Goal: Complete application form

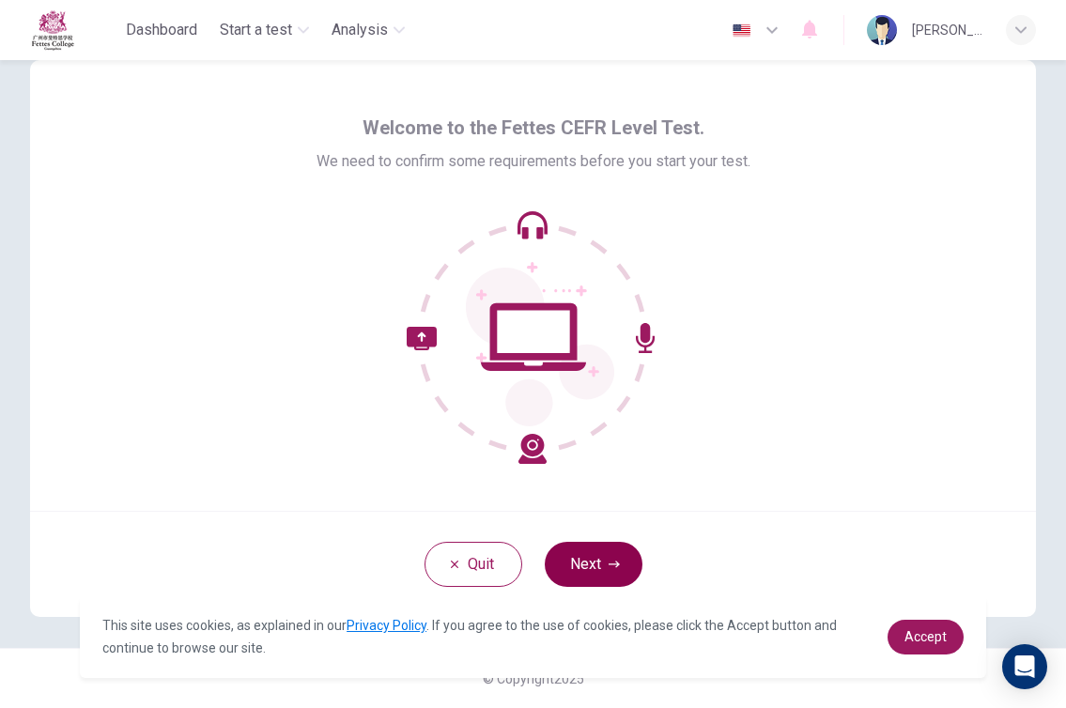
scroll to position [38, 0]
click at [592, 560] on button "Next" at bounding box center [594, 564] width 98 height 45
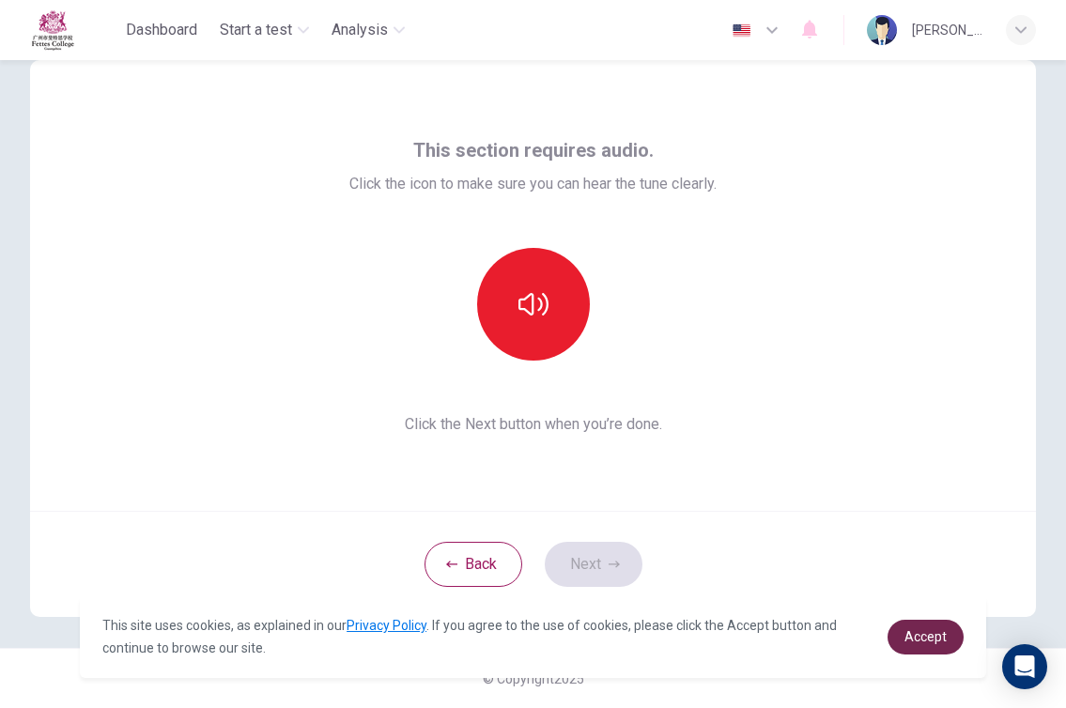
click at [926, 637] on span "Accept" at bounding box center [925, 636] width 42 height 15
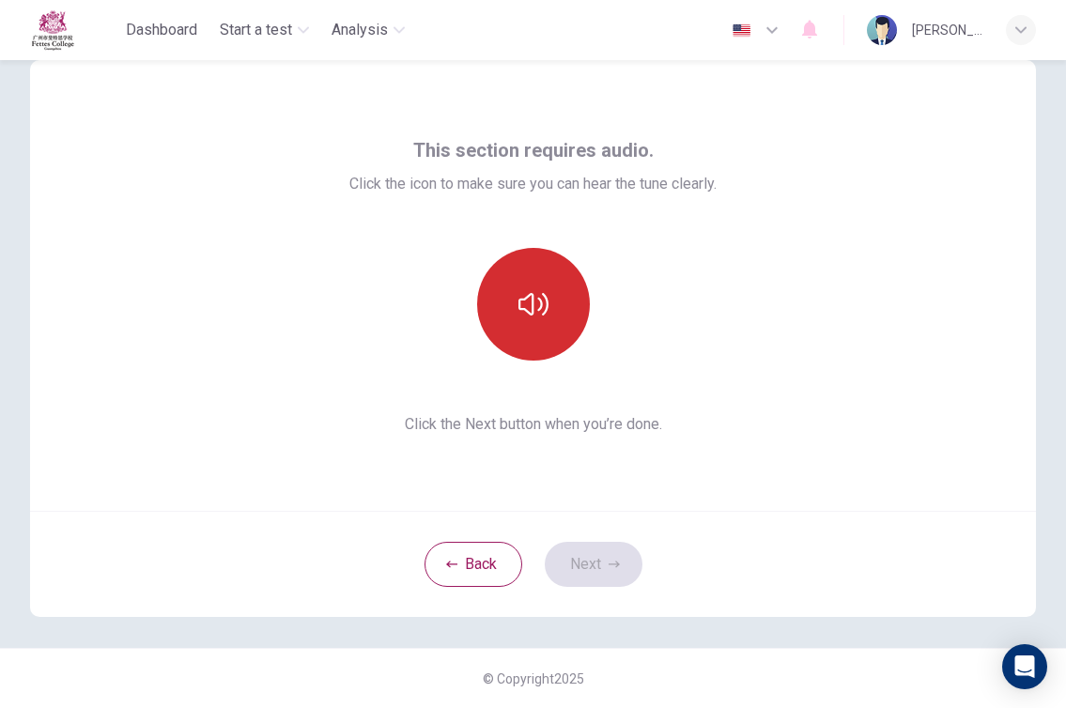
click at [537, 283] on button "button" at bounding box center [533, 304] width 113 height 113
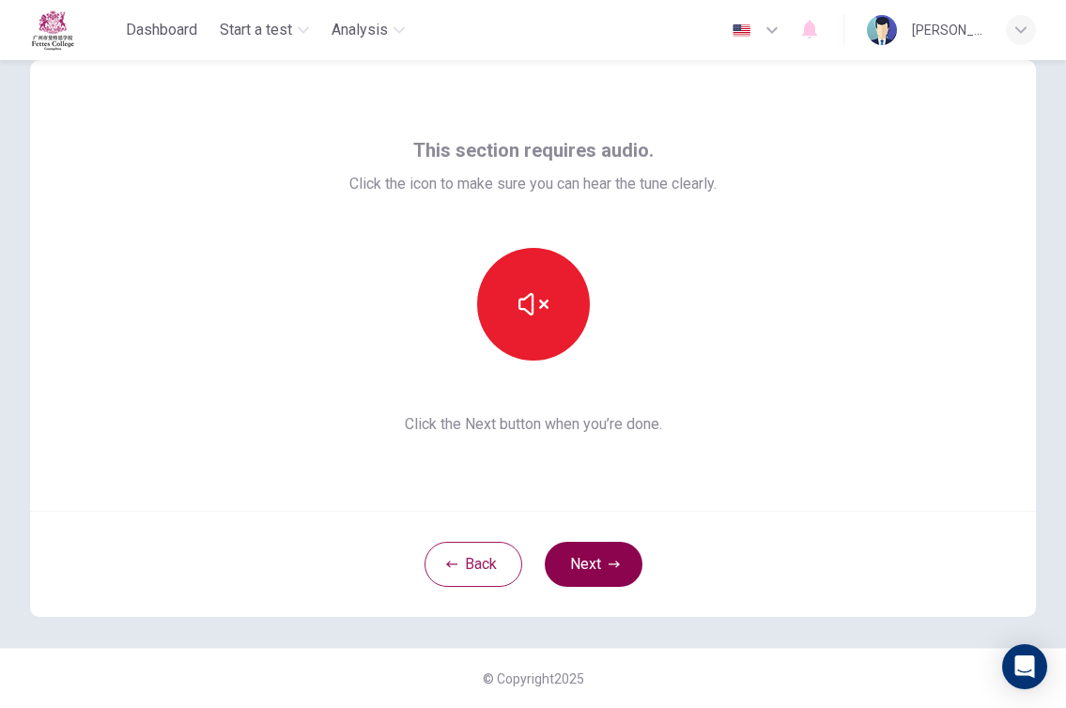
click at [600, 575] on button "Next" at bounding box center [594, 564] width 98 height 45
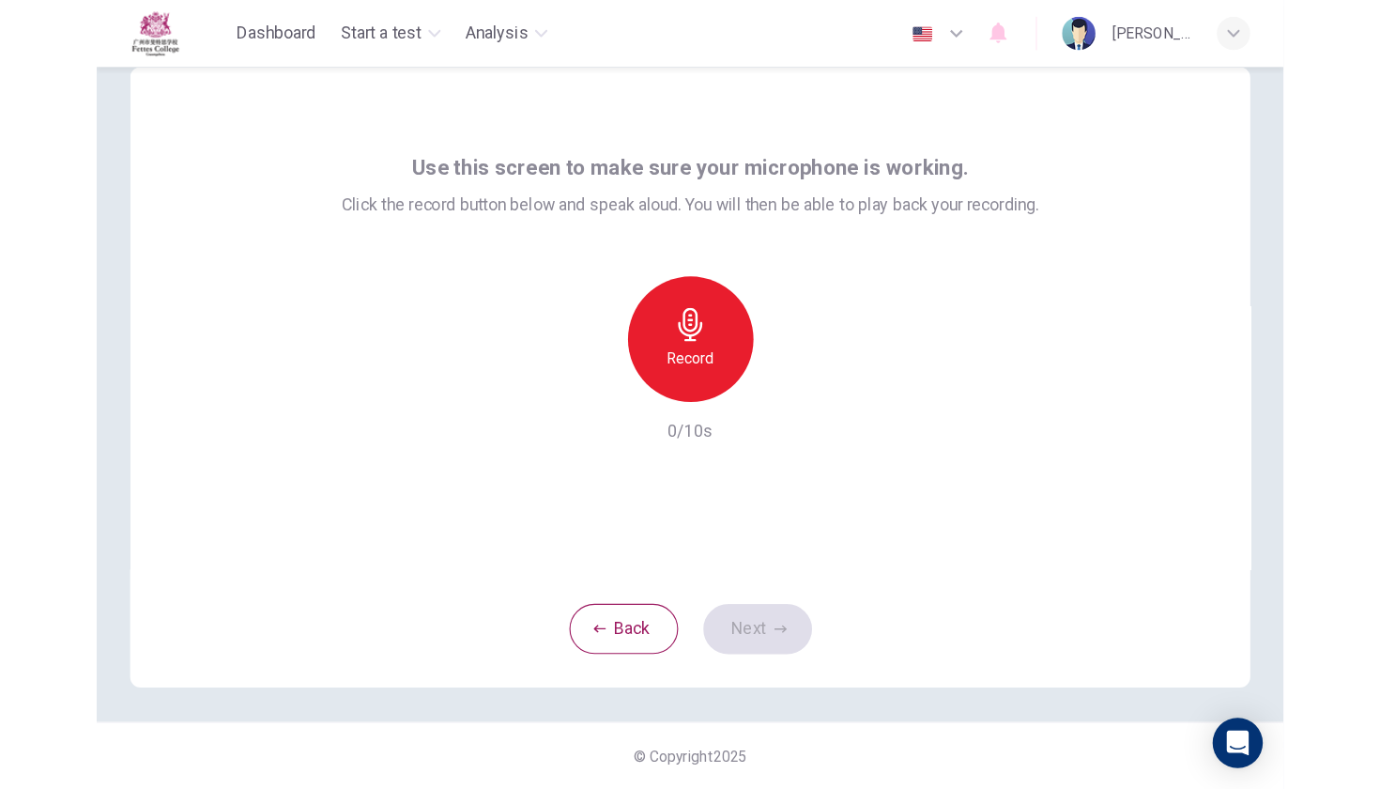
scroll to position [15, 0]
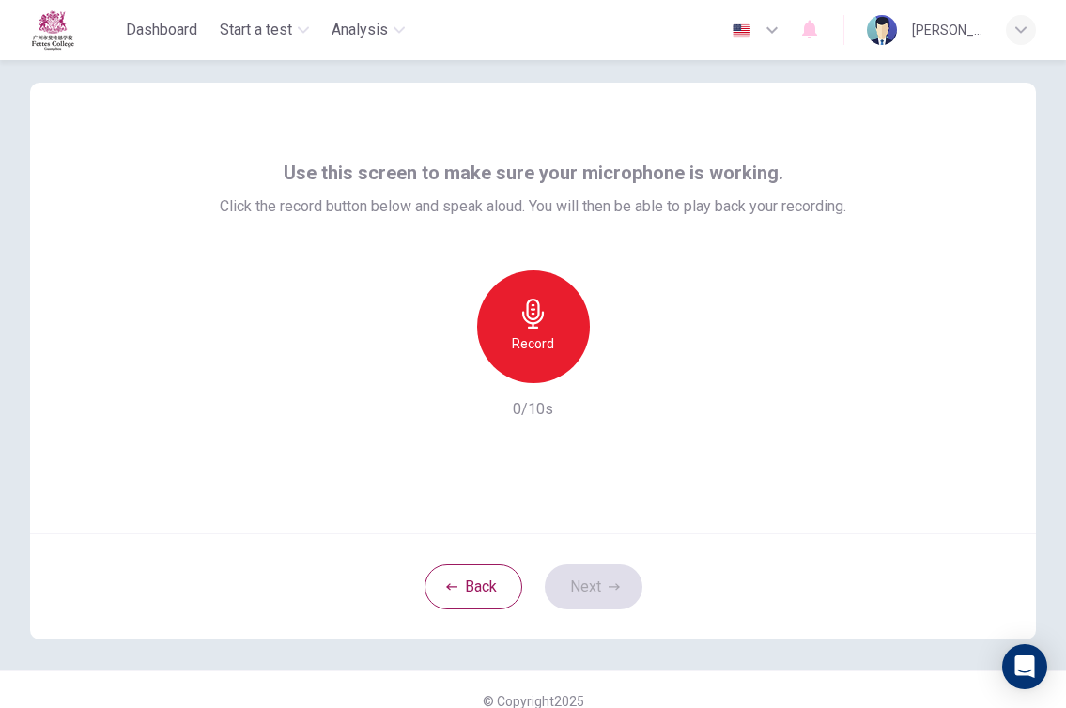
click at [554, 344] on div "Record" at bounding box center [533, 326] width 113 height 113
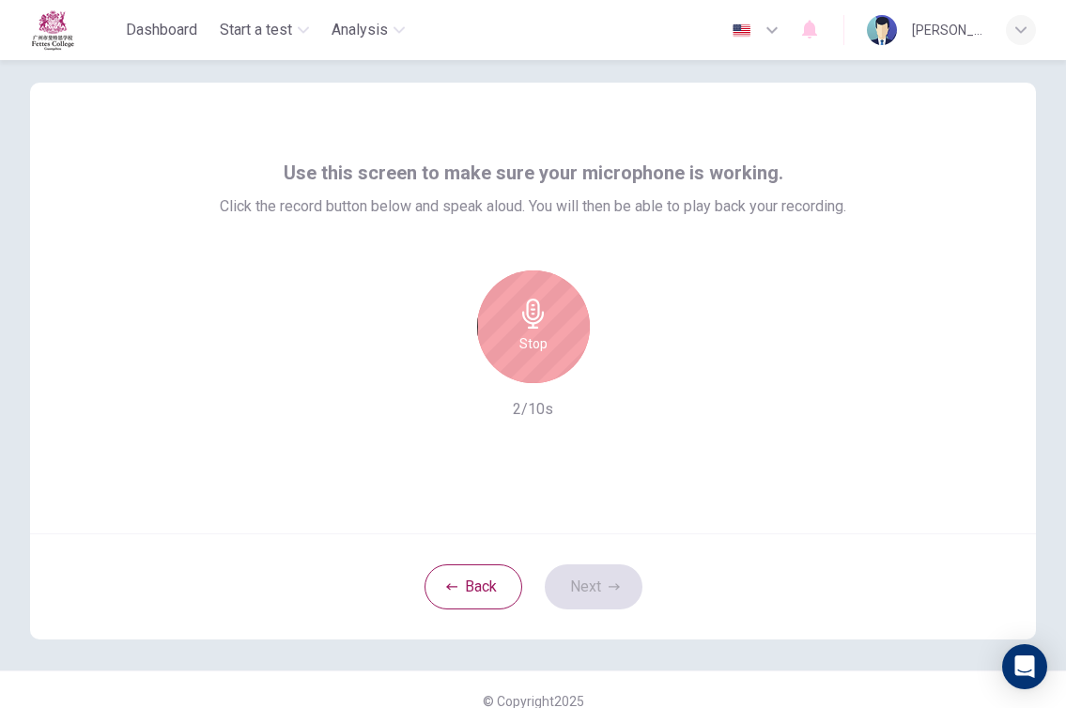
click at [554, 344] on div "Stop" at bounding box center [533, 326] width 113 height 113
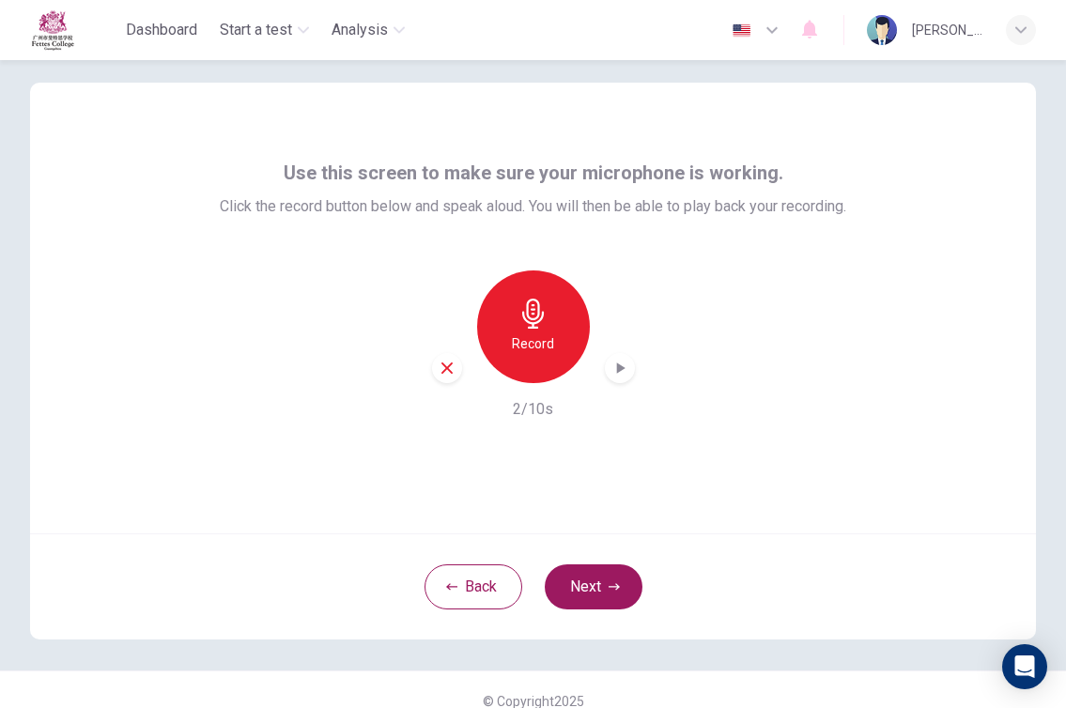
click at [613, 373] on icon "button" at bounding box center [619, 368] width 19 height 19
click at [584, 582] on button "Next" at bounding box center [594, 586] width 98 height 45
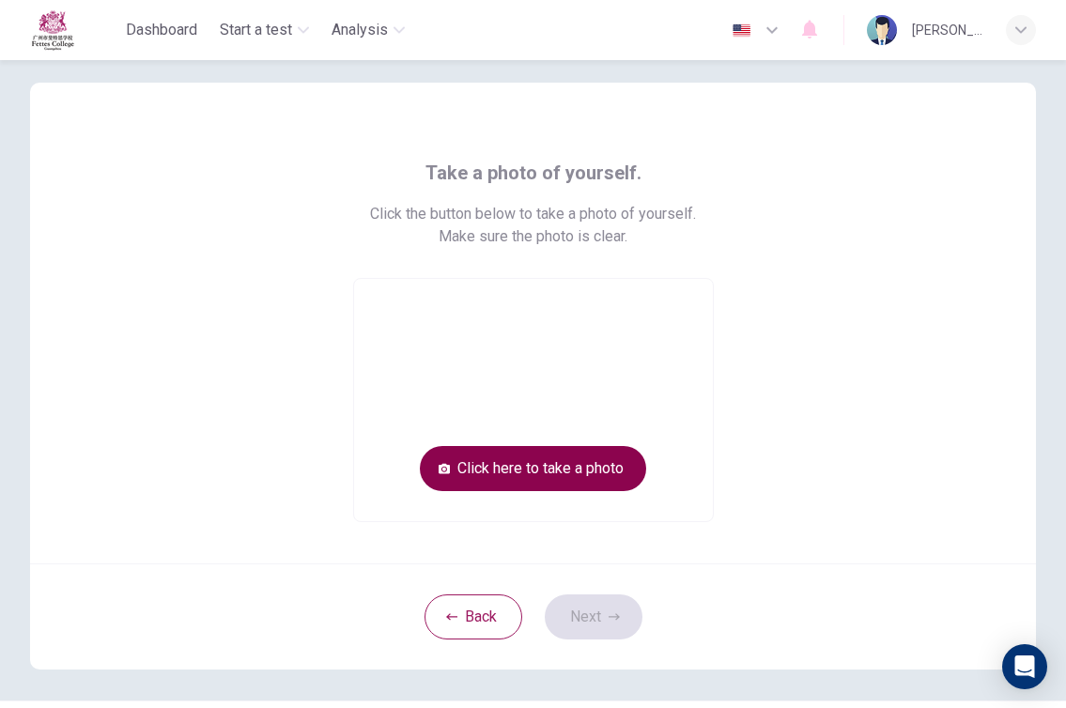
click at [578, 474] on button "Click here to take a photo" at bounding box center [533, 468] width 226 height 45
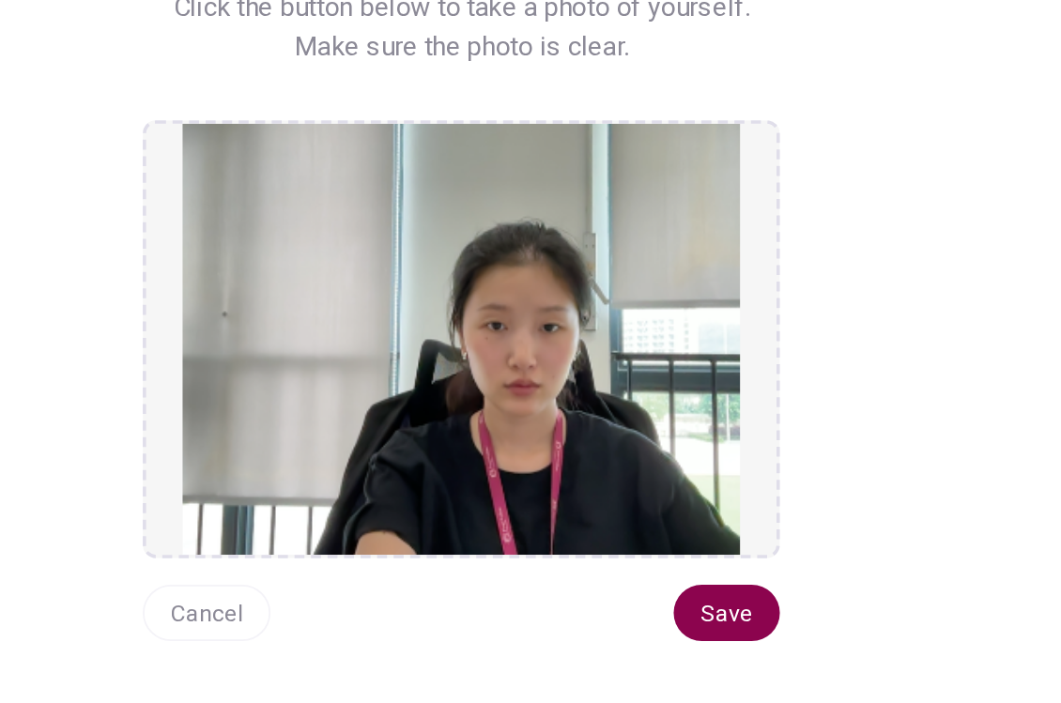
click at [651, 541] on button "Save" at bounding box center [681, 557] width 60 height 32
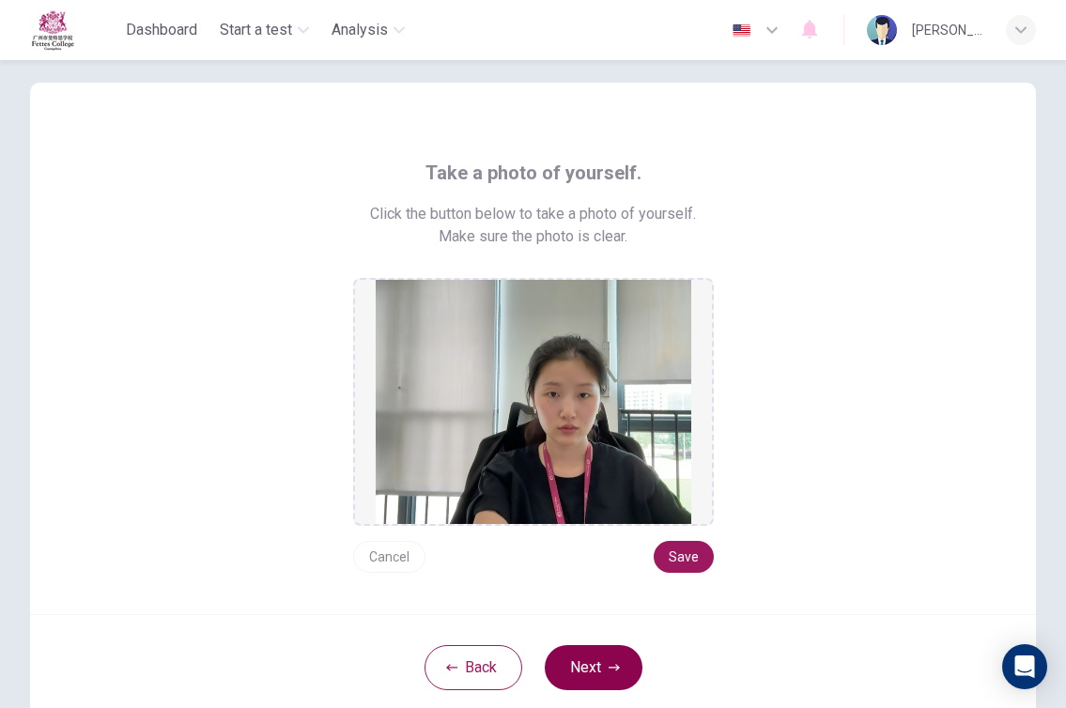
click at [592, 656] on button "Next" at bounding box center [594, 667] width 98 height 45
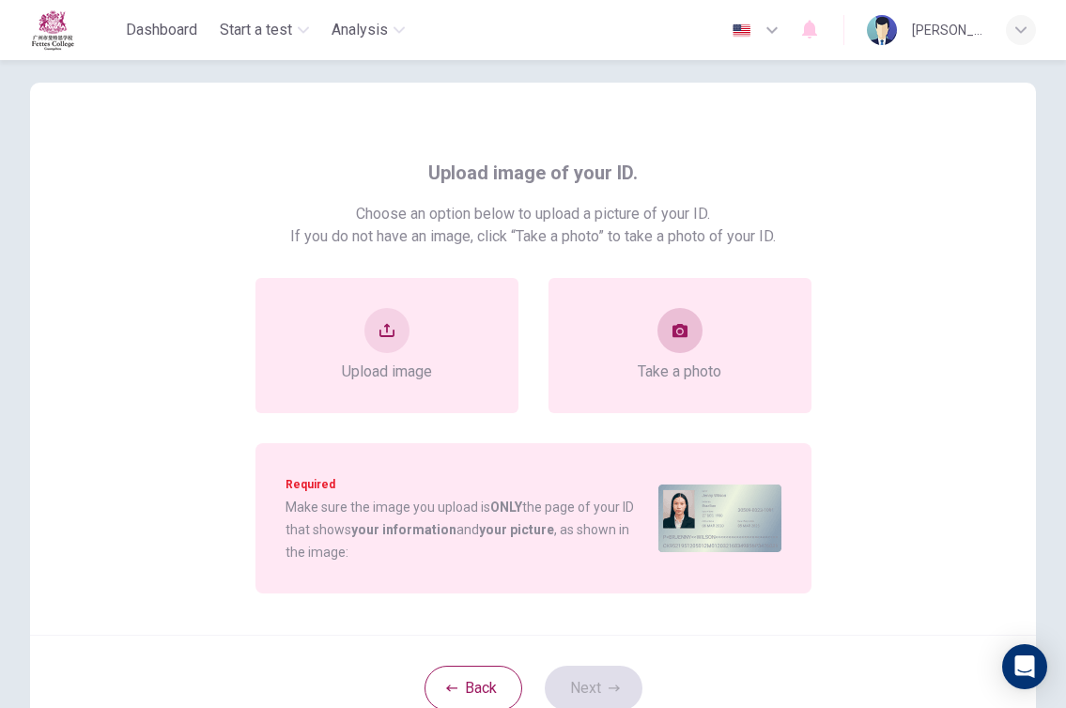
click at [671, 352] on button "take photo" at bounding box center [679, 330] width 45 height 45
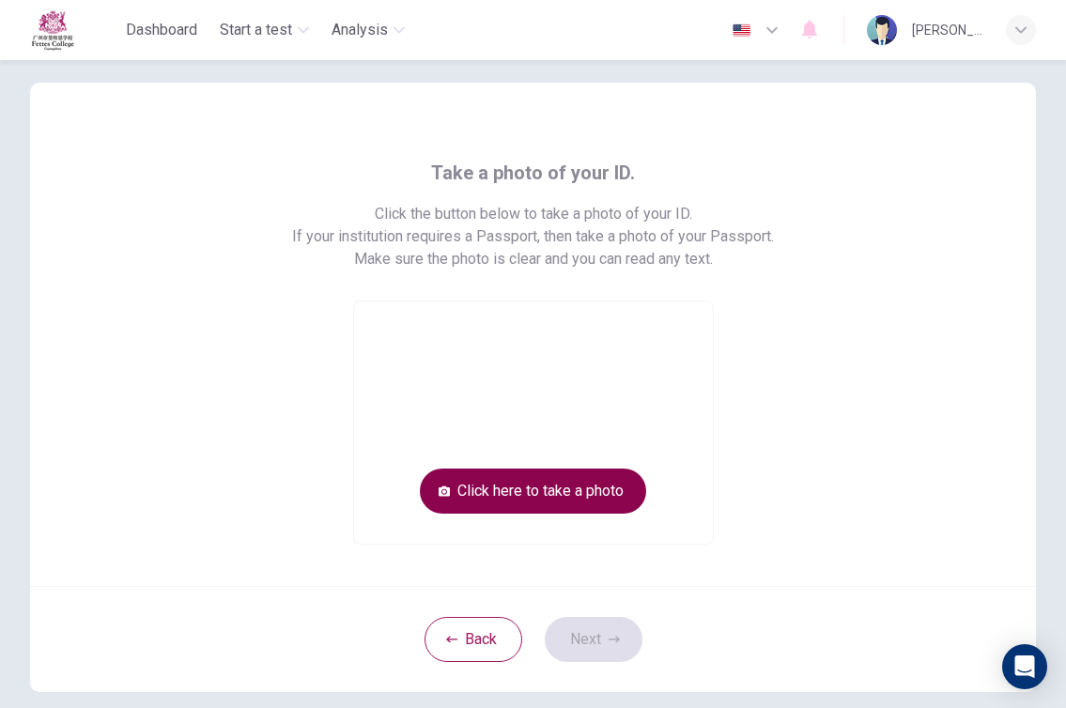
click at [574, 488] on button "Click here to take a photo" at bounding box center [533, 491] width 226 height 45
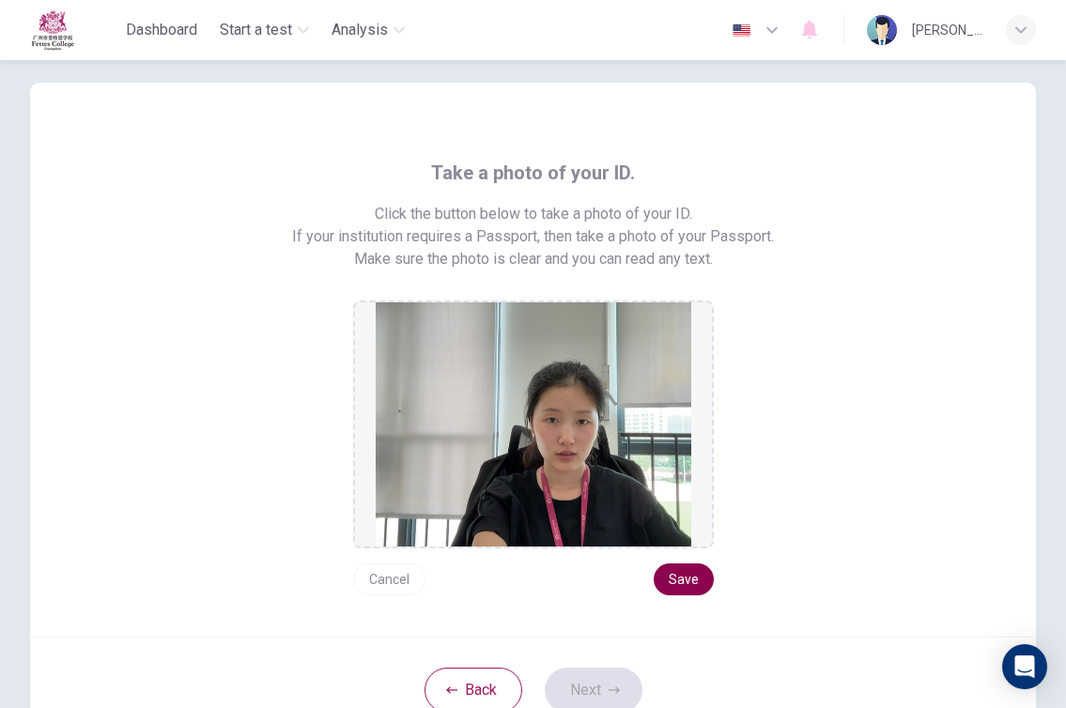
click at [686, 577] on button "Save" at bounding box center [683, 579] width 60 height 32
click at [594, 688] on button "Next" at bounding box center [594, 690] width 98 height 45
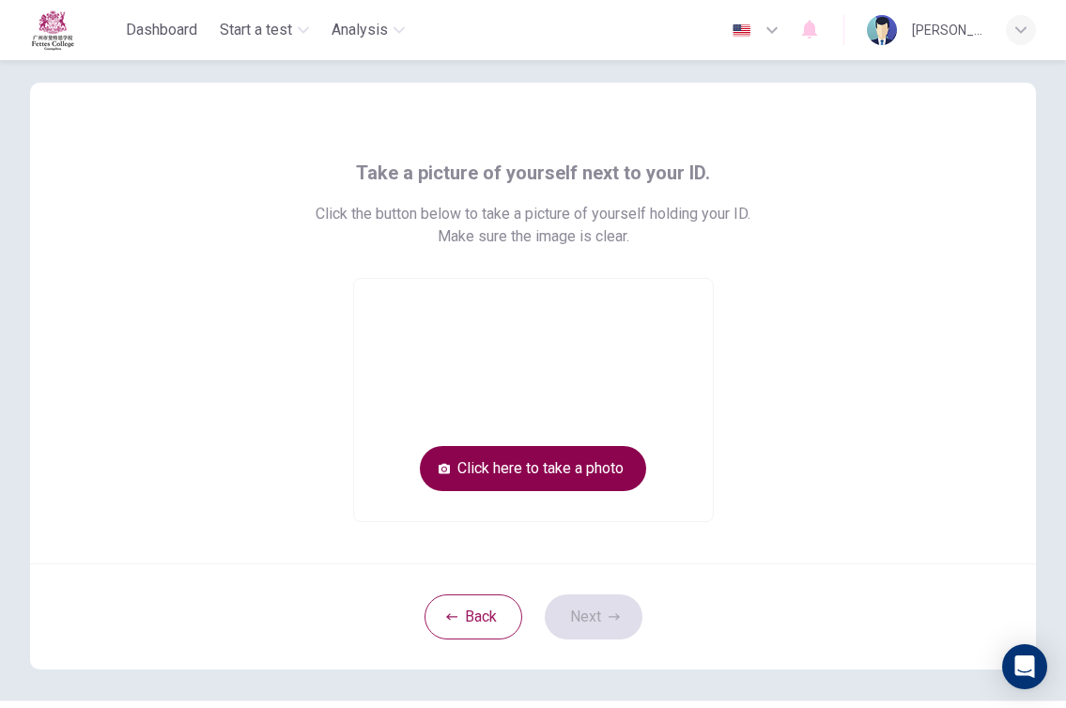
click at [568, 468] on button "Click here to take a photo" at bounding box center [533, 468] width 226 height 45
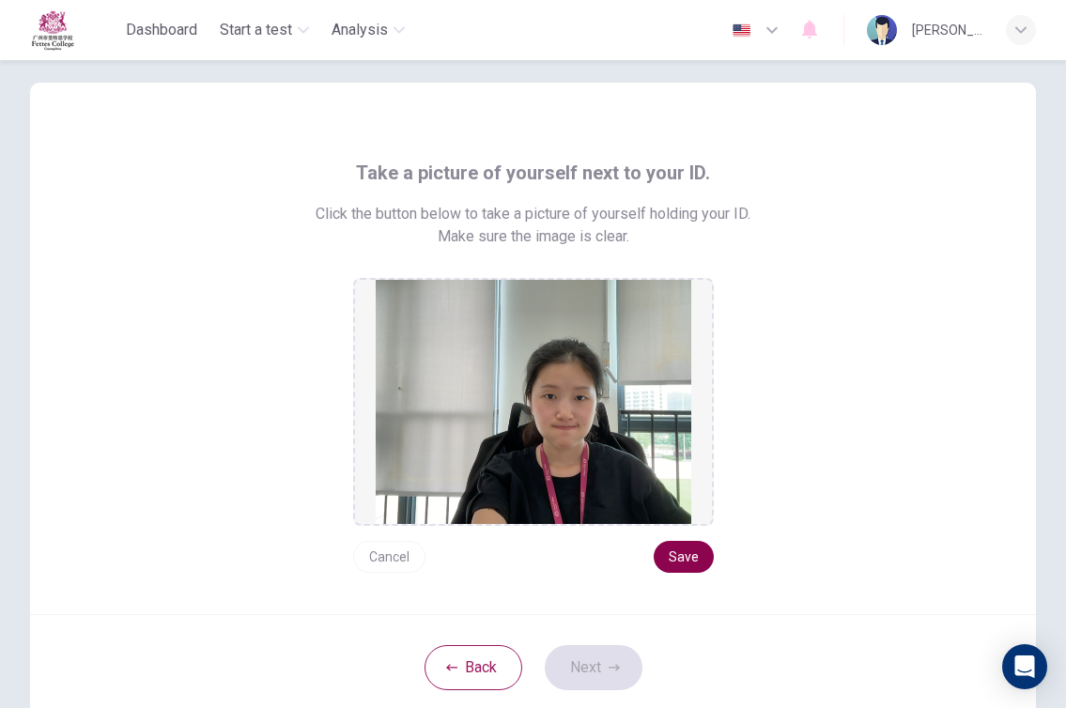
click at [672, 556] on button "Save" at bounding box center [683, 557] width 60 height 32
click at [577, 664] on button "Next" at bounding box center [594, 667] width 98 height 45
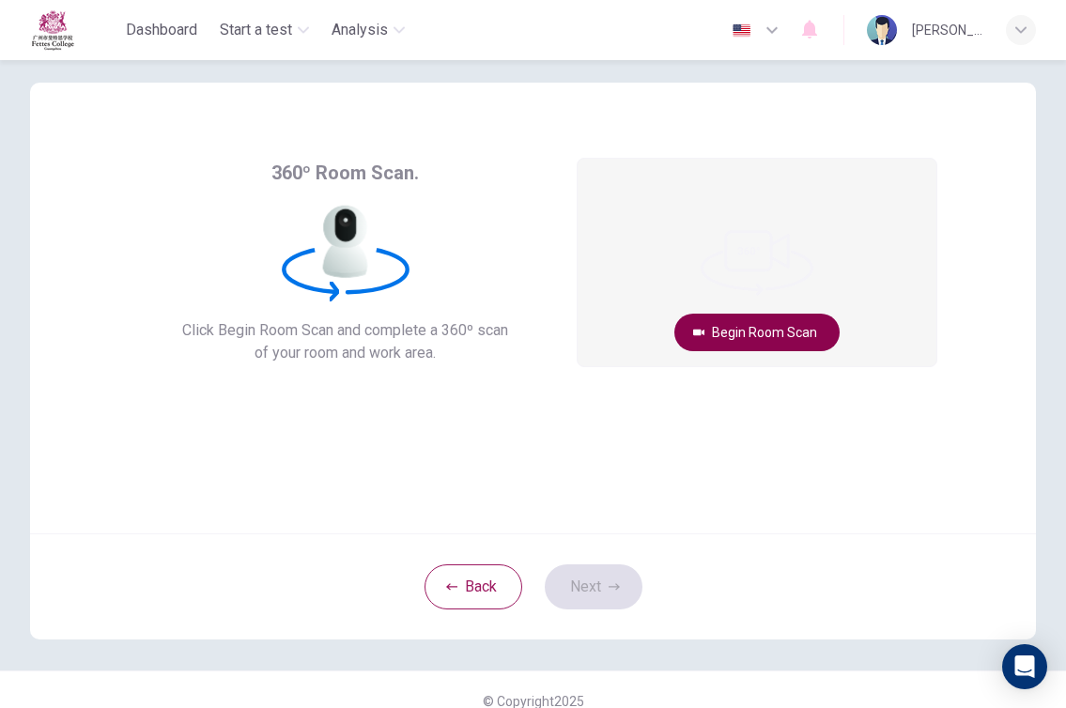
click at [766, 326] on button "Begin Room Scan" at bounding box center [756, 333] width 165 height 38
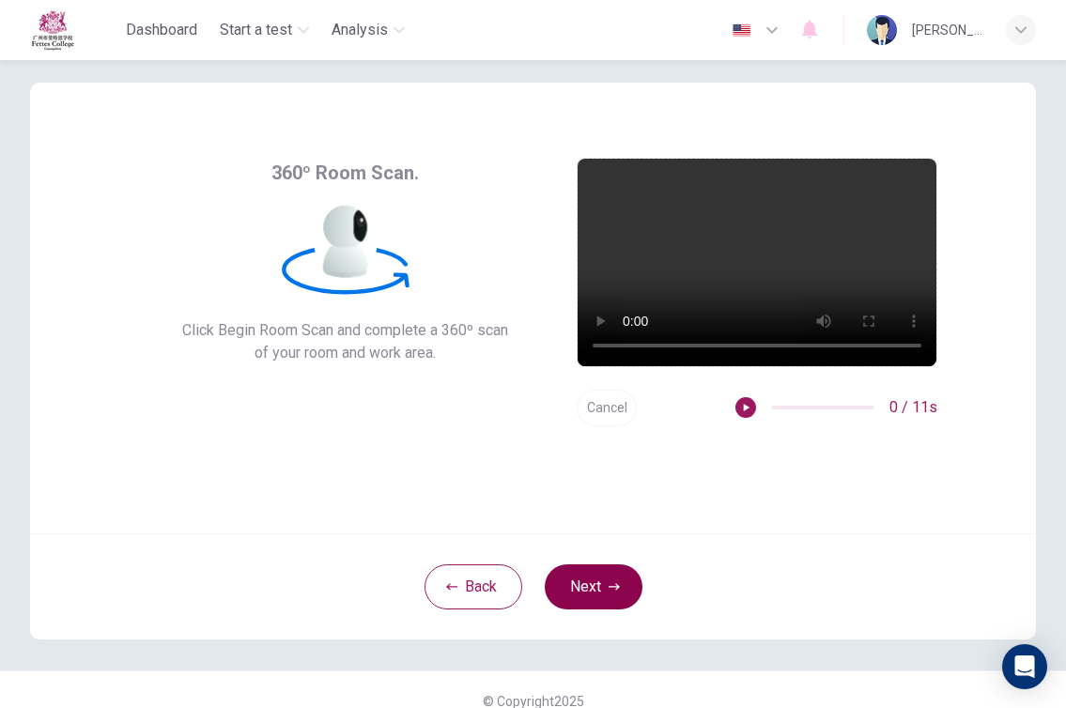
click at [585, 577] on button "Next" at bounding box center [594, 586] width 98 height 45
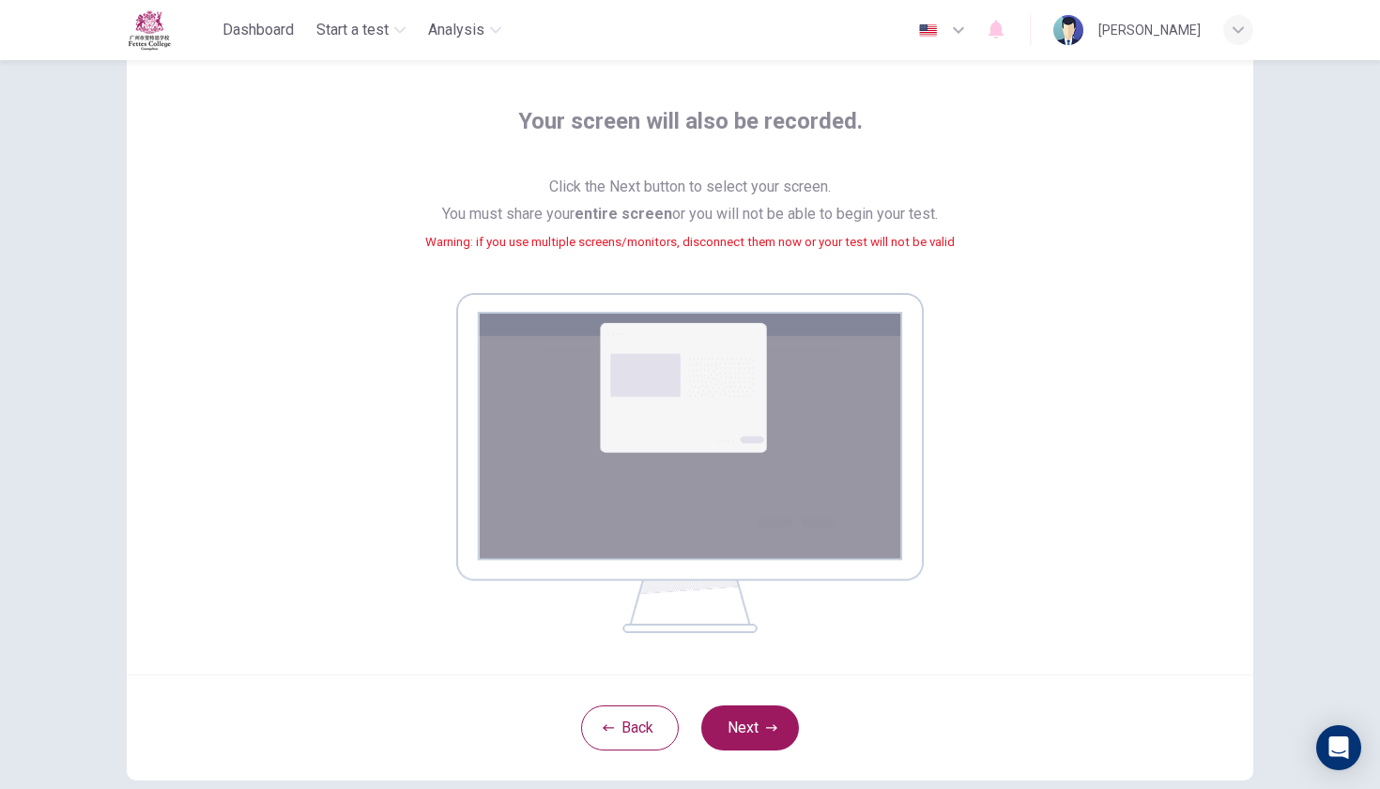
scroll to position [87, 0]
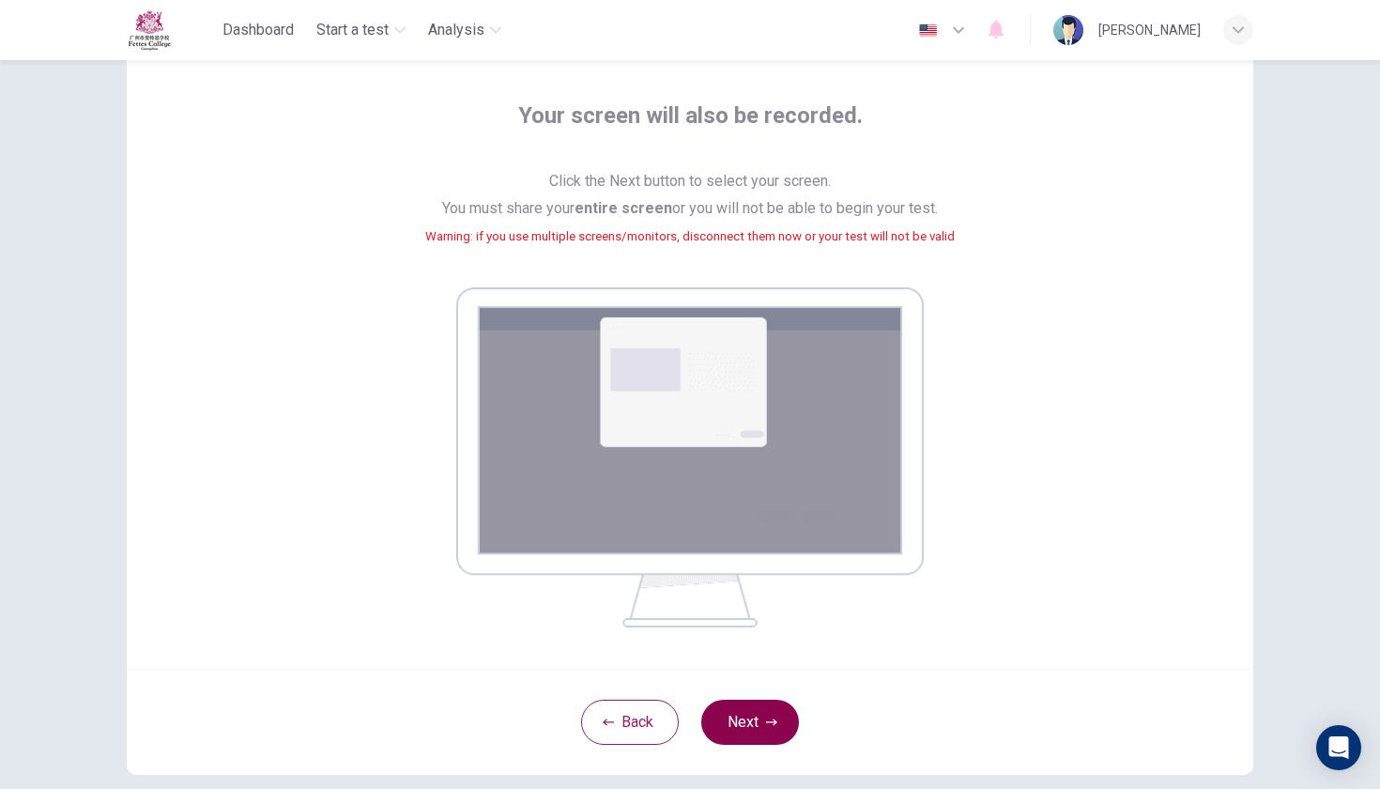
click at [746, 707] on button "Next" at bounding box center [750, 721] width 98 height 45
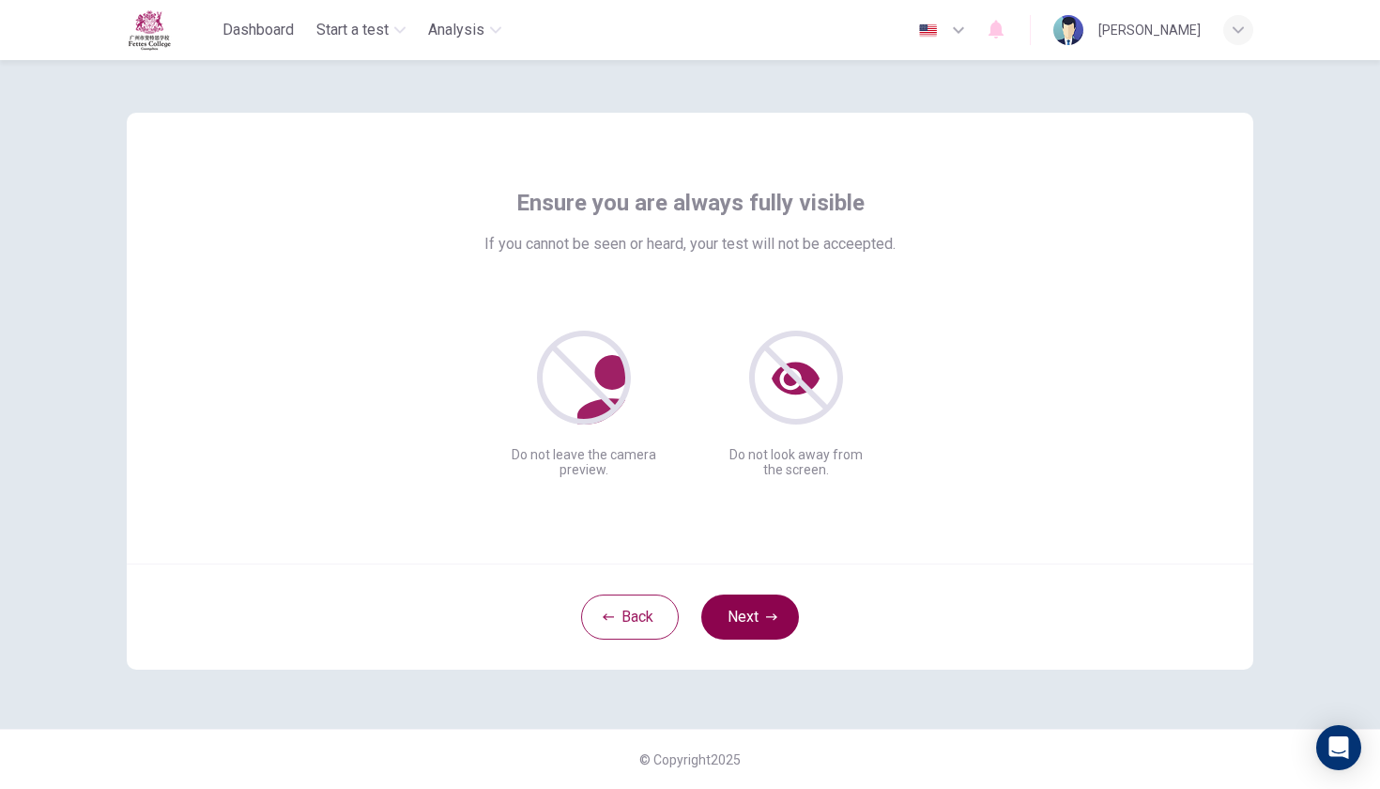
scroll to position [0, 0]
click at [883, 525] on div "Ensure you are always fully visible If you cannot be seen or heard, your test w…" at bounding box center [690, 338] width 1127 height 451
click at [749, 608] on button "Next" at bounding box center [750, 616] width 98 height 45
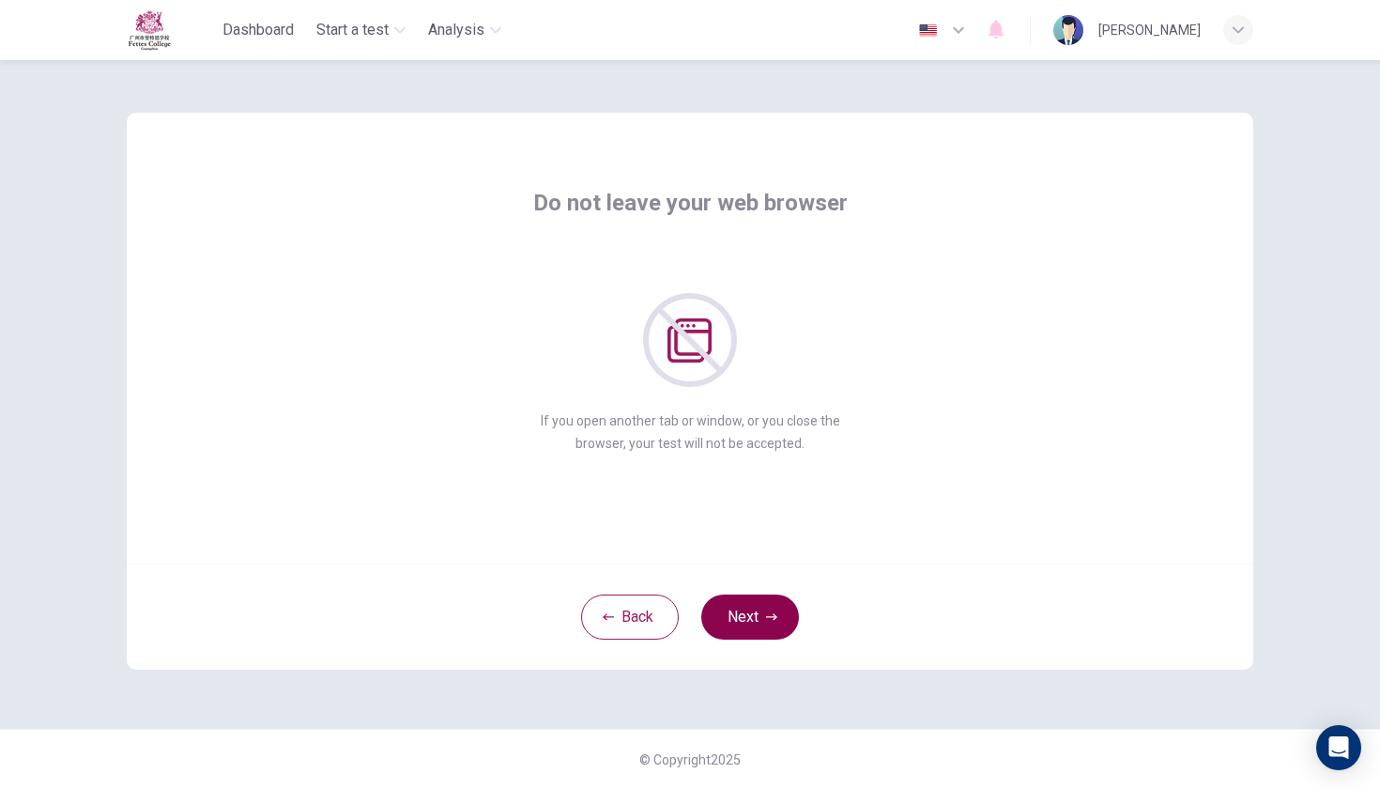
click at [749, 608] on button "Next" at bounding box center [750, 616] width 98 height 45
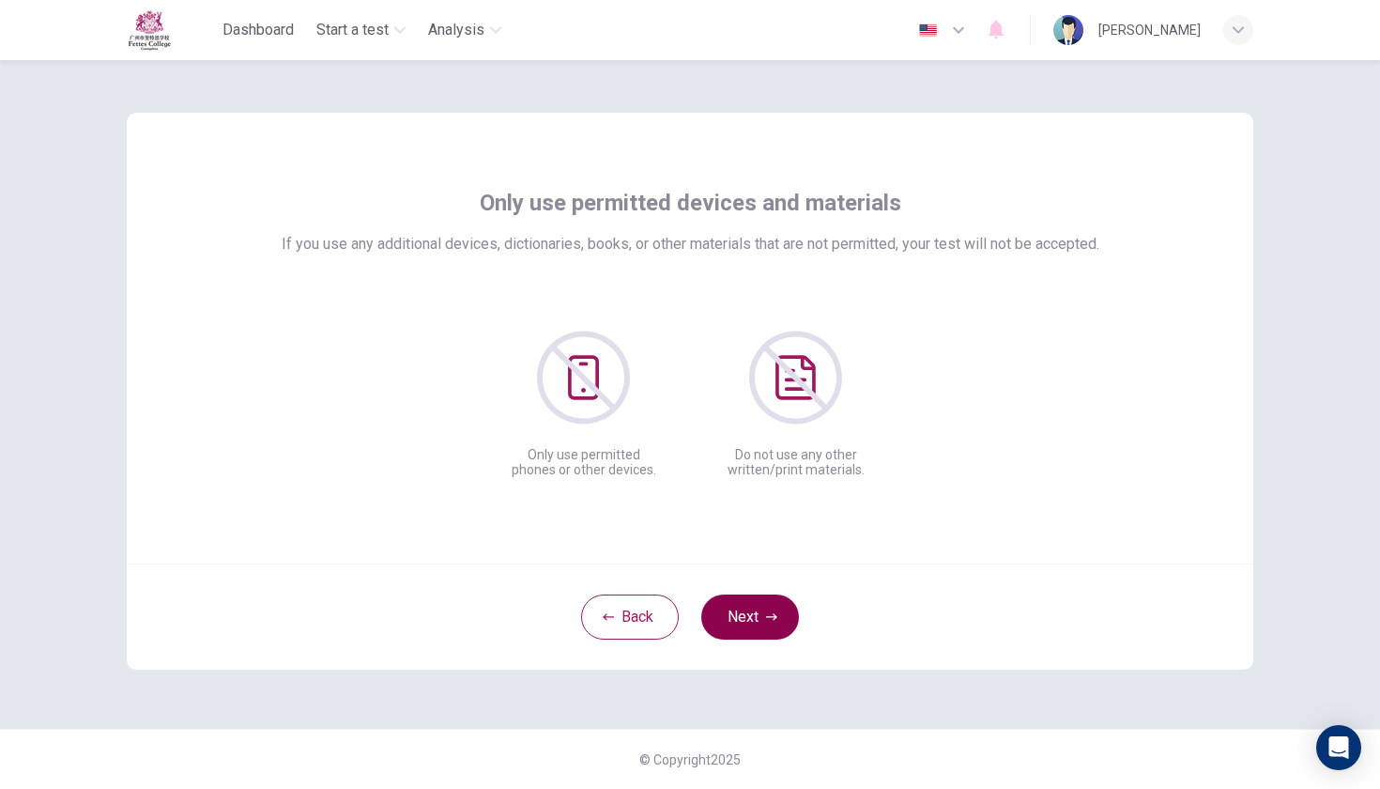
click at [749, 608] on button "Next" at bounding box center [750, 616] width 98 height 45
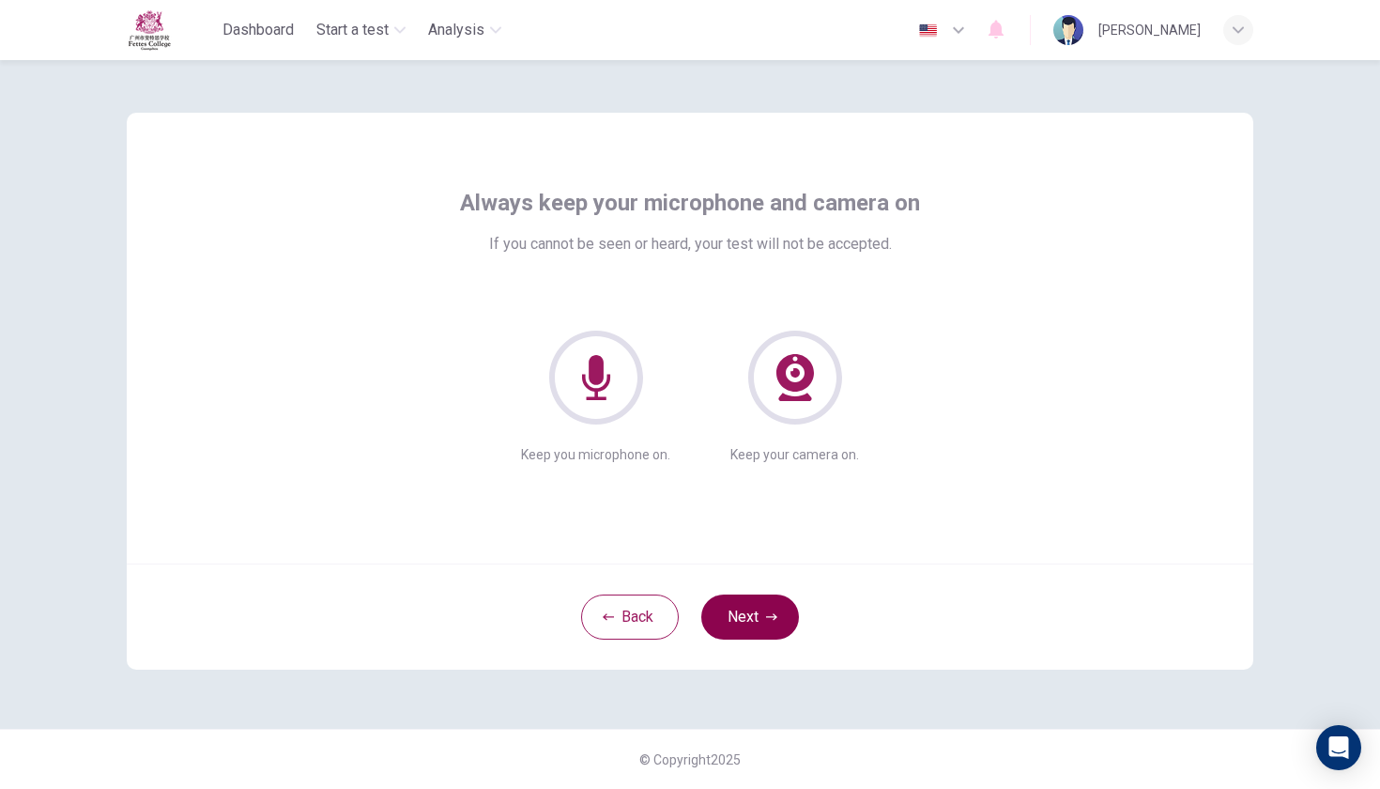
click at [749, 608] on button "Next" at bounding box center [750, 616] width 98 height 45
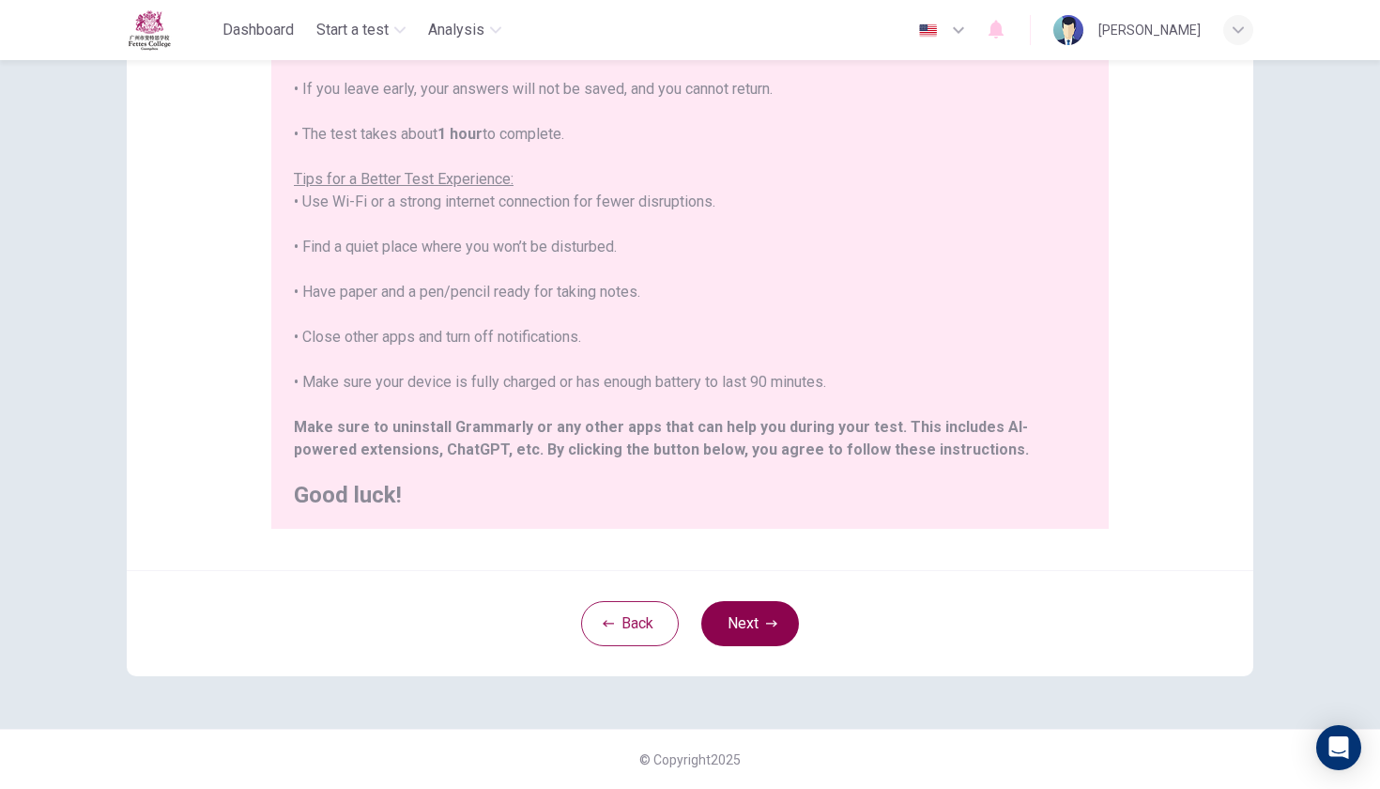
scroll to position [255, 0]
click at [737, 614] on button "Next" at bounding box center [750, 623] width 98 height 45
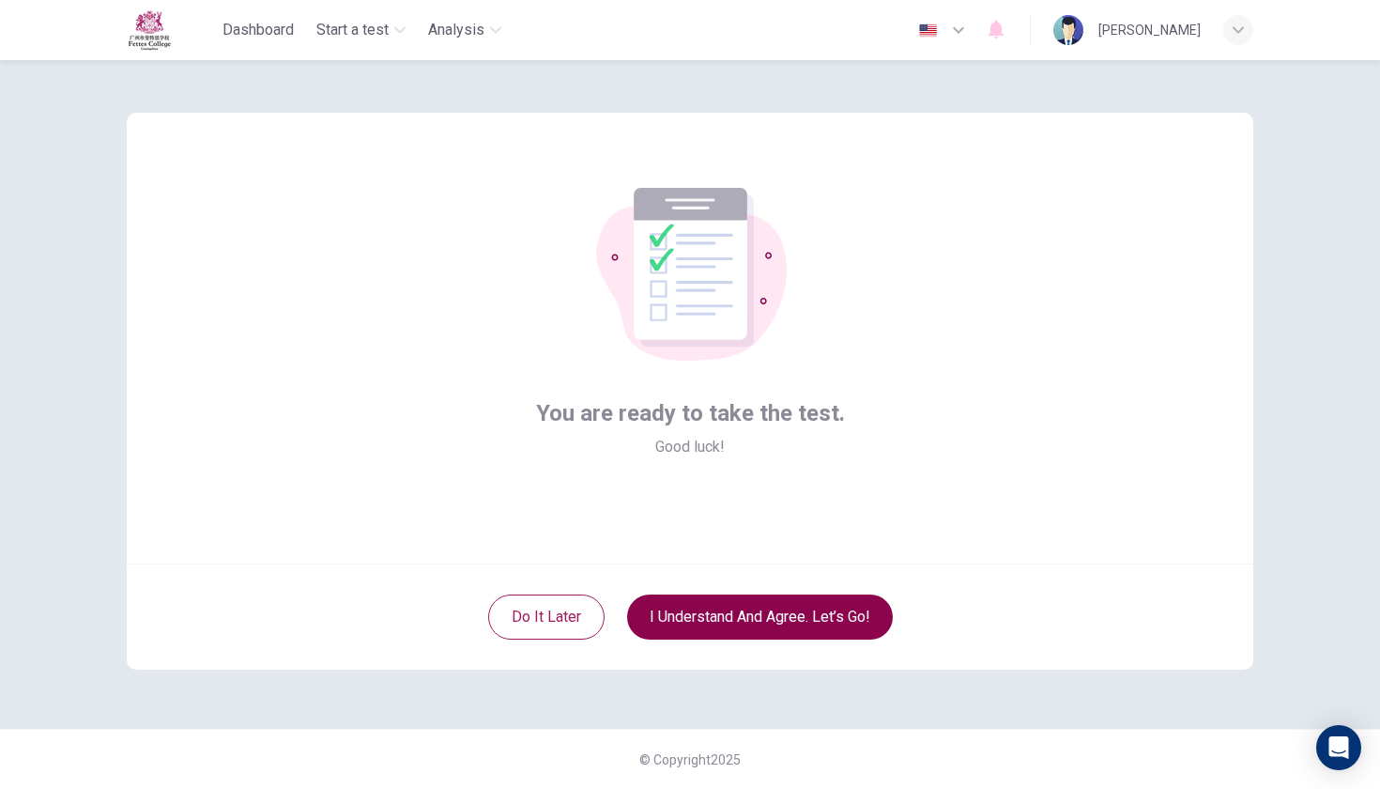
click at [768, 616] on button "I understand and agree. Let’s go!" at bounding box center [760, 616] width 266 height 45
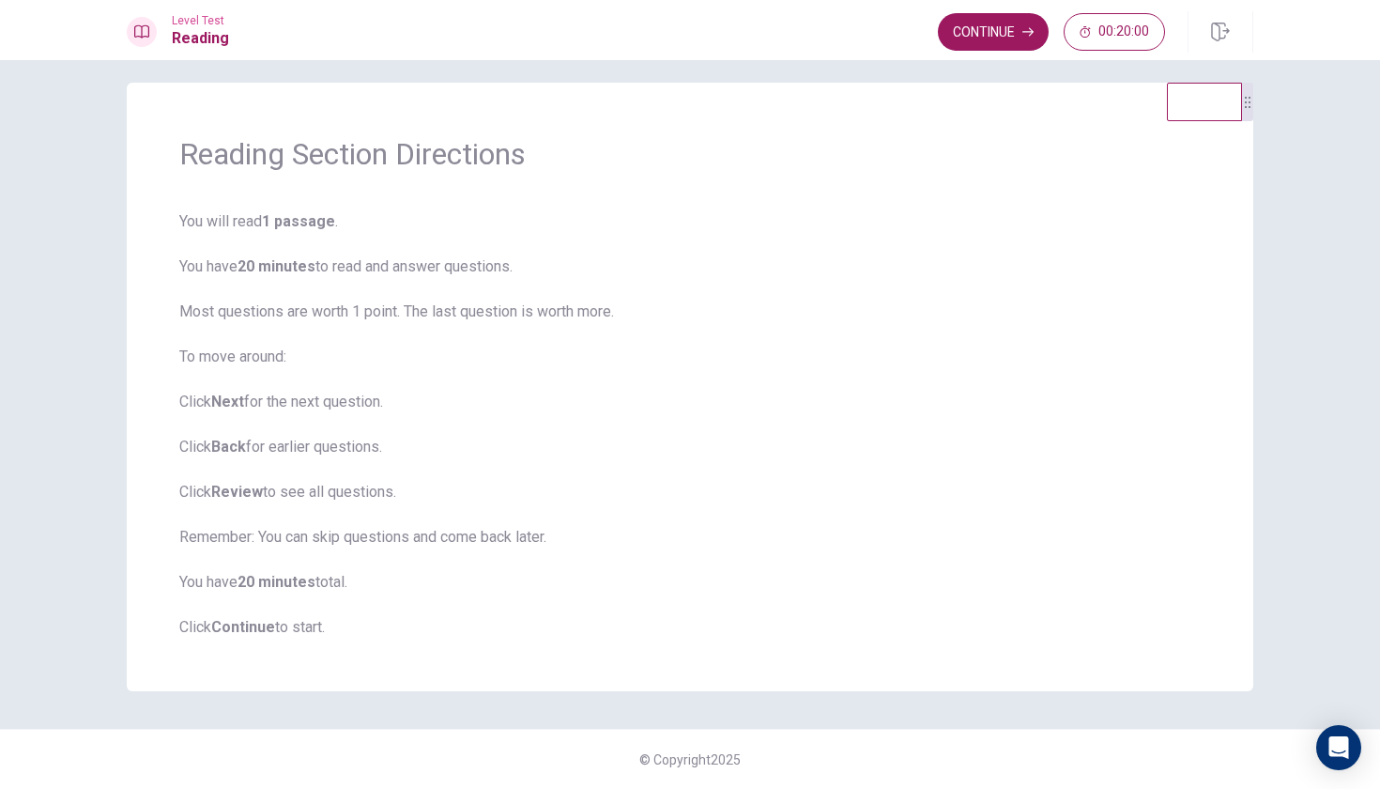
scroll to position [15, 0]
click at [997, 25] on button "Continue" at bounding box center [993, 32] width 111 height 38
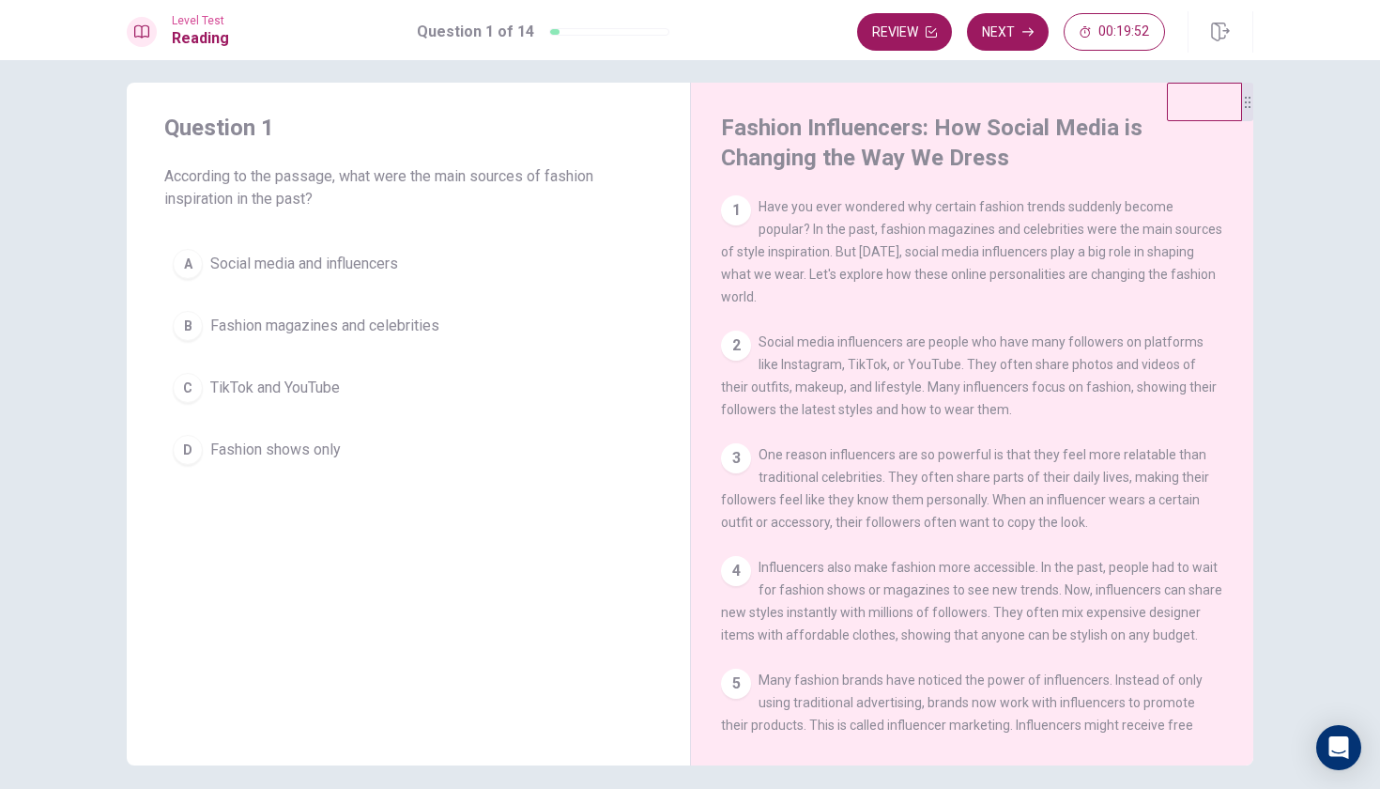
click at [243, 407] on button "C TikTok and YouTube" at bounding box center [408, 387] width 488 height 47
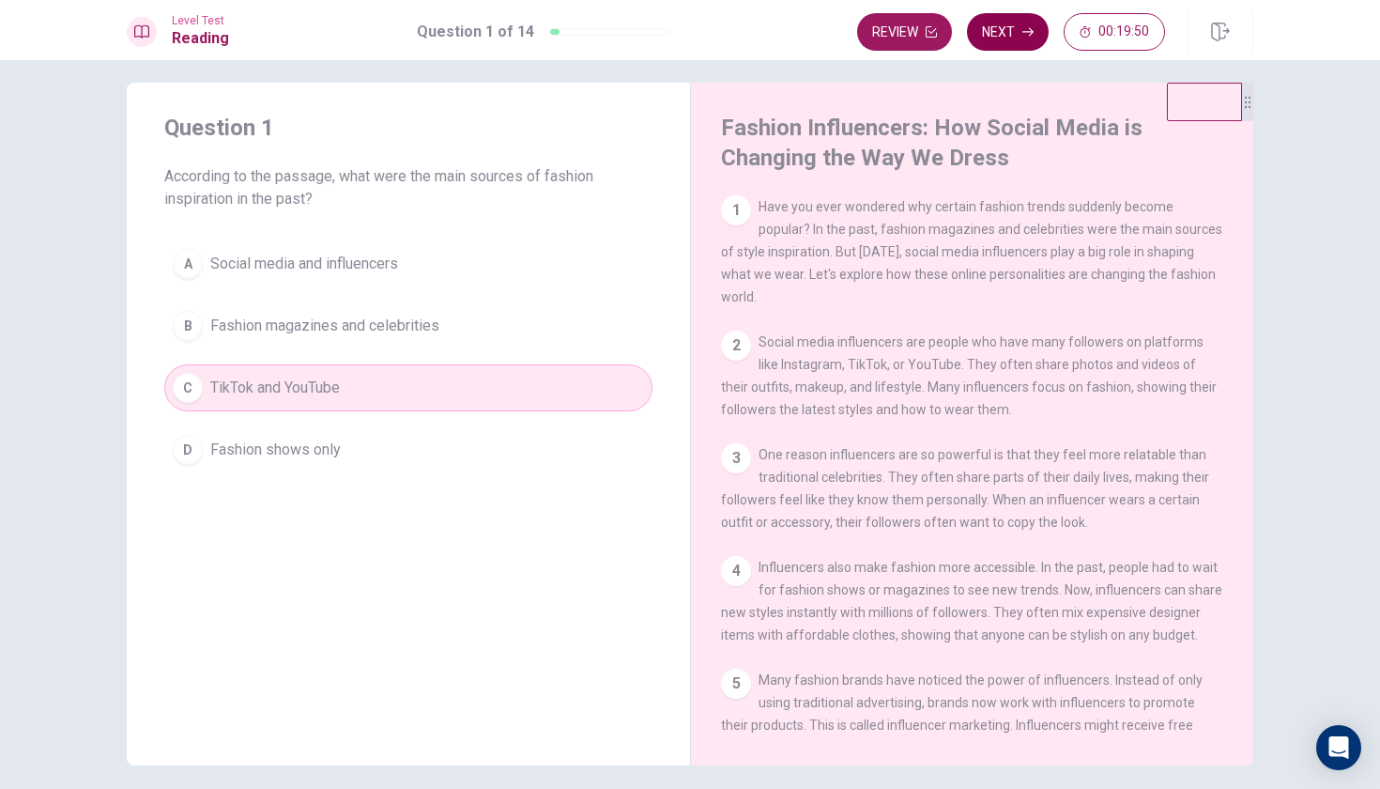
click at [1043, 38] on button "Next" at bounding box center [1008, 32] width 82 height 38
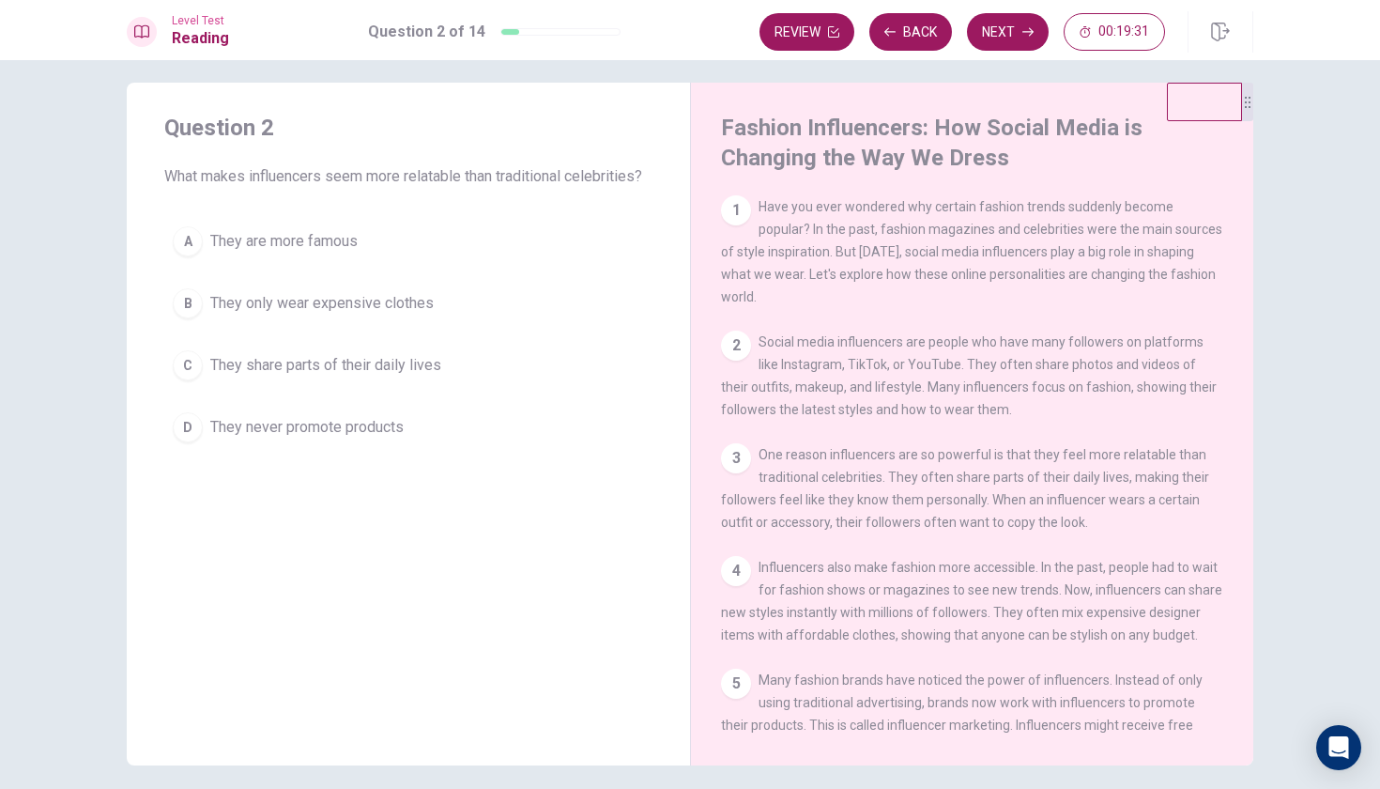
click at [293, 238] on span "They are more famous" at bounding box center [283, 241] width 147 height 23
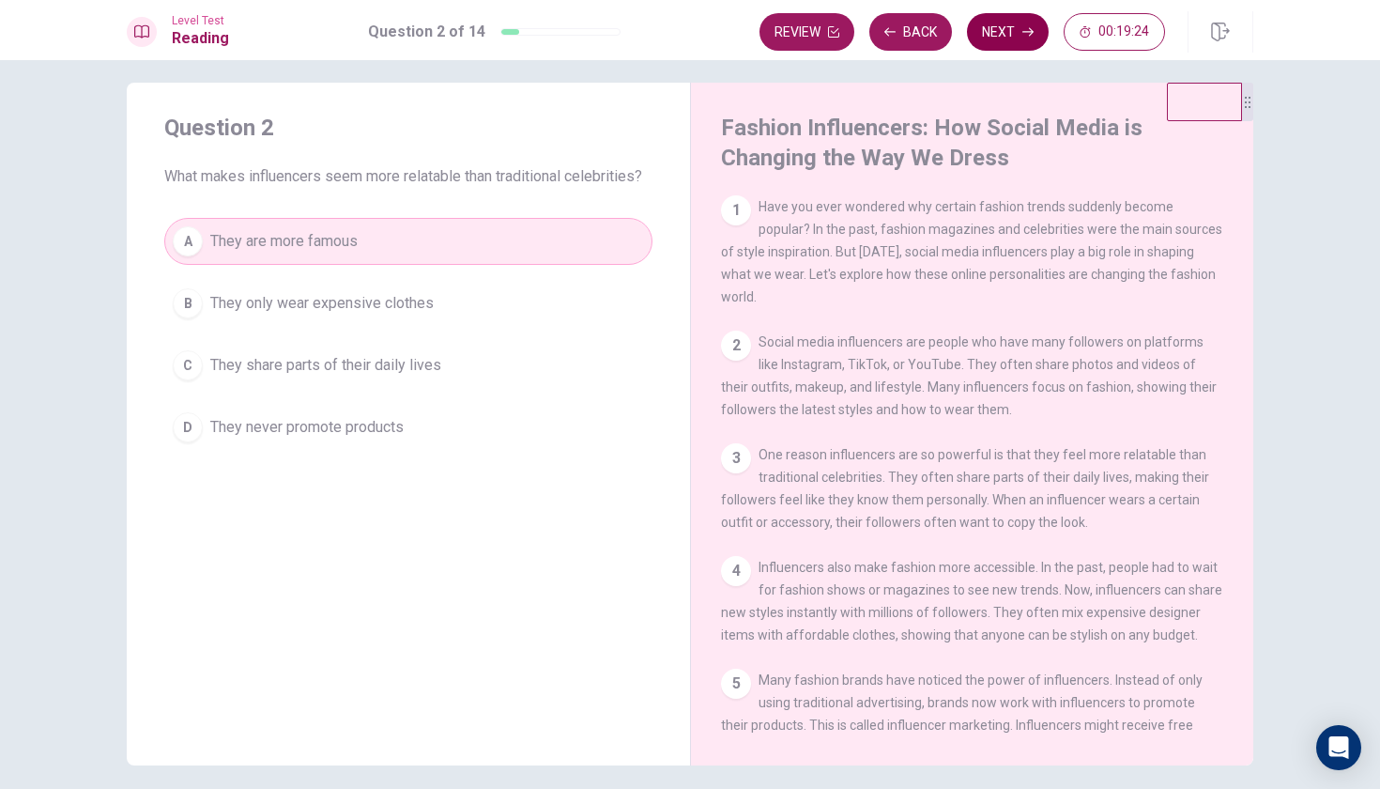
click at [1016, 13] on button "Next" at bounding box center [1008, 32] width 82 height 38
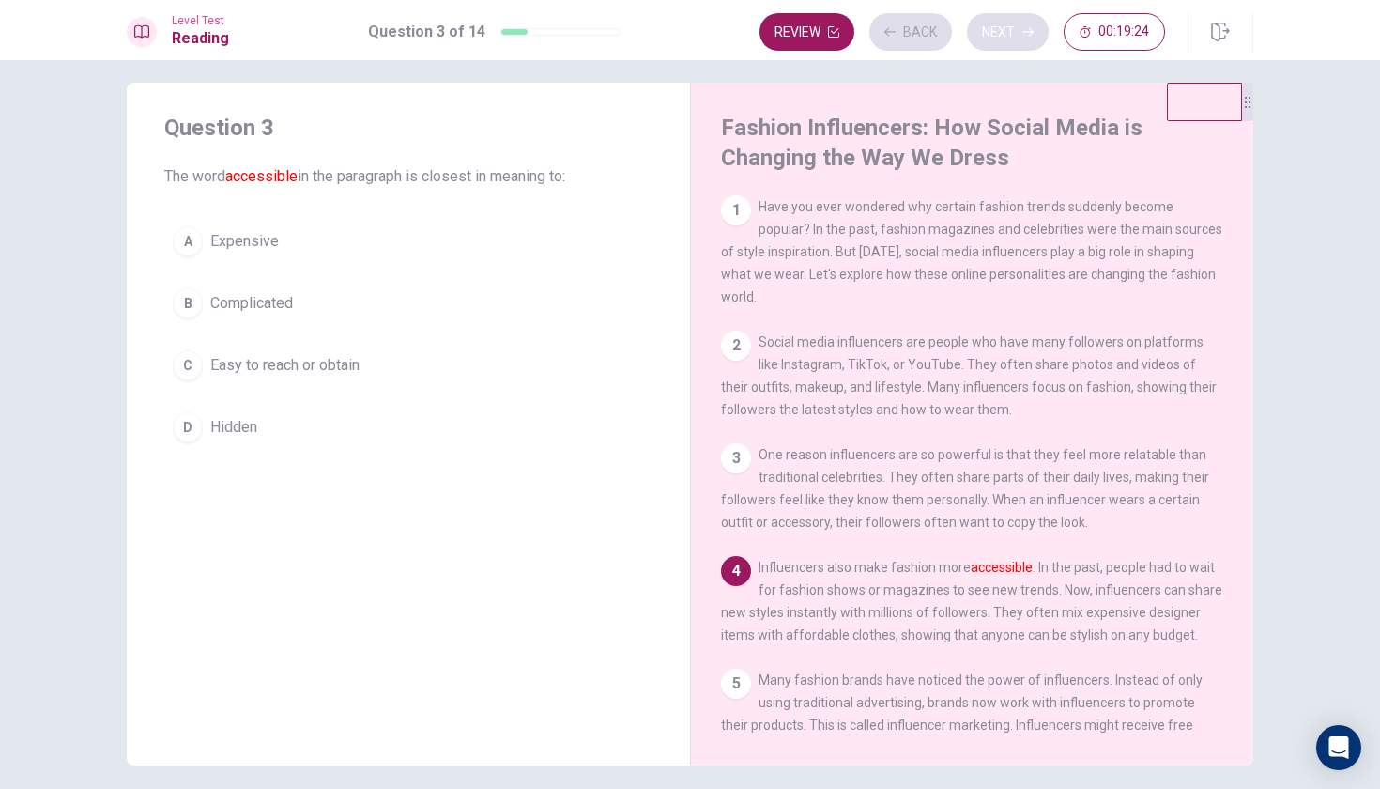
scroll to position [76, 0]
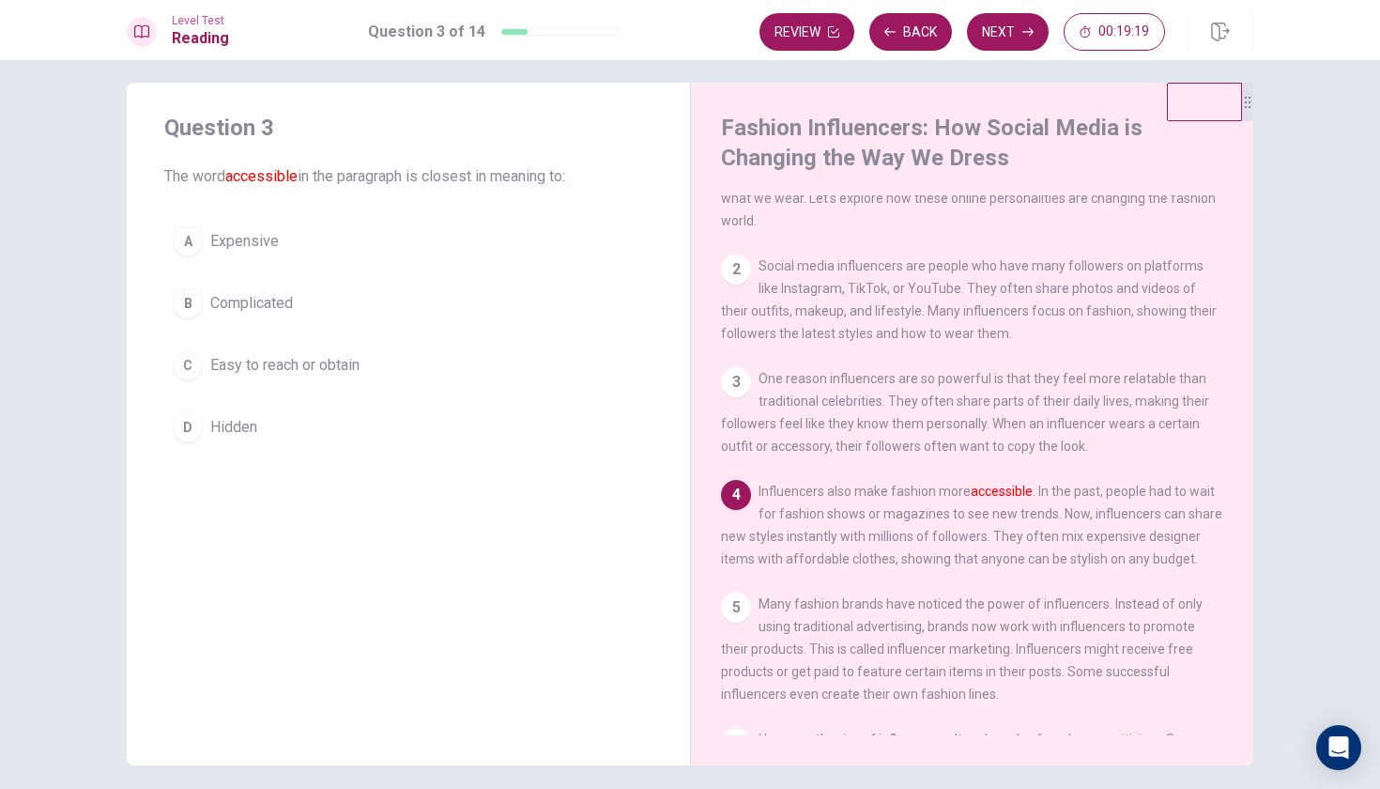
click at [239, 239] on span "Expensive" at bounding box center [244, 241] width 69 height 23
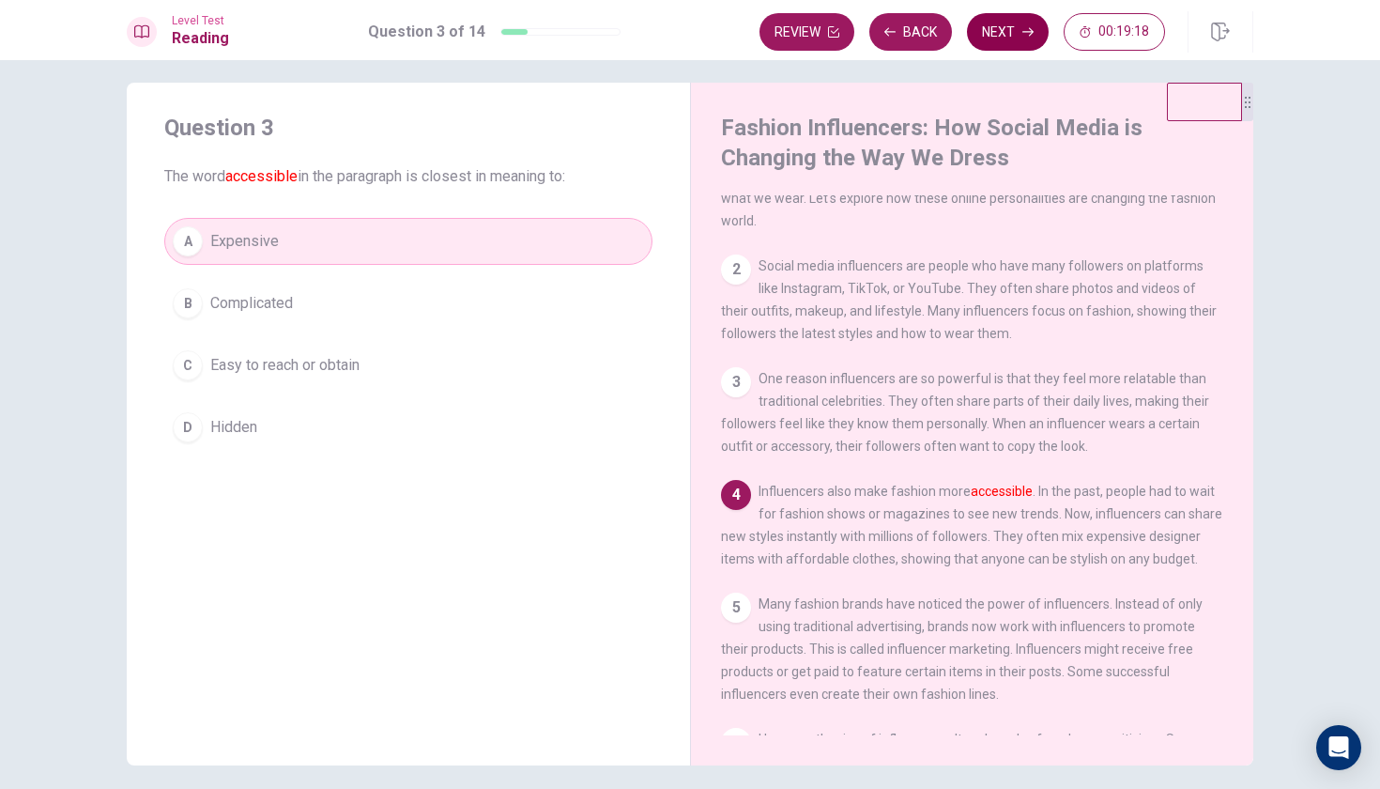
click at [1001, 38] on button "Next" at bounding box center [1008, 32] width 82 height 38
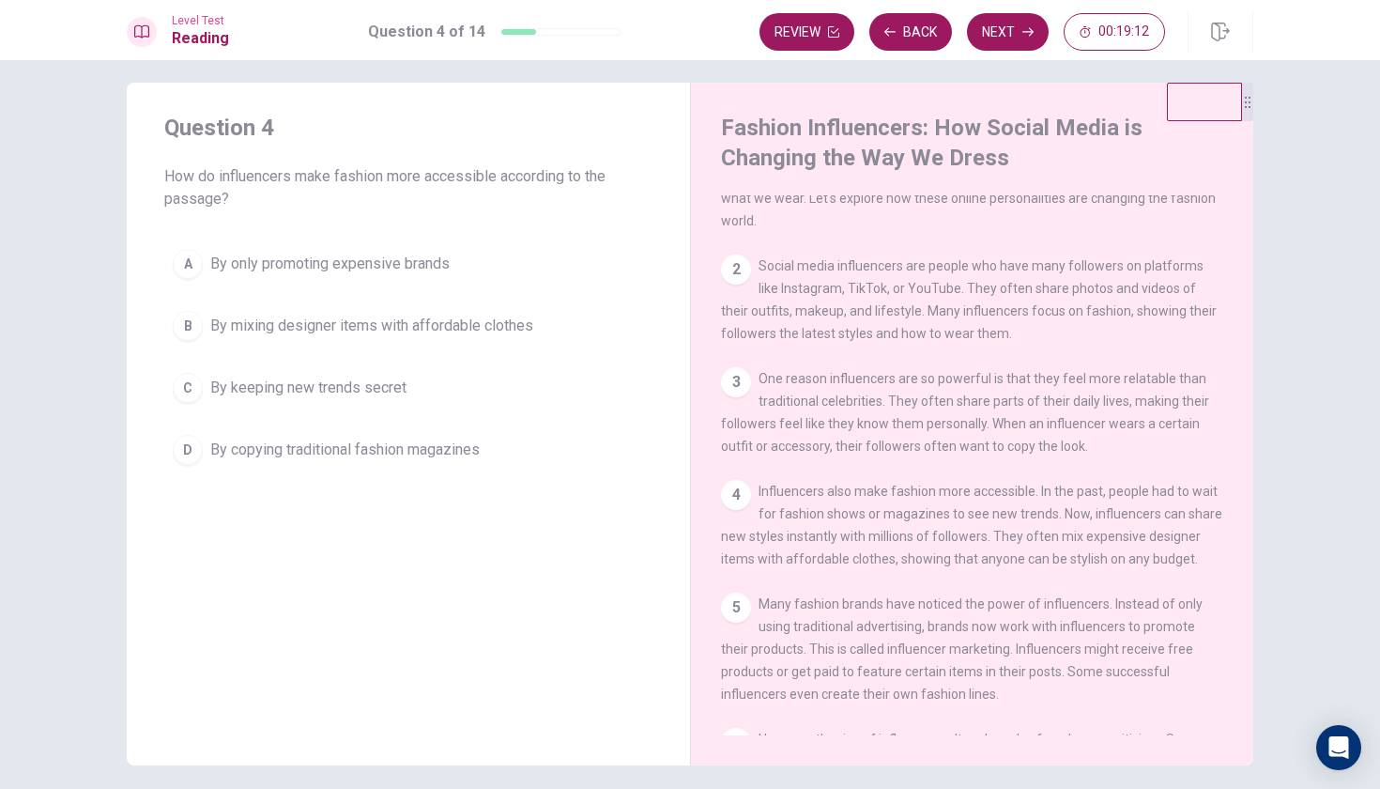
click at [389, 267] on span "By only promoting expensive brands" at bounding box center [329, 264] width 239 height 23
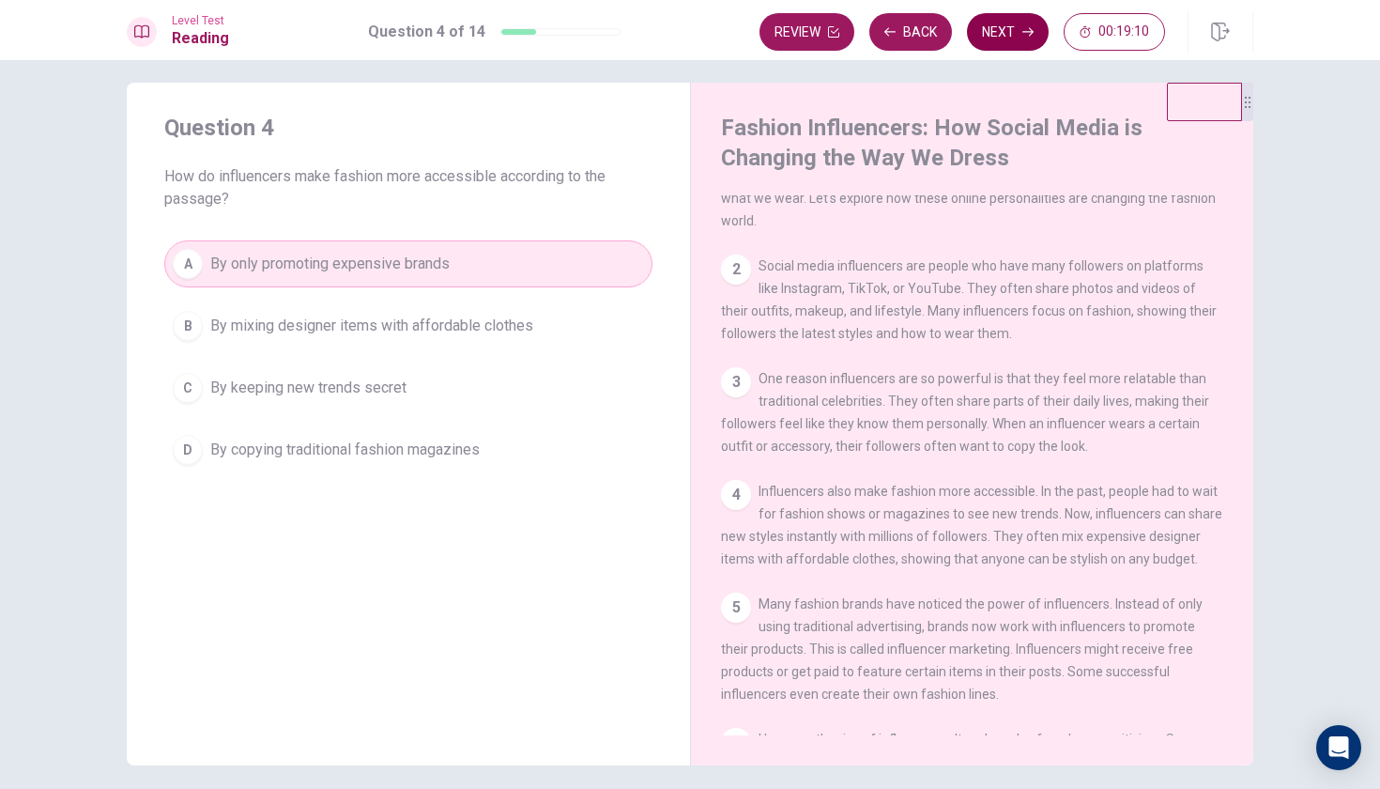
click at [994, 37] on button "Next" at bounding box center [1008, 32] width 82 height 38
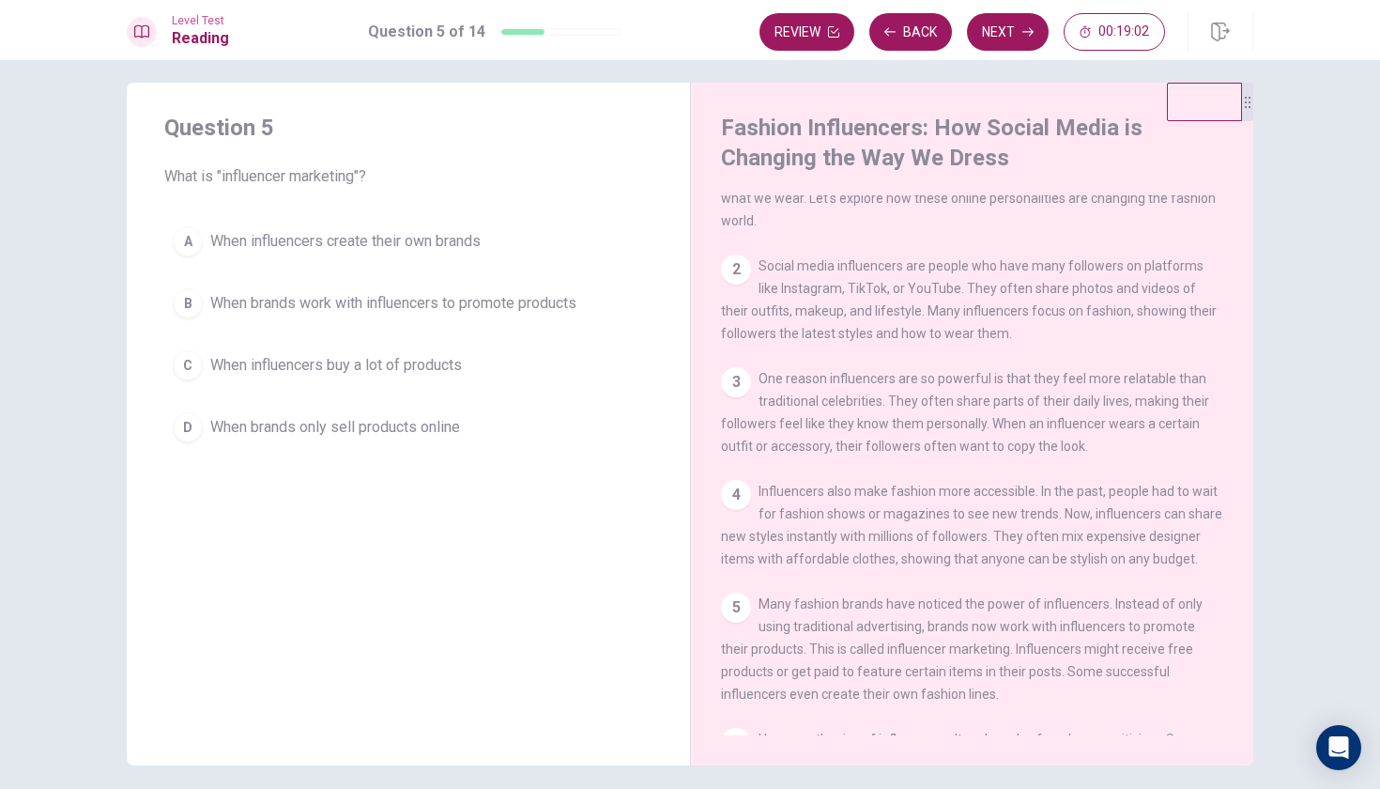
click at [382, 368] on span "When influencers buy a lot of products" at bounding box center [336, 365] width 252 height 23
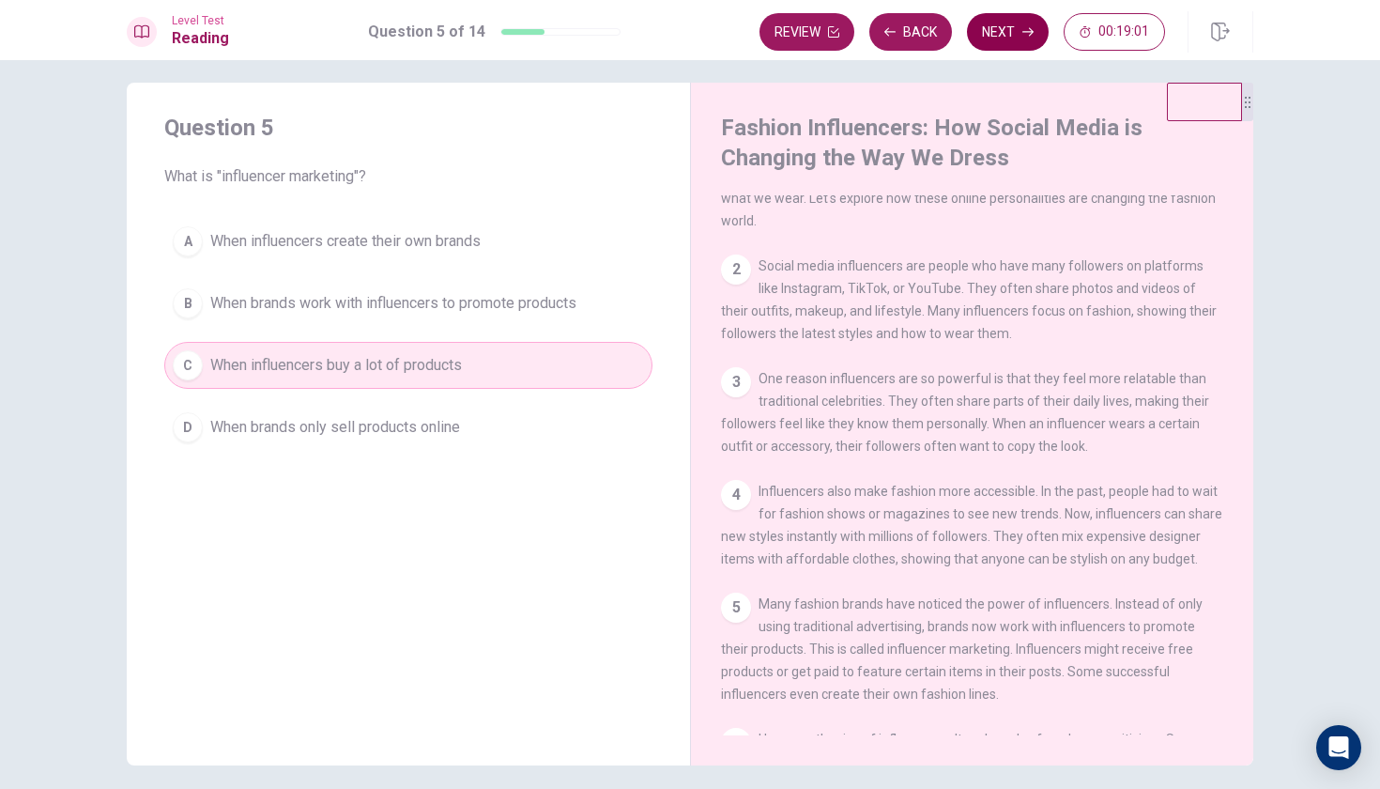
click at [1008, 40] on button "Next" at bounding box center [1008, 32] width 82 height 38
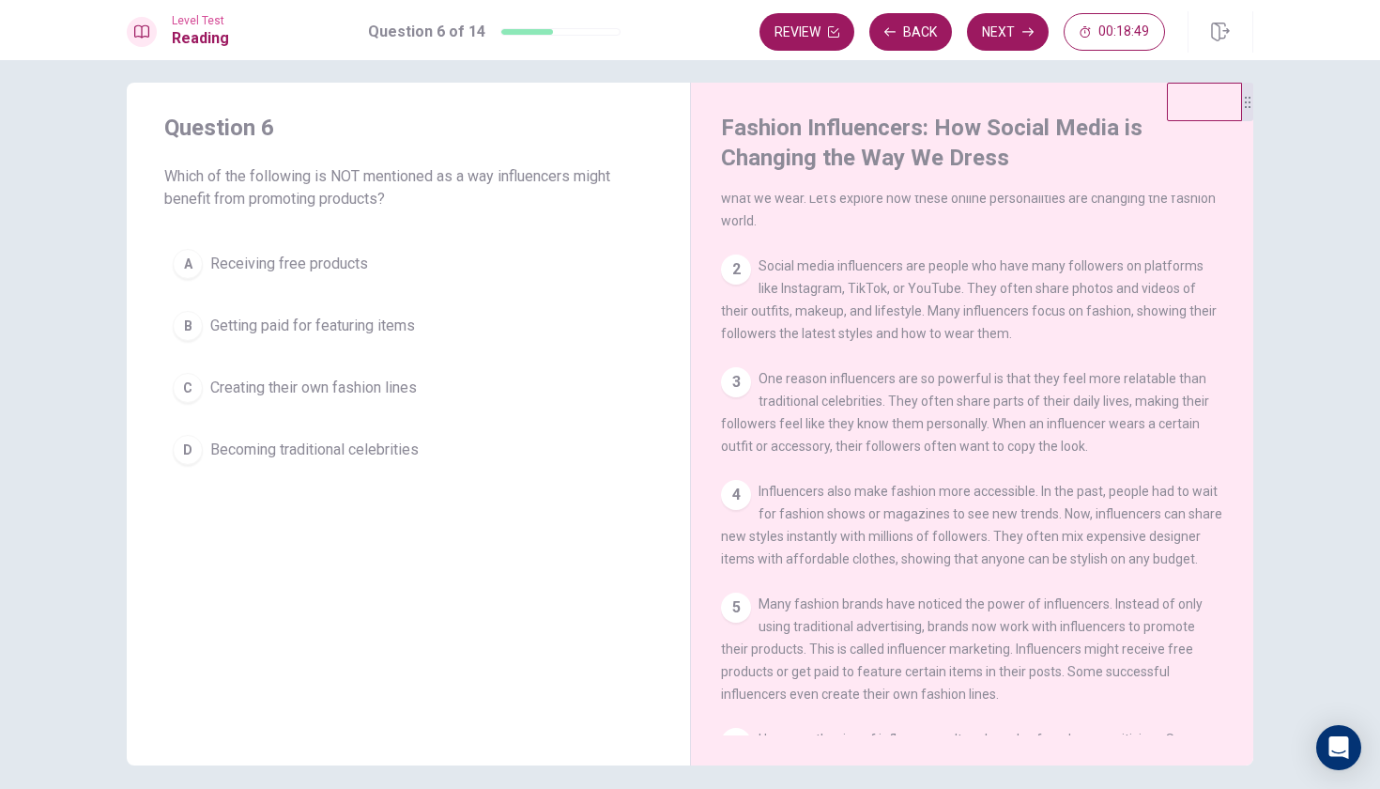
click at [304, 443] on span "Becoming traditional celebrities" at bounding box center [314, 449] width 208 height 23
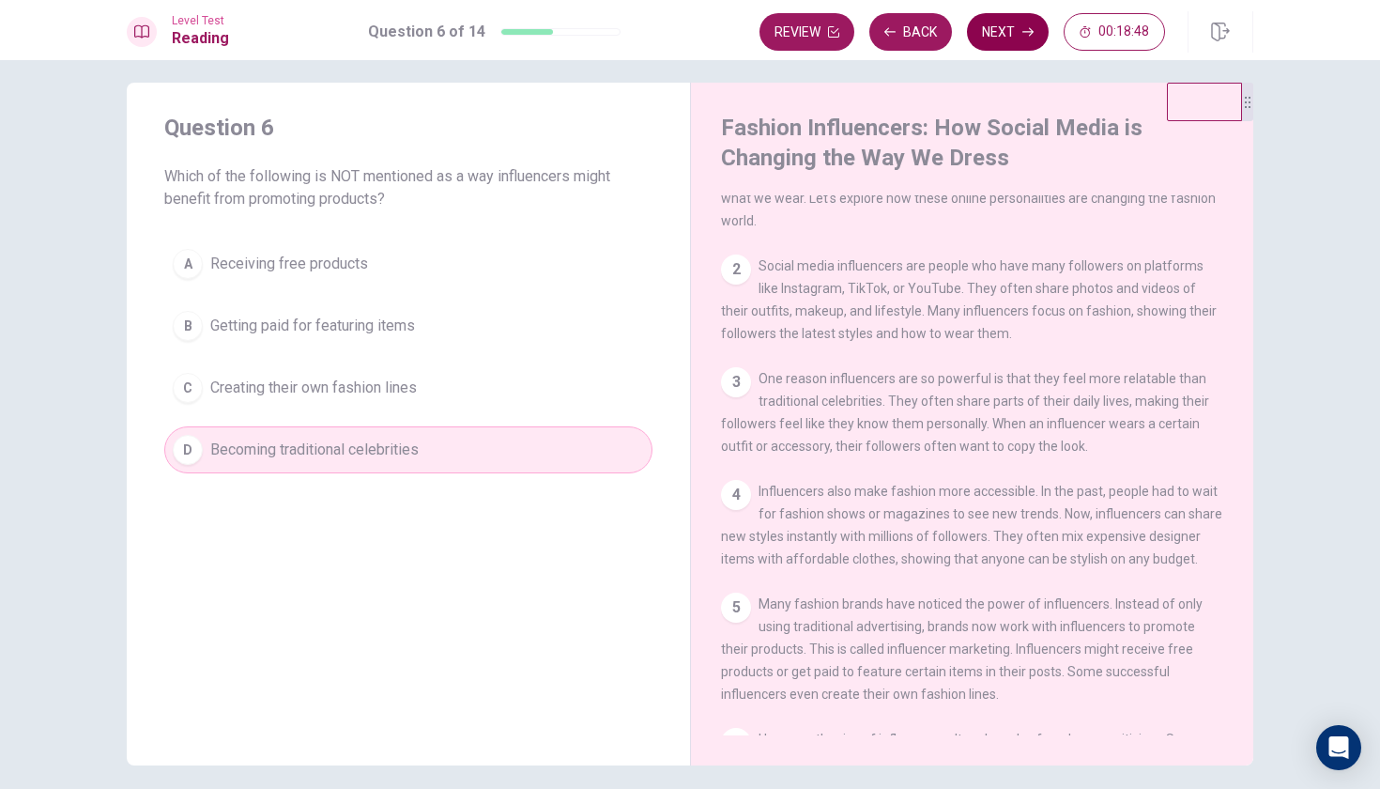
click at [979, 40] on button "Next" at bounding box center [1008, 32] width 82 height 38
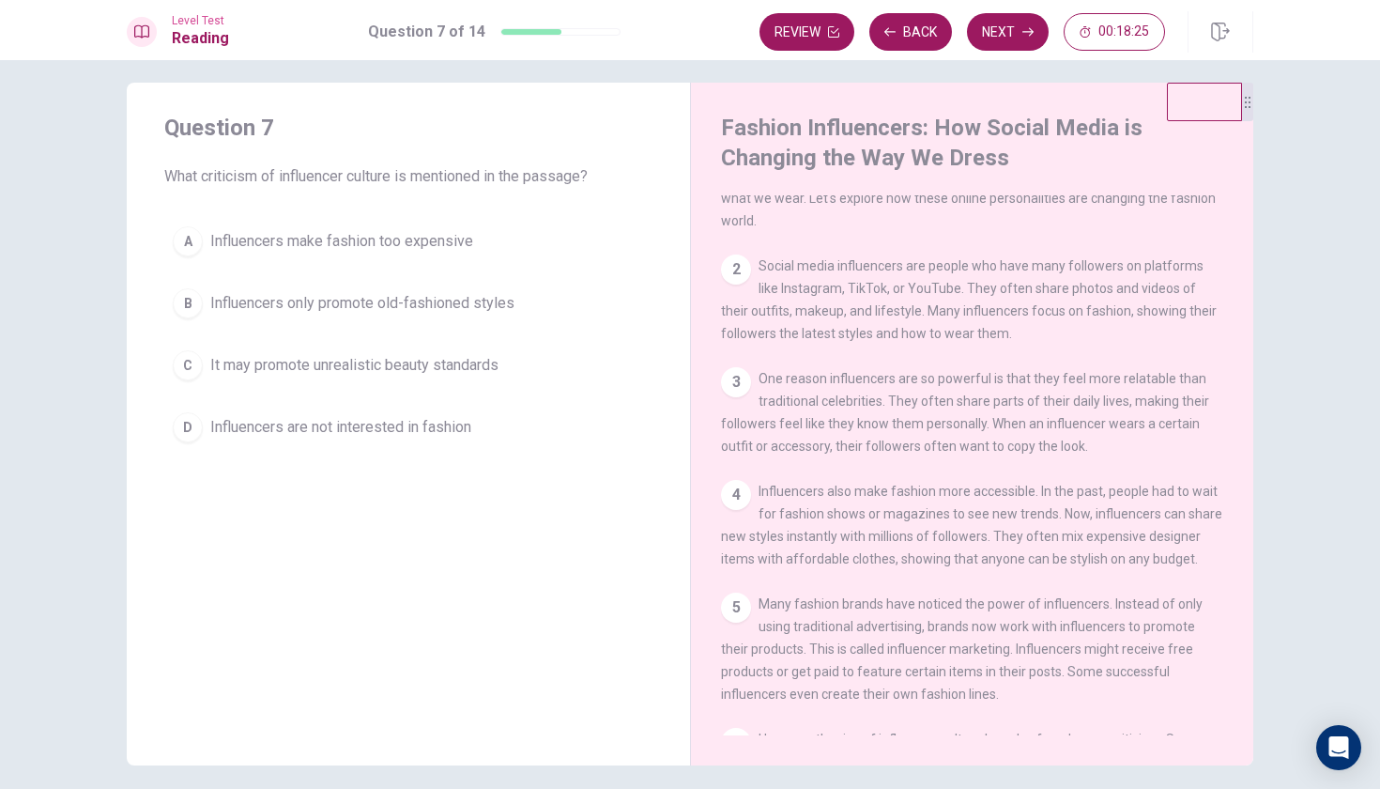
click at [301, 437] on span "Influencers are not interested in fashion" at bounding box center [340, 427] width 261 height 23
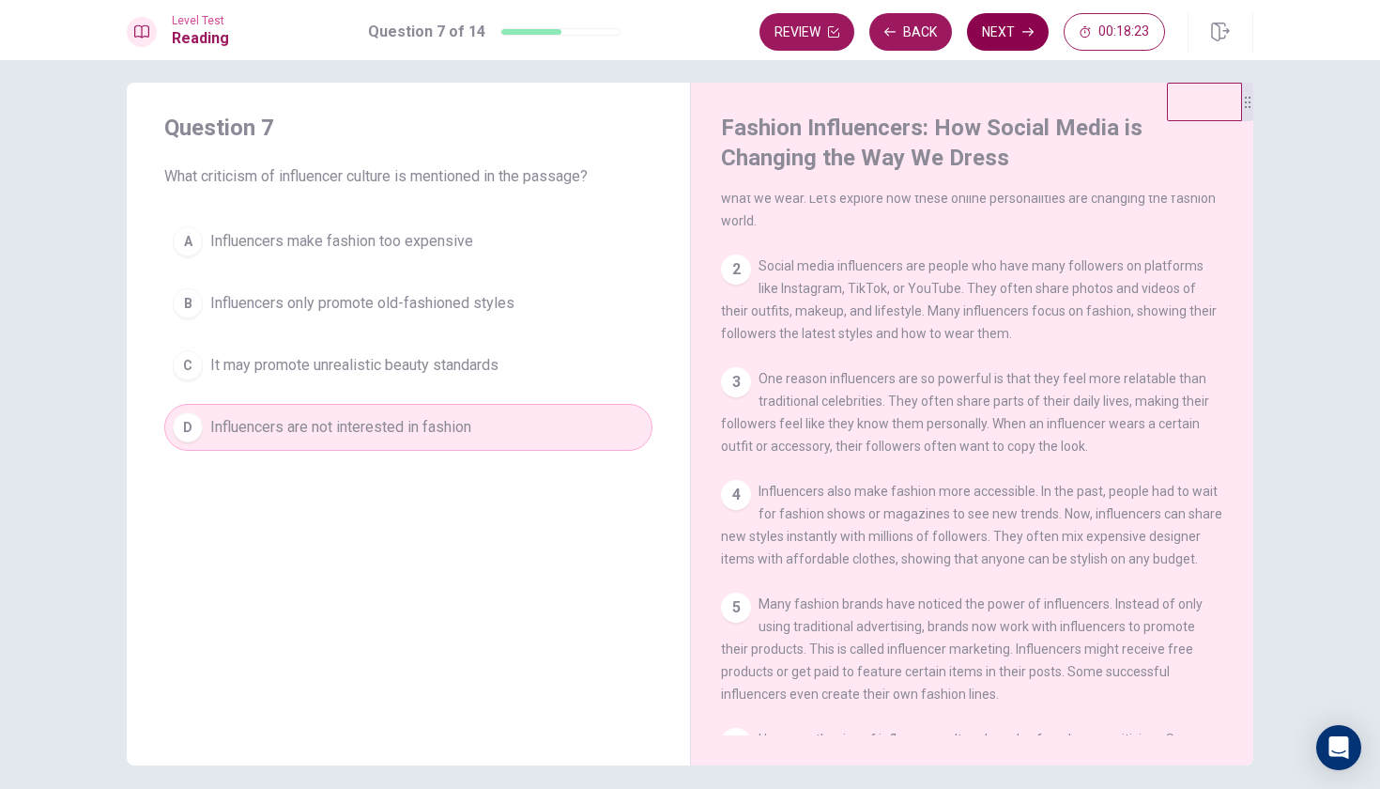
click at [1002, 34] on button "Next" at bounding box center [1008, 32] width 82 height 38
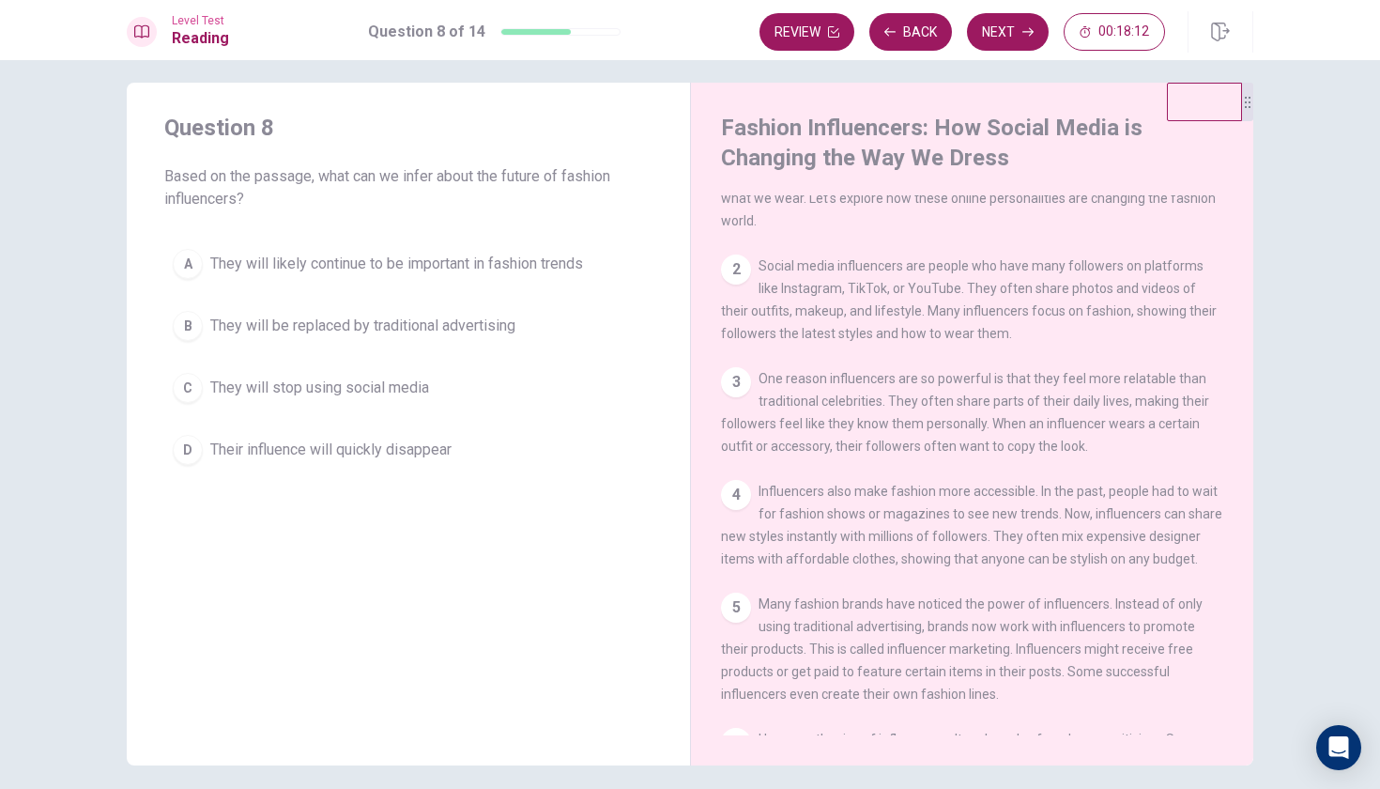
click at [345, 383] on span "They will stop using social media" at bounding box center [319, 388] width 219 height 23
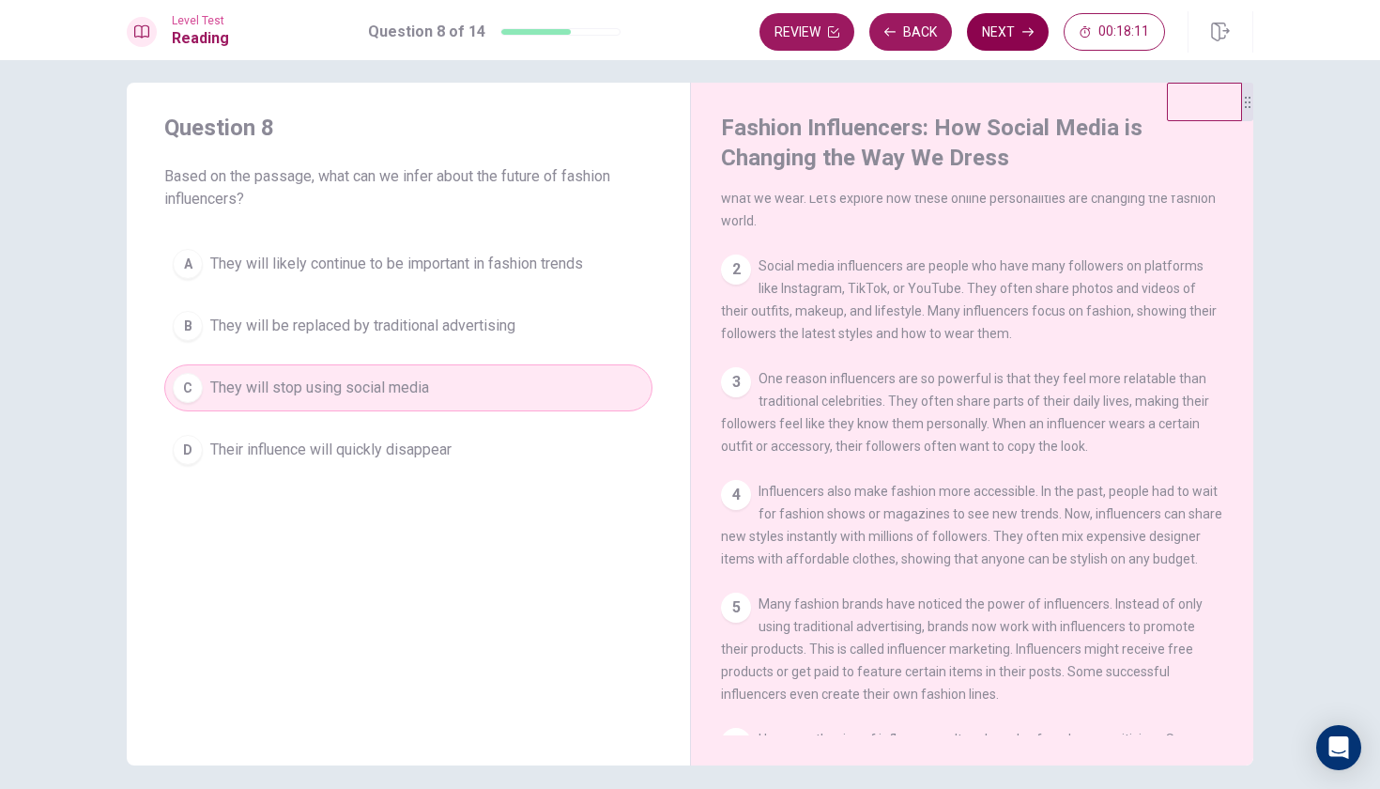
click at [1001, 45] on button "Next" at bounding box center [1008, 32] width 82 height 38
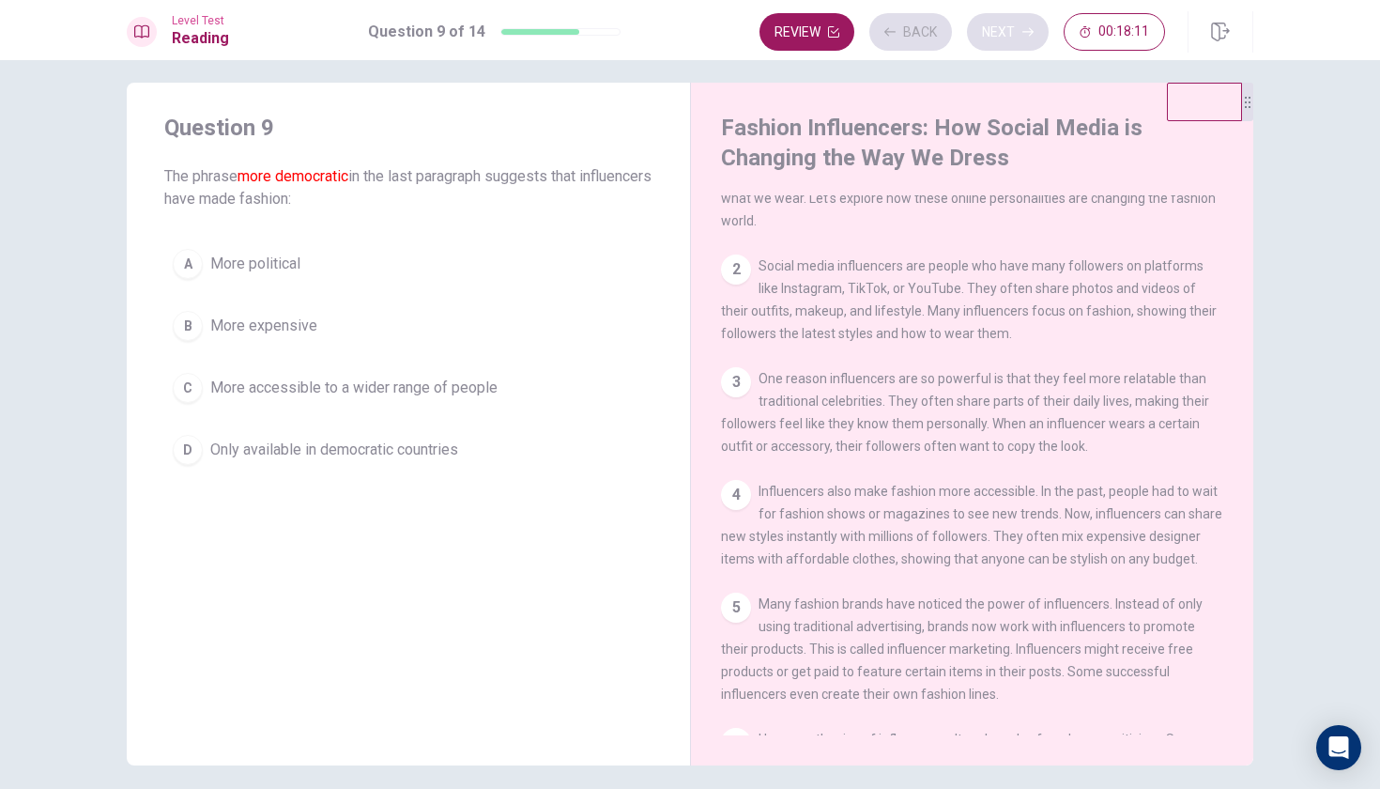
scroll to position [271, 0]
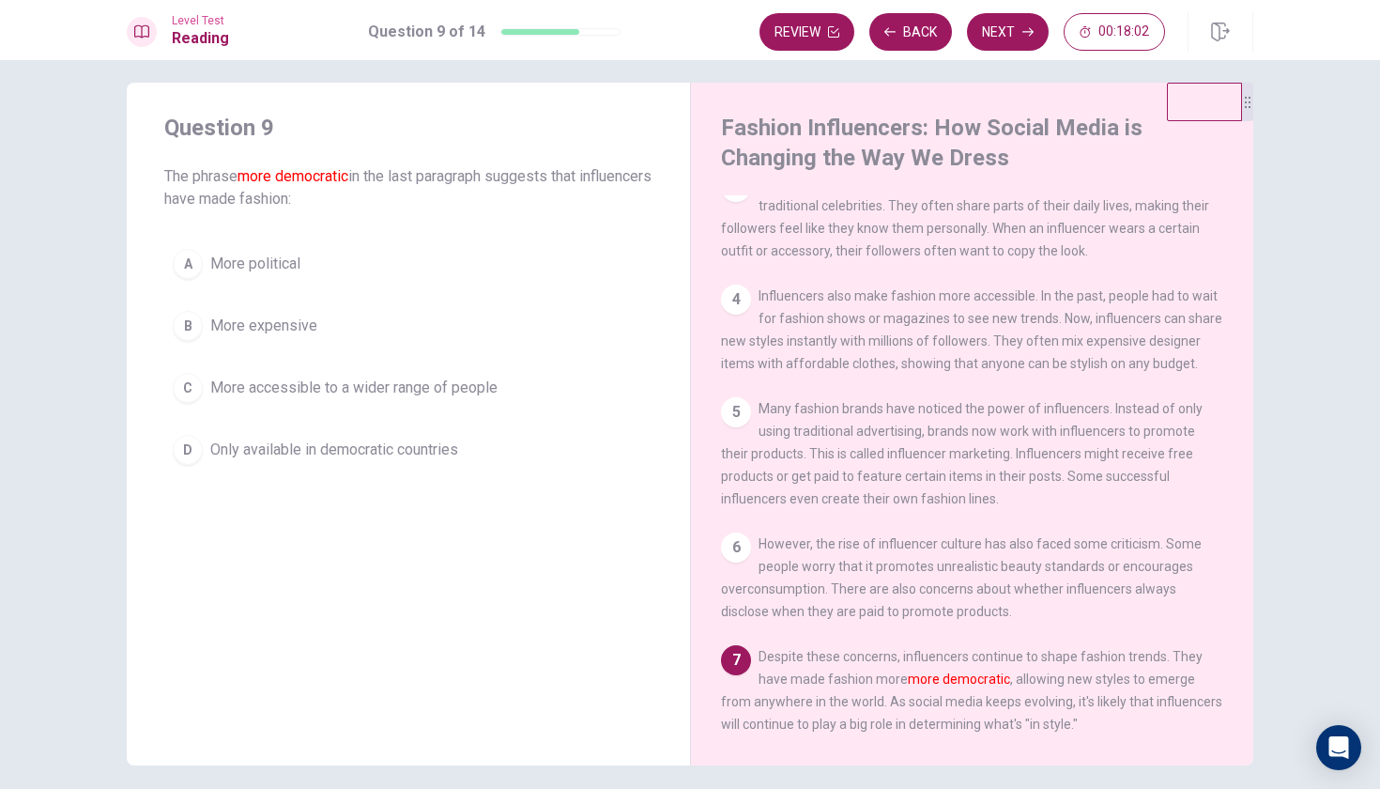
click at [269, 321] on span "More expensive" at bounding box center [263, 326] width 107 height 23
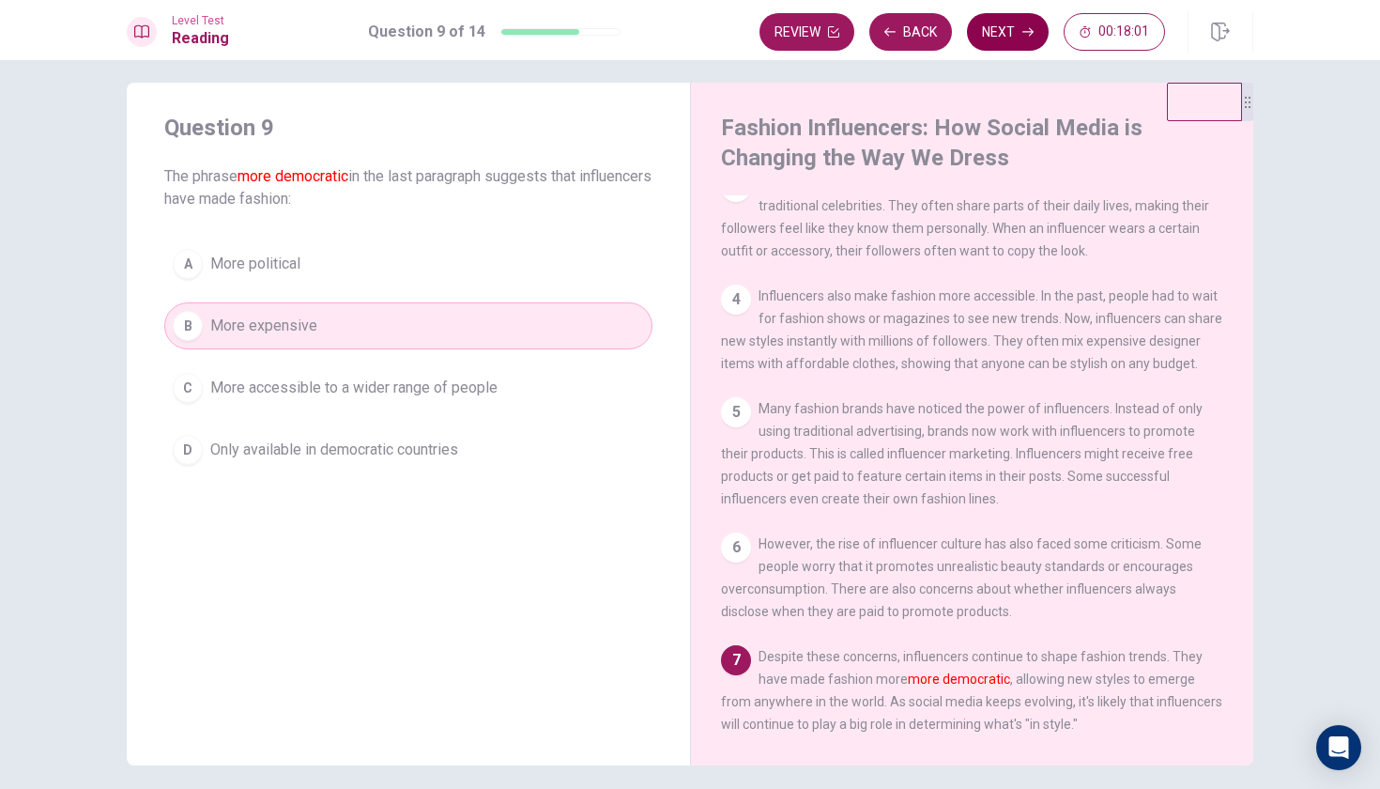
click at [990, 41] on button "Next" at bounding box center [1008, 32] width 82 height 38
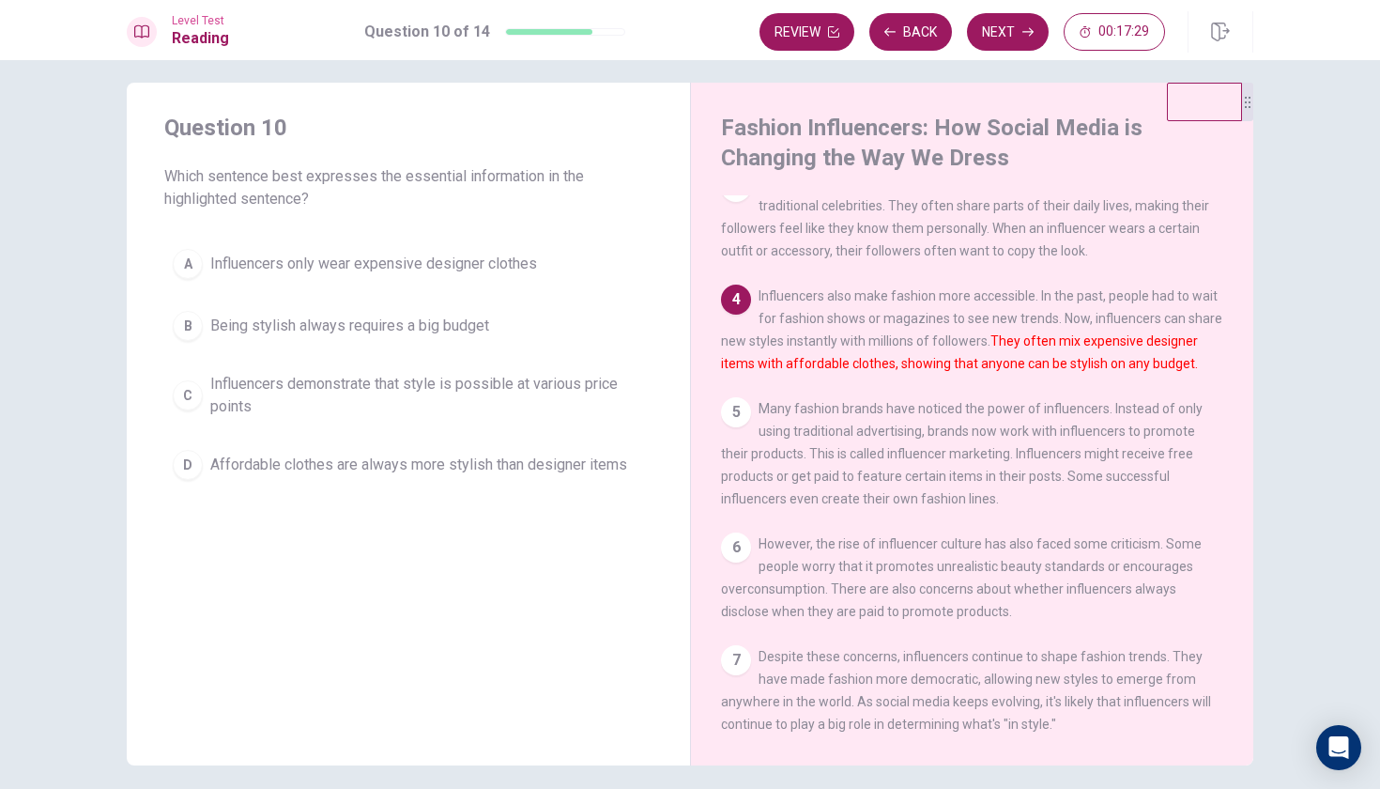
click at [490, 266] on span "Influencers only wear expensive designer clothes" at bounding box center [373, 264] width 327 height 23
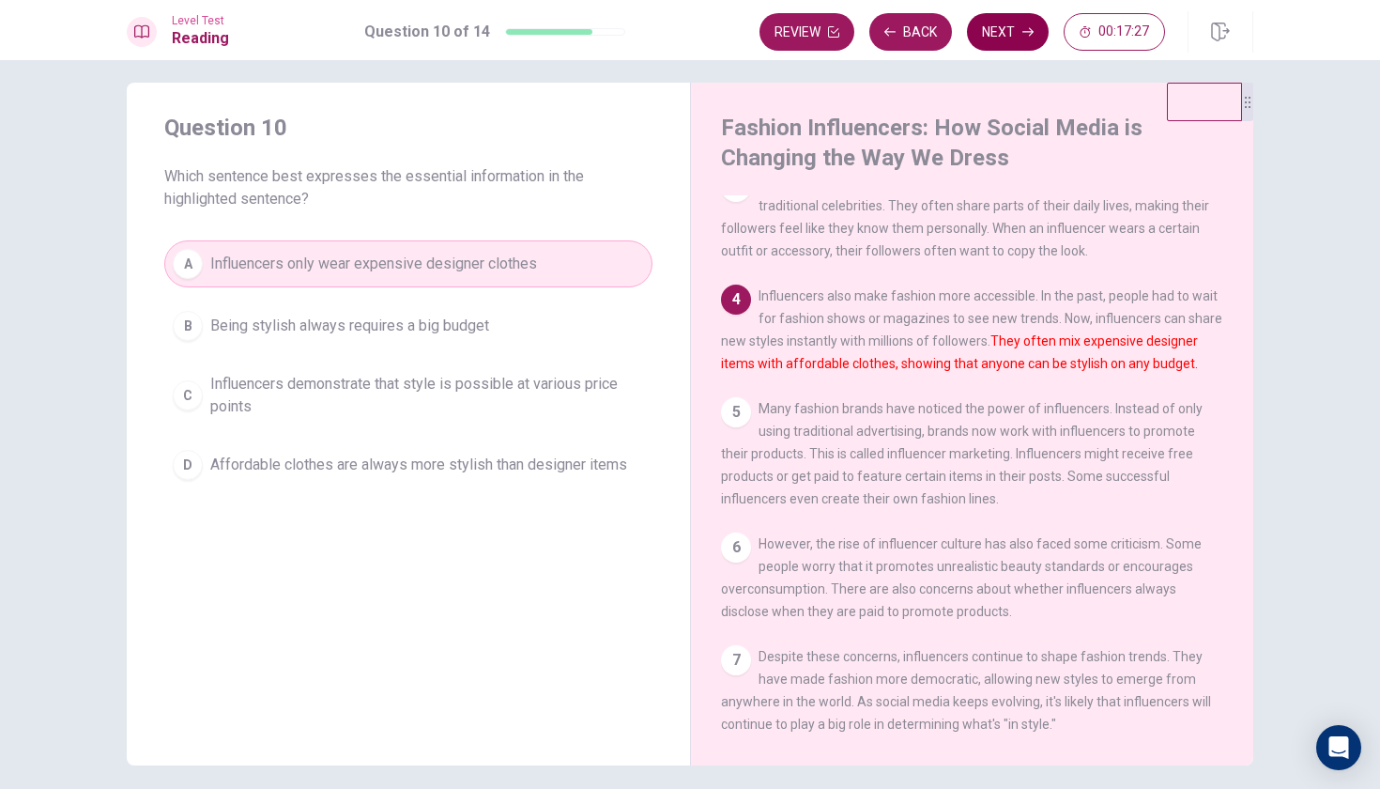
click at [1010, 30] on button "Next" at bounding box center [1008, 32] width 82 height 38
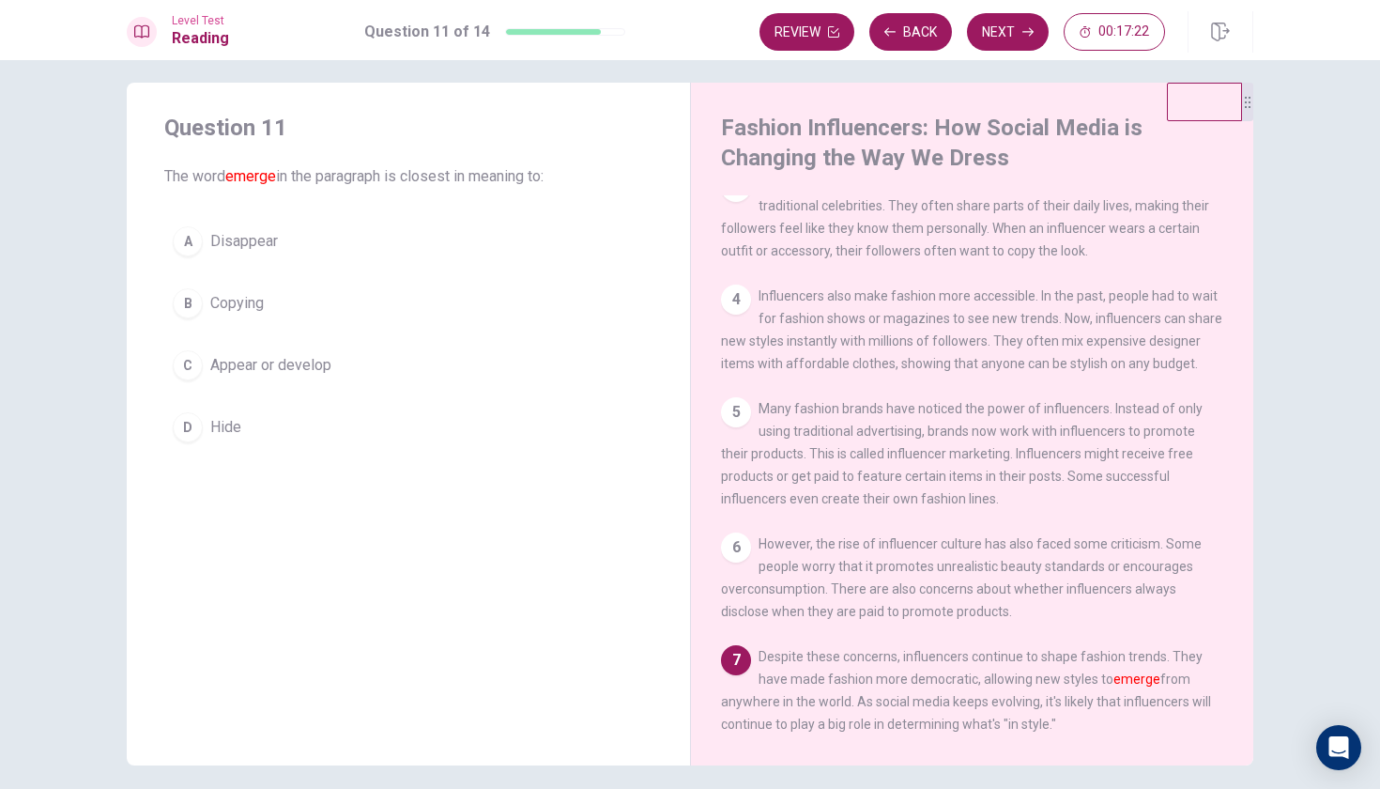
click at [236, 245] on span "Disappear" at bounding box center [244, 241] width 68 height 23
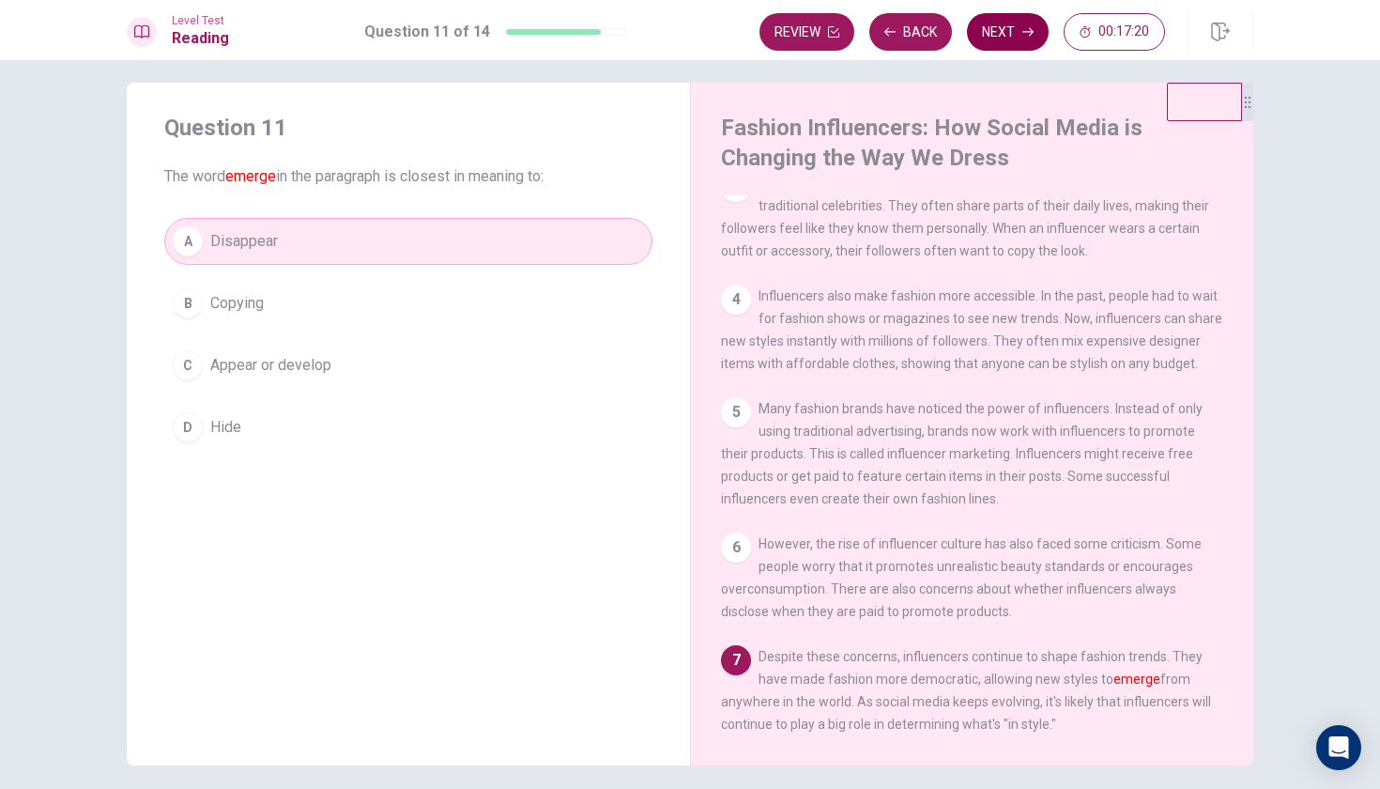
click at [993, 31] on button "Next" at bounding box center [1008, 32] width 82 height 38
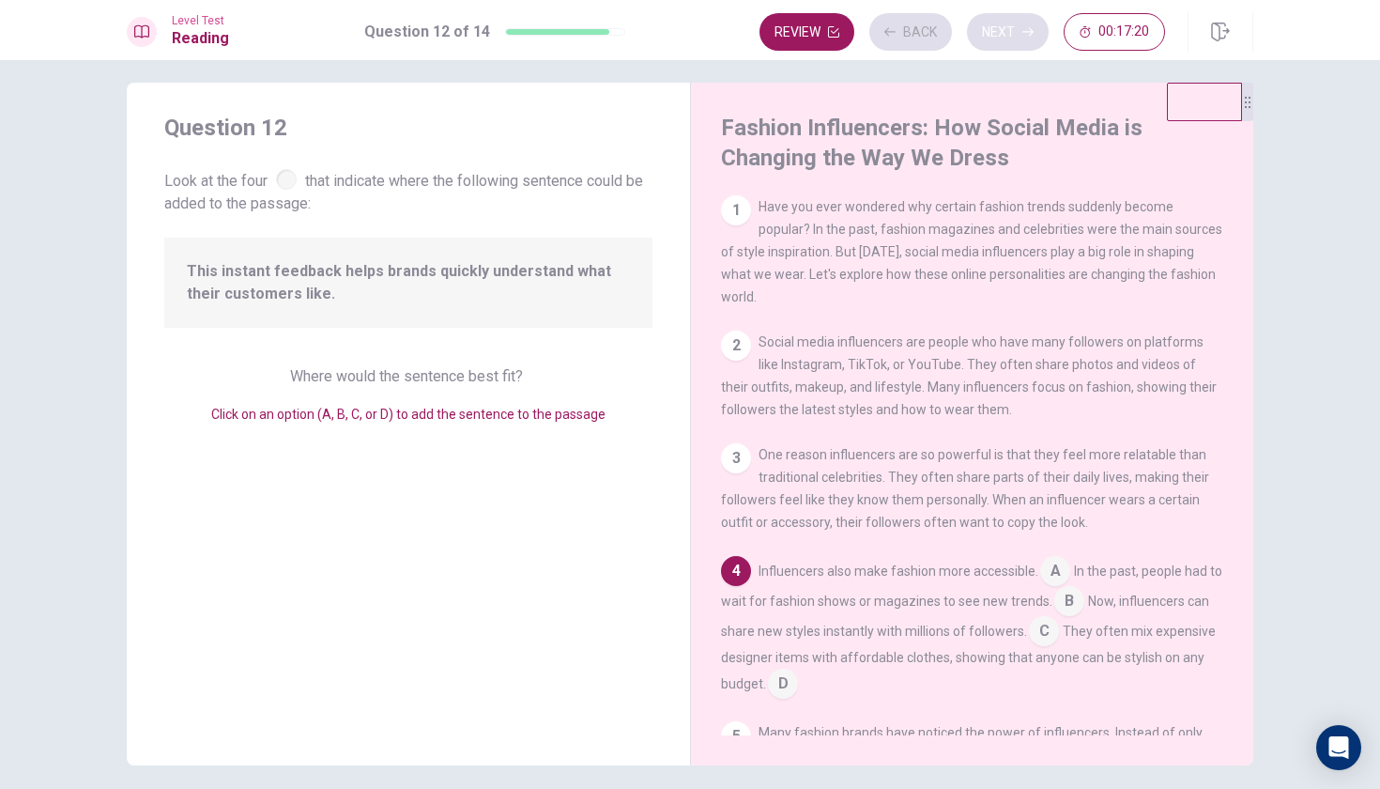
scroll to position [129, 0]
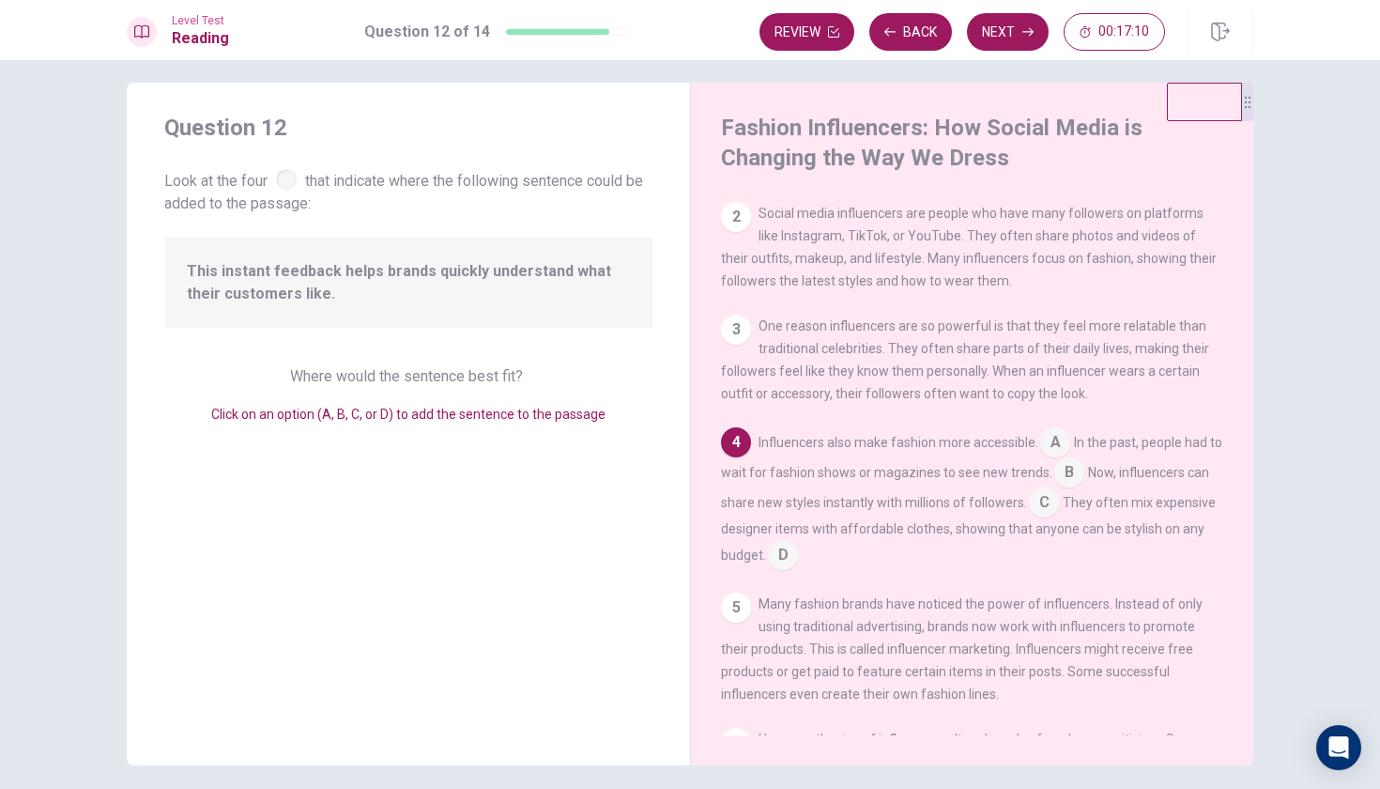
click at [1057, 429] on input at bounding box center [1055, 444] width 30 height 30
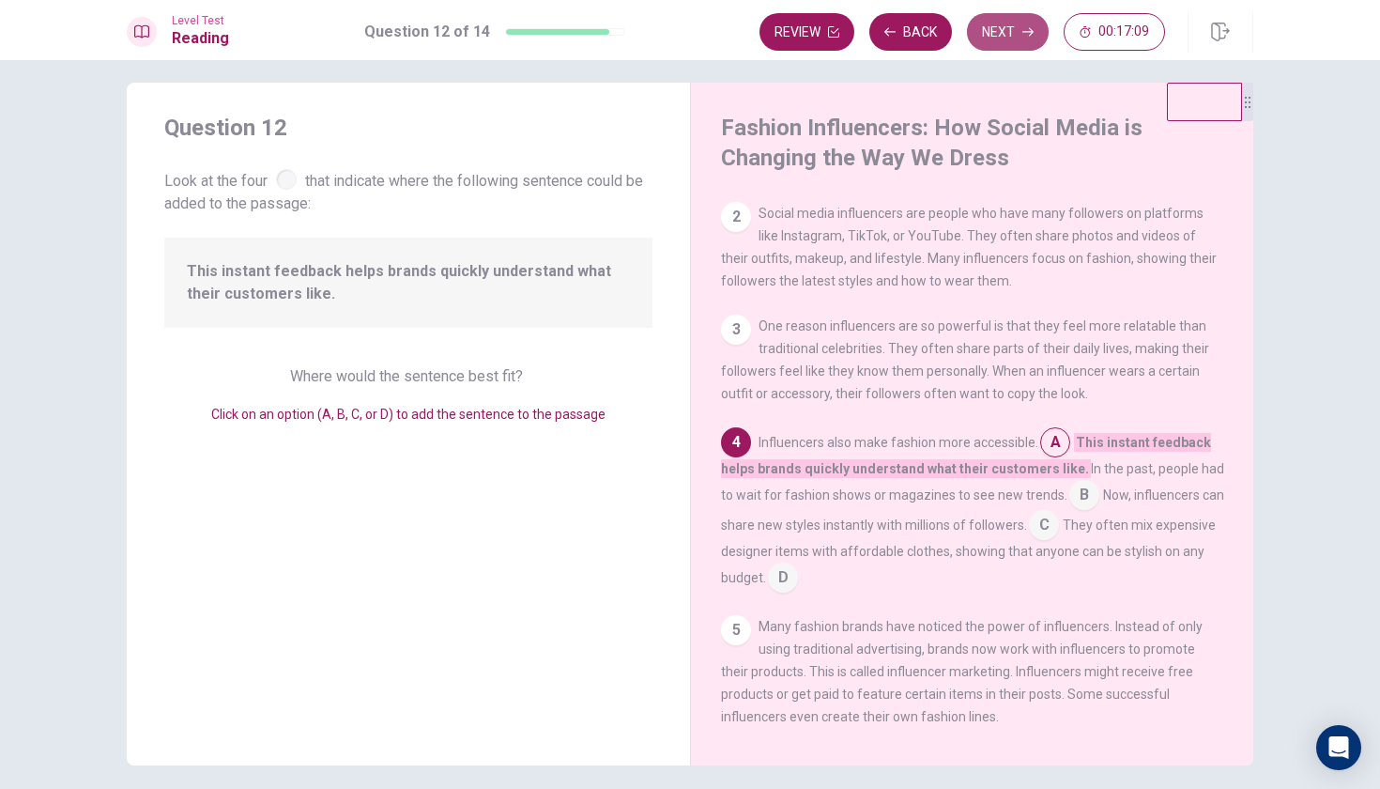
click at [1017, 24] on button "Next" at bounding box center [1008, 32] width 82 height 38
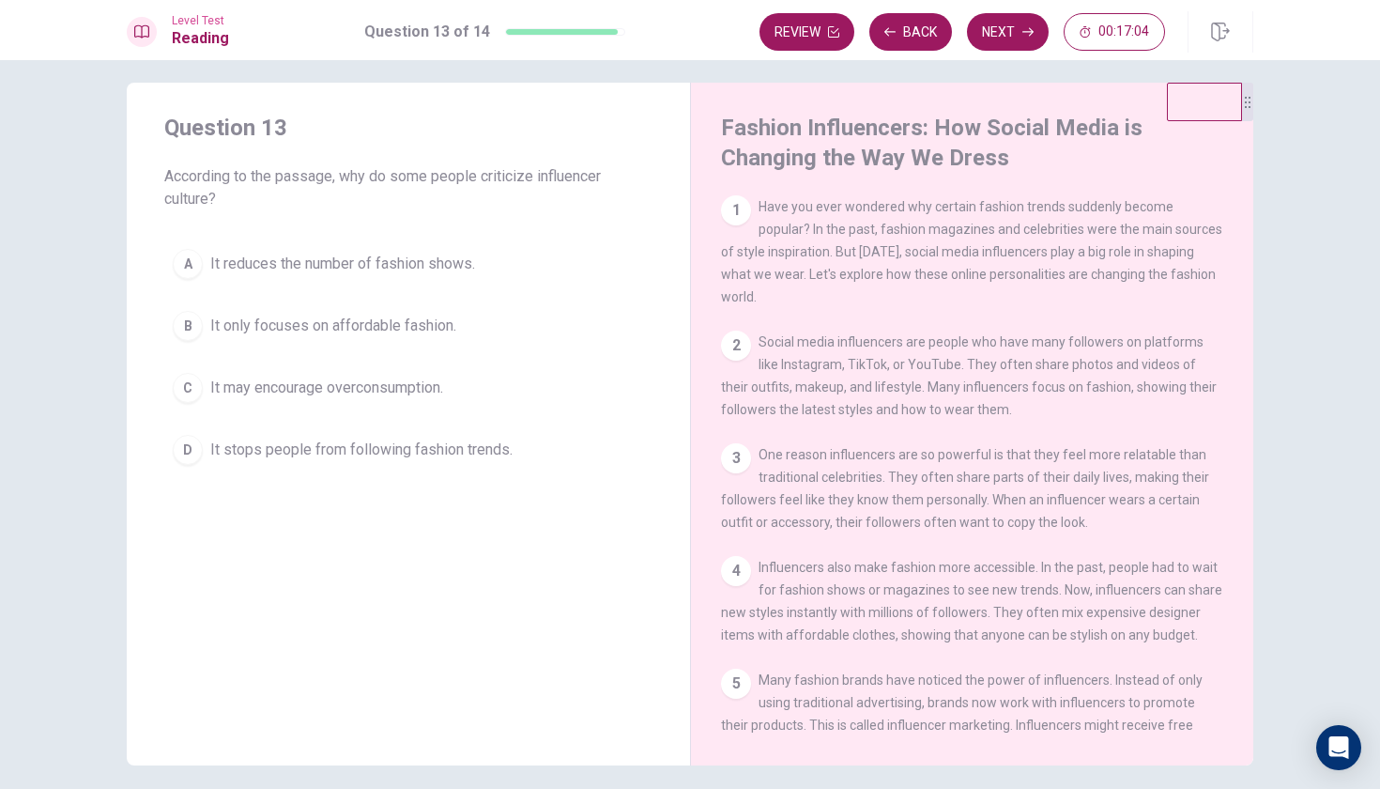
click at [415, 265] on span "It reduces the number of fashion shows." at bounding box center [342, 264] width 265 height 23
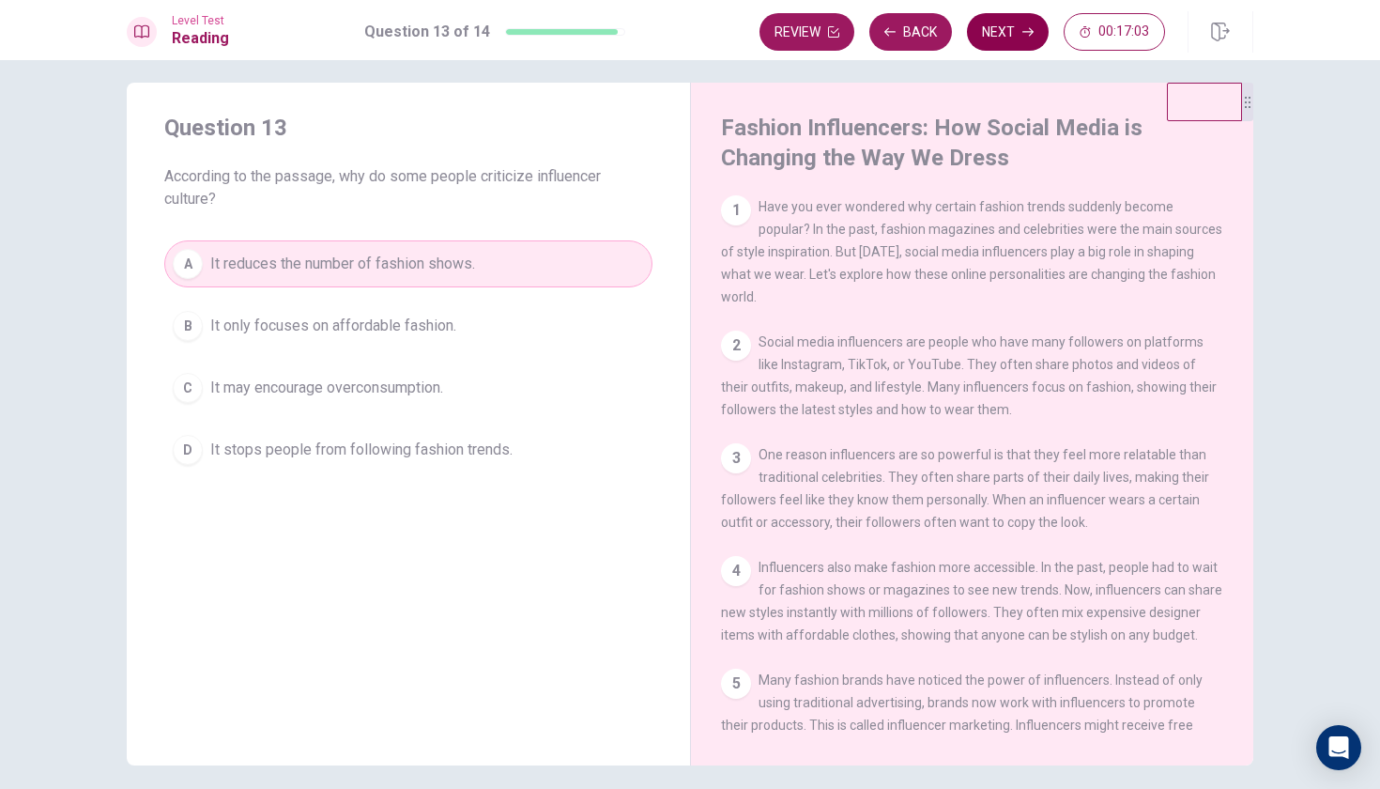
click at [1022, 28] on button "Next" at bounding box center [1008, 32] width 82 height 38
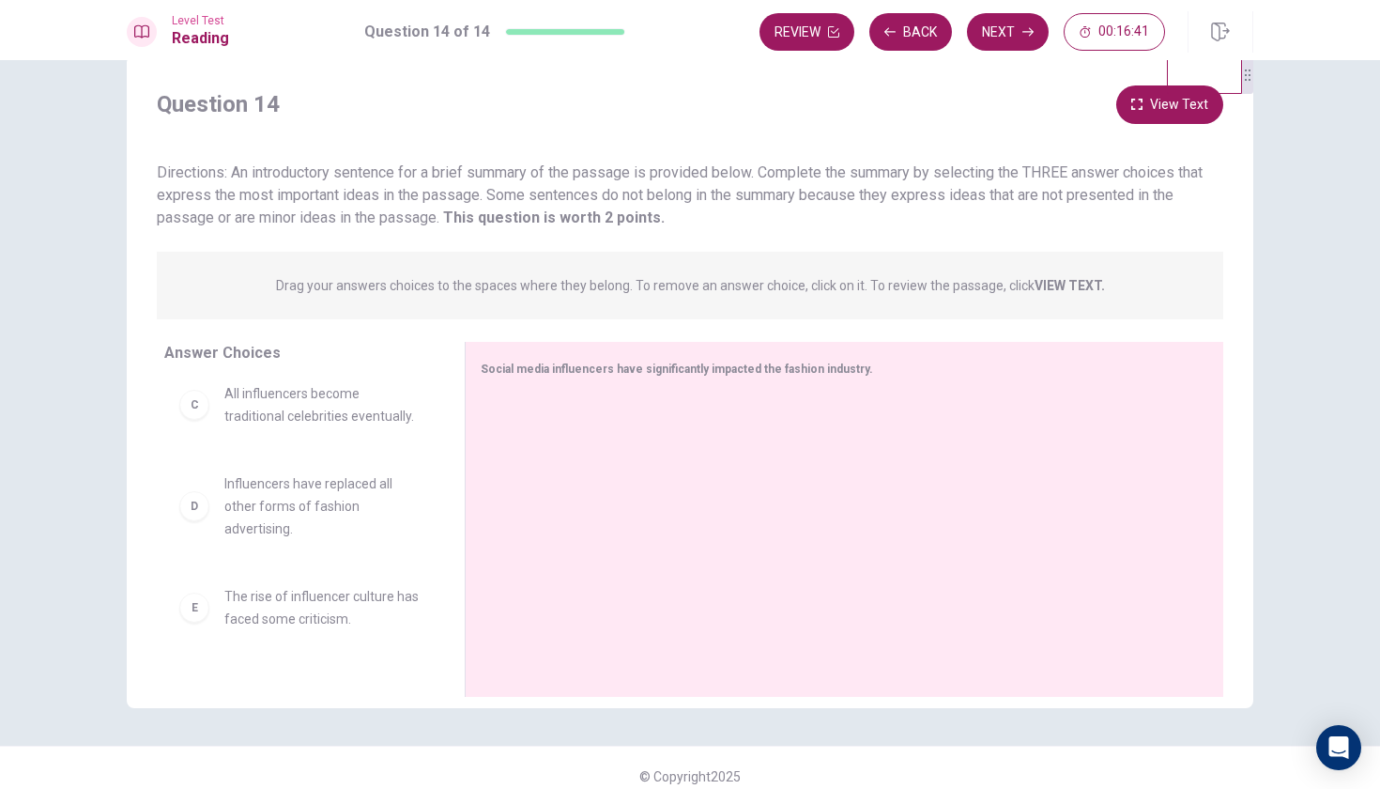
scroll to position [244, 0]
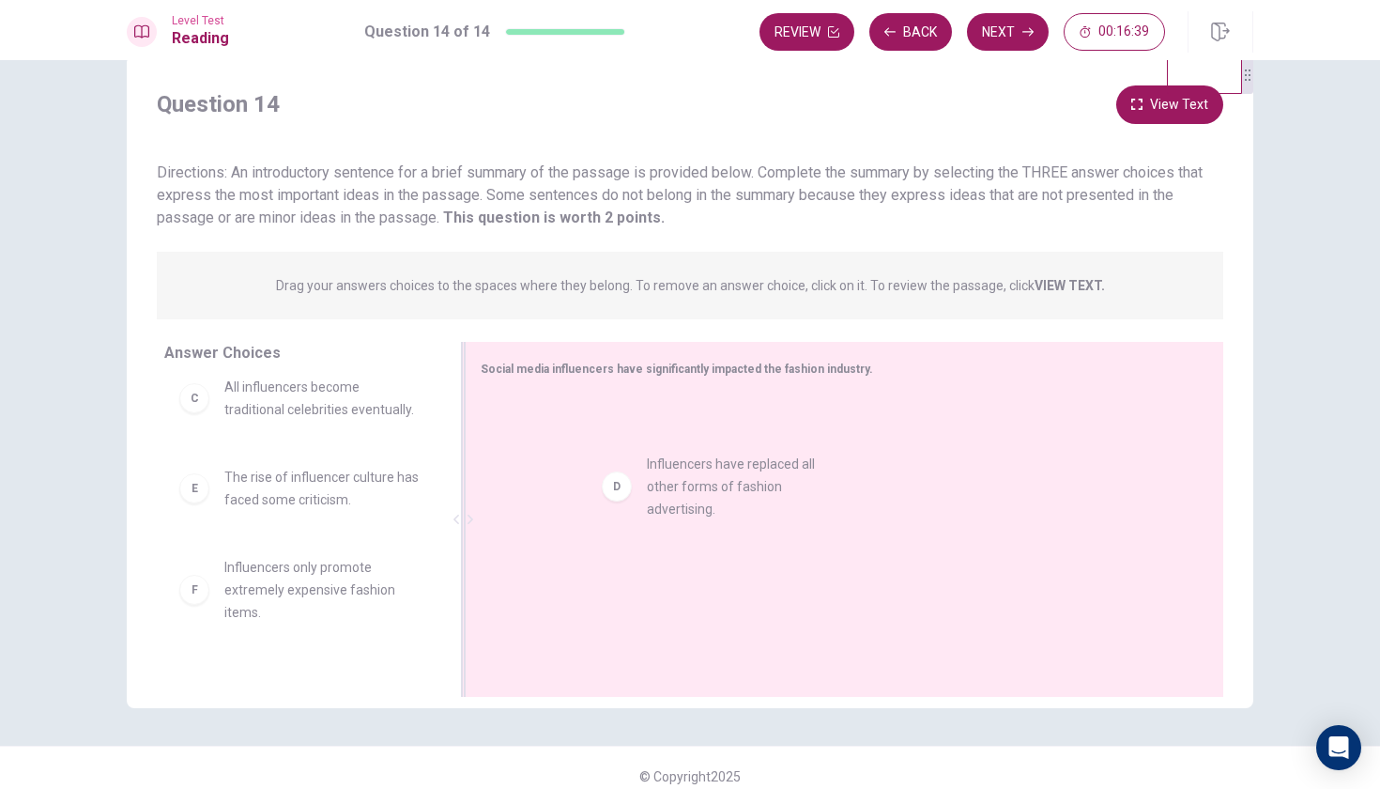
drag, startPoint x: 292, startPoint y: 500, endPoint x: 722, endPoint y: 487, distance: 430.2
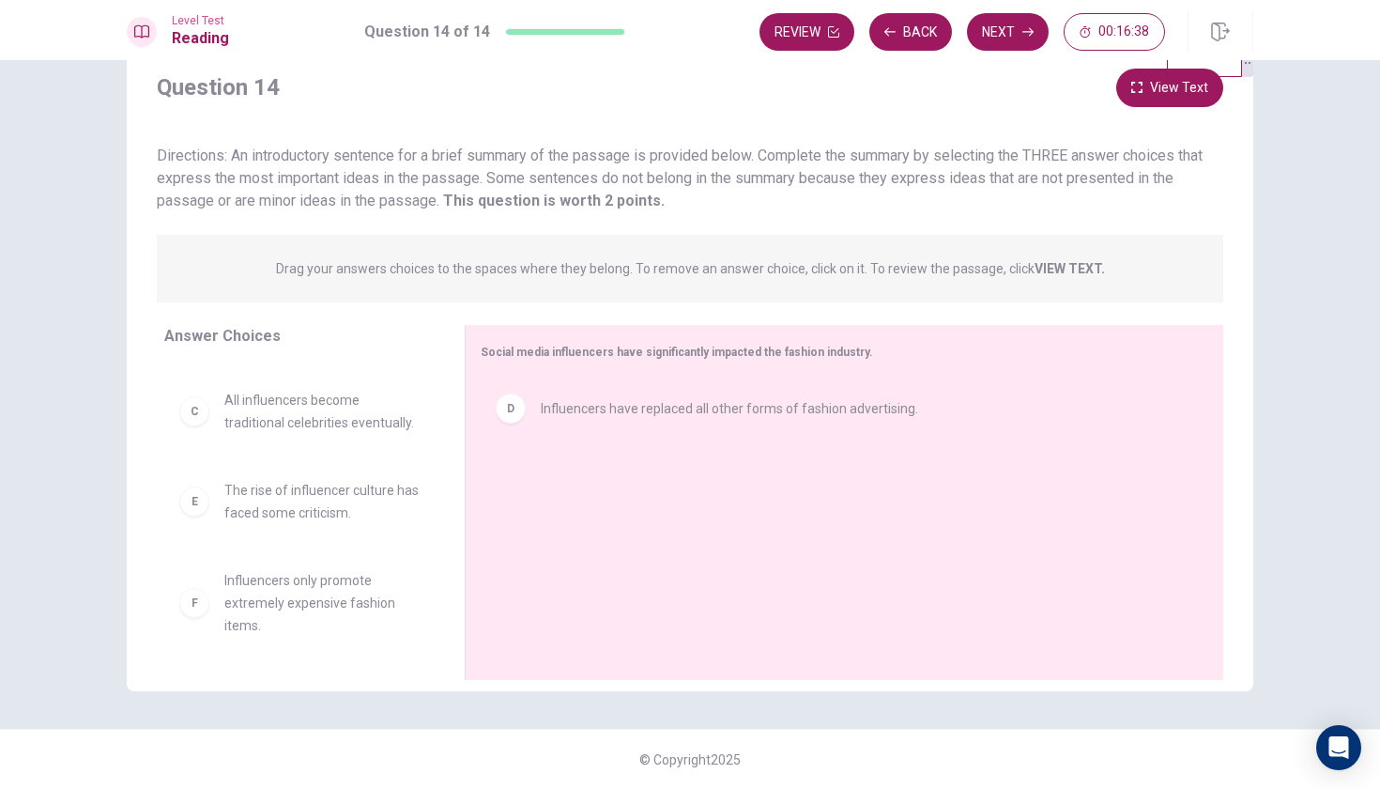
scroll to position [59, 0]
drag, startPoint x: 312, startPoint y: 605, endPoint x: 799, endPoint y: 545, distance: 491.0
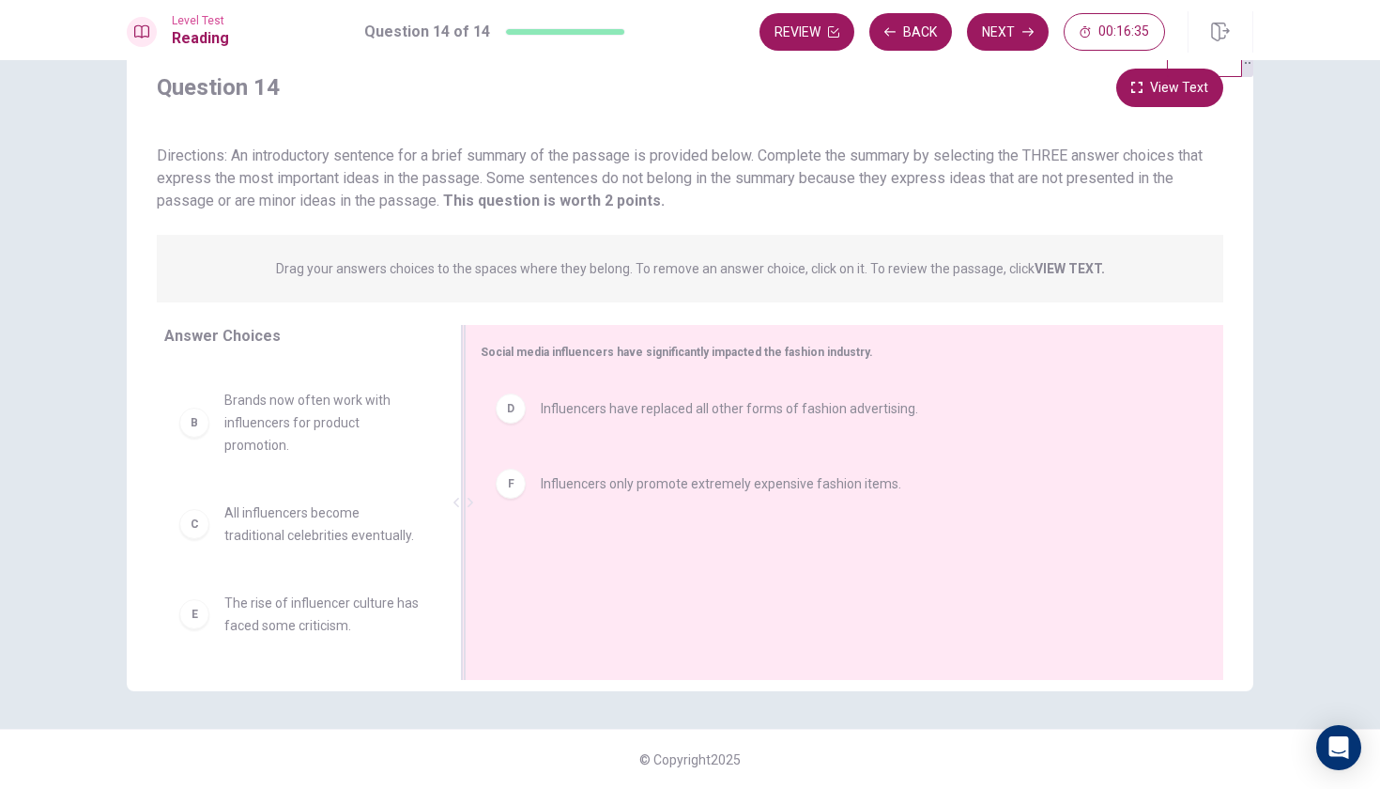
scroll to position [101, 0]
click at [981, 35] on button "Next" at bounding box center [1008, 32] width 82 height 38
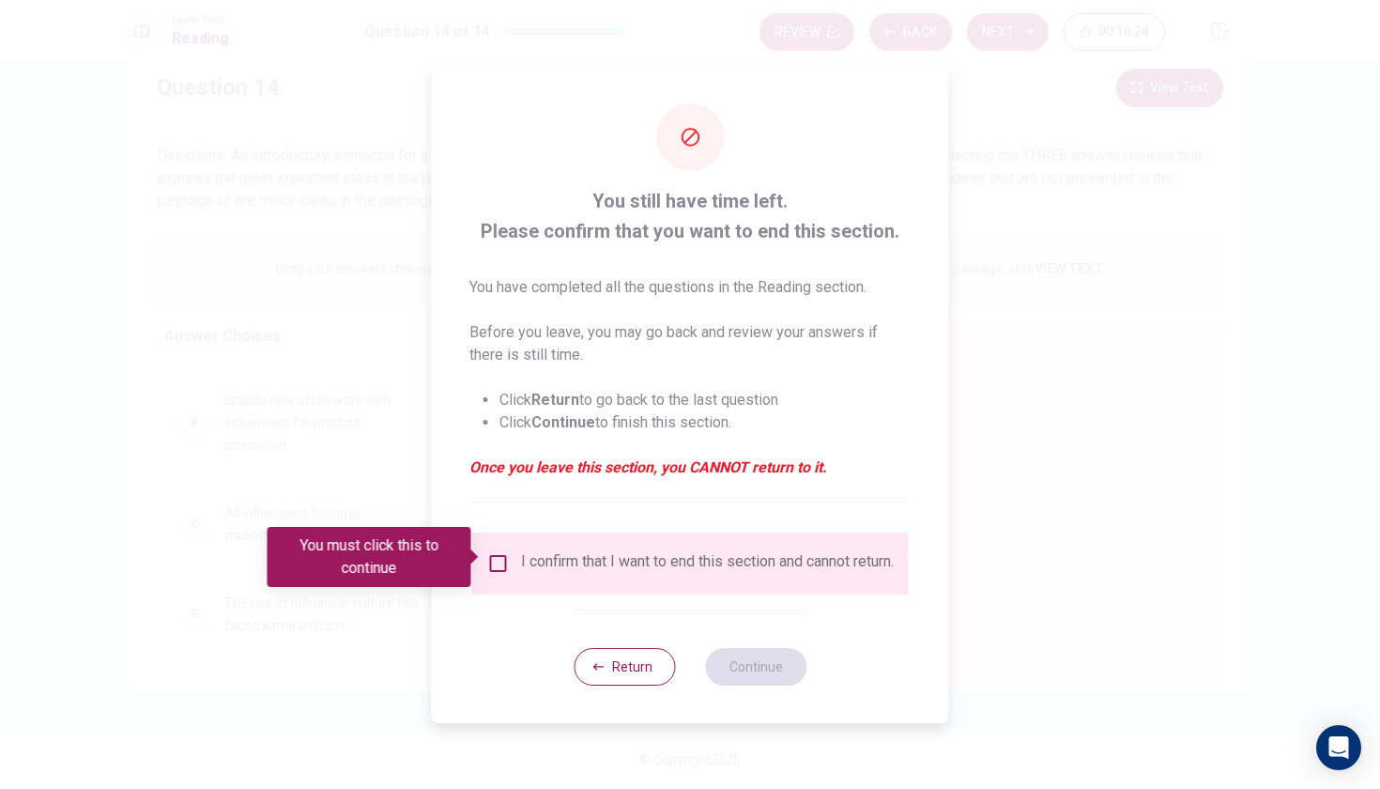
click at [490, 574] on div "I confirm that I want to end this section and cannot return." at bounding box center [690, 563] width 407 height 23
click at [498, 552] on input "You must click this to continue" at bounding box center [498, 563] width 23 height 23
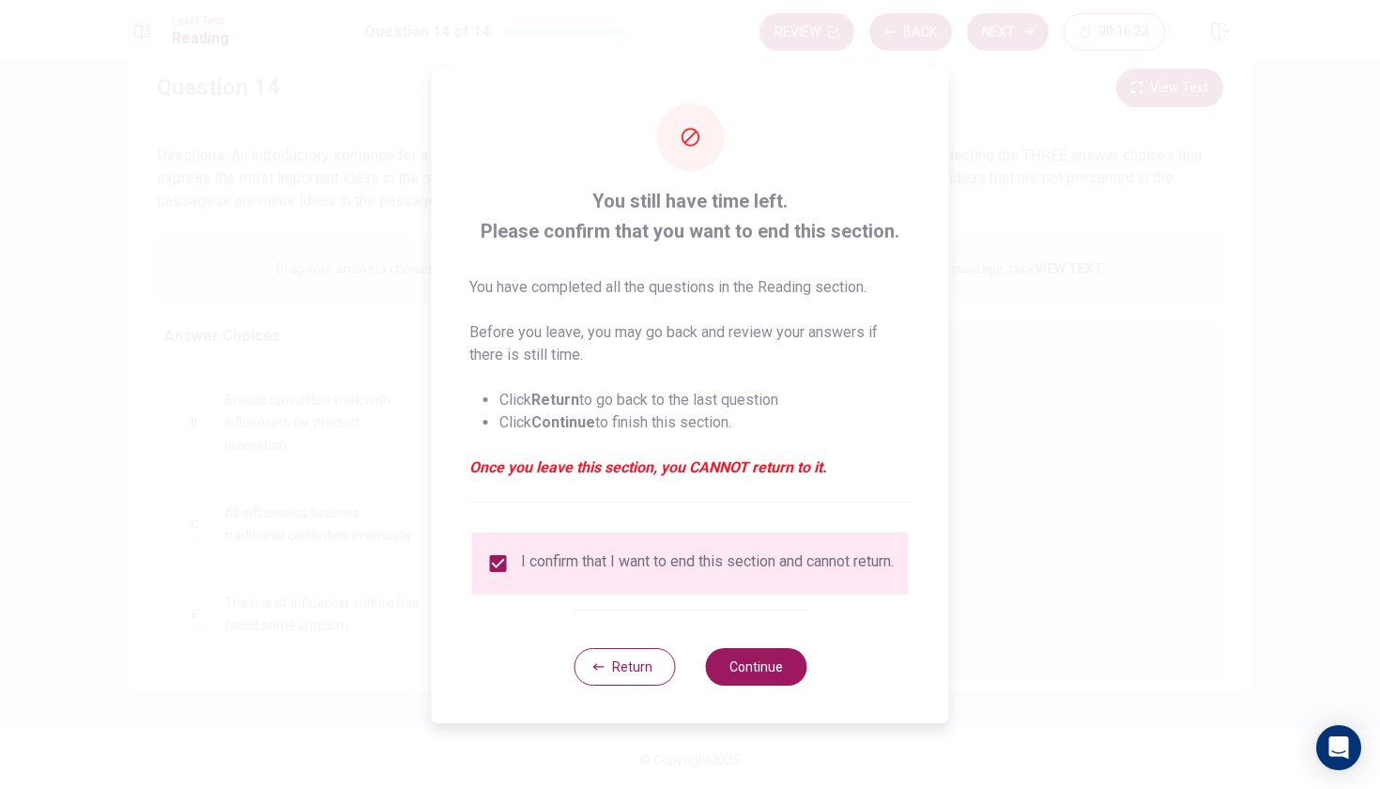
click at [784, 692] on div "Return Continue" at bounding box center [690, 666] width 233 height 114
click at [762, 679] on button "Continue" at bounding box center [755, 667] width 101 height 38
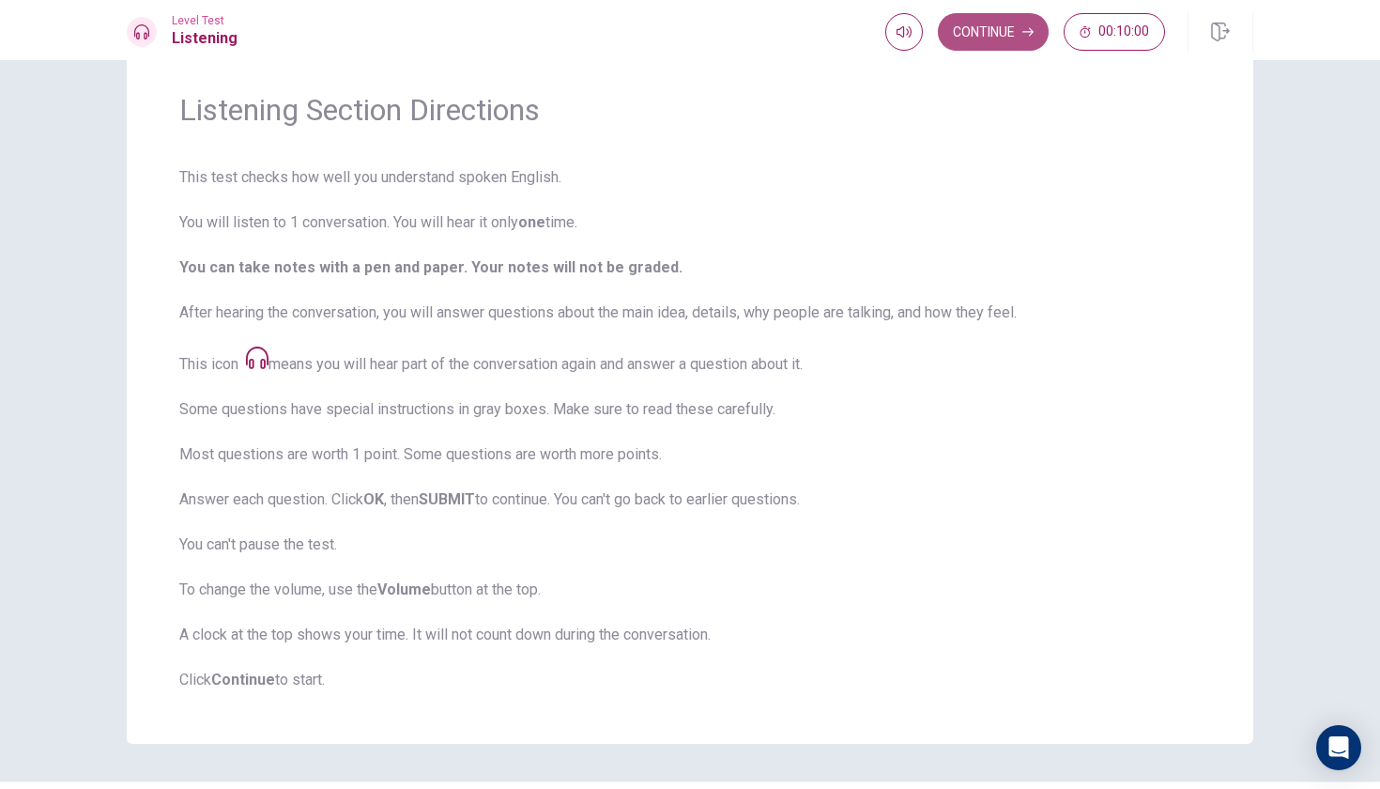
click at [1009, 34] on button "Continue" at bounding box center [993, 32] width 111 height 38
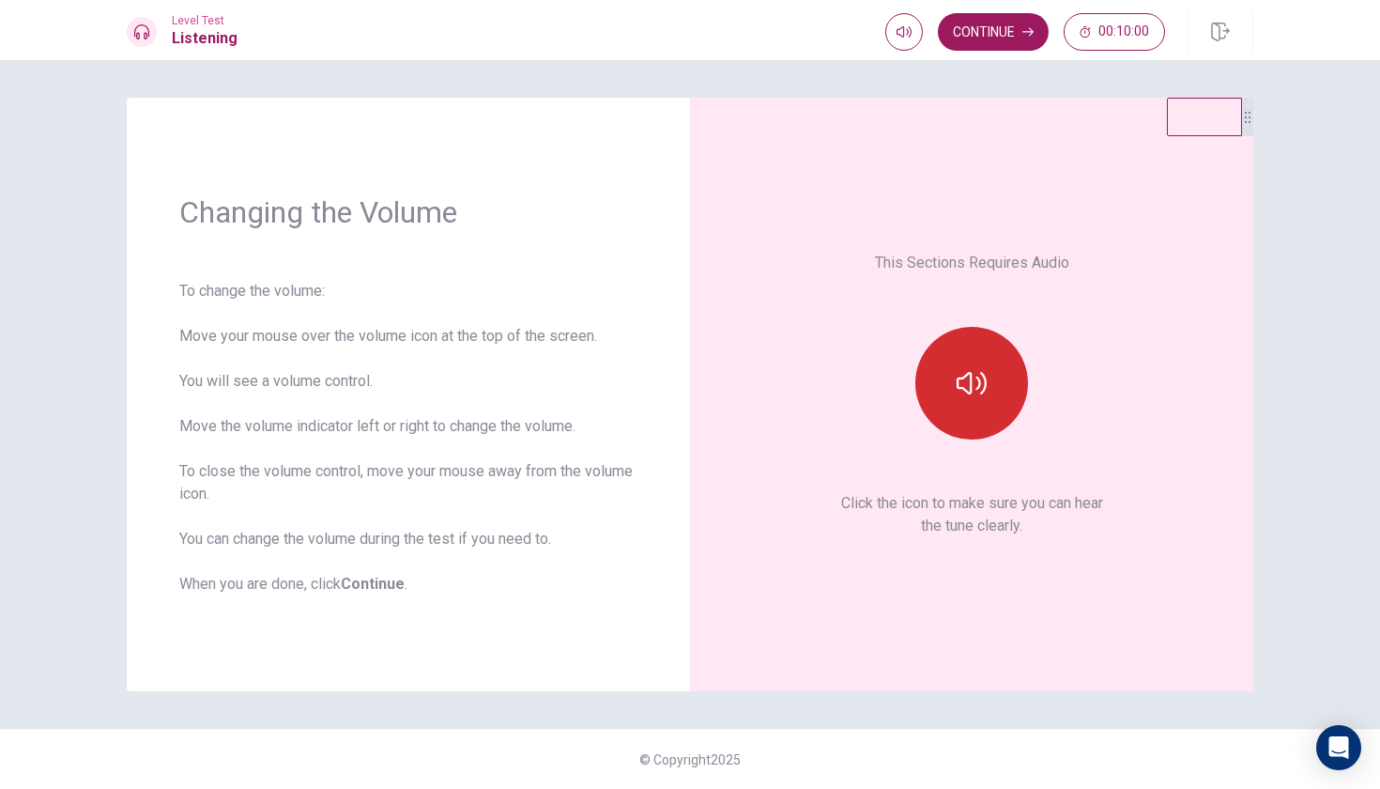
click at [976, 394] on icon "button" at bounding box center [972, 383] width 30 height 30
click at [1008, 29] on button "Continue" at bounding box center [993, 32] width 111 height 38
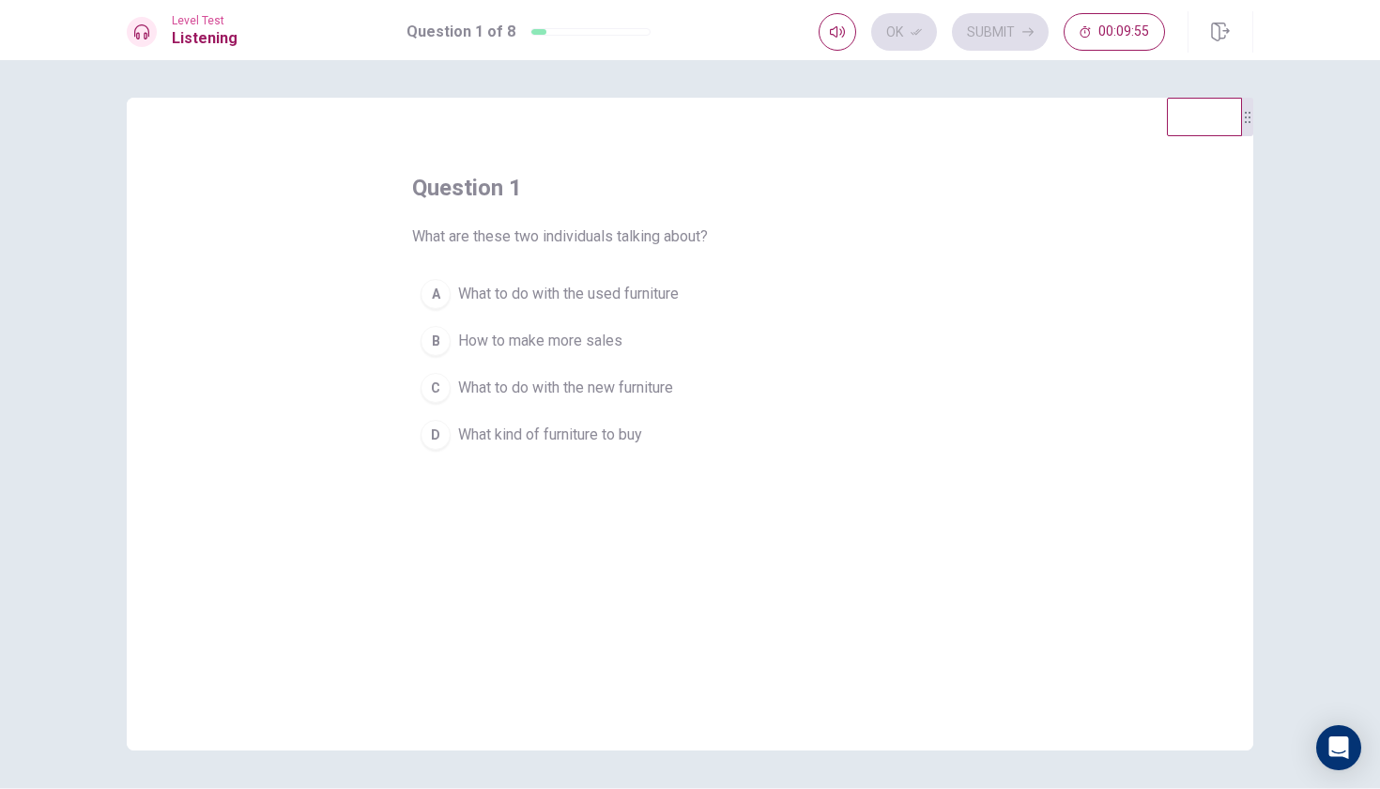
click at [576, 389] on span "What to do with the new furniture" at bounding box center [565, 388] width 215 height 23
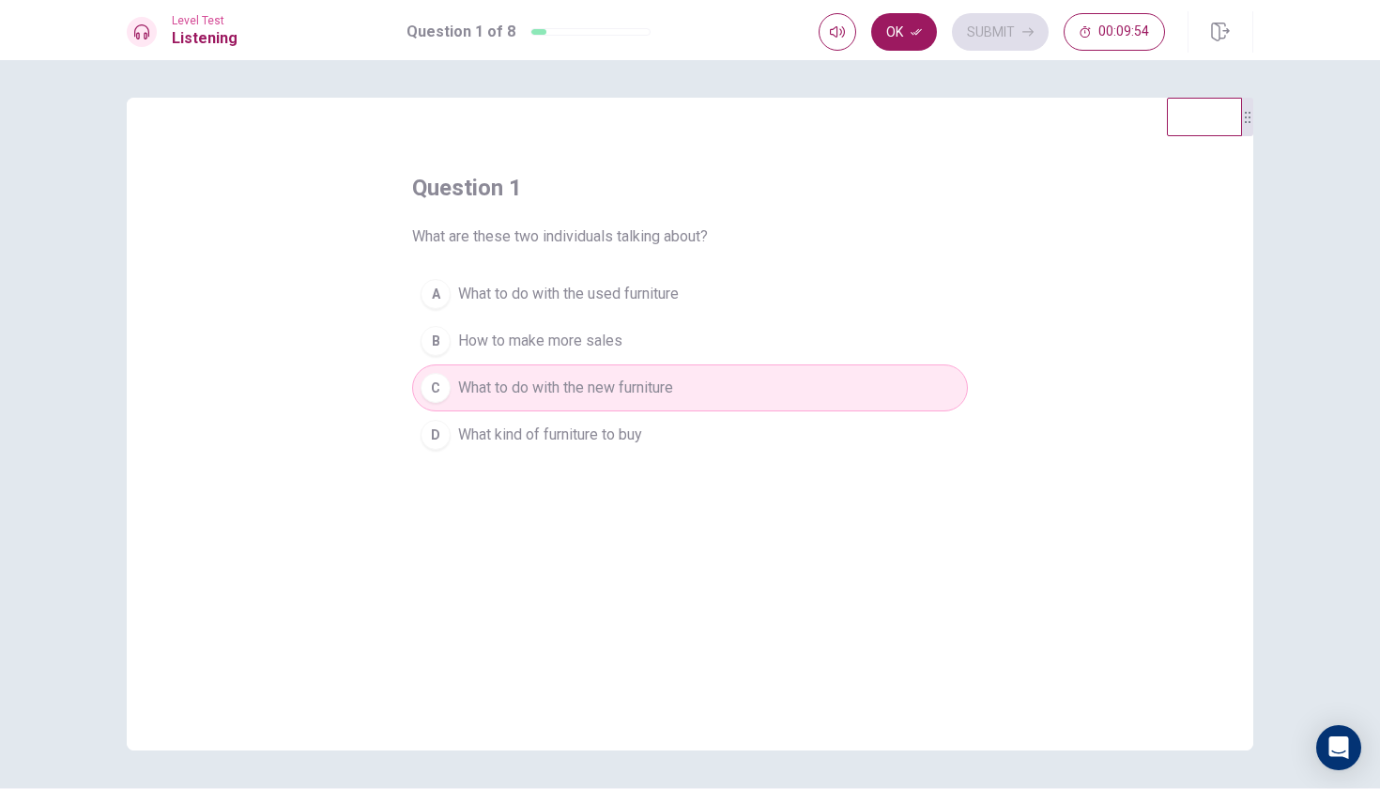
click at [550, 422] on button "D What kind of furniture to buy" at bounding box center [690, 434] width 556 height 47
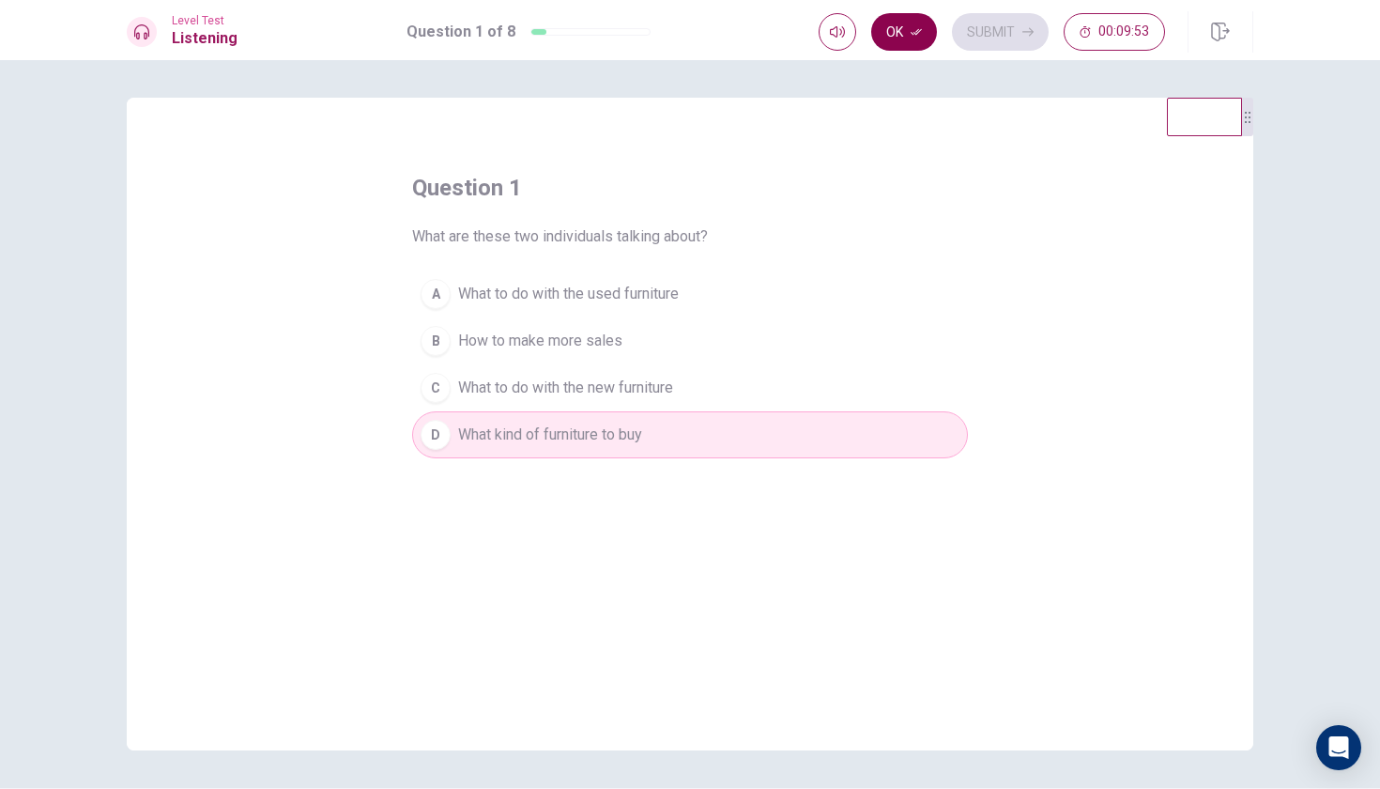
click at [901, 38] on button "Ok" at bounding box center [904, 32] width 66 height 38
click at [1007, 36] on button "Submit" at bounding box center [1000, 32] width 97 height 38
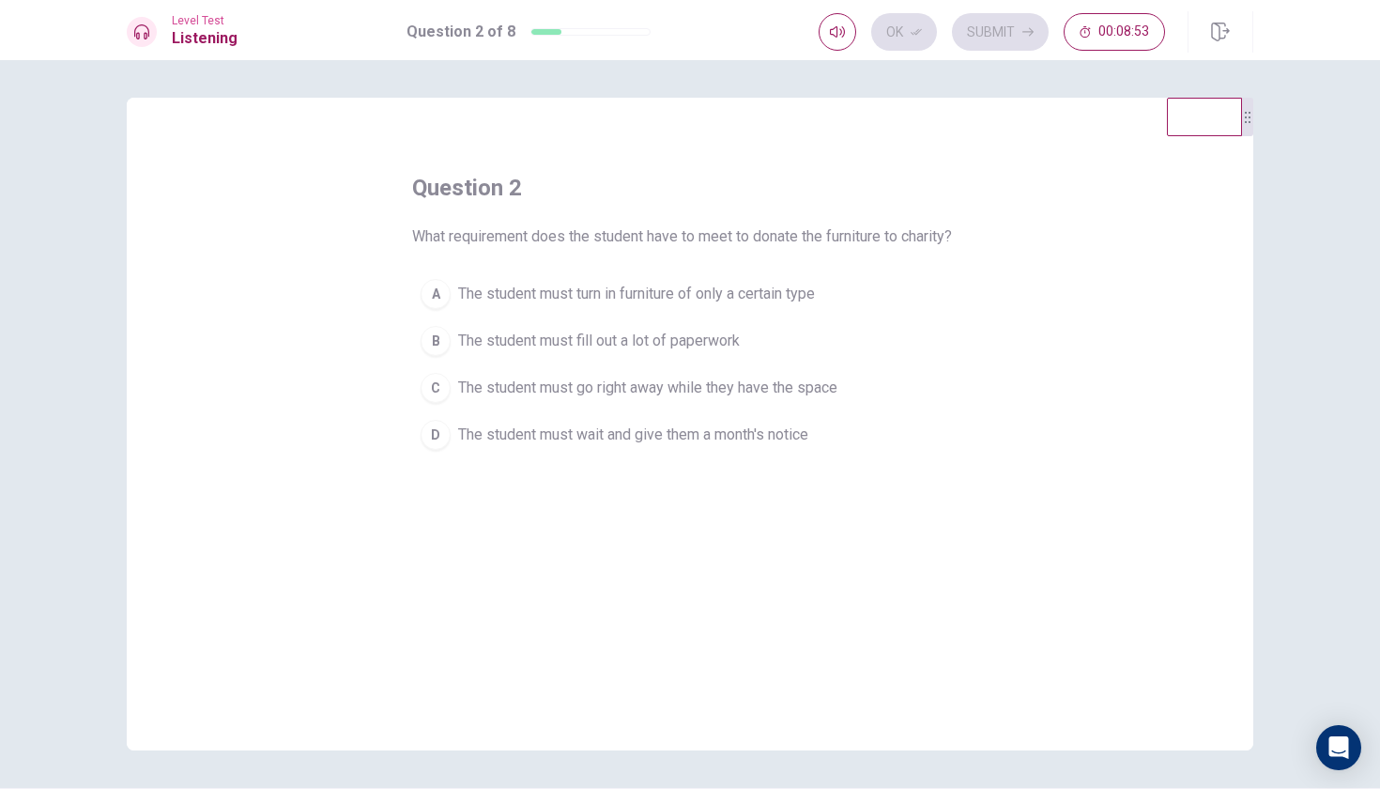
click at [643, 335] on span "The student must fill out a lot of paperwork" at bounding box center [599, 341] width 282 height 23
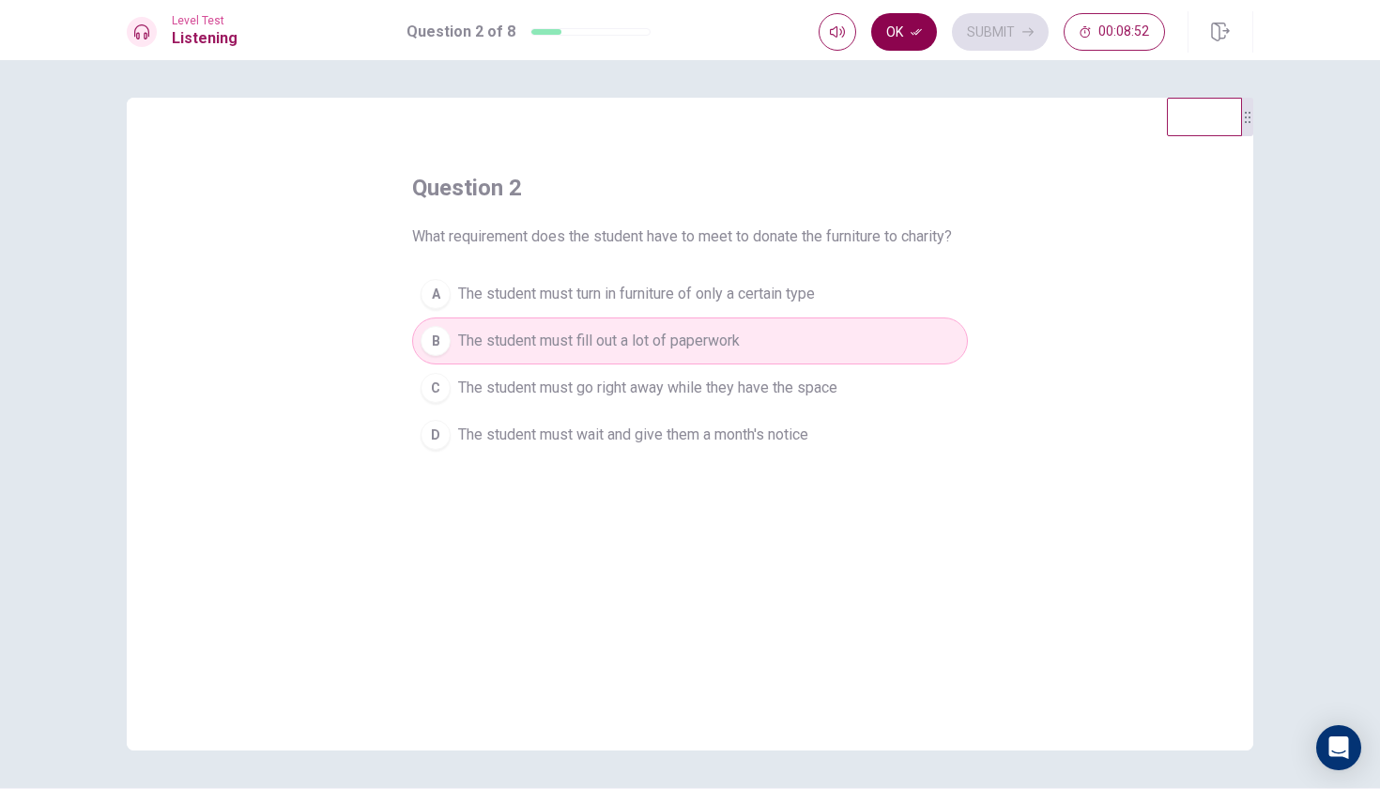
click at [920, 35] on icon "button" at bounding box center [916, 31] width 11 height 11
click at [984, 31] on button "Submit" at bounding box center [1000, 32] width 97 height 38
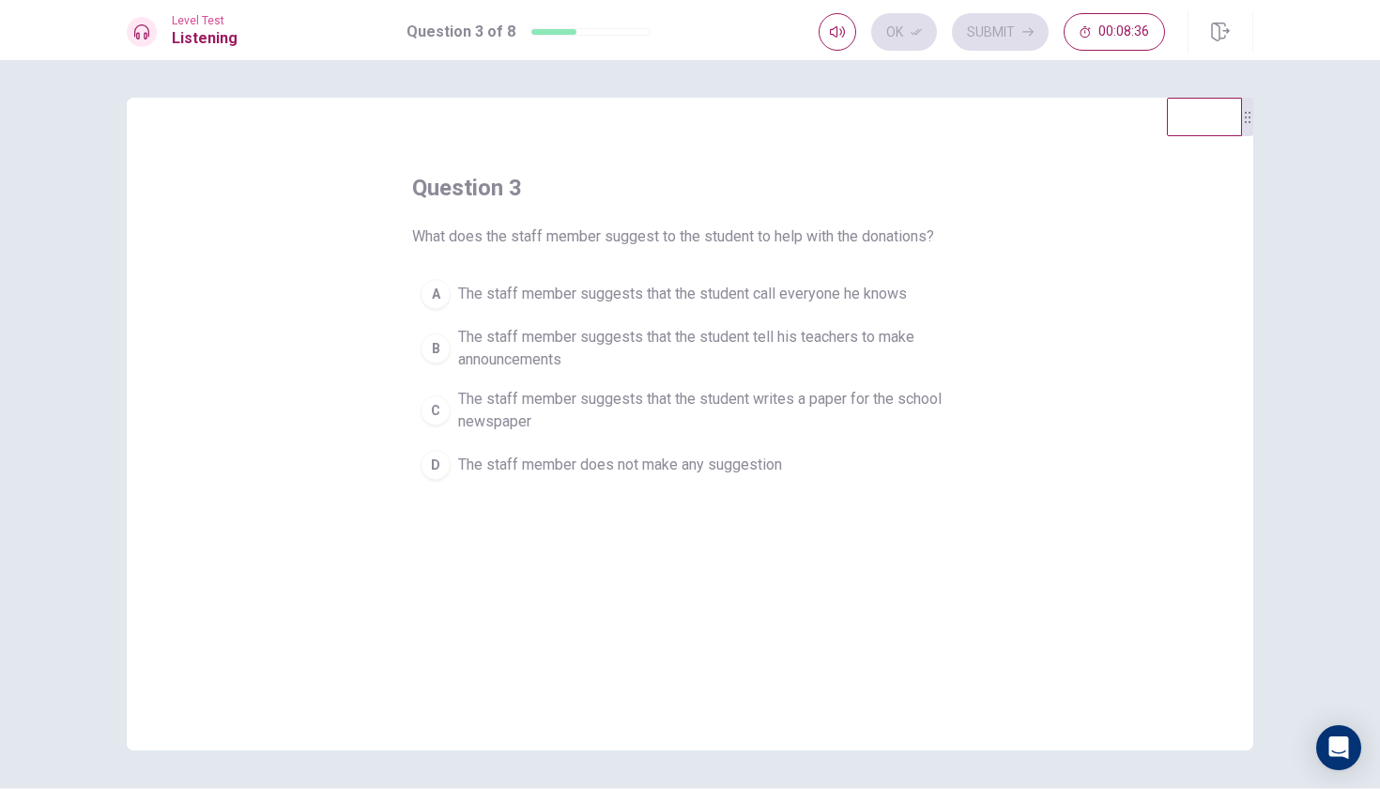
click at [620, 487] on button "D The staff member does not make any suggestion" at bounding box center [690, 464] width 556 height 47
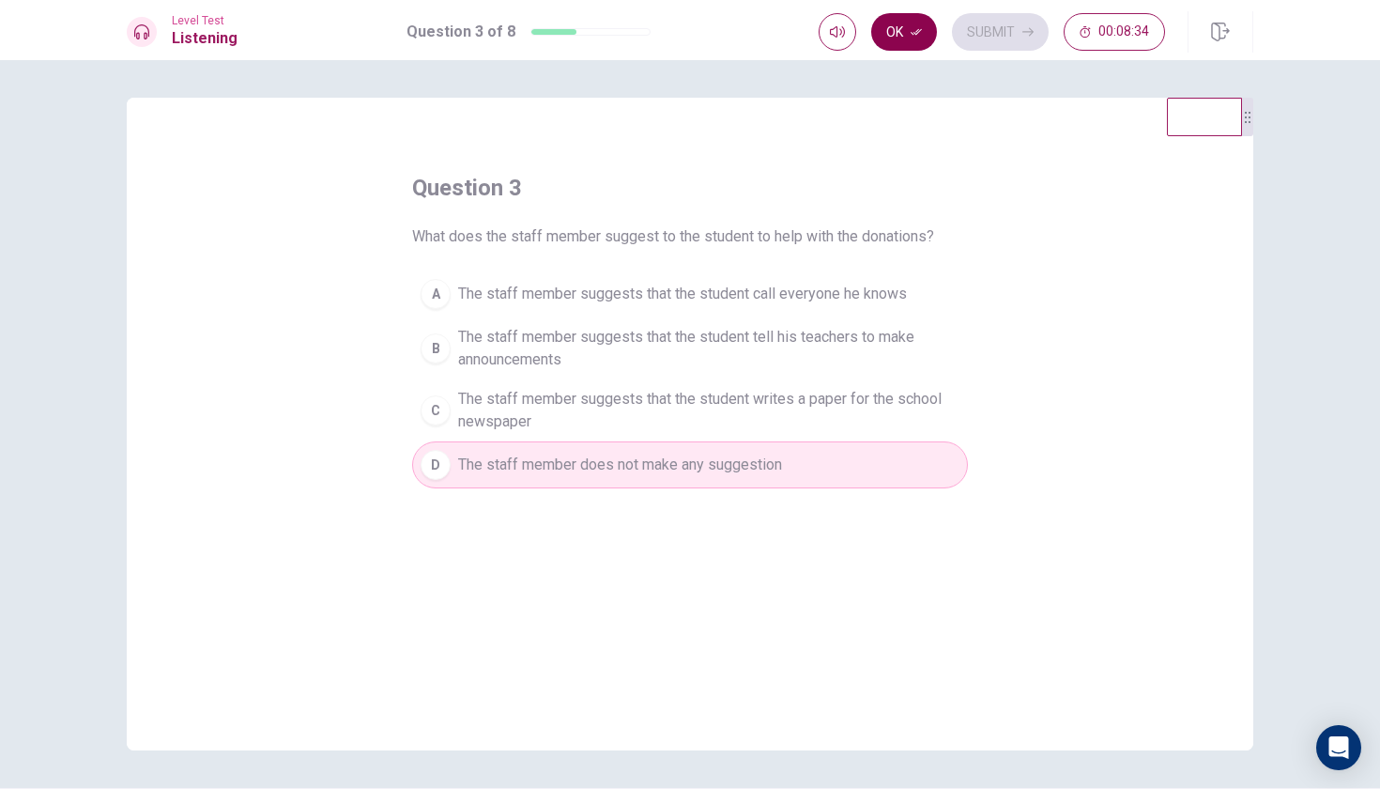
click at [904, 33] on button "Ok" at bounding box center [904, 32] width 66 height 38
click at [997, 29] on button "Submit" at bounding box center [1000, 32] width 97 height 38
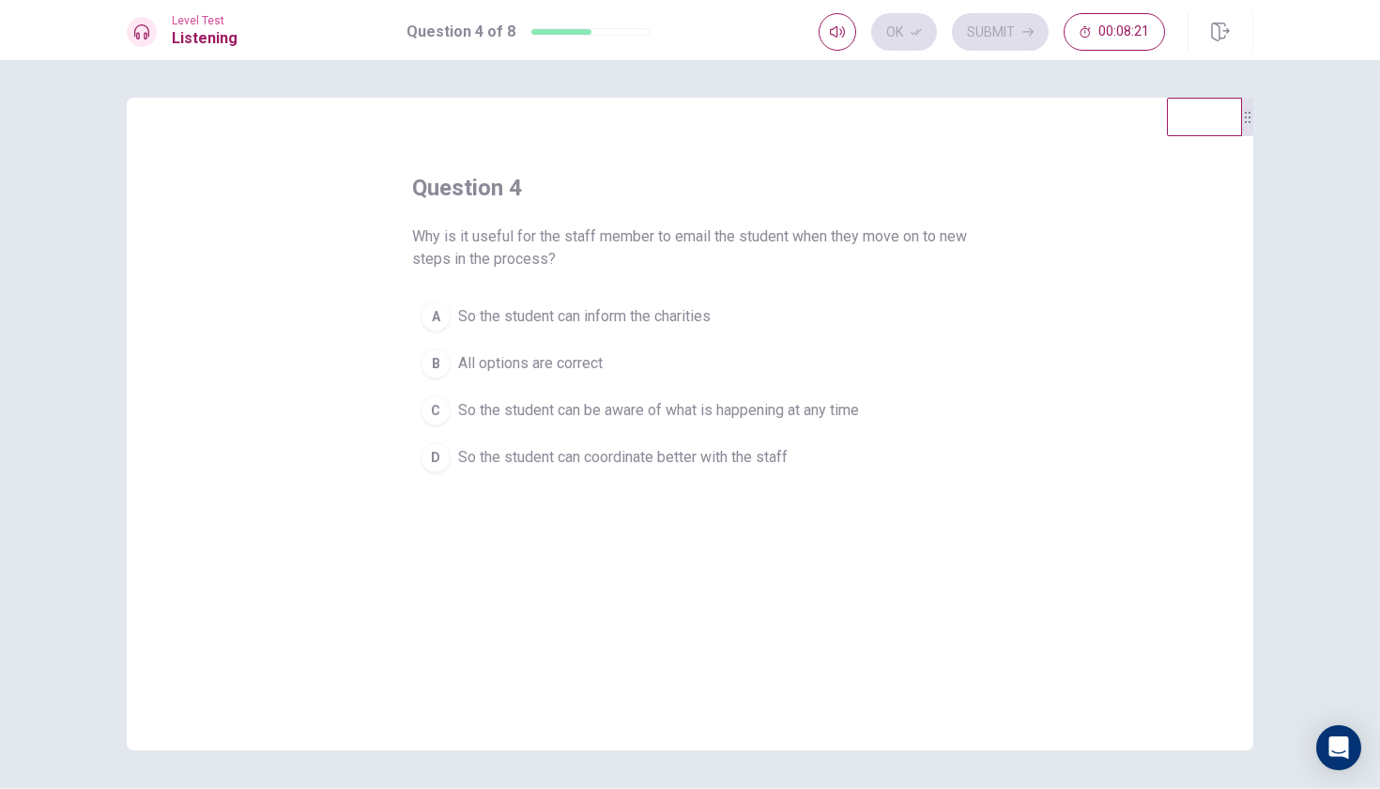
click at [684, 454] on span "So the student can coordinate better with the staff" at bounding box center [623, 457] width 330 height 23
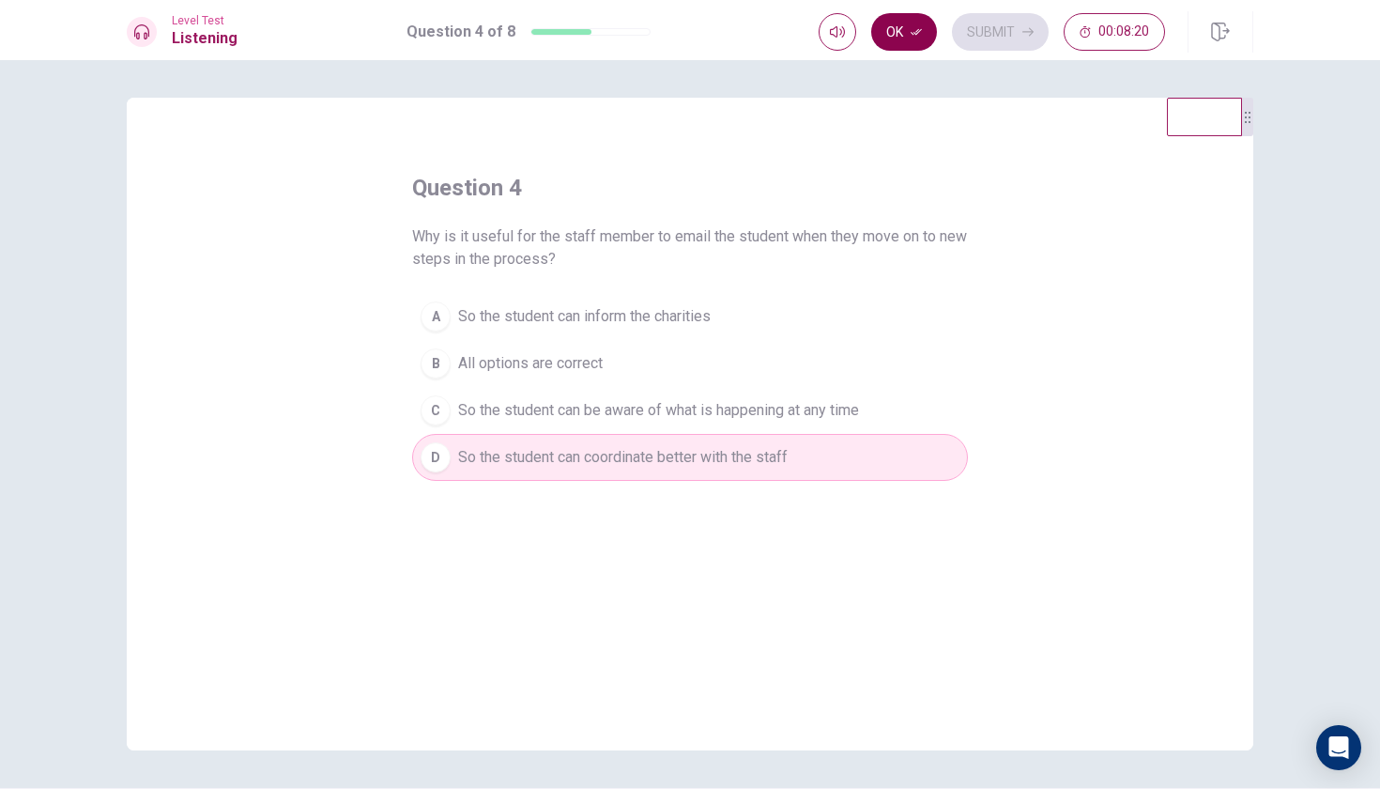
click at [907, 37] on button "Ok" at bounding box center [904, 32] width 66 height 38
click at [989, 38] on button "Submit" at bounding box center [1000, 32] width 97 height 38
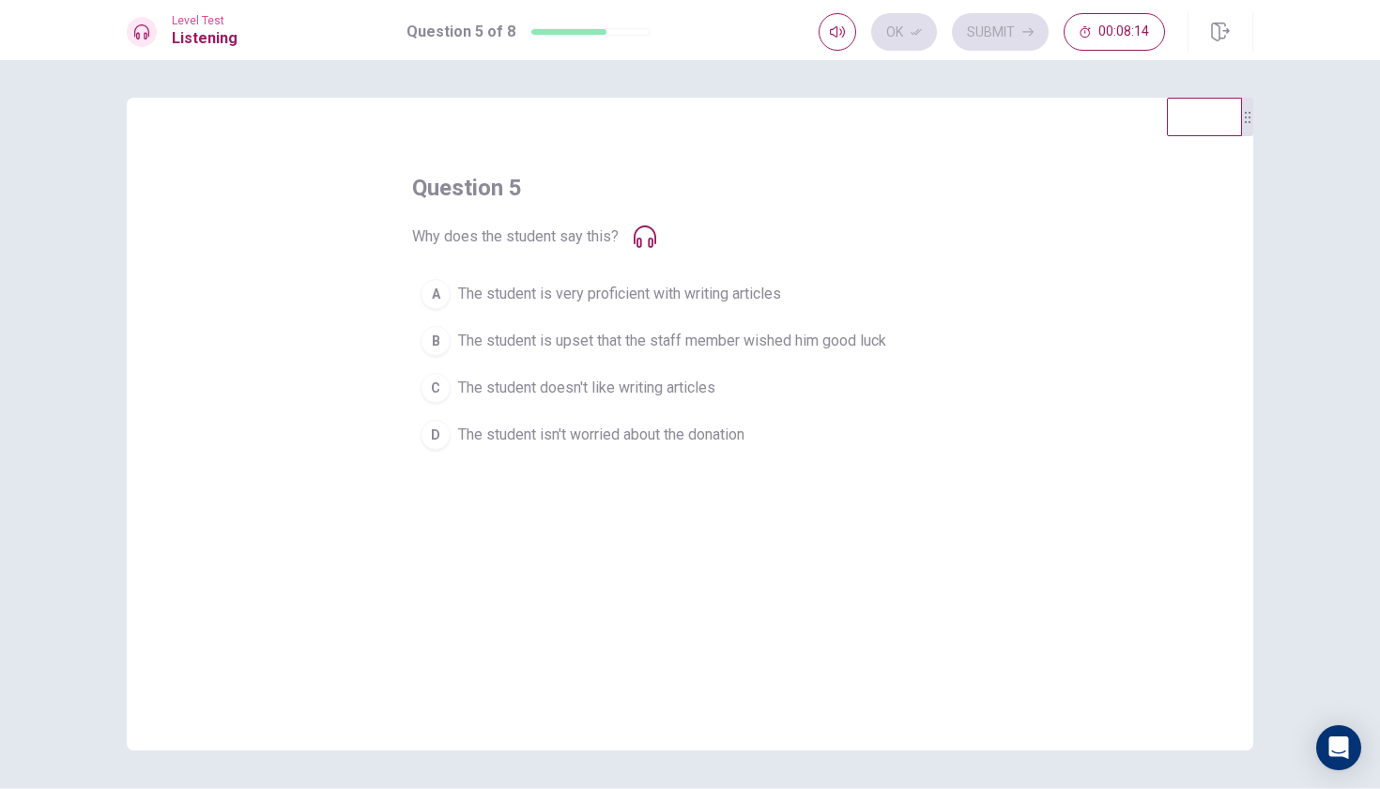
click at [701, 285] on span "The student is very proficient with writing articles" at bounding box center [619, 294] width 323 height 23
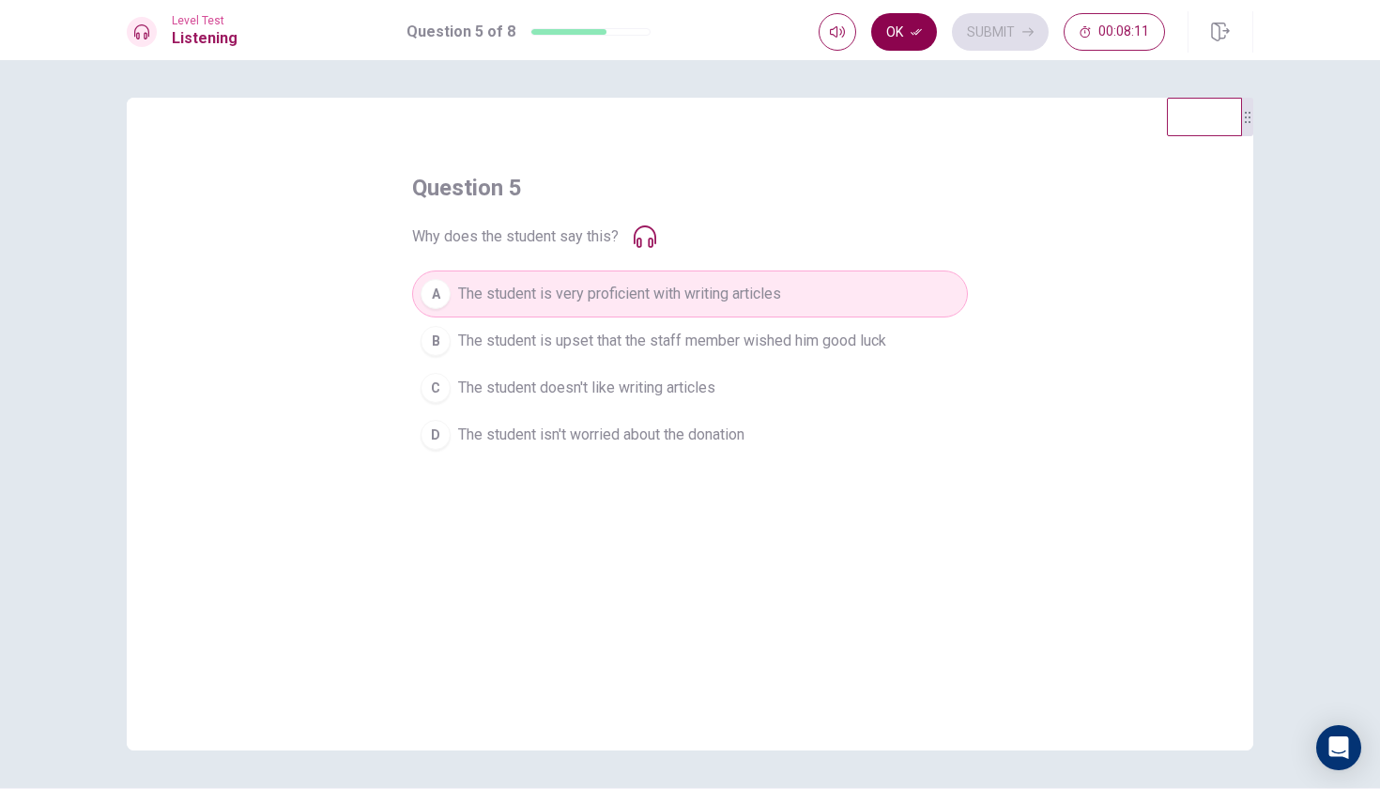
click at [912, 34] on icon "button" at bounding box center [916, 31] width 11 height 11
click at [985, 34] on button "Submit" at bounding box center [1000, 32] width 97 height 38
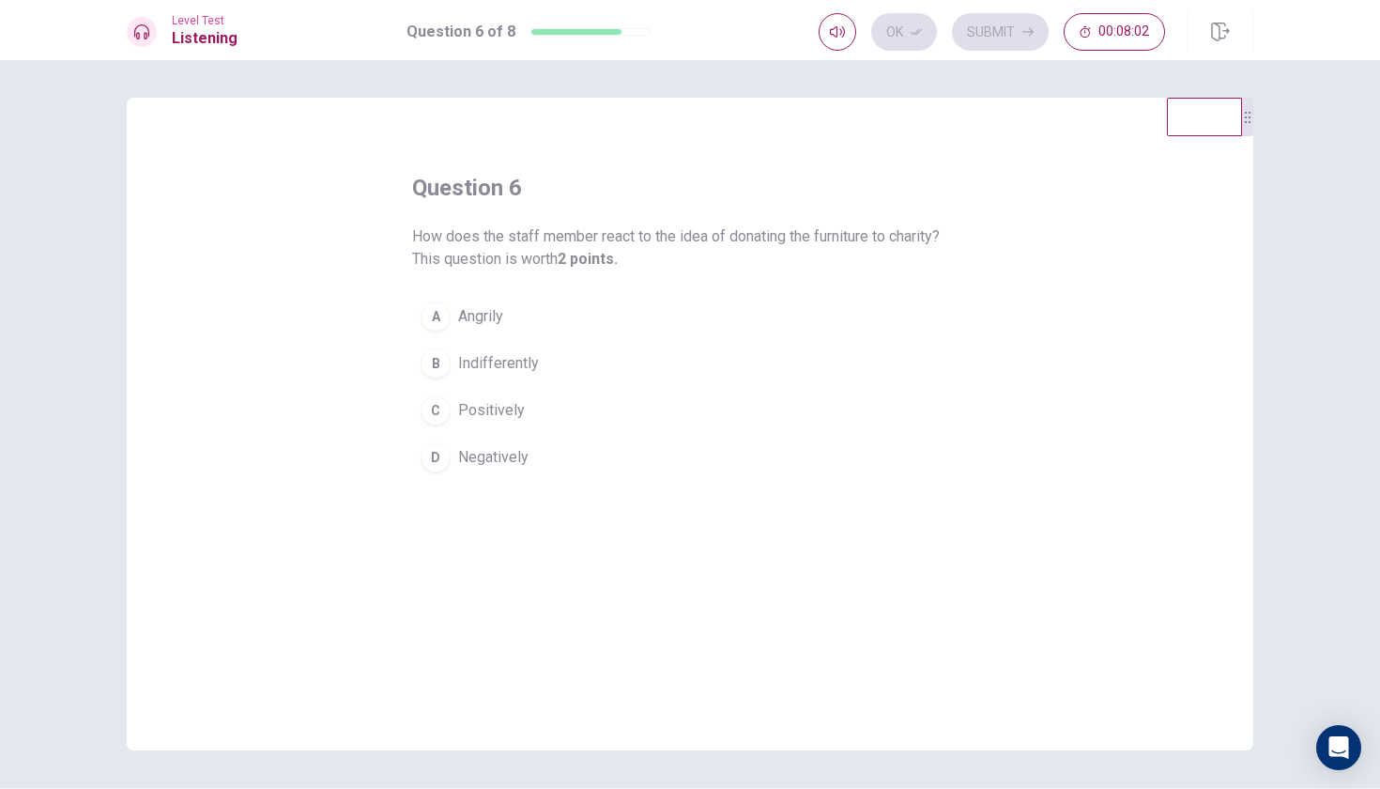
click at [476, 316] on span "Angrily" at bounding box center [480, 316] width 45 height 23
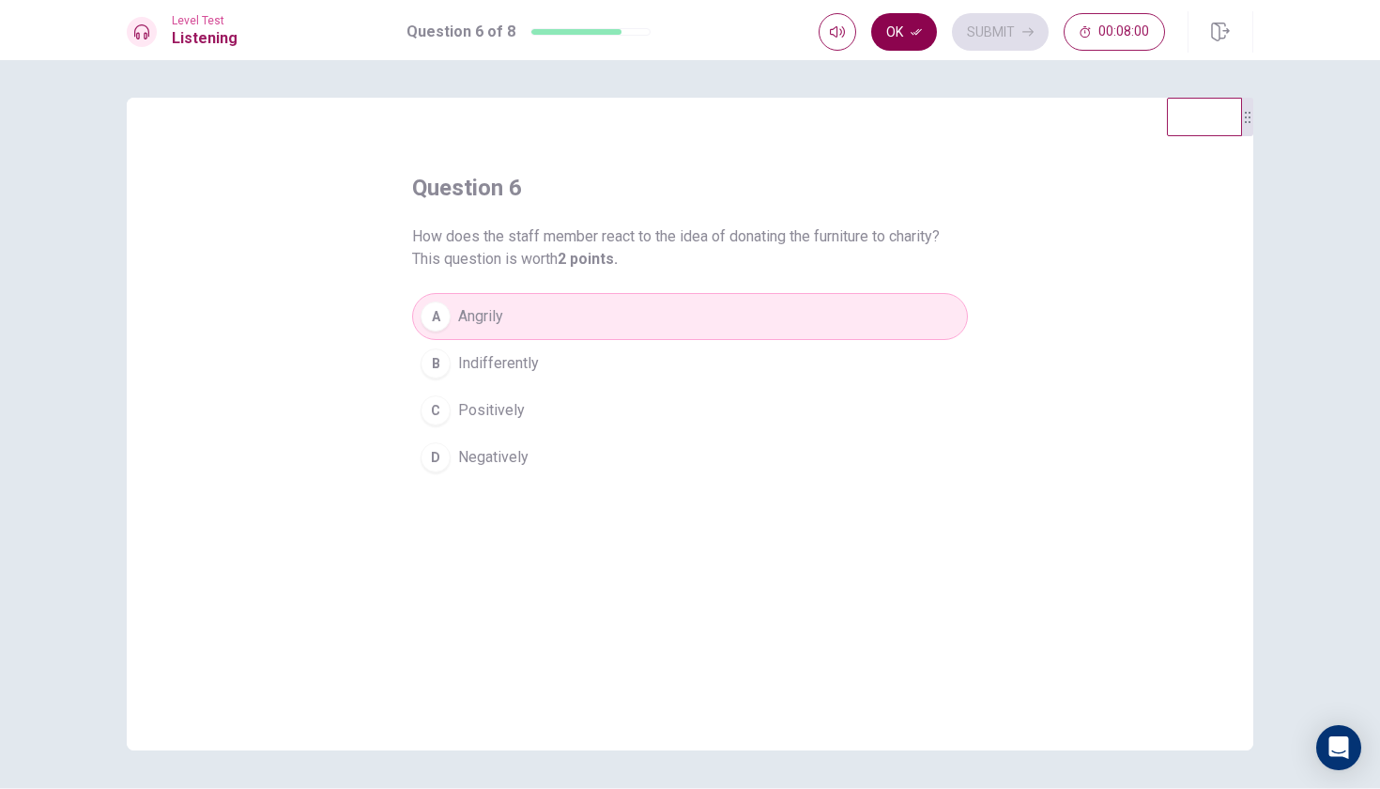
click at [908, 34] on button "Ok" at bounding box center [904, 32] width 66 height 38
click at [986, 34] on button "Submit" at bounding box center [1000, 32] width 97 height 38
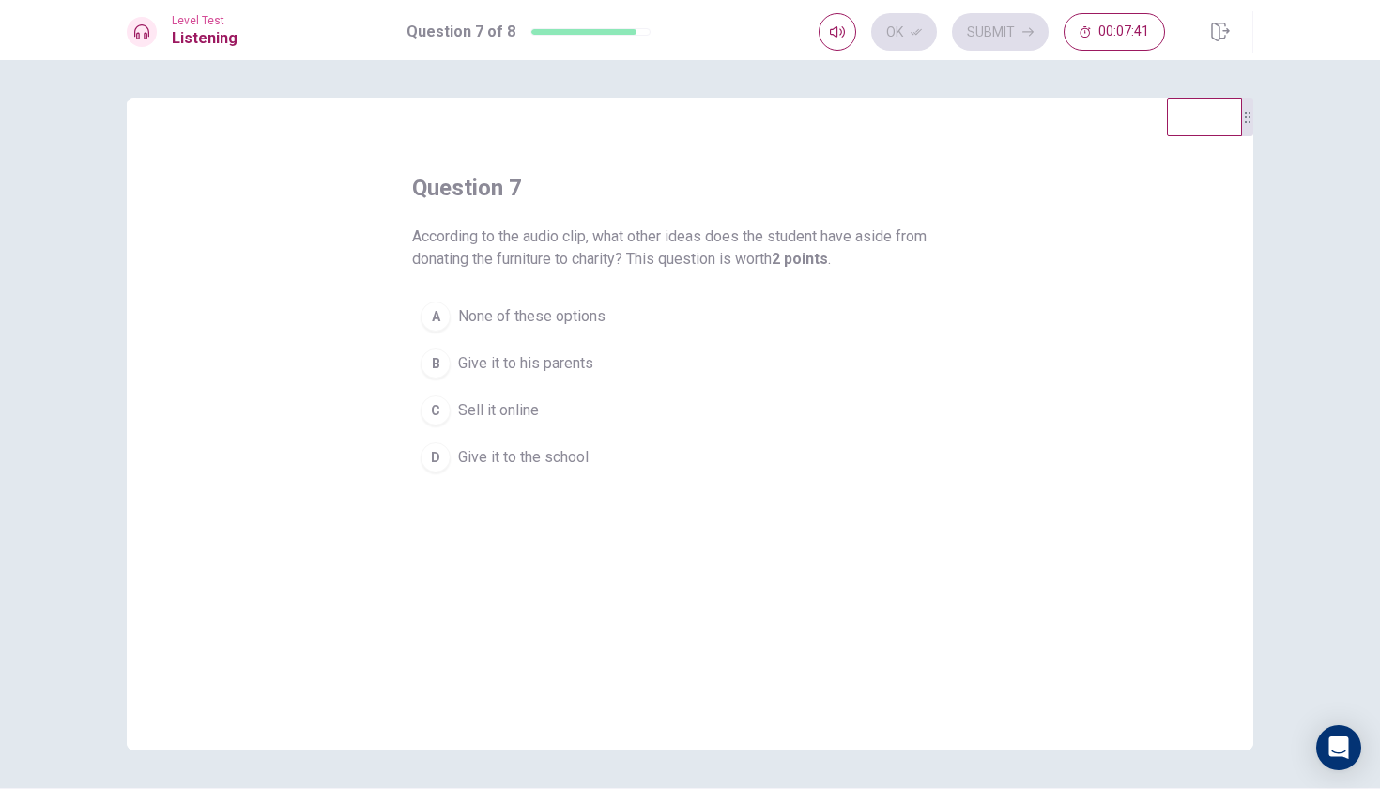
click at [508, 401] on span "Sell it online" at bounding box center [498, 410] width 81 height 23
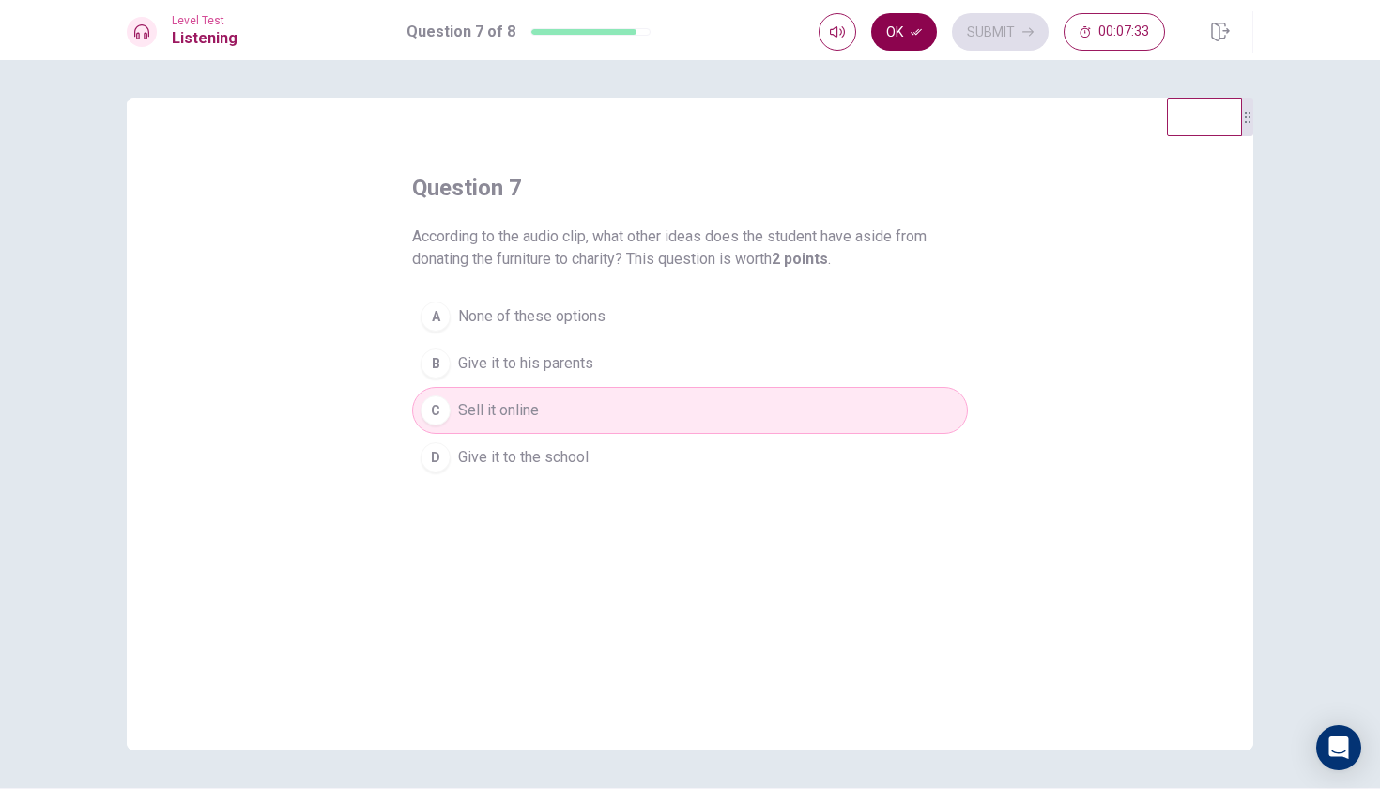
click at [922, 33] on icon "button" at bounding box center [916, 31] width 11 height 11
click at [991, 33] on button "Submit" at bounding box center [1000, 32] width 97 height 38
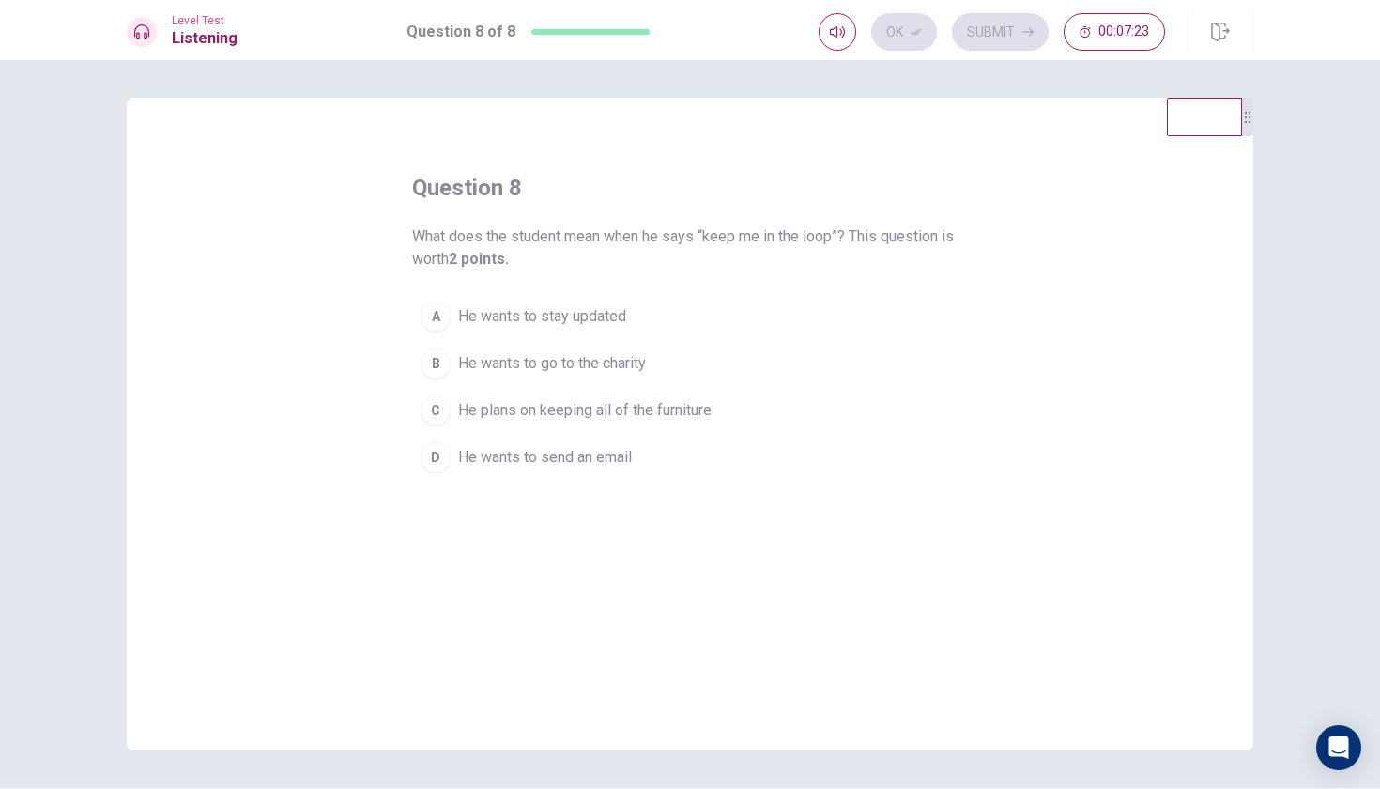
click at [613, 365] on span "He wants to go to the charity" at bounding box center [552, 363] width 188 height 23
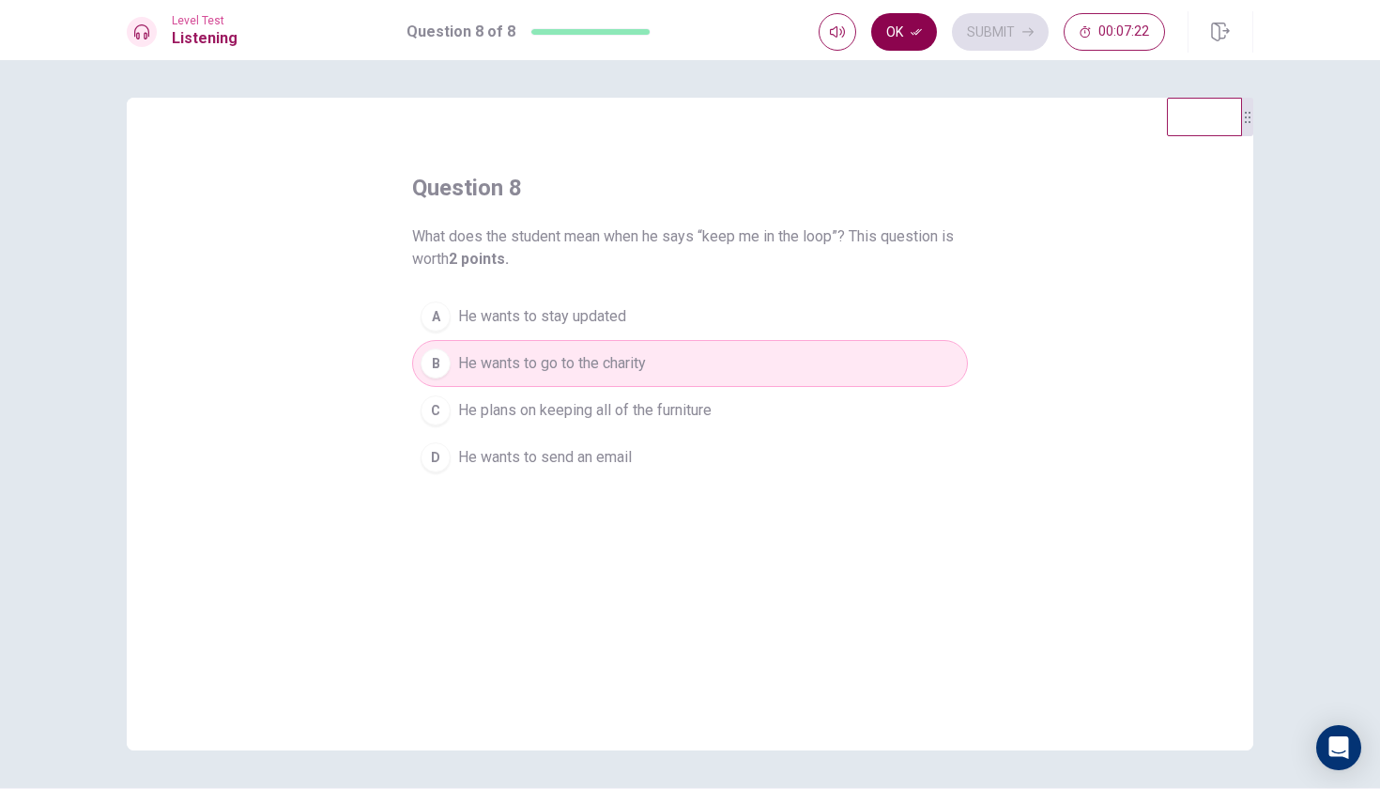
click at [916, 41] on button "Ok" at bounding box center [904, 32] width 66 height 38
click at [970, 41] on button "Submit" at bounding box center [1000, 32] width 97 height 38
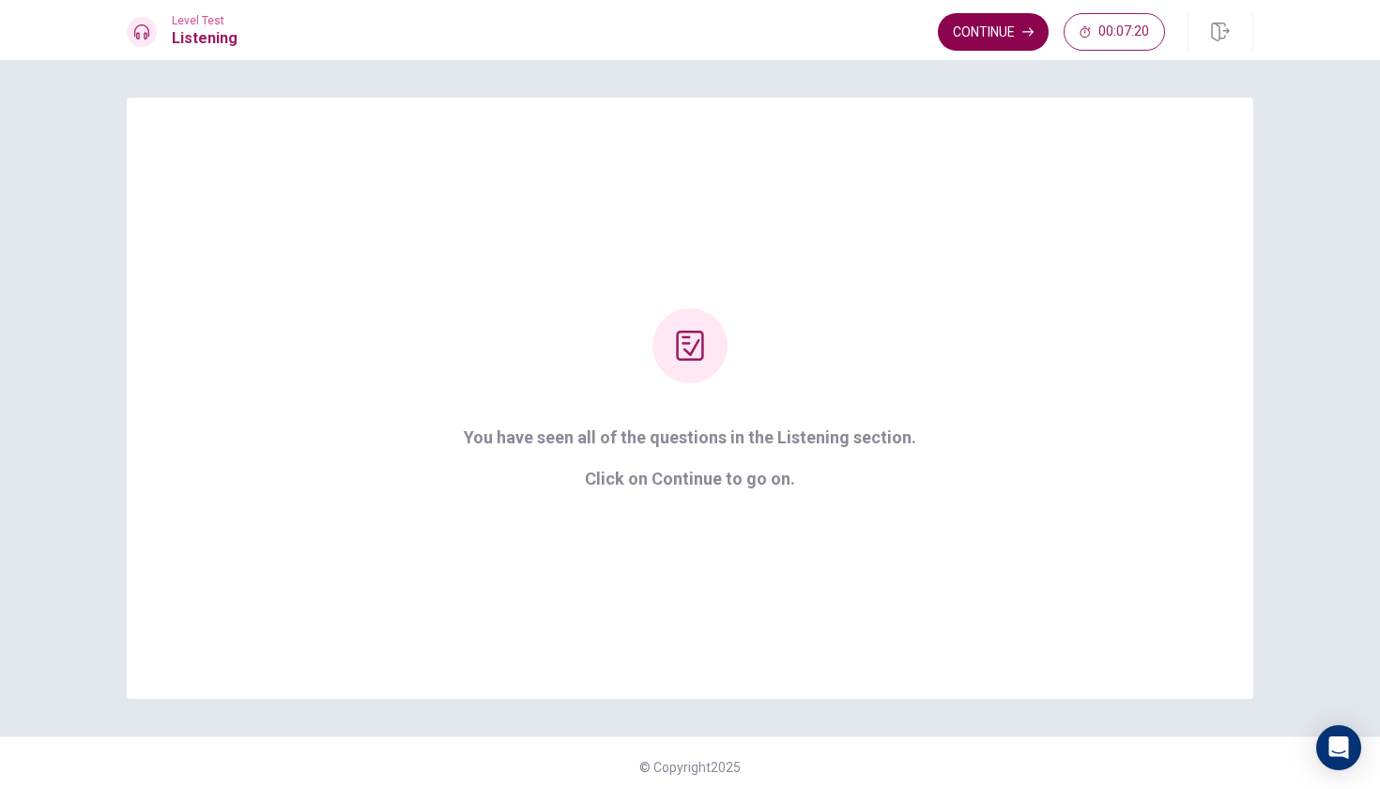
click at [982, 39] on button "Continue" at bounding box center [993, 32] width 111 height 38
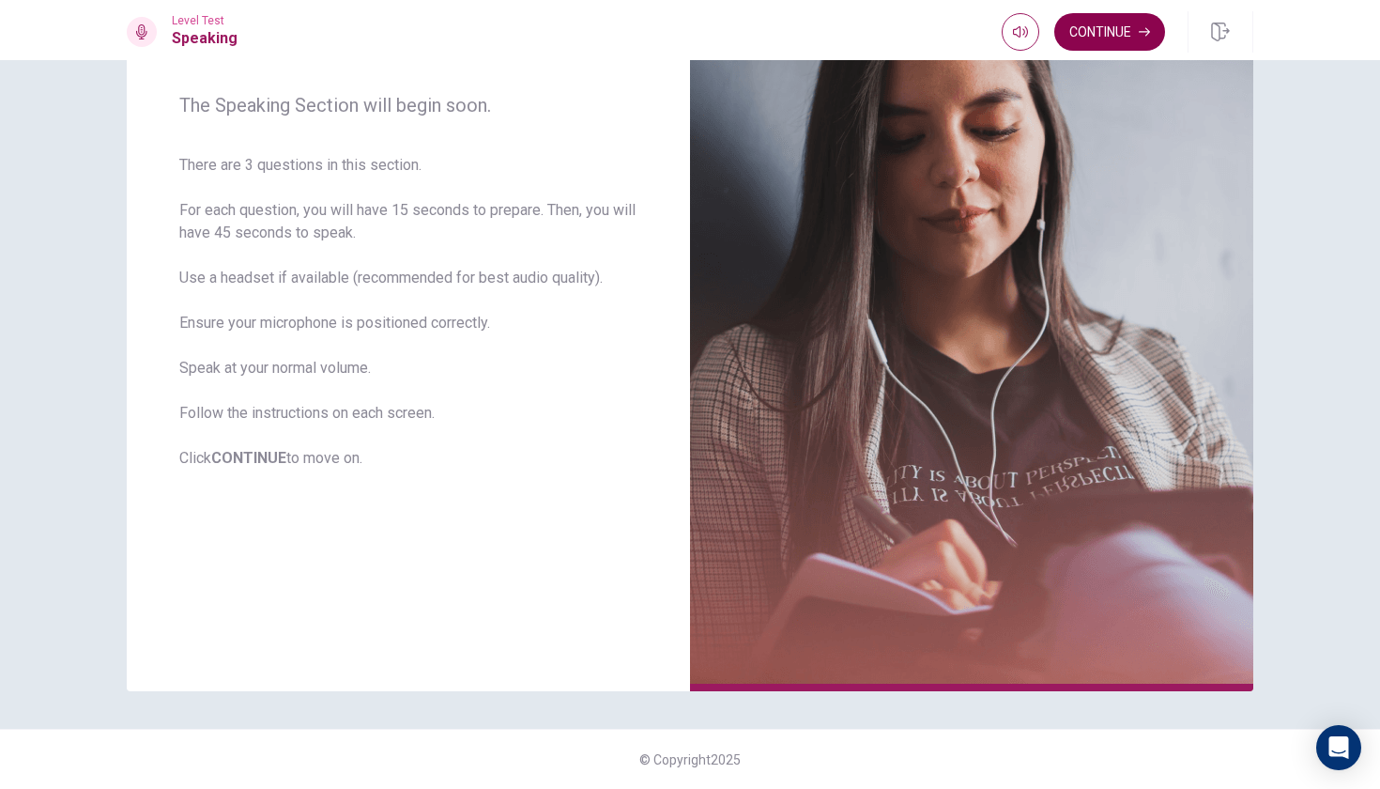
scroll to position [225, 0]
click at [1065, 31] on button "Continue" at bounding box center [1109, 32] width 111 height 38
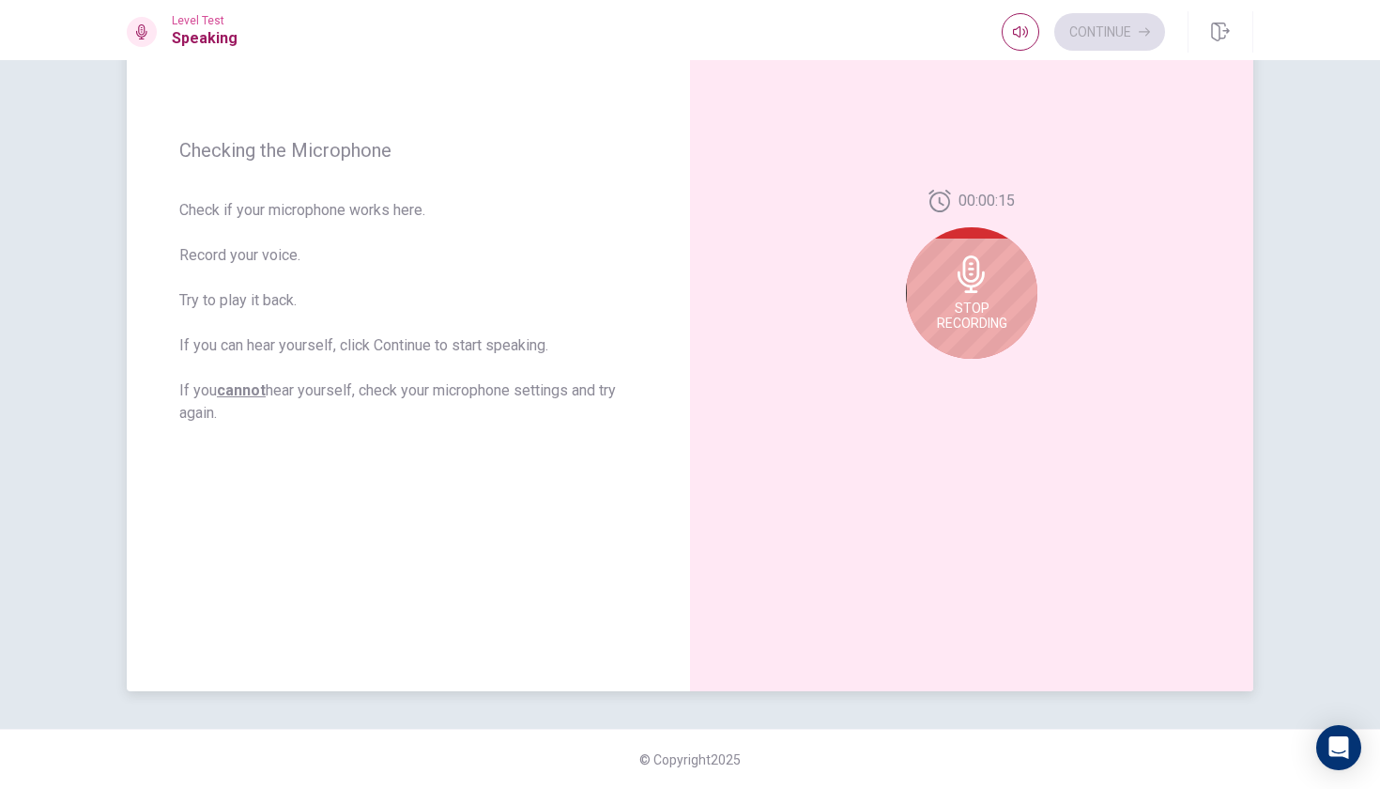
click at [1026, 292] on div "Stop Recording" at bounding box center [971, 292] width 131 height 131
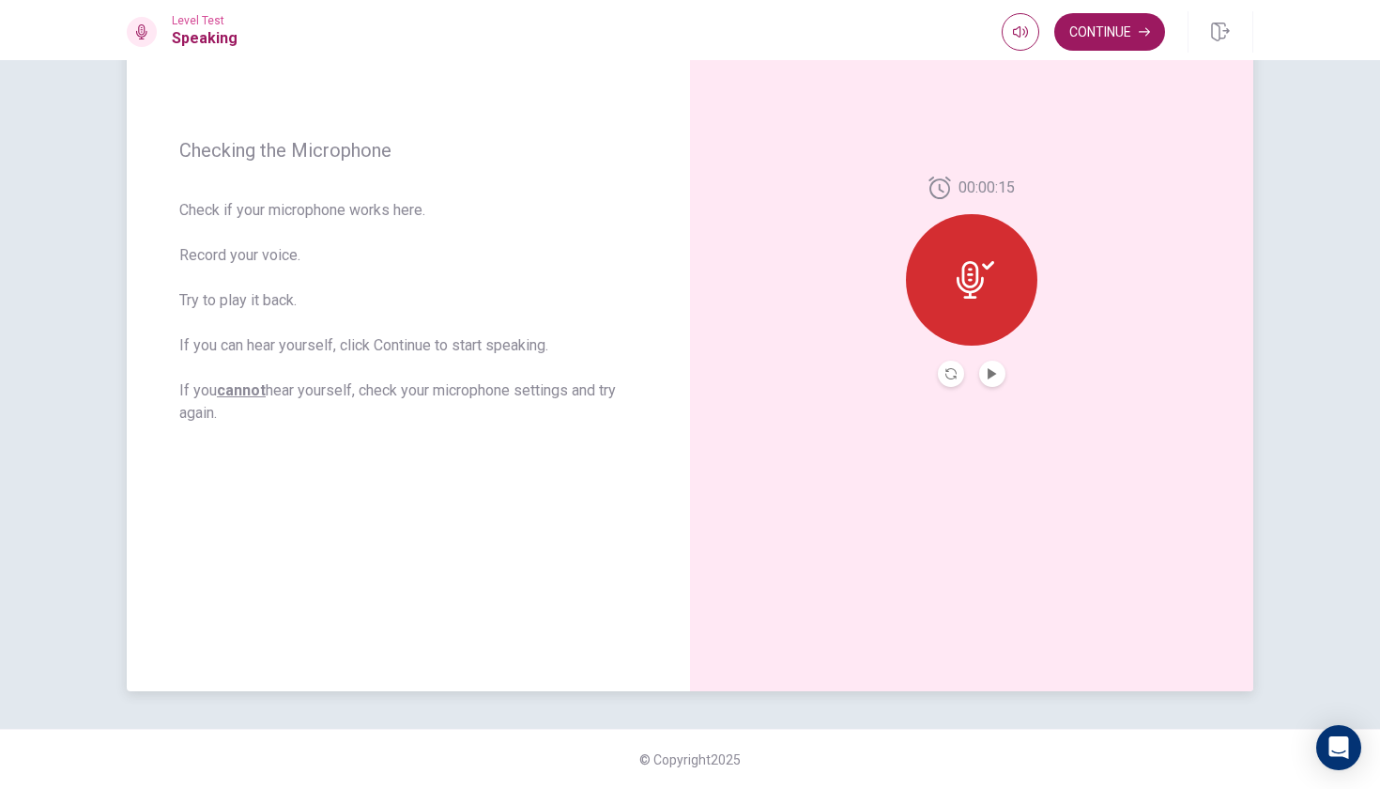
click at [990, 314] on div at bounding box center [971, 279] width 131 height 131
click at [999, 372] on button "Play Audio" at bounding box center [992, 374] width 26 height 26
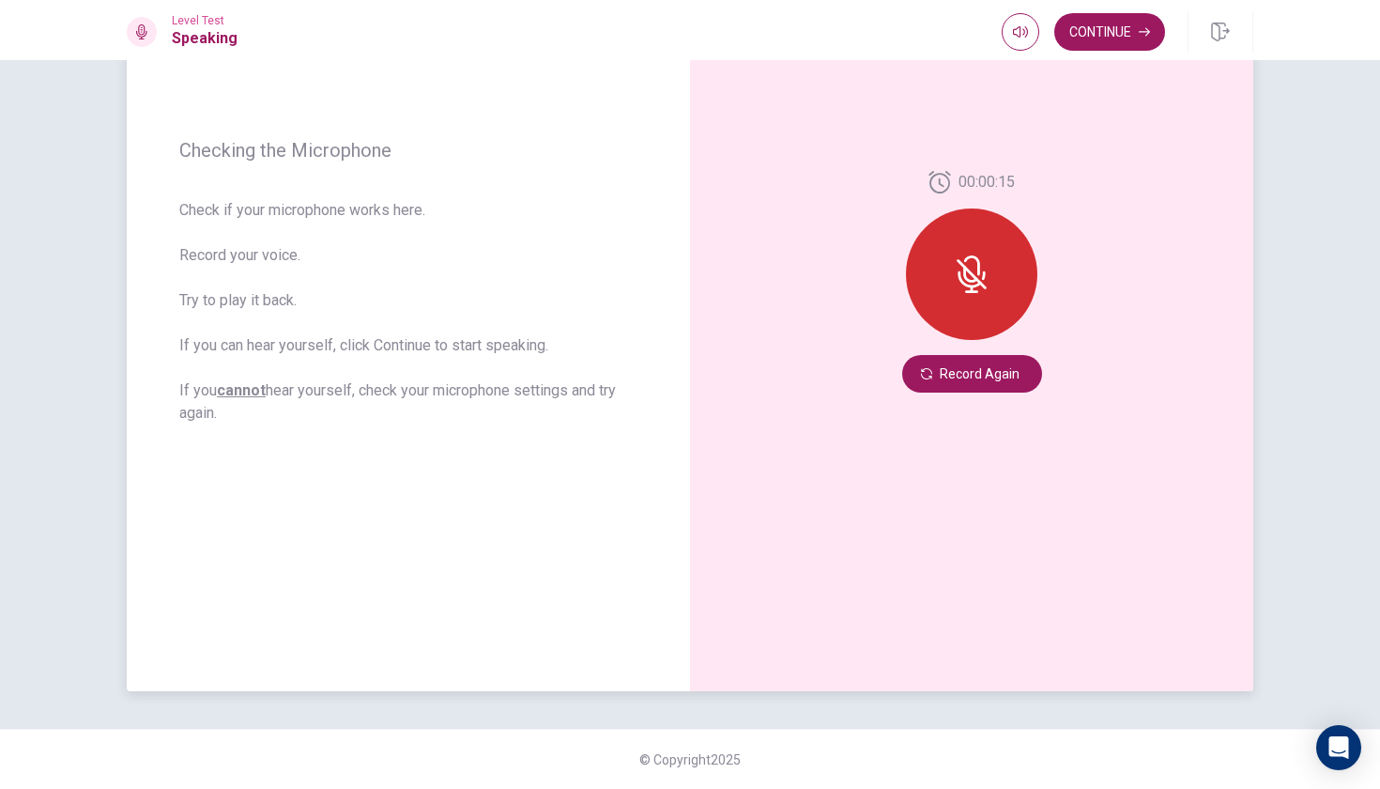
click at [999, 372] on button "Record Again" at bounding box center [972, 374] width 140 height 38
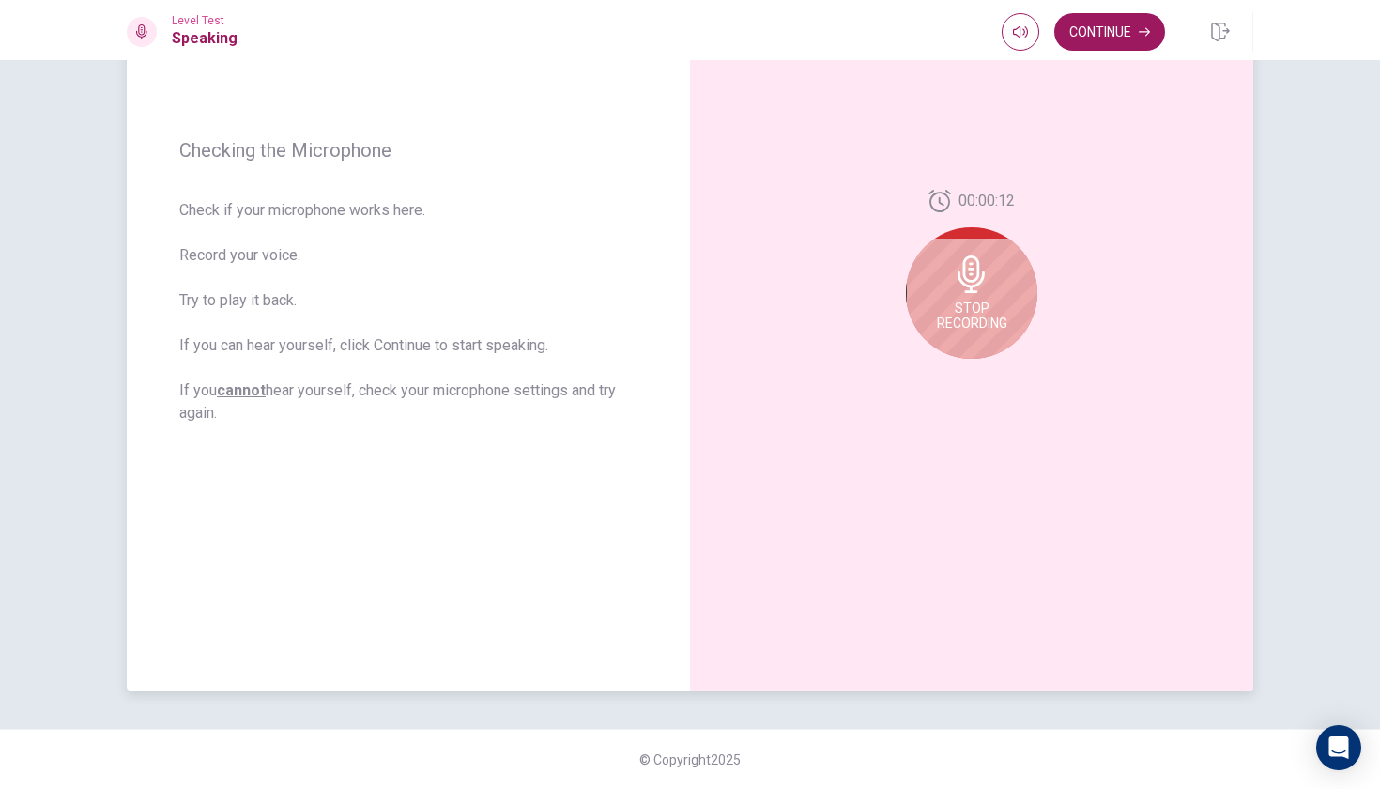
click at [1009, 240] on div "Stop Recording" at bounding box center [971, 292] width 131 height 131
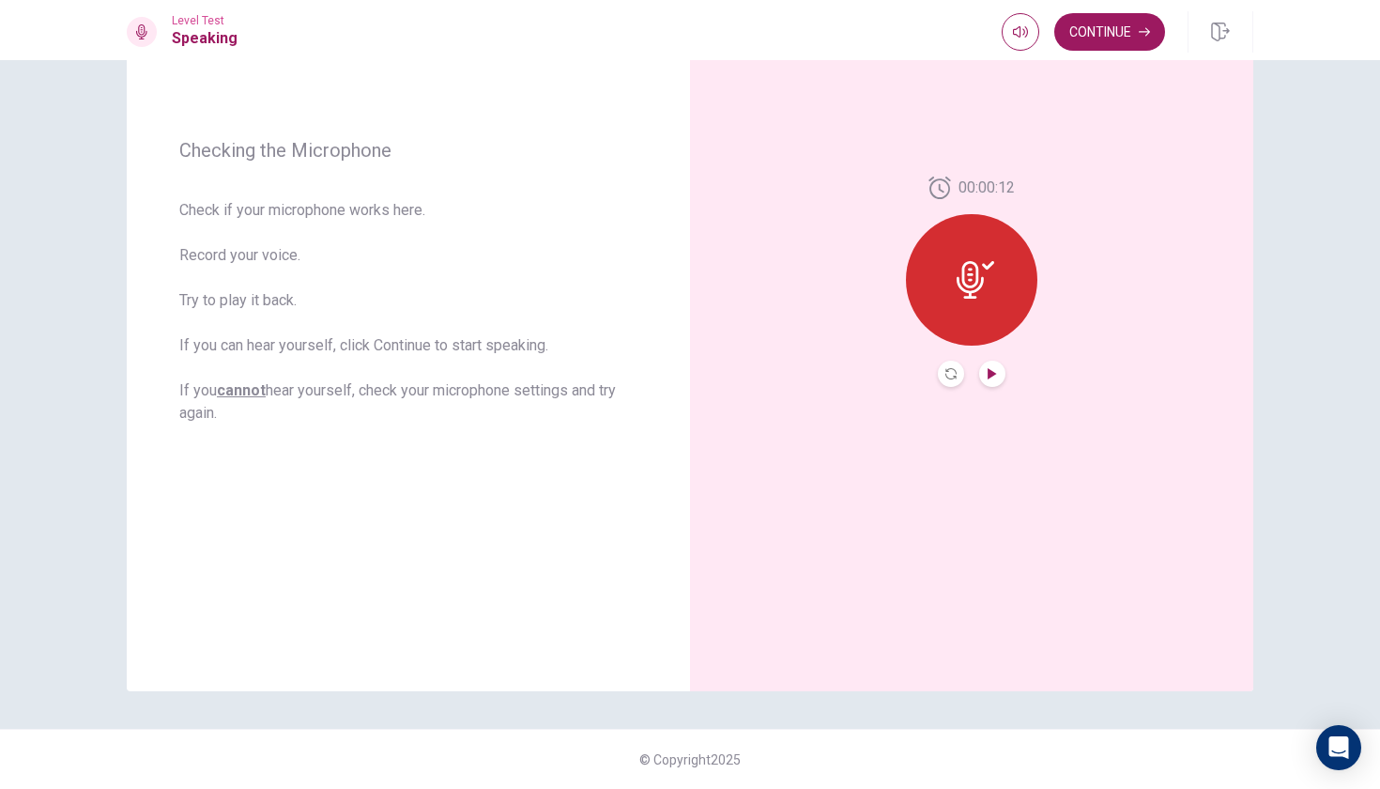
click at [990, 377] on icon "Play Audio" at bounding box center [992, 373] width 8 height 11
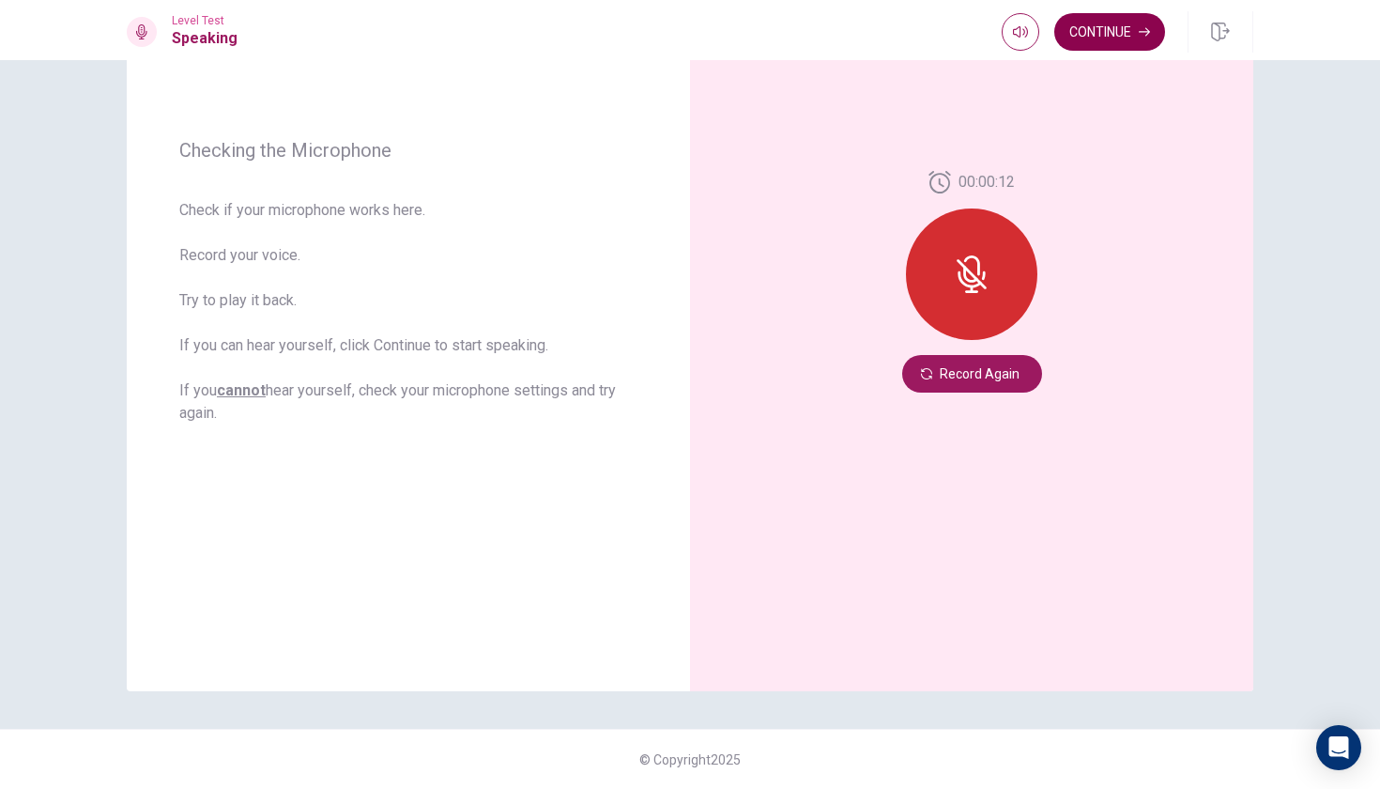
click at [1065, 23] on button "Continue" at bounding box center [1109, 32] width 111 height 38
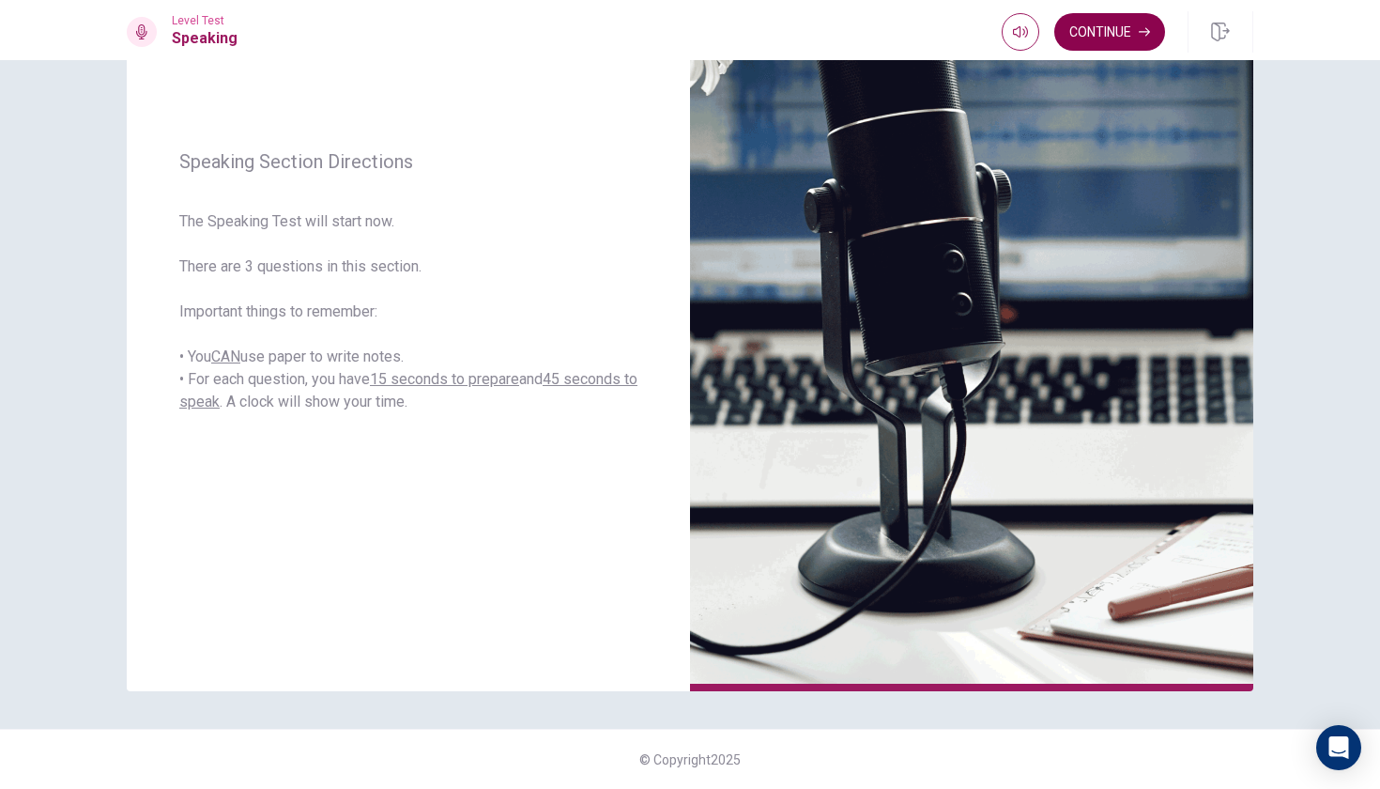
click at [1065, 38] on button "Continue" at bounding box center [1109, 32] width 111 height 38
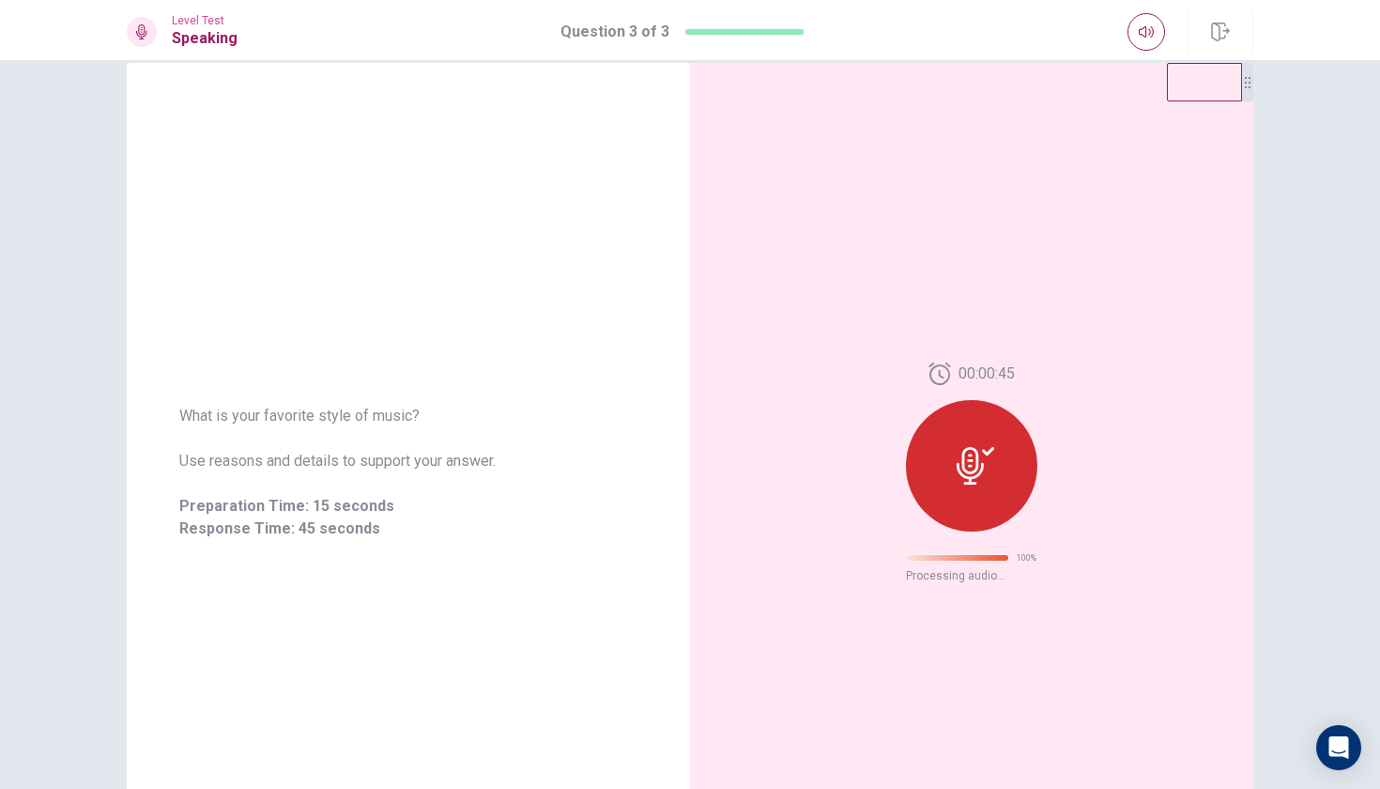
scroll to position [0, 0]
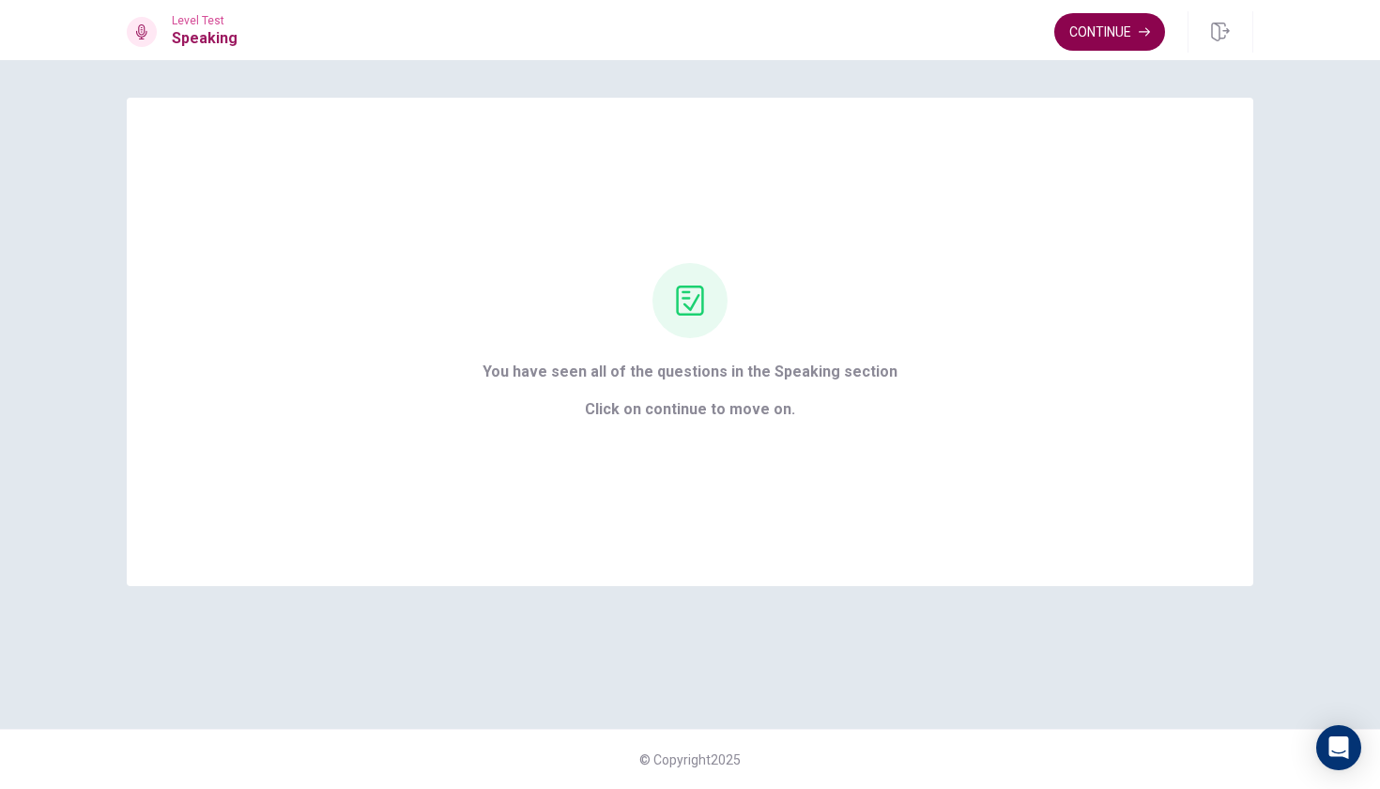
click at [1065, 23] on button "Continue" at bounding box center [1109, 32] width 111 height 38
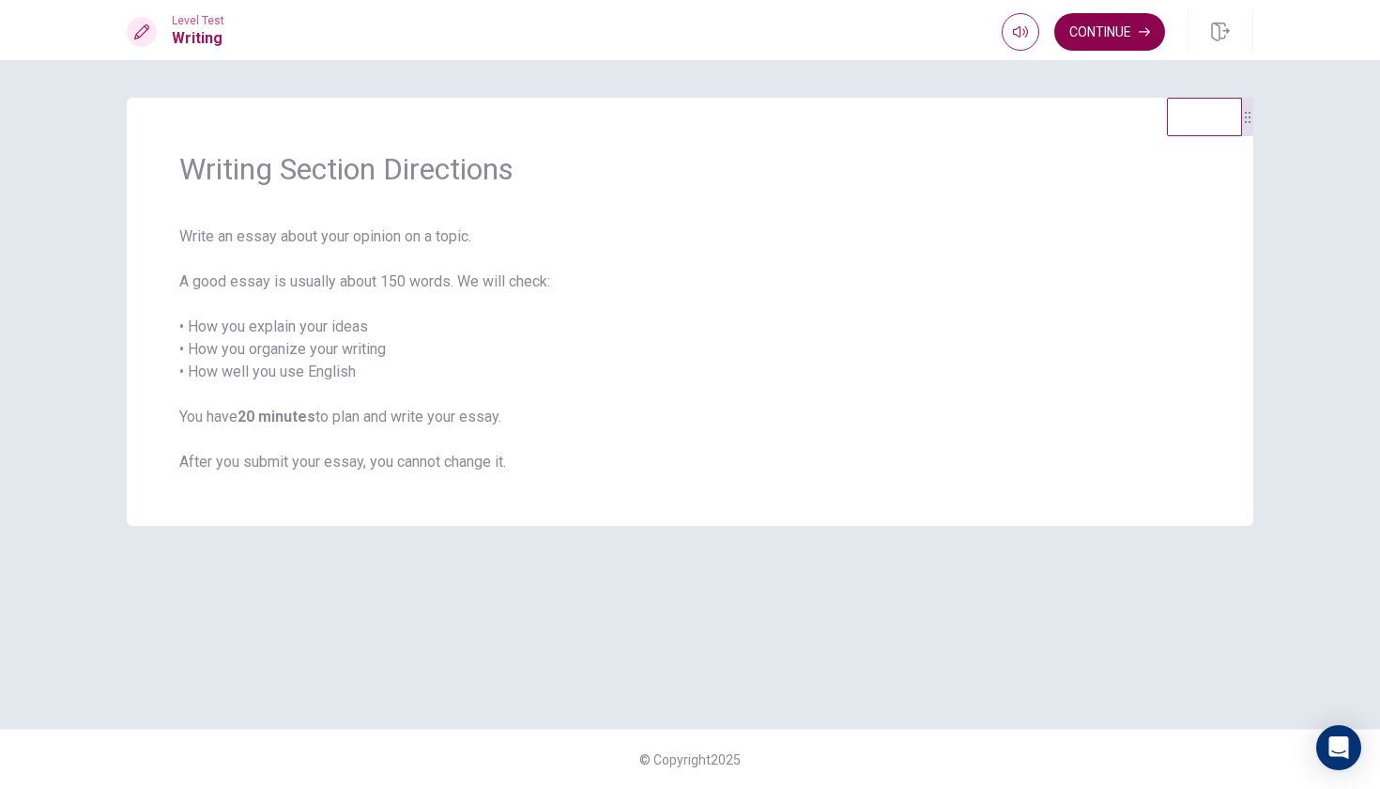
click at [1065, 29] on button "Continue" at bounding box center [1109, 32] width 111 height 38
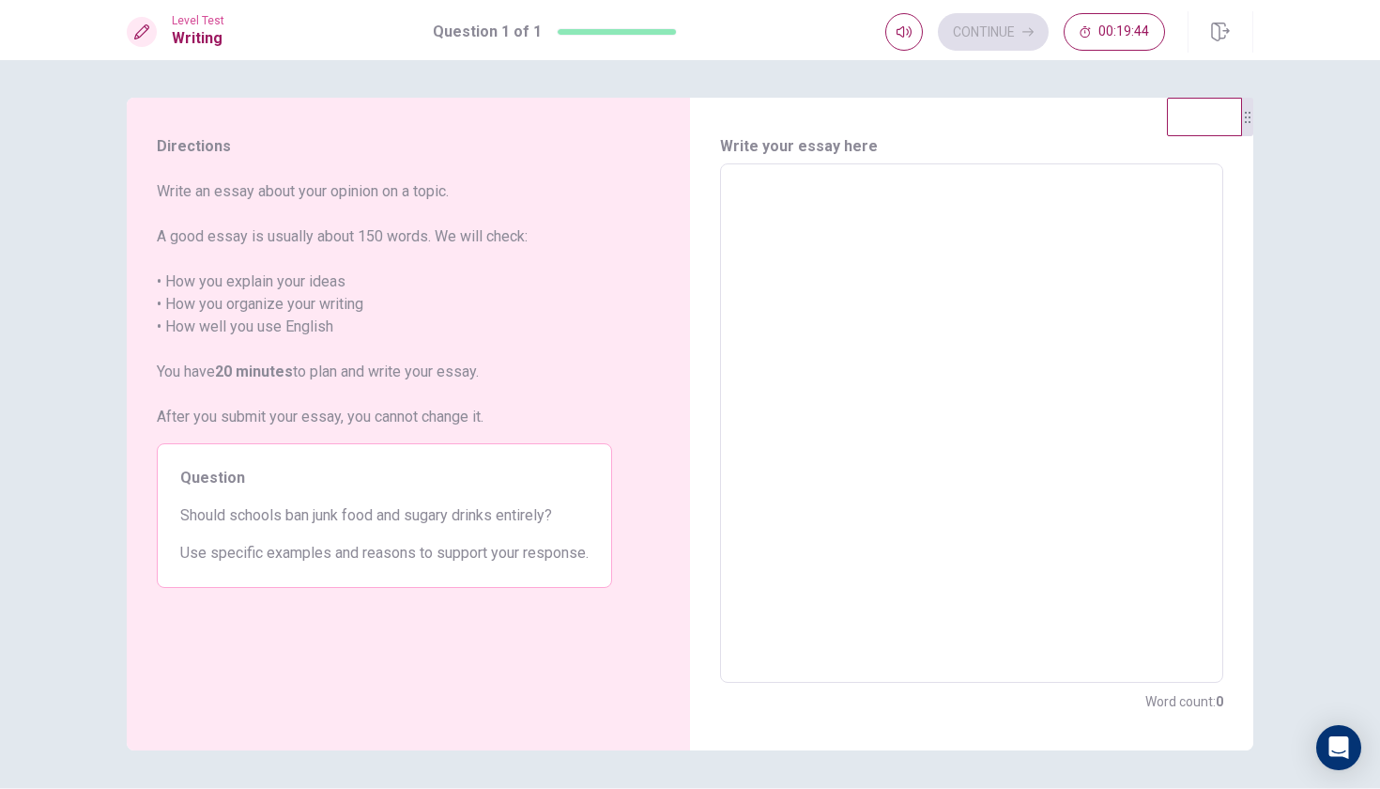
click at [914, 288] on textarea at bounding box center [971, 423] width 477 height 488
type textarea "i"
type textarea "x"
type textarea "i"
type textarea "x"
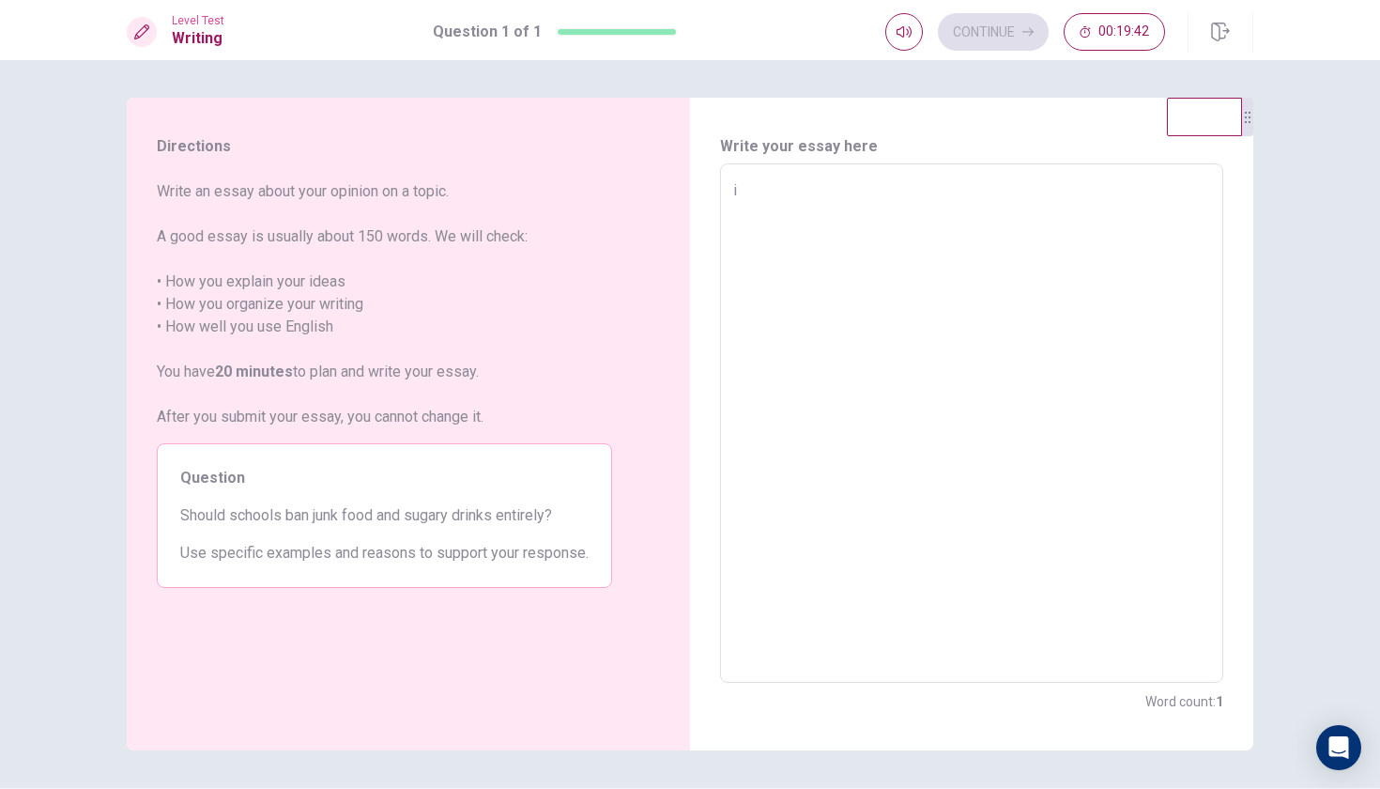
type textarea "i d"
type textarea "x"
type textarea "i do"
type textarea "x"
type textarea "i don"
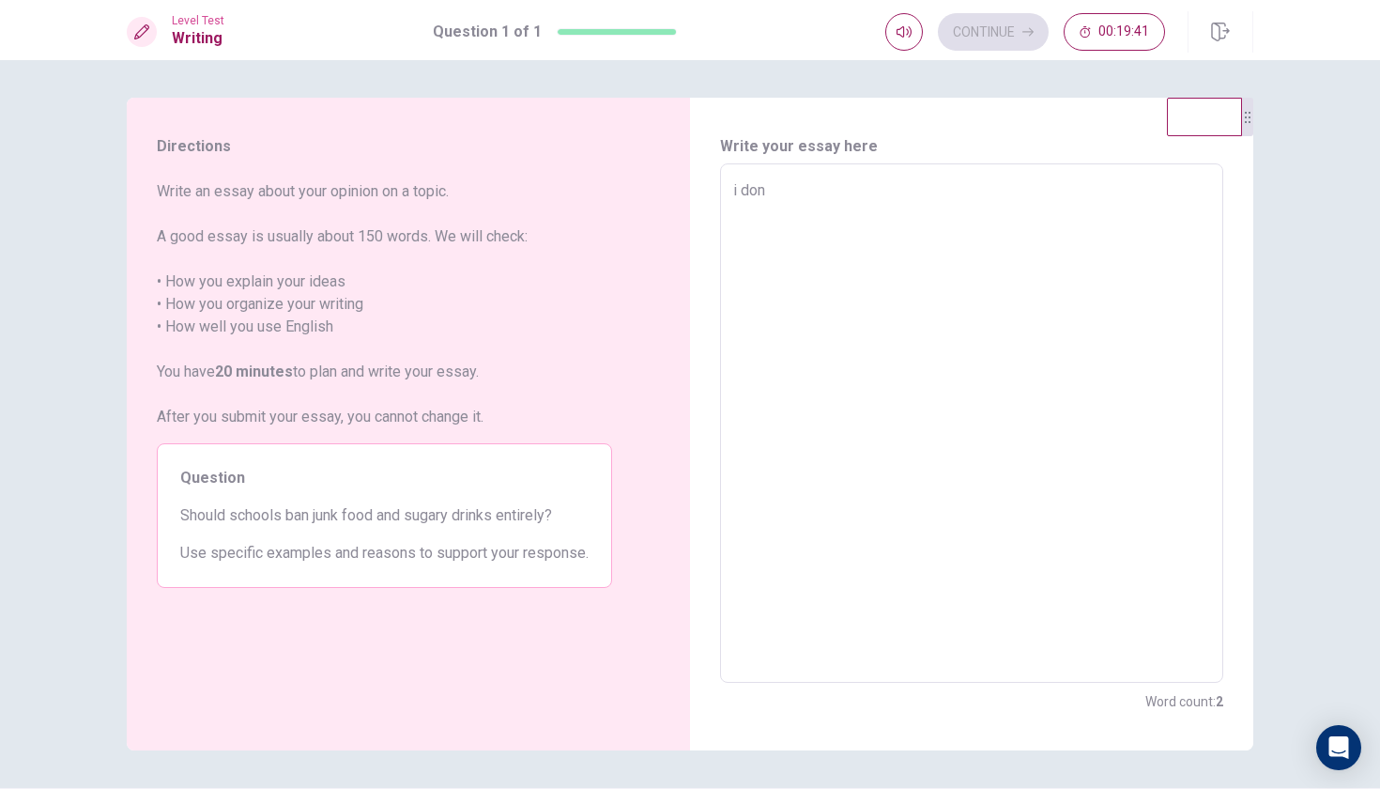
type textarea "x"
type textarea "i dont"
type textarea "x"
type textarea "i dont"
type textarea "x"
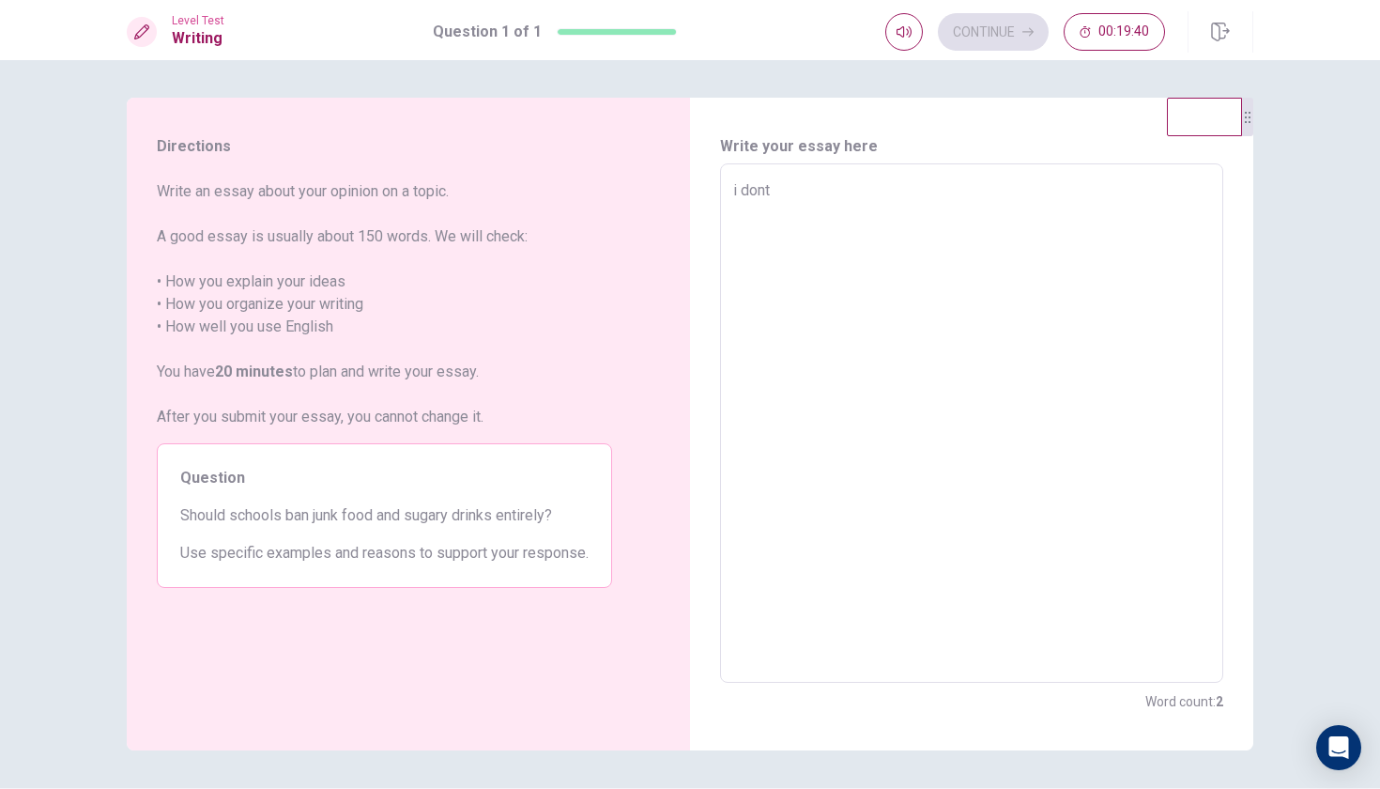
type textarea "i dont k"
type textarea "x"
type textarea "i dont kn"
type textarea "x"
type textarea "i dont kno"
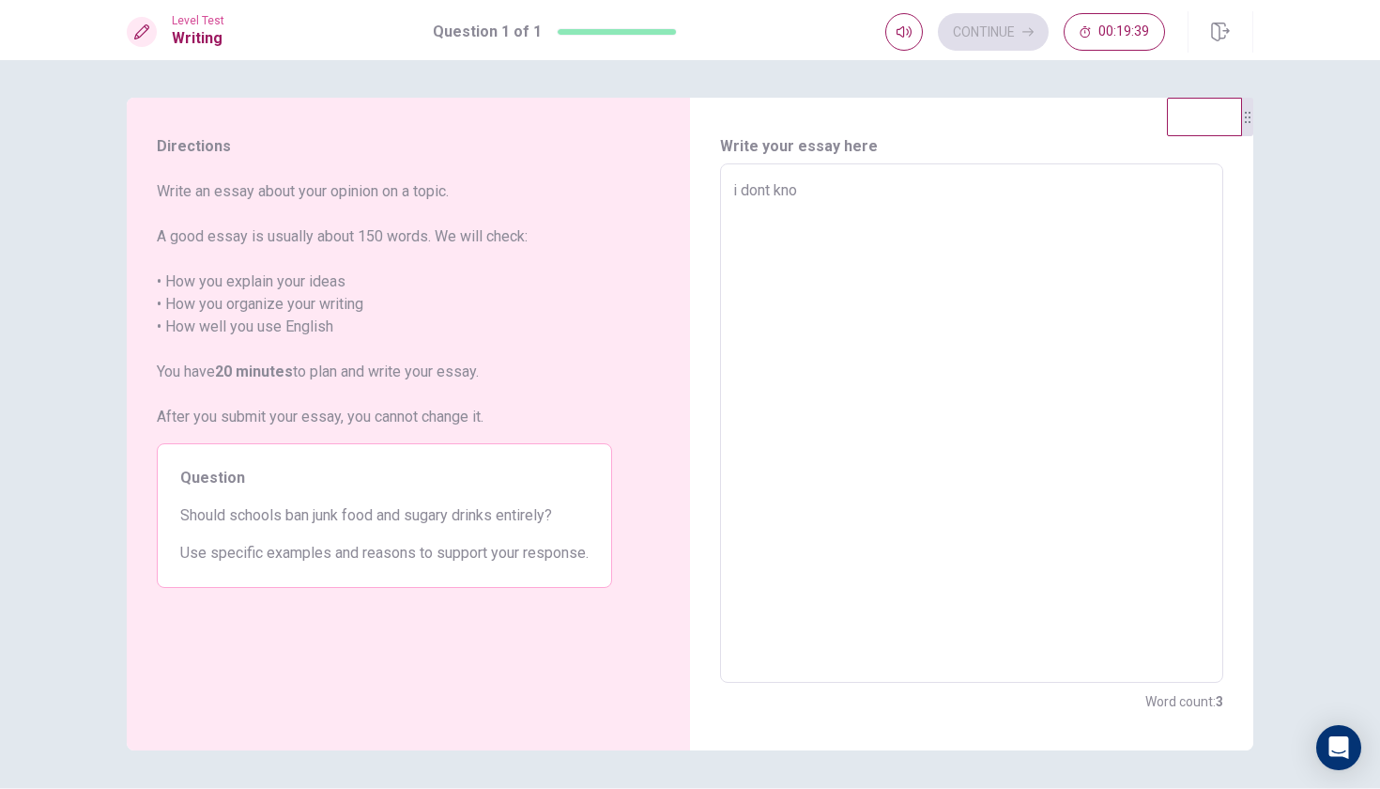
type textarea "x"
type textarea "i dont know"
click at [1004, 217] on textarea "i dont know" at bounding box center [971, 423] width 477 height 488
click at [1038, 378] on textarea "i dont know" at bounding box center [971, 423] width 477 height 488
type textarea "x"
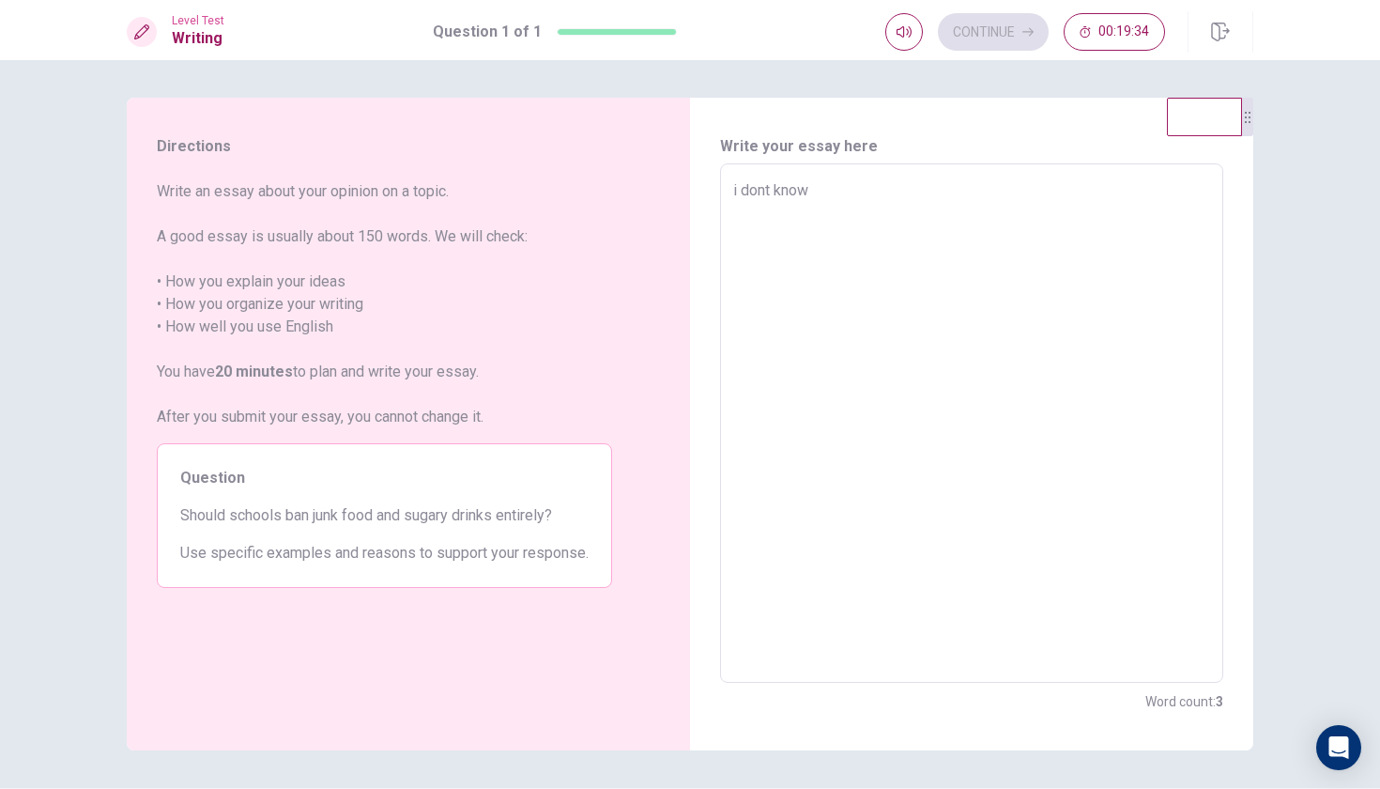
type textarea "i dont know"
click at [1051, 707] on div "Write your essay here i dont know x ​ Word count : 3" at bounding box center [971, 424] width 563 height 653
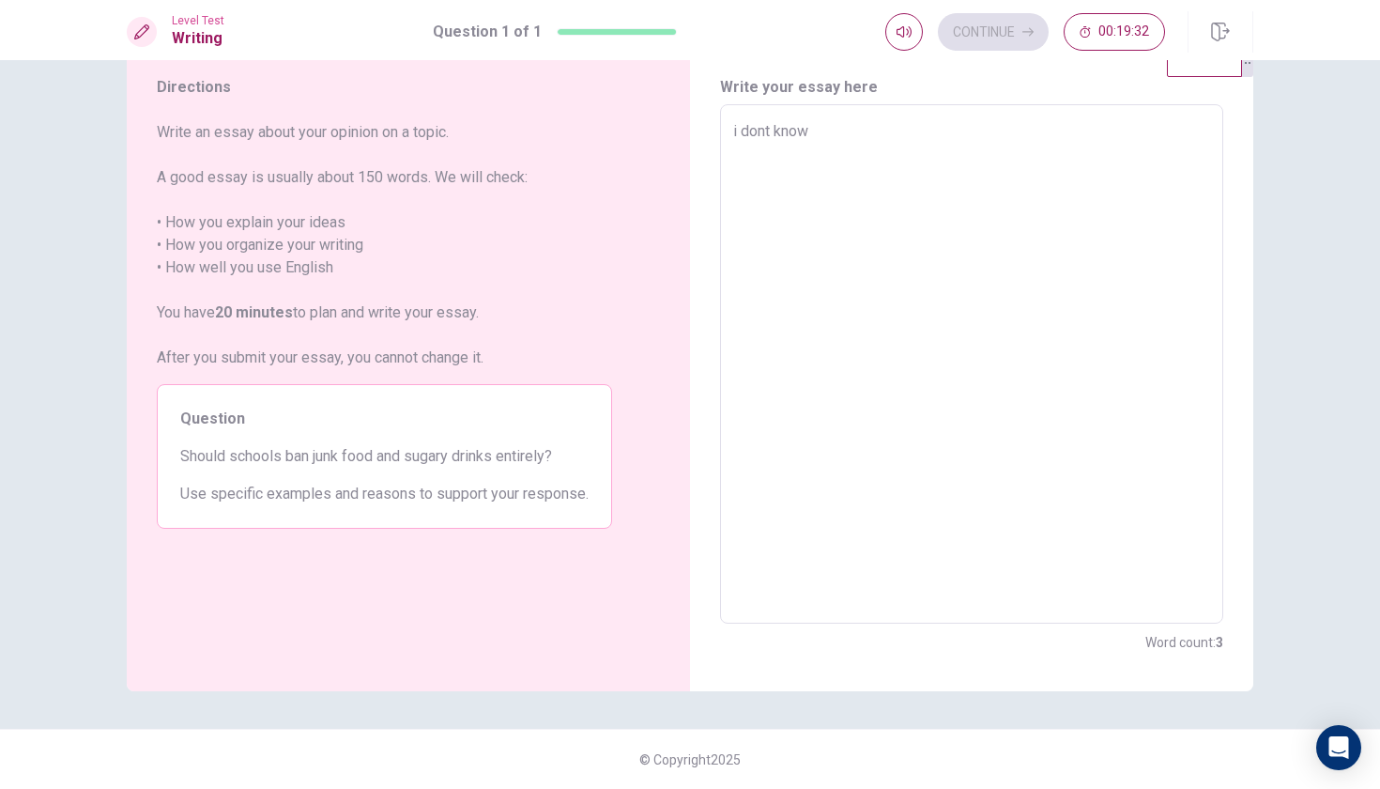
click at [959, 243] on textarea "i dont know" at bounding box center [971, 364] width 477 height 488
type textarea "x"
type textarea "i dont know"
type textarea "x"
type textarea "i dont know"
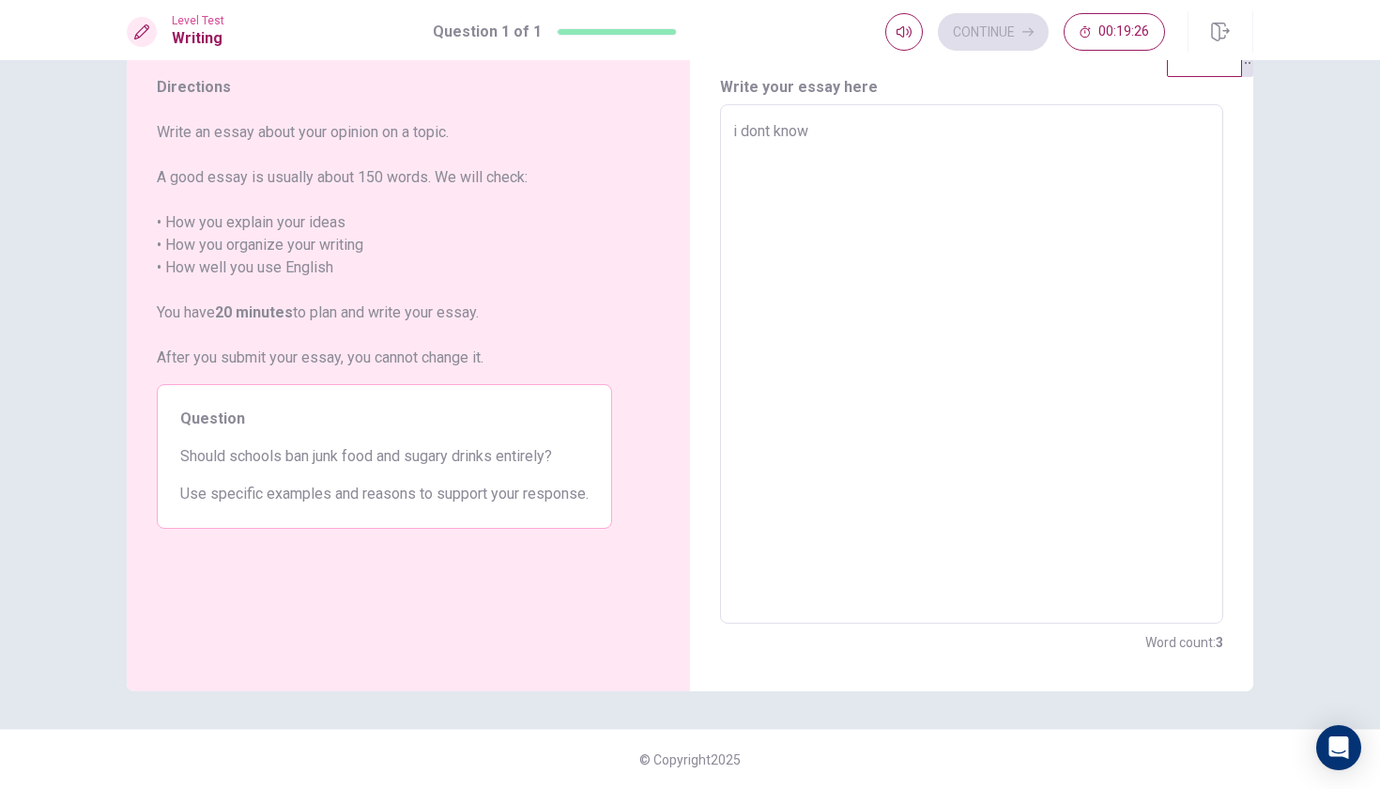
drag, startPoint x: 815, startPoint y: 117, endPoint x: 699, endPoint y: 131, distance: 117.2
click at [698, 131] on div "Write your essay here i dont know x ​ Word count : 3" at bounding box center [971, 364] width 563 height 653
drag, startPoint x: 827, startPoint y: 133, endPoint x: 720, endPoint y: 133, distance: 107.0
click at [720, 133] on div "i dont know x ​" at bounding box center [971, 363] width 503 height 519
click at [904, 167] on textarea "i dont know" at bounding box center [971, 364] width 477 height 488
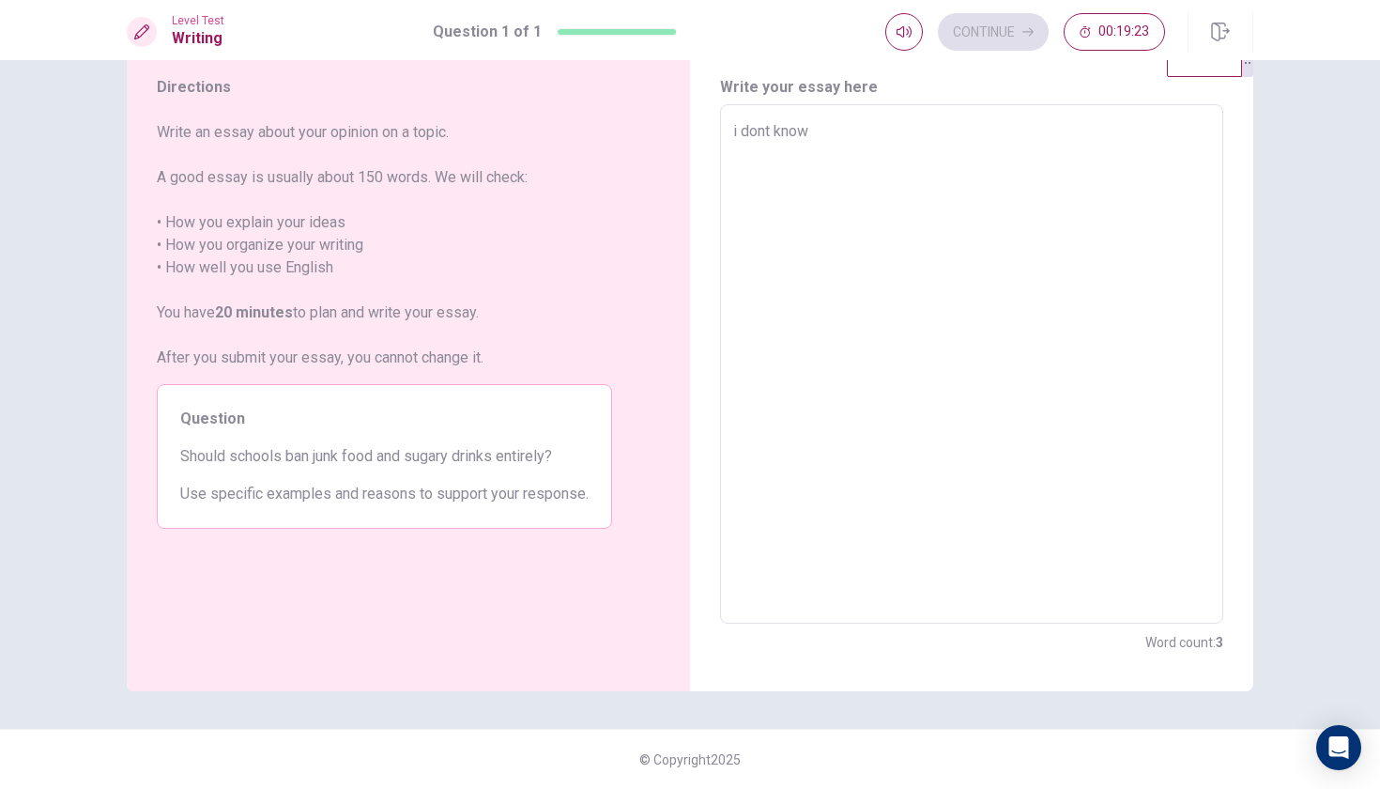
click at [904, 167] on textarea "i dont know" at bounding box center [971, 364] width 477 height 488
paste textarea "i"
type textarea "x"
type textarea "i dont know i"
type textarea "x"
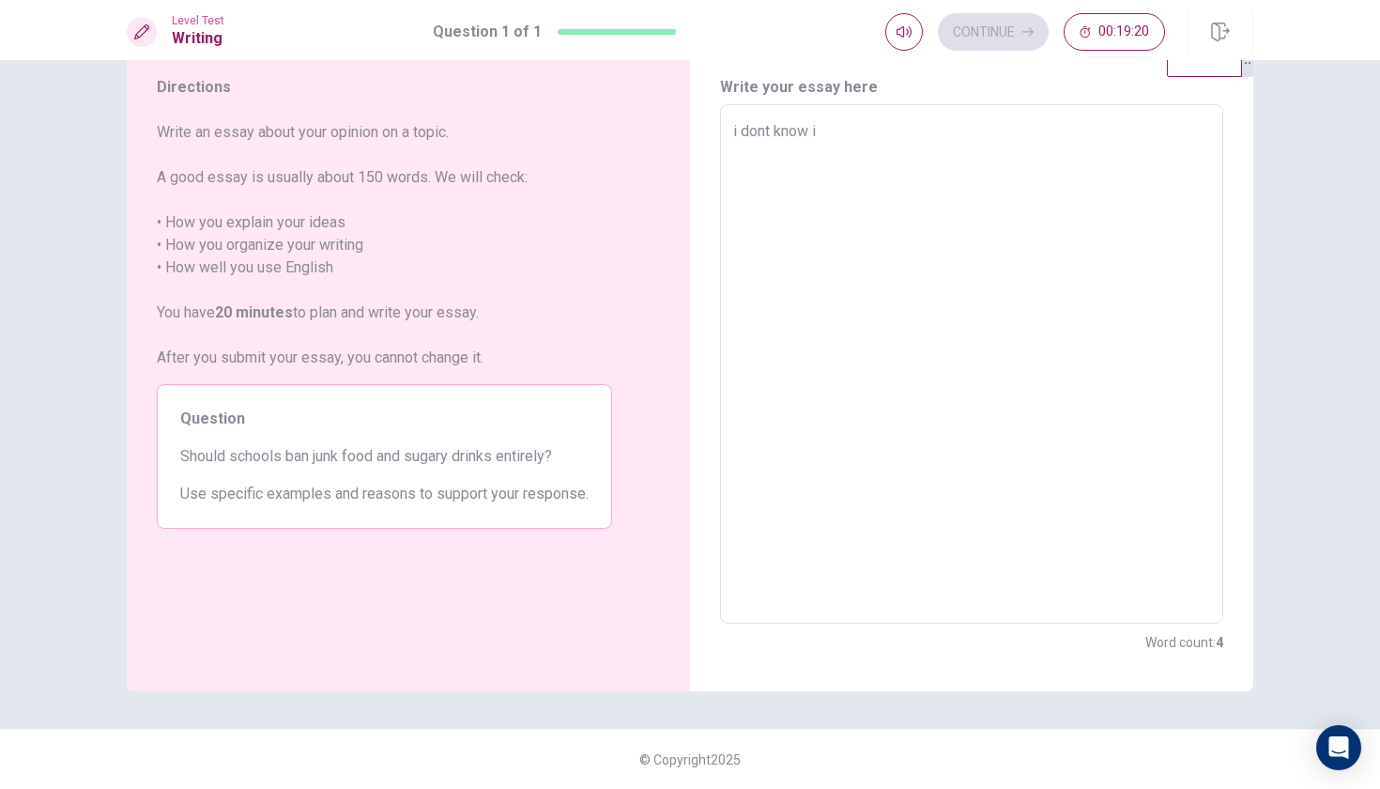
type textarea "i dont know i"
type textarea "x"
type textarea "i dont know i d"
type textarea "x"
type textarea "i dont know i do"
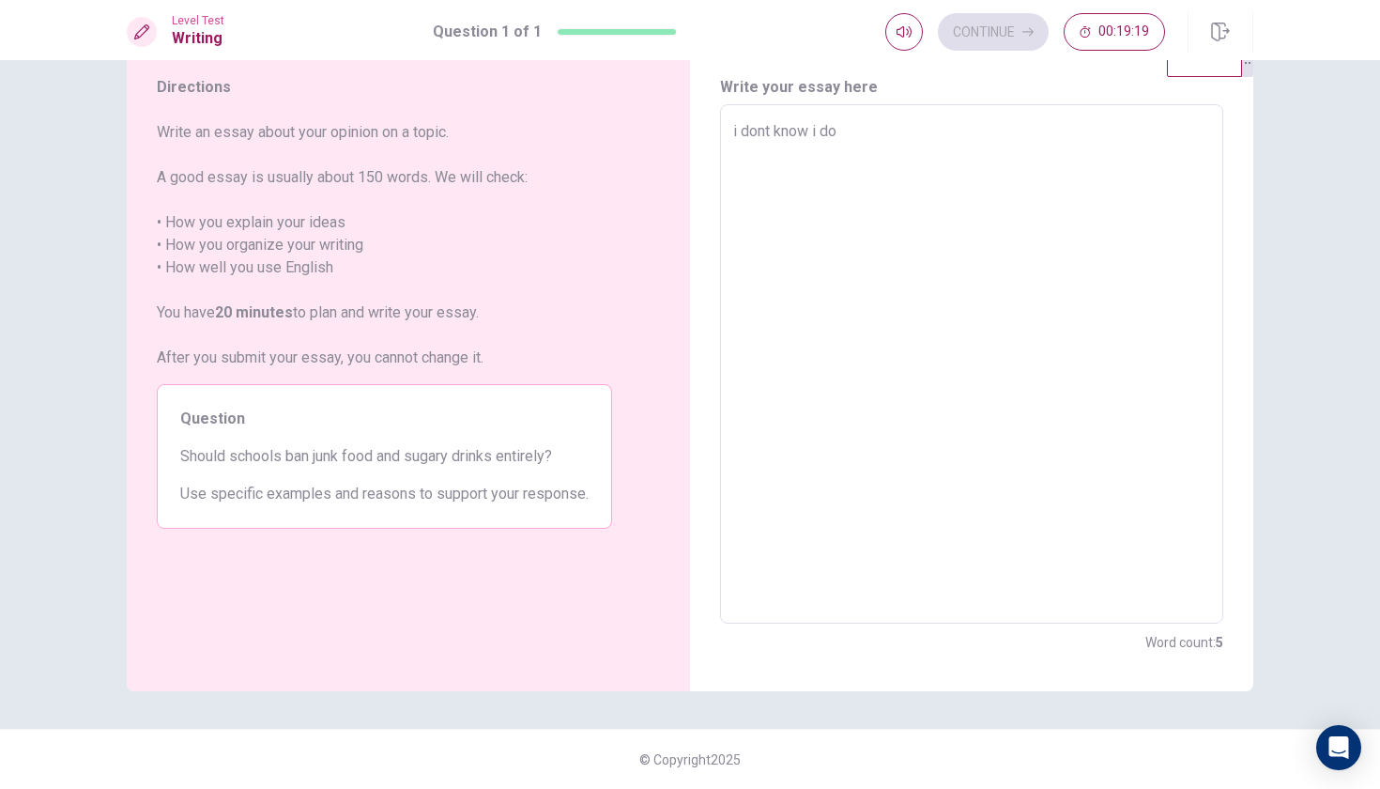
type textarea "x"
type textarea "i dont know i don"
type textarea "x"
type textarea "i dont know i dont"
type textarea "x"
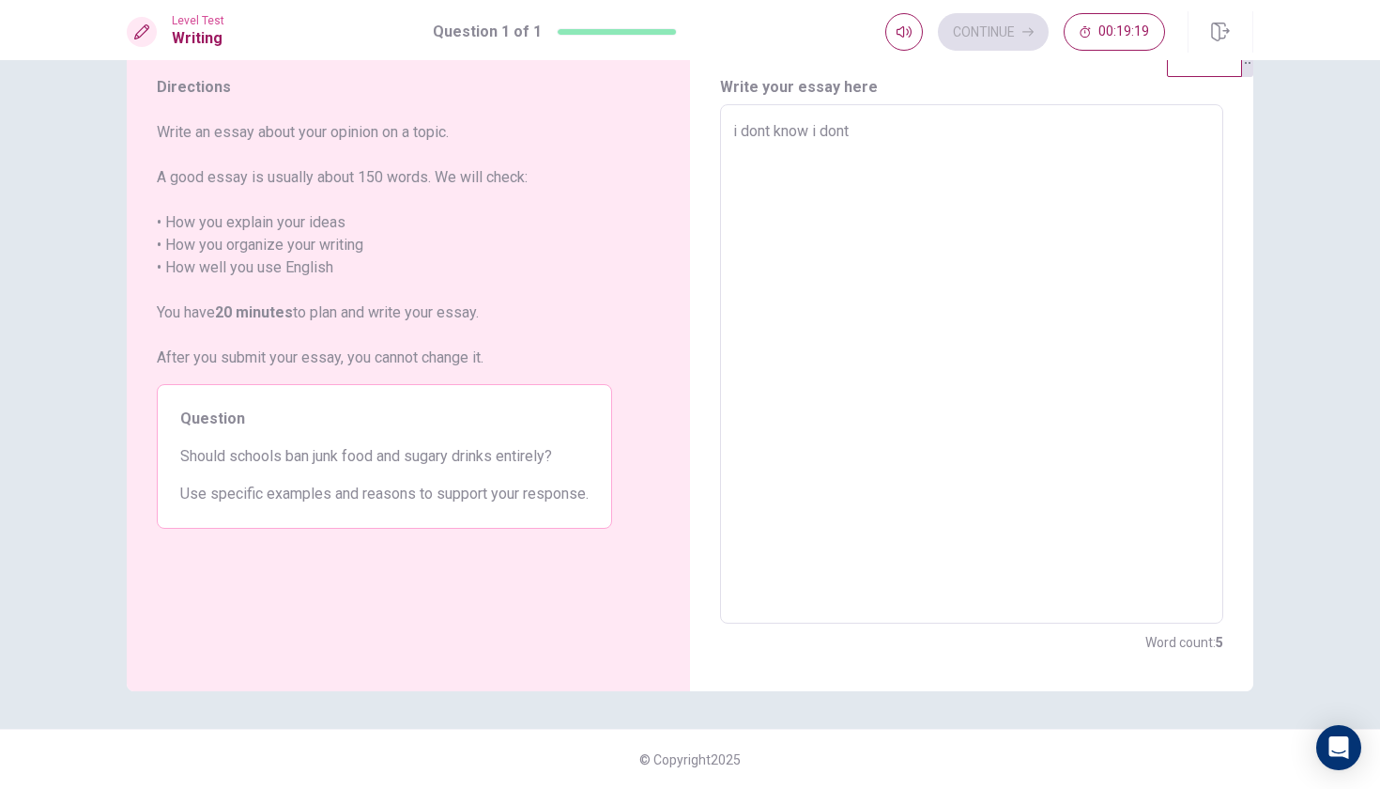
type textarea "i dont know i dont"
type textarea "x"
type textarea "i dont know i dont k"
type textarea "x"
type textarea "i dont know i dont kn"
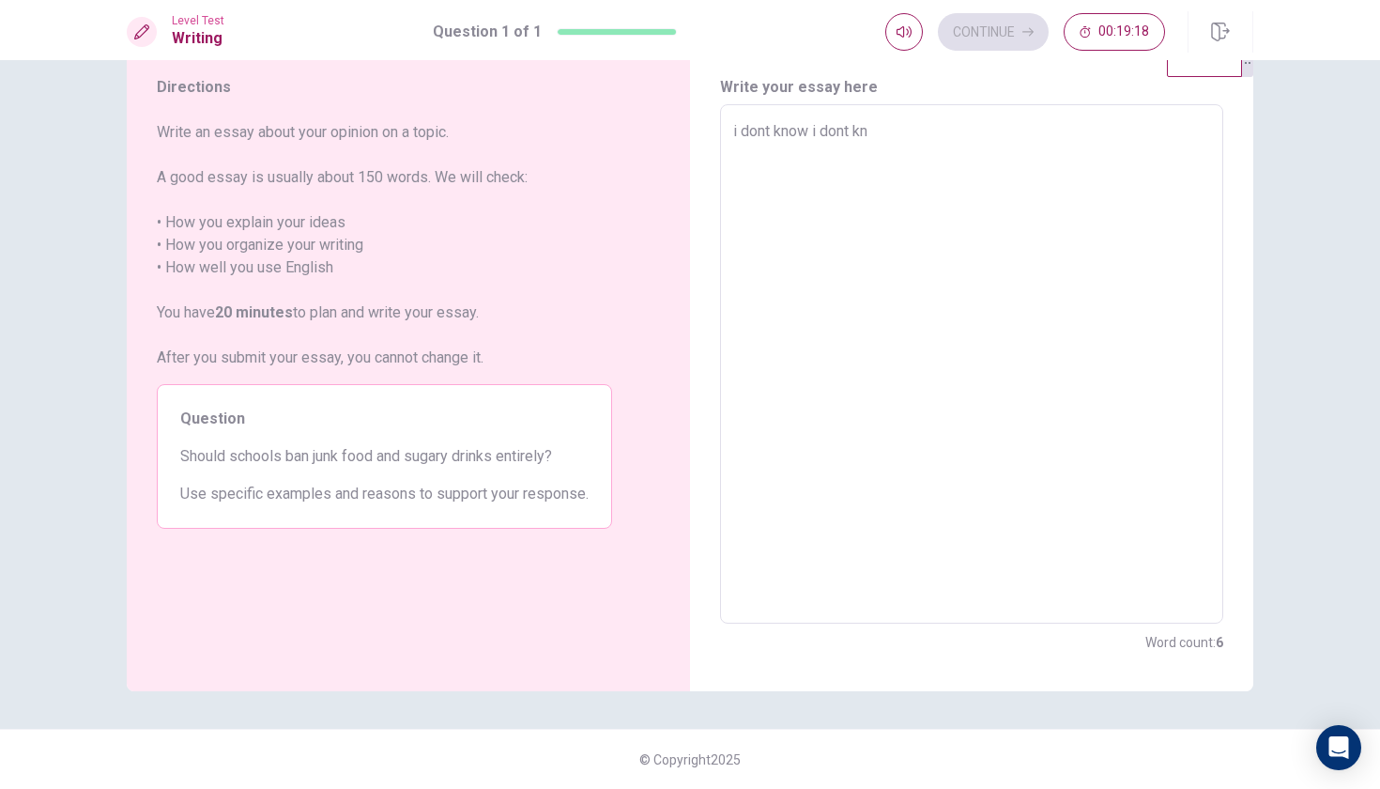
type textarea "x"
type textarea "i dont know i dont kno"
type textarea "x"
type textarea "i dont know i dont know"
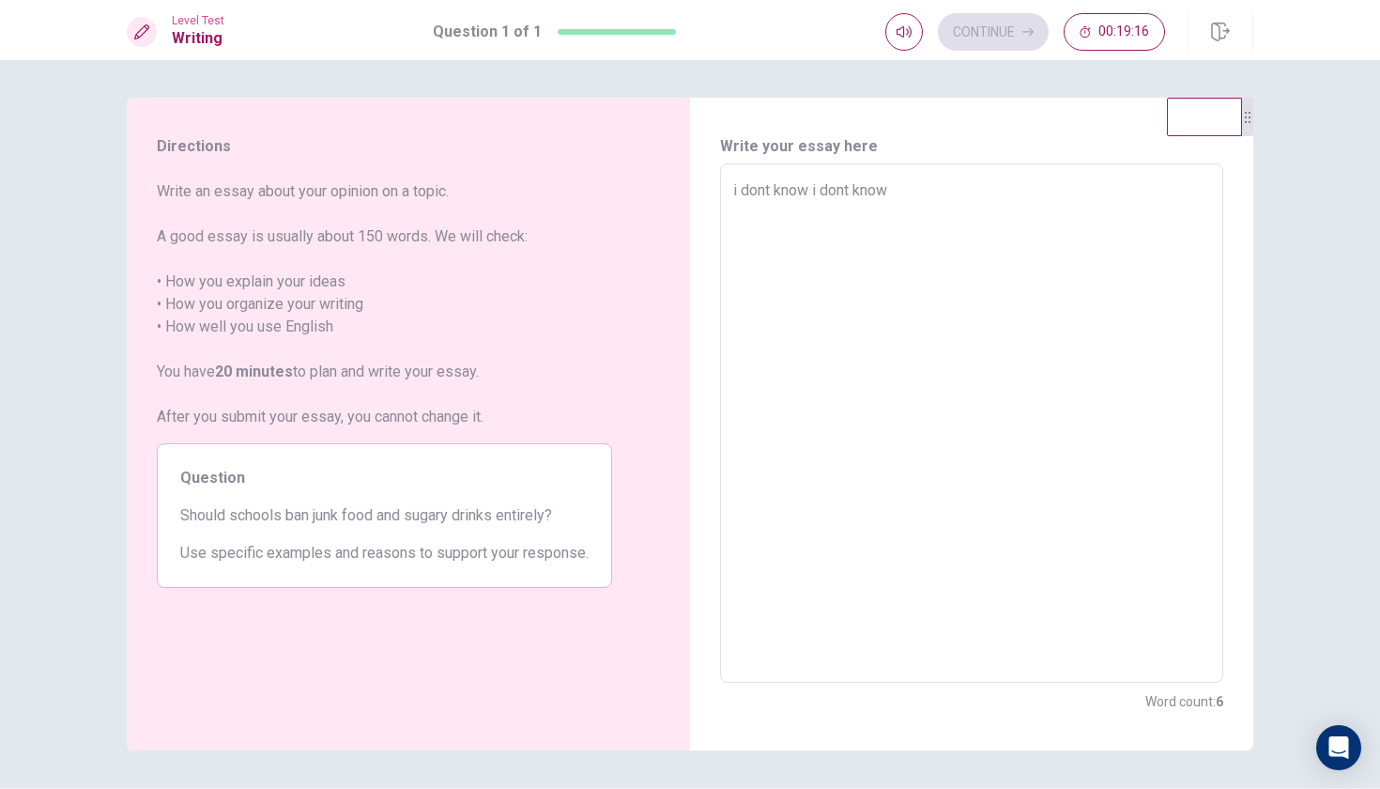
scroll to position [-1, 0]
click at [1021, 231] on textarea "i dont know i dont know" at bounding box center [971, 423] width 477 height 488
type textarea "x"
type textarea "i dont know i dont know"
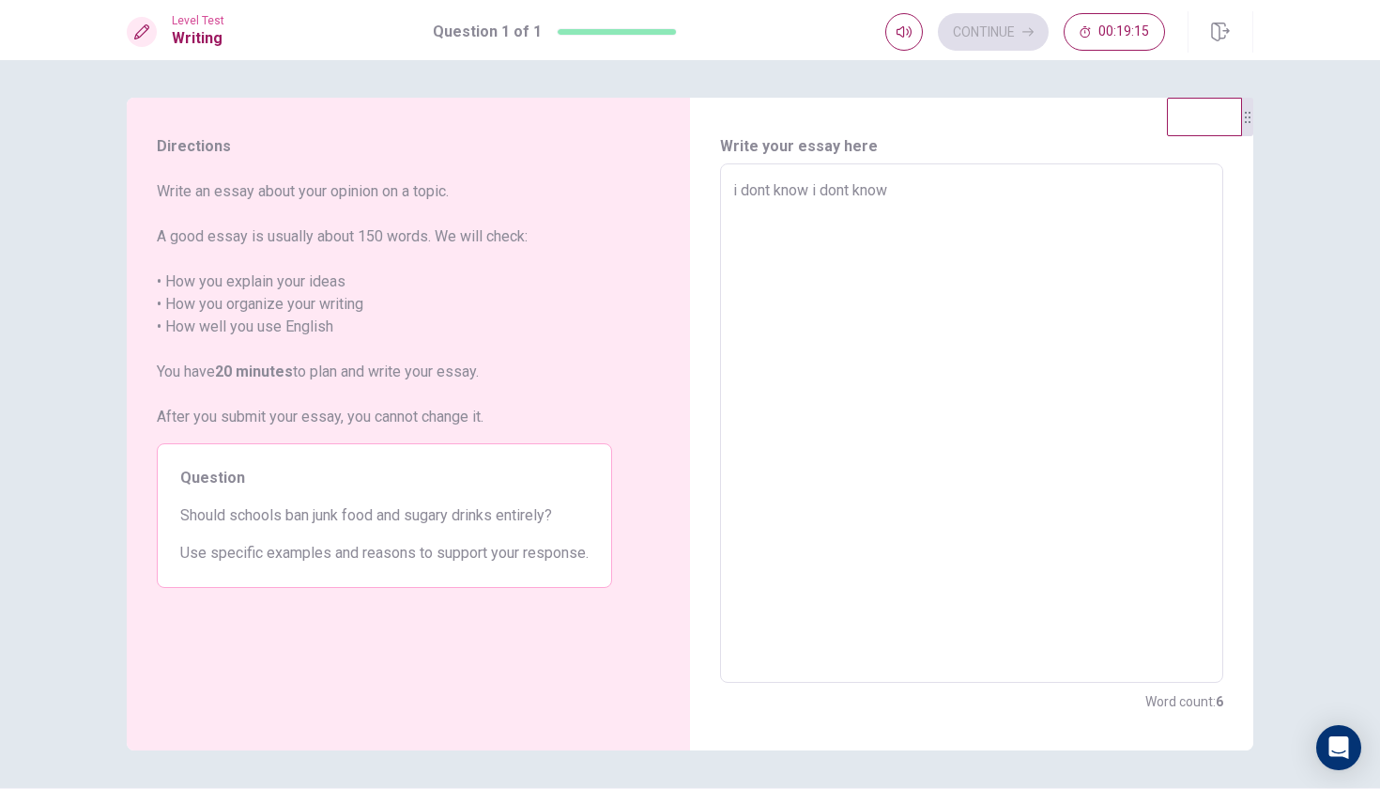
click at [993, 26] on div "Continue 00:19:15" at bounding box center [1025, 32] width 280 height 38
click at [1056, 308] on textarea "i dont know i dont know" at bounding box center [971, 423] width 477 height 488
type textarea "x"
type textarea "i dont know i dont know"
type textarea "x"
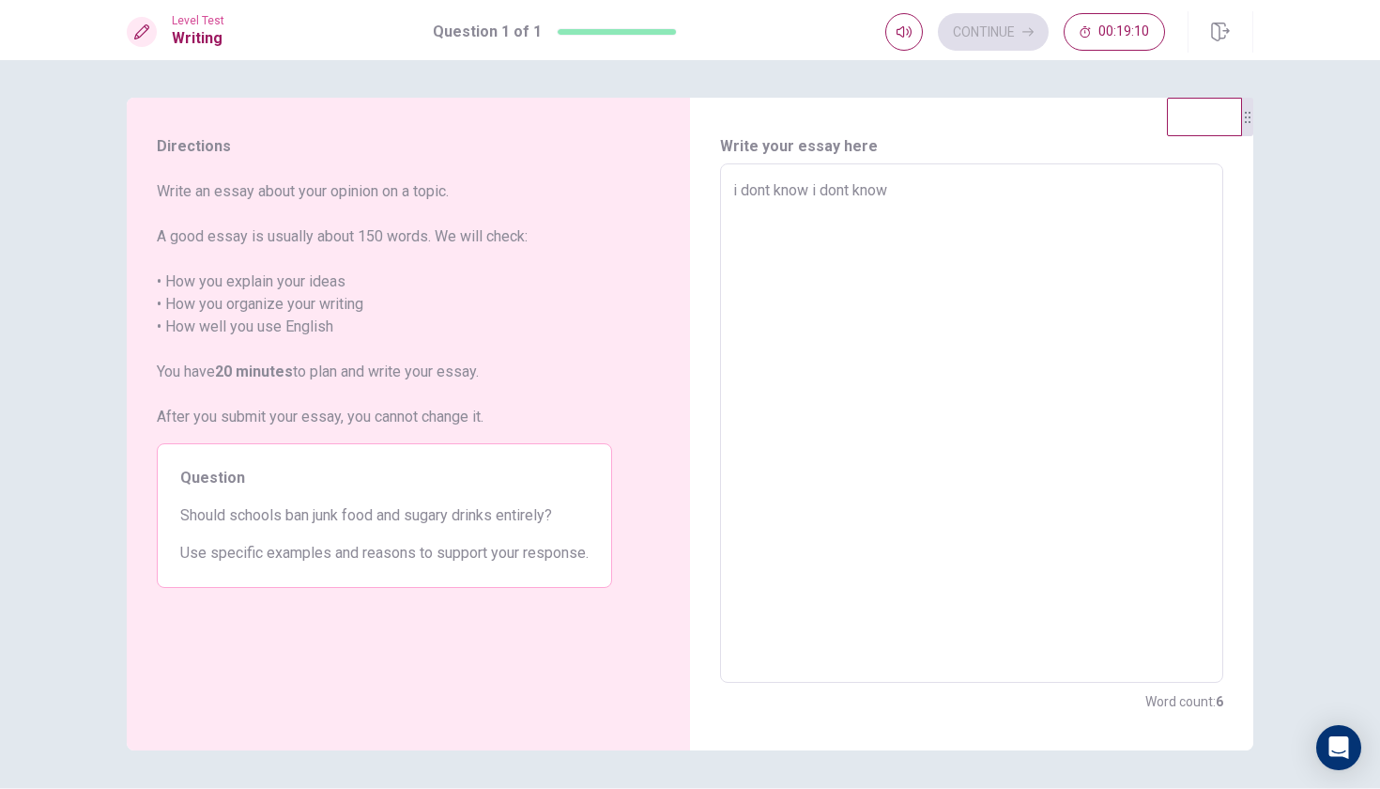
click at [1010, 254] on textarea "i dont know i dont know" at bounding box center [971, 423] width 477 height 488
type textarea "i dont know i dont know i"
type textarea "x"
type textarea "i dont know i dont know i"
type textarea "x"
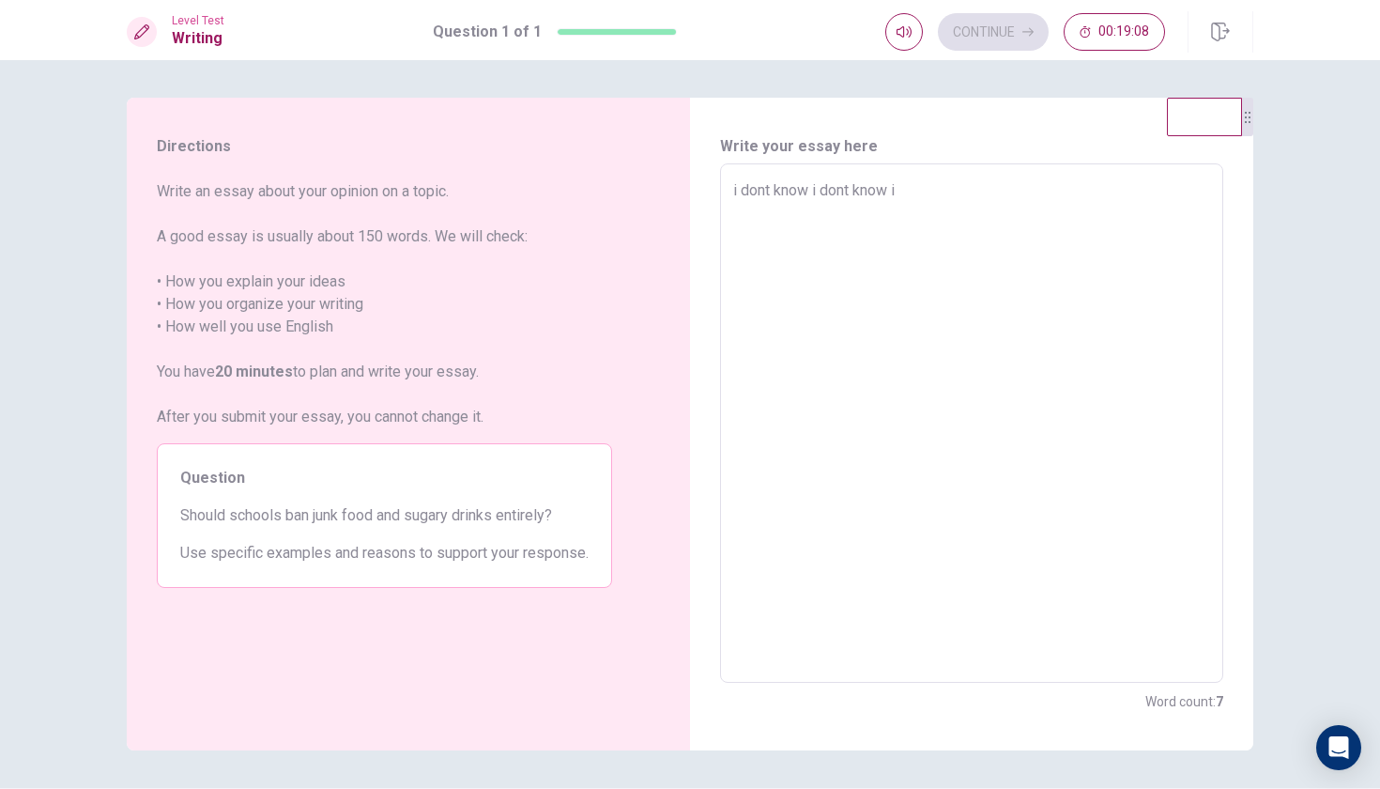
type textarea "i dont know i dont know i d"
type textarea "x"
type textarea "i dont know i dont know i do"
type textarea "x"
type textarea "i dont know i dont know i don"
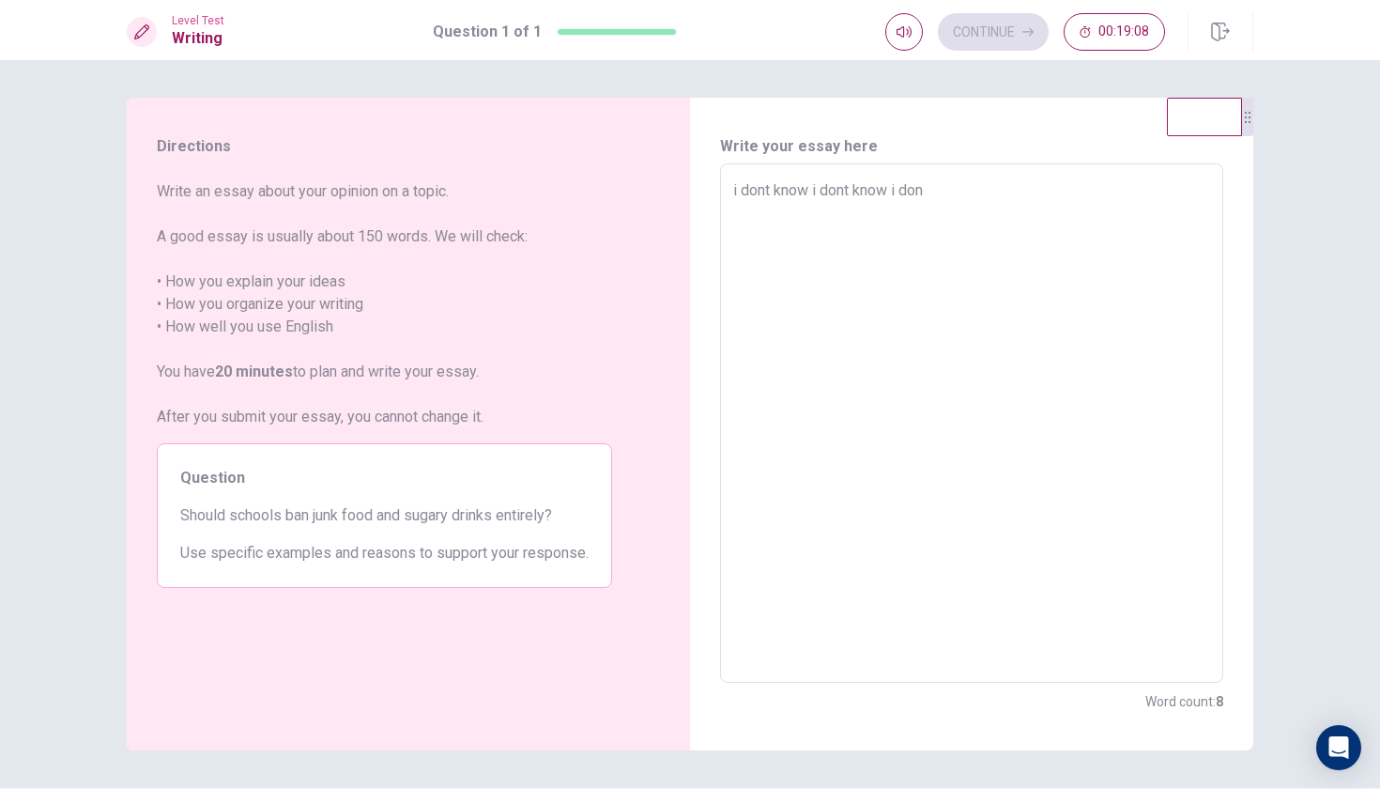
type textarea "x"
type textarea "i dont know i dont know i dont"
type textarea "x"
type textarea "i dont know i dont know i dont"
type textarea "x"
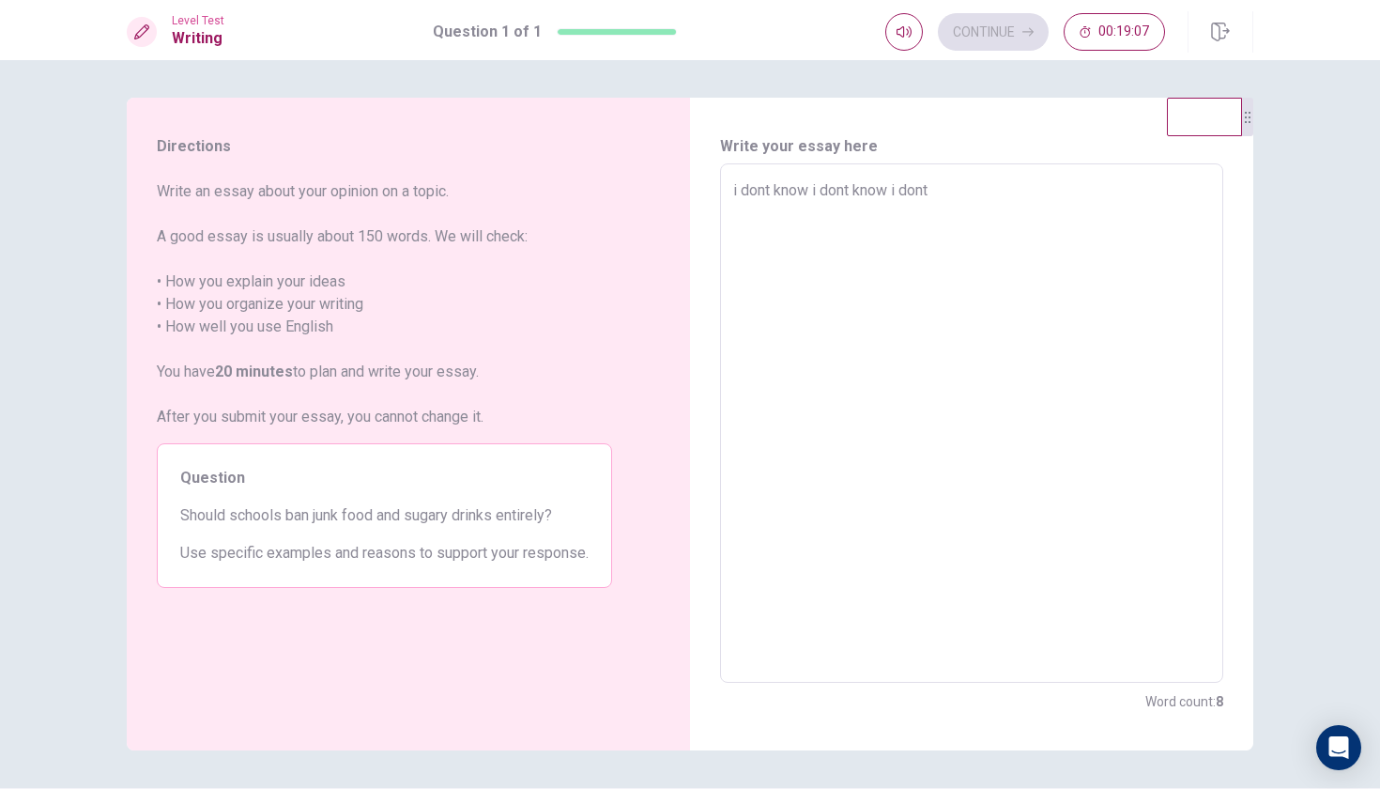
type textarea "i dont know i dont know i dont k"
type textarea "x"
type textarea "i dont know i dont know i dont kn"
type textarea "x"
type textarea "i dont know i dont know i dont kno"
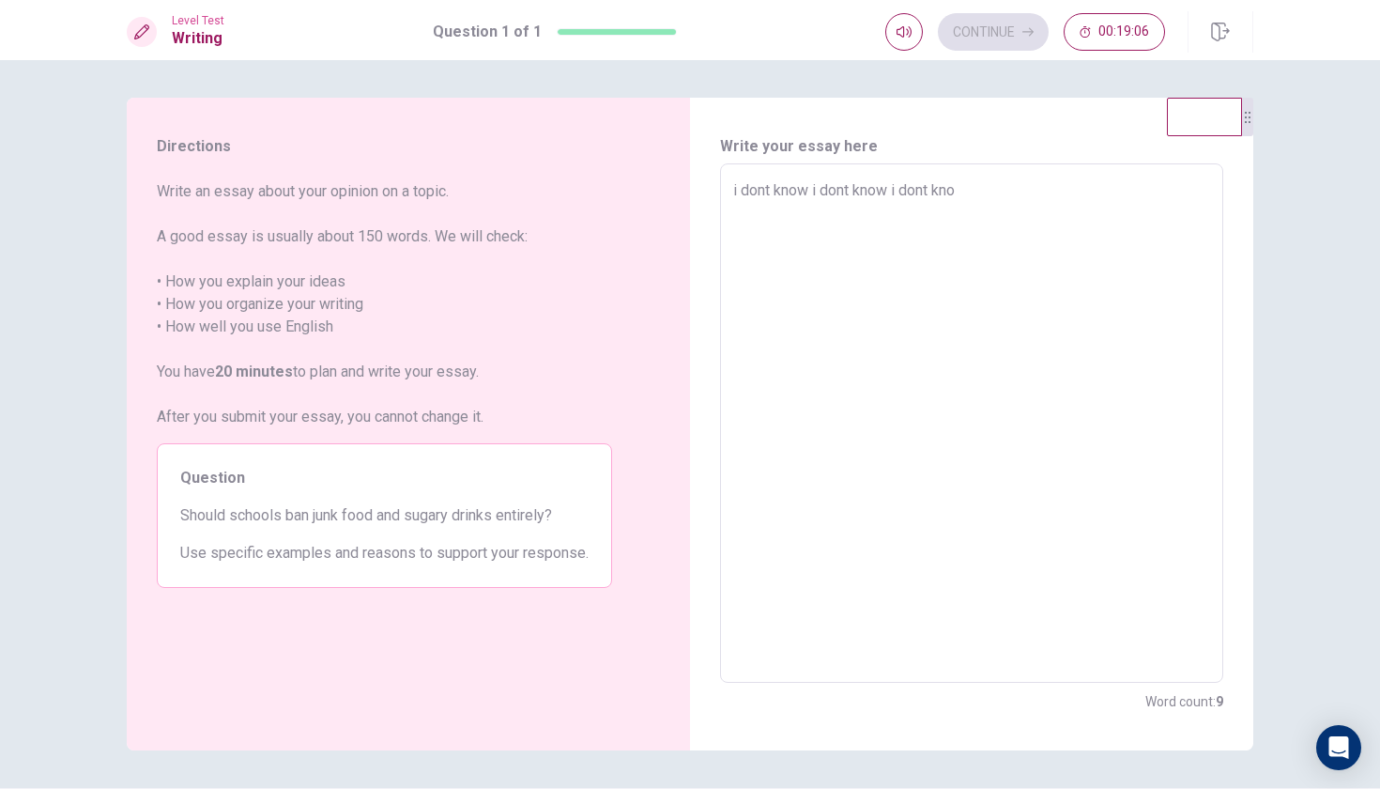
type textarea "x"
type textarea "i dont know i dont know i dont know"
click at [1033, 368] on textarea "i dont know i dont know i dont know" at bounding box center [971, 423] width 477 height 488
type textarea "x"
type textarea "i dont know i dont know i dont know"
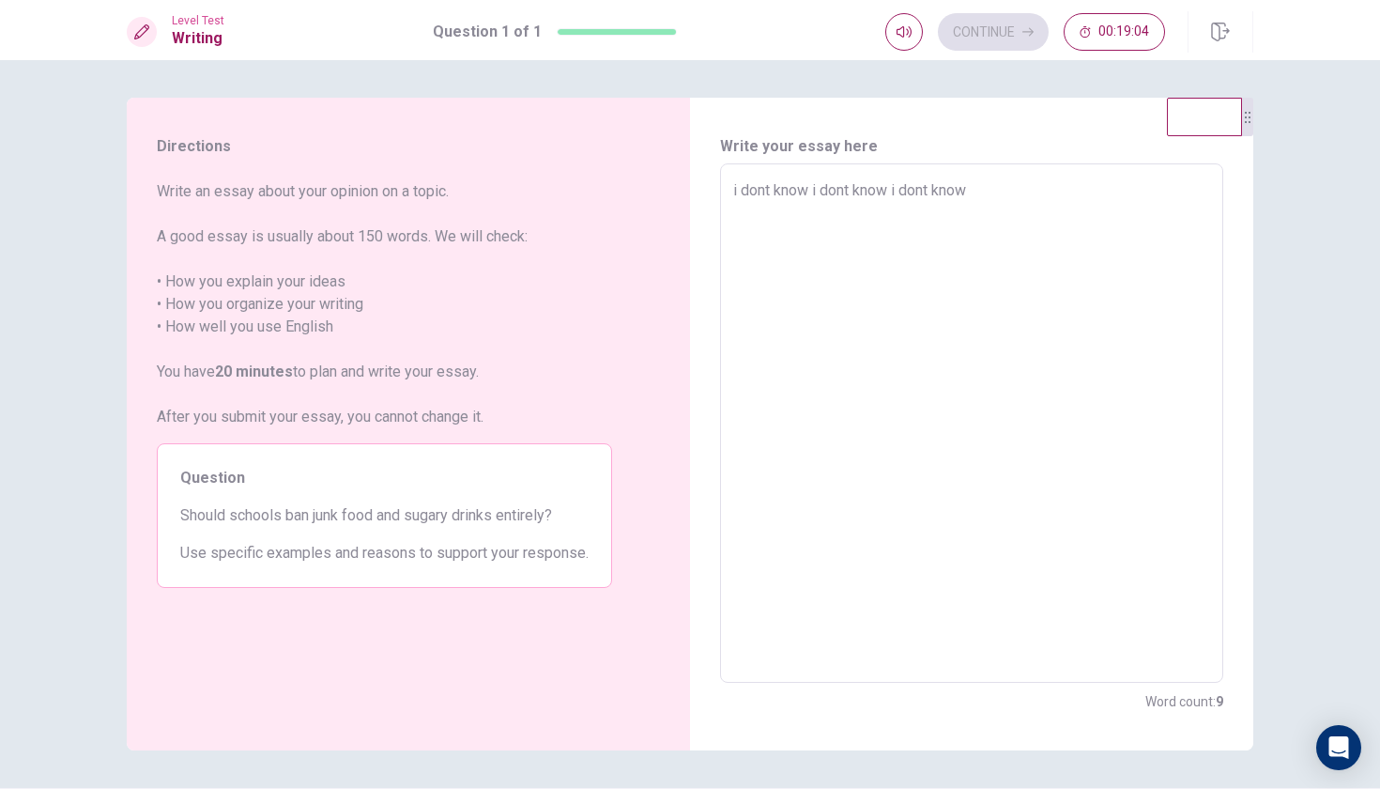
click at [1065, 390] on div "Write your essay here i dont know i dont know i dont know x ​ Word count : 9" at bounding box center [971, 424] width 563 height 653
click at [984, 35] on div "Continue 00:19:03" at bounding box center [1025, 32] width 280 height 38
click at [1060, 171] on div "i dont know i dont know i dont know x ​" at bounding box center [971, 422] width 503 height 519
type textarea "x"
type textarea "i dont know i dont know i dont know"
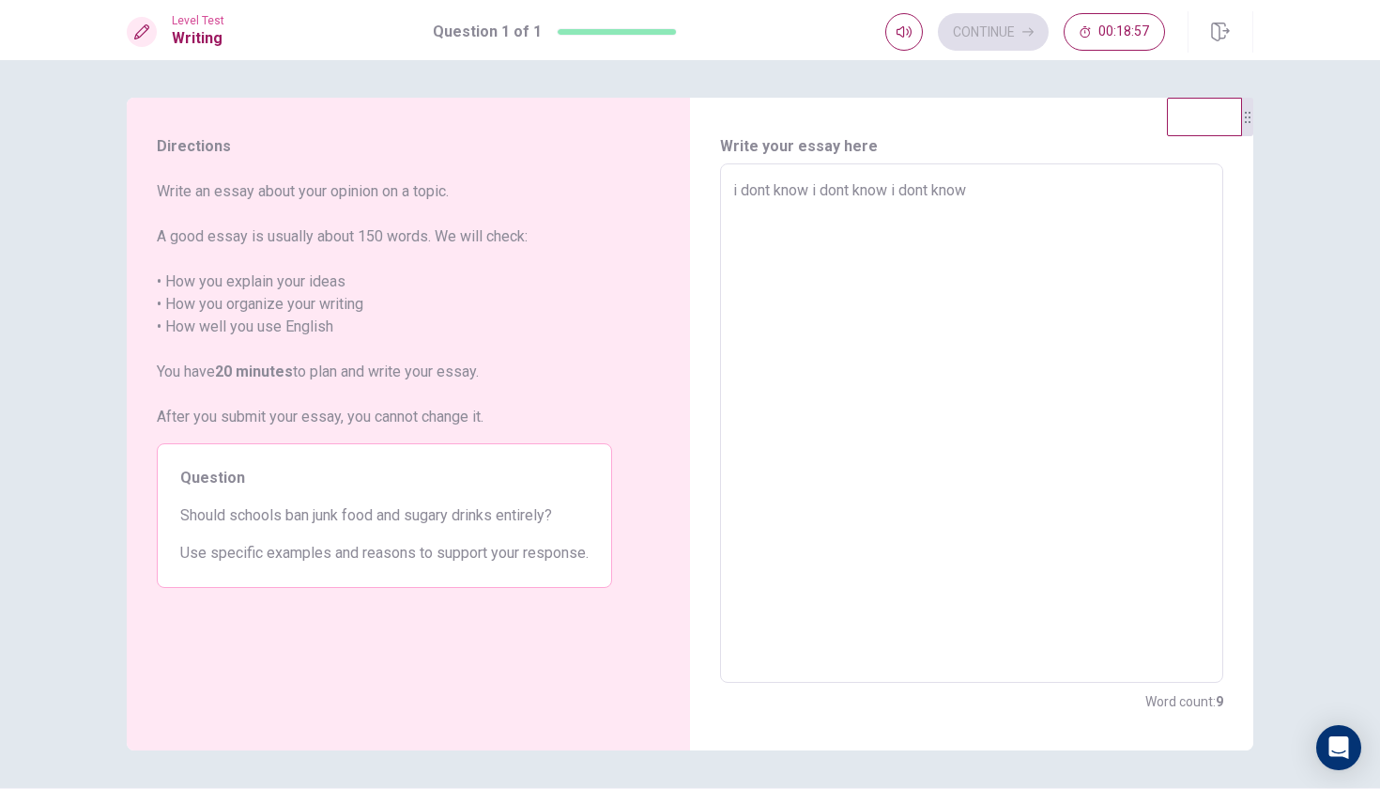
type textarea "x"
type textarea "i dont know i dont know i dont know i"
type textarea "x"
type textarea "i dont know i dont know i dont know i"
type textarea "x"
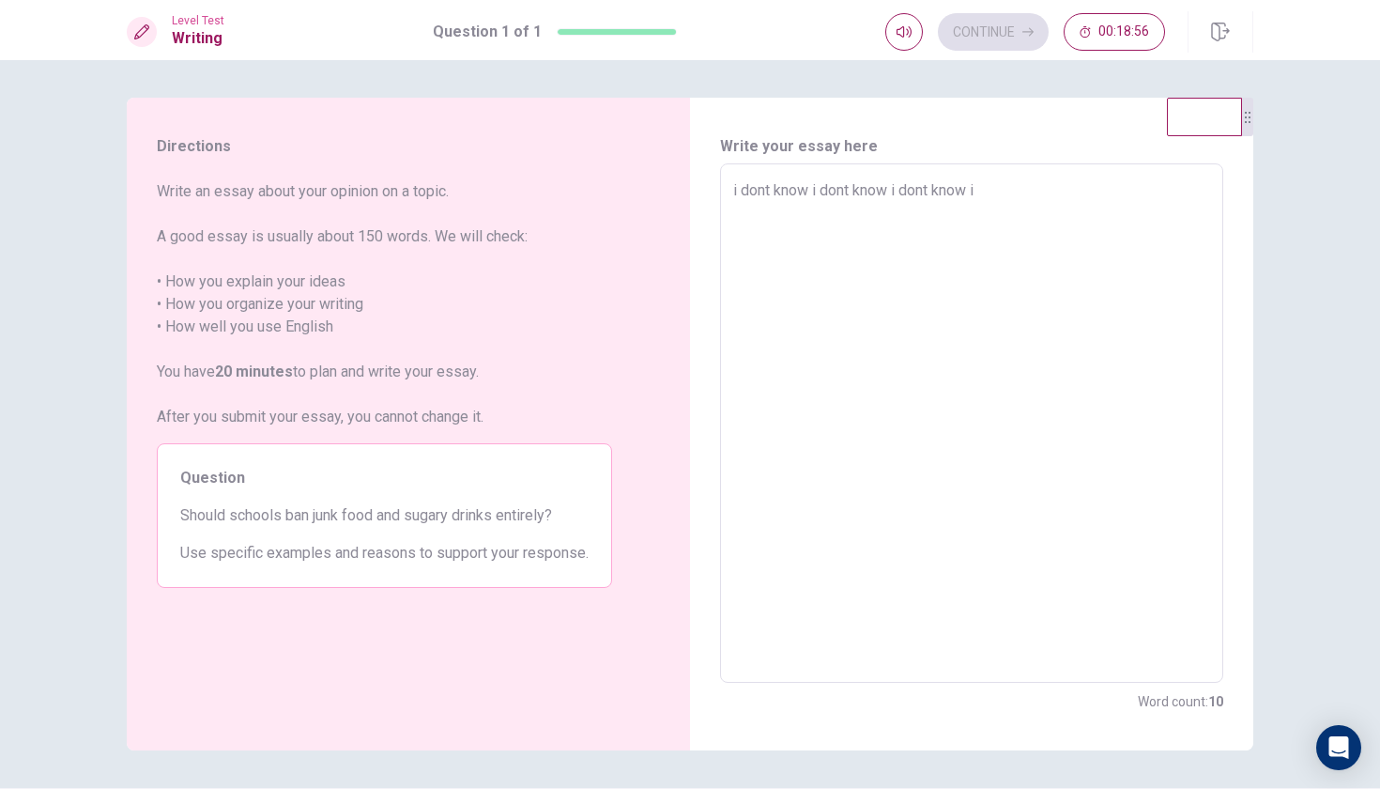
type textarea "i dont know i dont know i dont know i d"
type textarea "x"
type textarea "i dont know i dont know i dont know i do"
type textarea "x"
type textarea "i dont know i dont know i dont know i don"
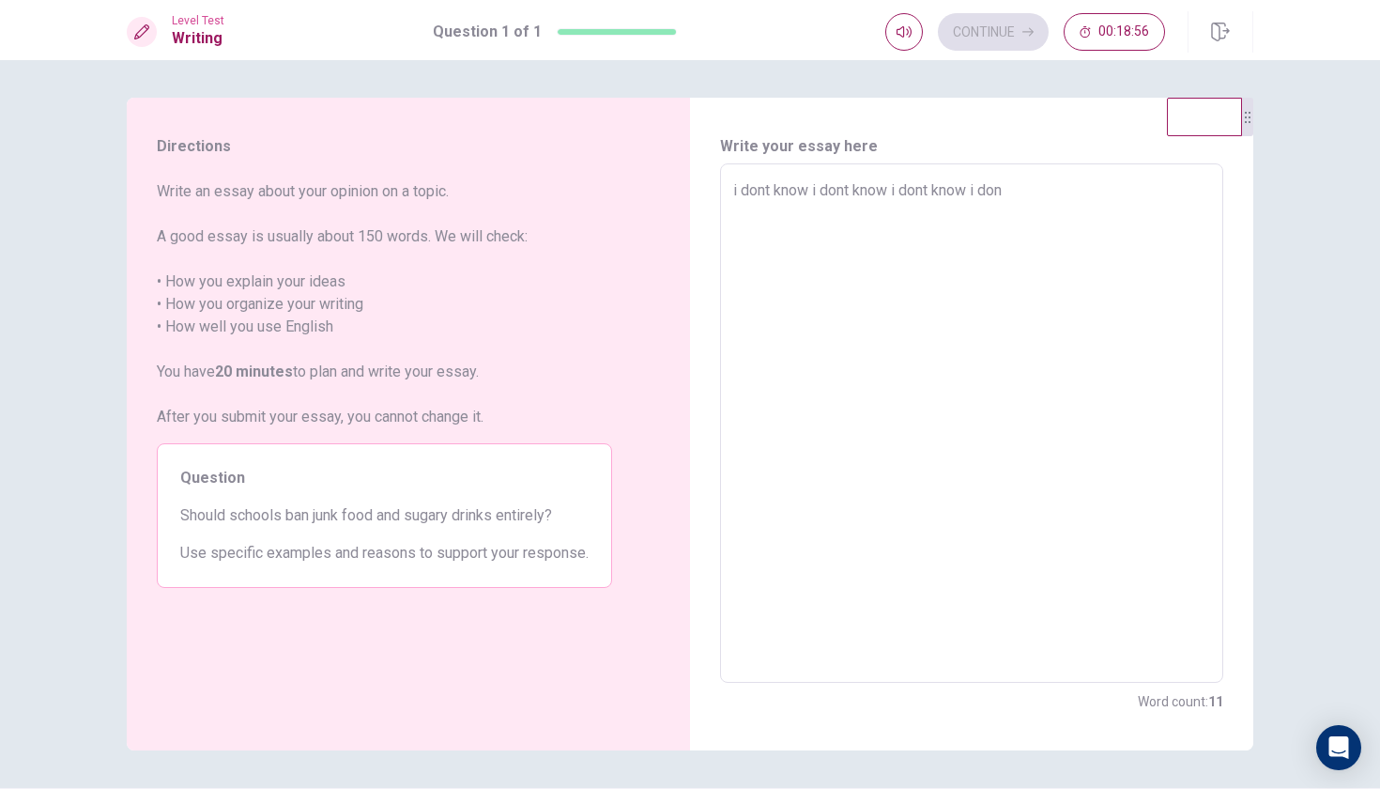
type textarea "x"
type textarea "i dont know i dont know i dont know i dont"
type textarea "x"
type textarea "i dont know i dont know i dont know i dont"
type textarea "x"
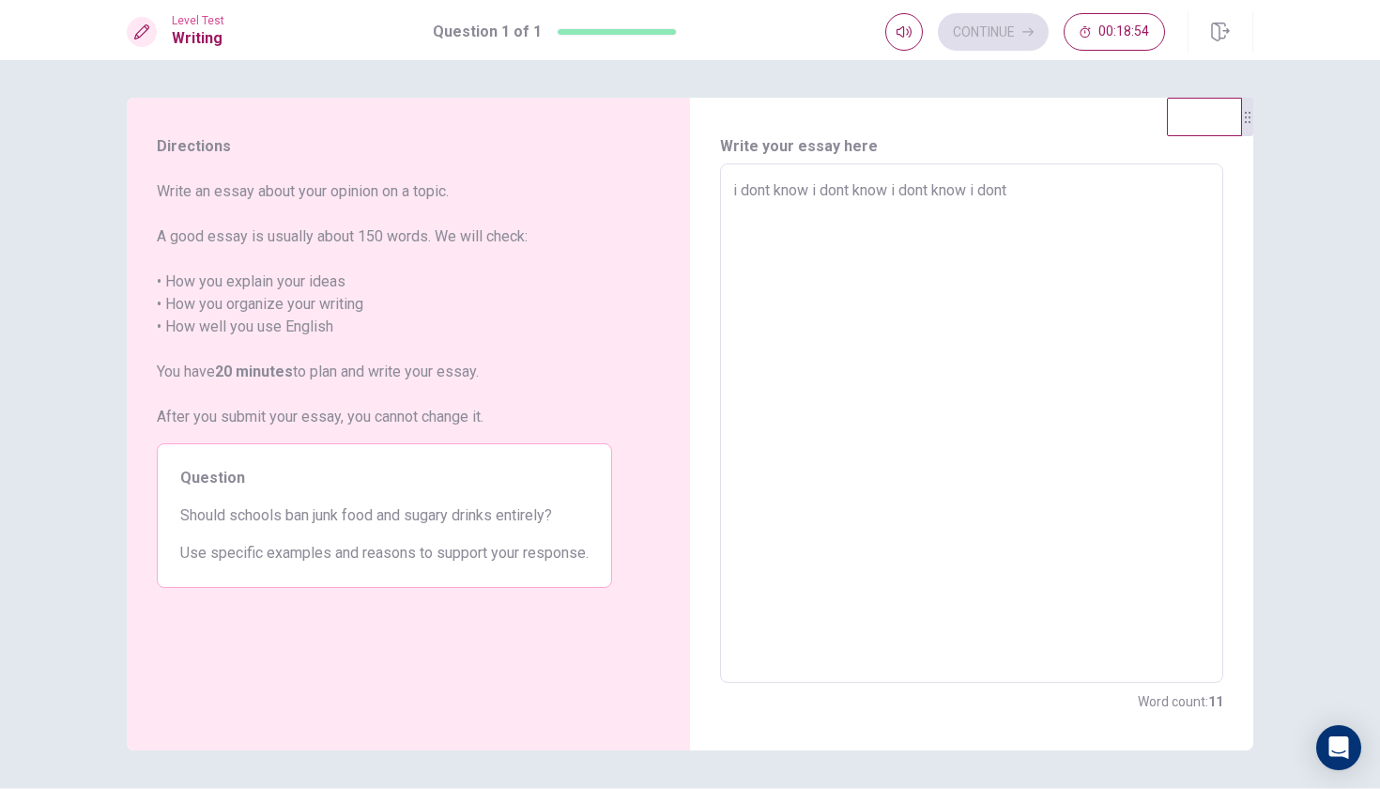
type textarea "i dont know i dont know i dont know i dont k"
type textarea "x"
type textarea "i dont know i dont know i dont know i dont kn"
type textarea "x"
type textarea "i dont know i dont know i dont know i dont kno"
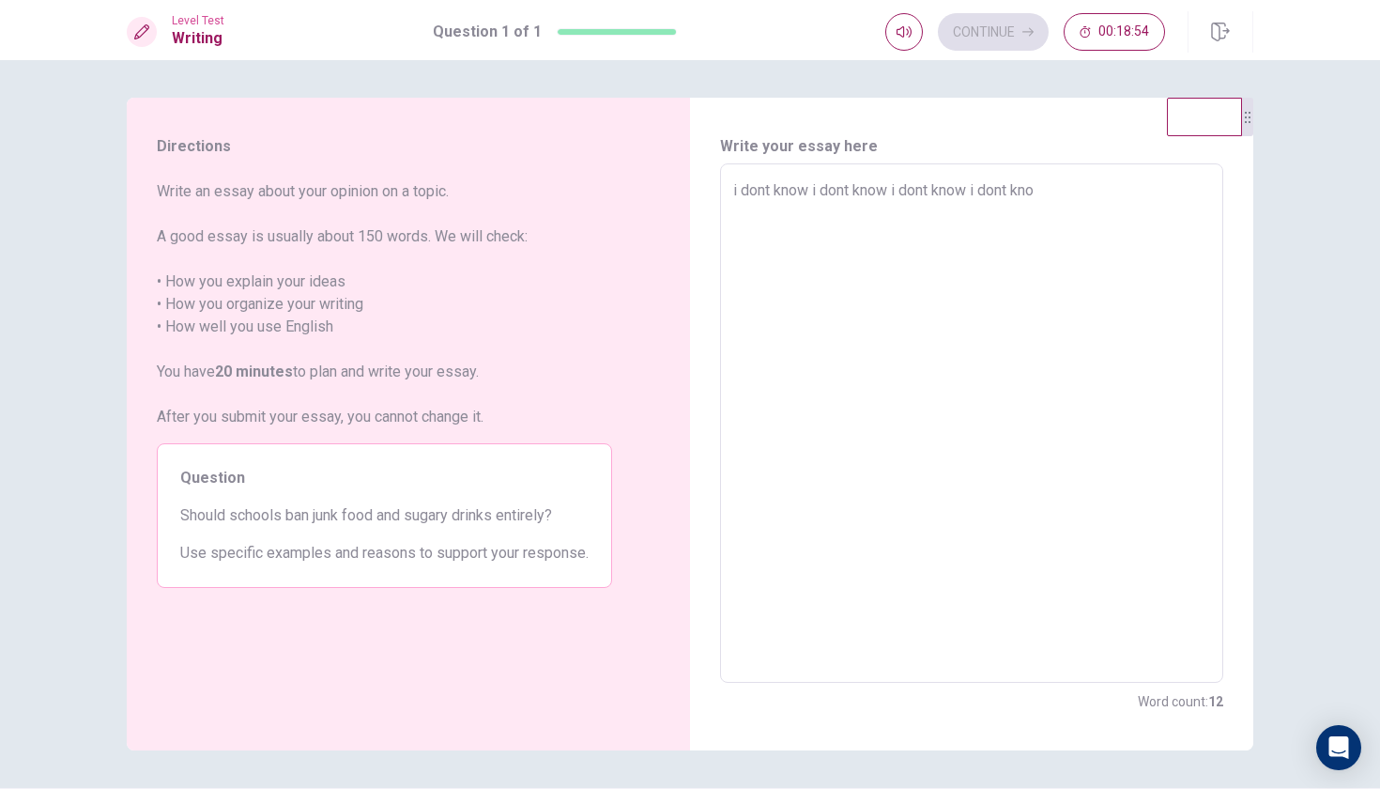
type textarea "x"
type textarea "i dont know i dont know i dont know i dont know"
type textarea "x"
type textarea "i dont know i dont know i dont know i dont know"
type textarea "x"
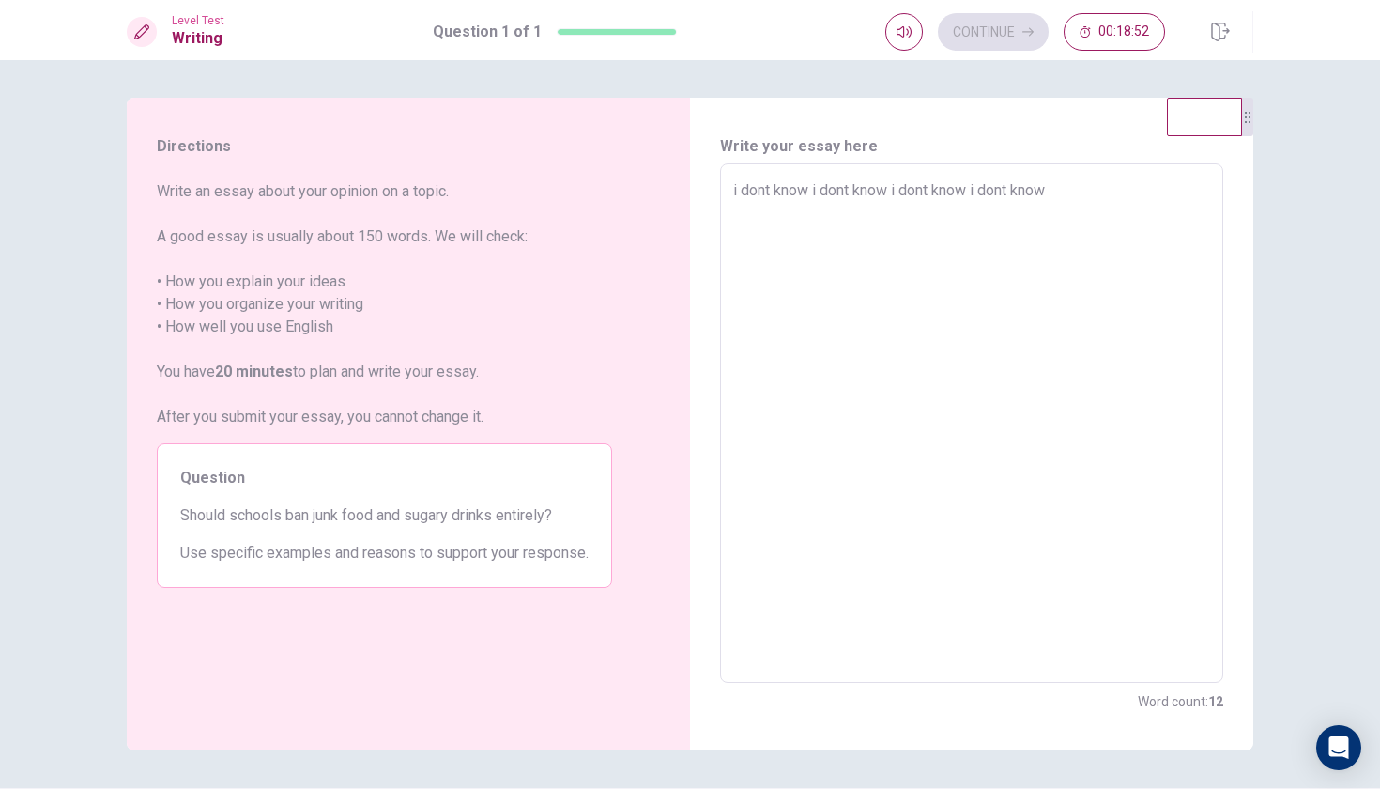
type textarea "i dont know i dont know i dont know i dont know n"
type textarea "x"
type textarea "i dont know i dont know i dont know i dont know no"
type textarea "x"
type textarea "i dont know i dont know i dont know i dont know no"
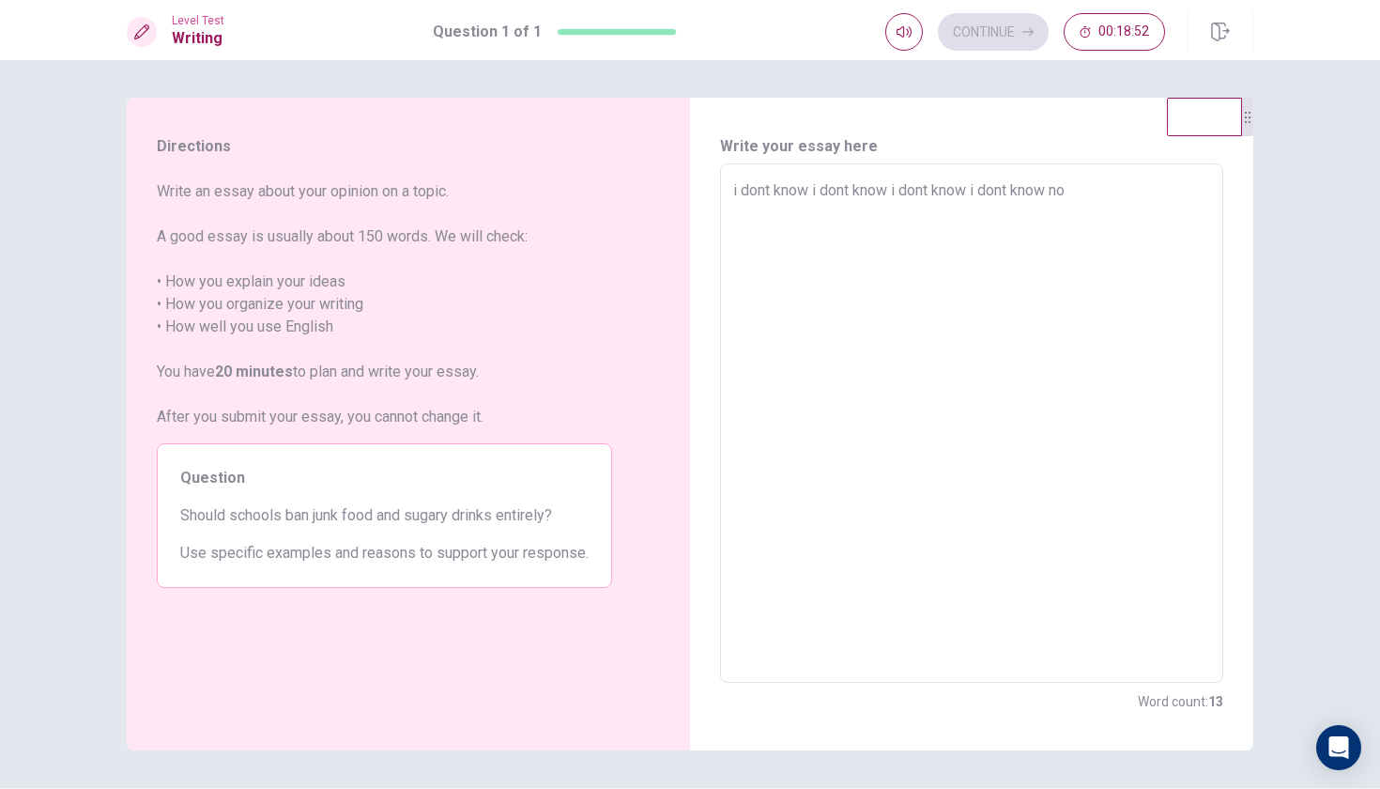
type textarea "x"
type textarea "i dont know i dont know i dont know i dont know no k"
type textarea "x"
type textarea "i dont know i dont know i dont know i dont know no kn"
type textarea "x"
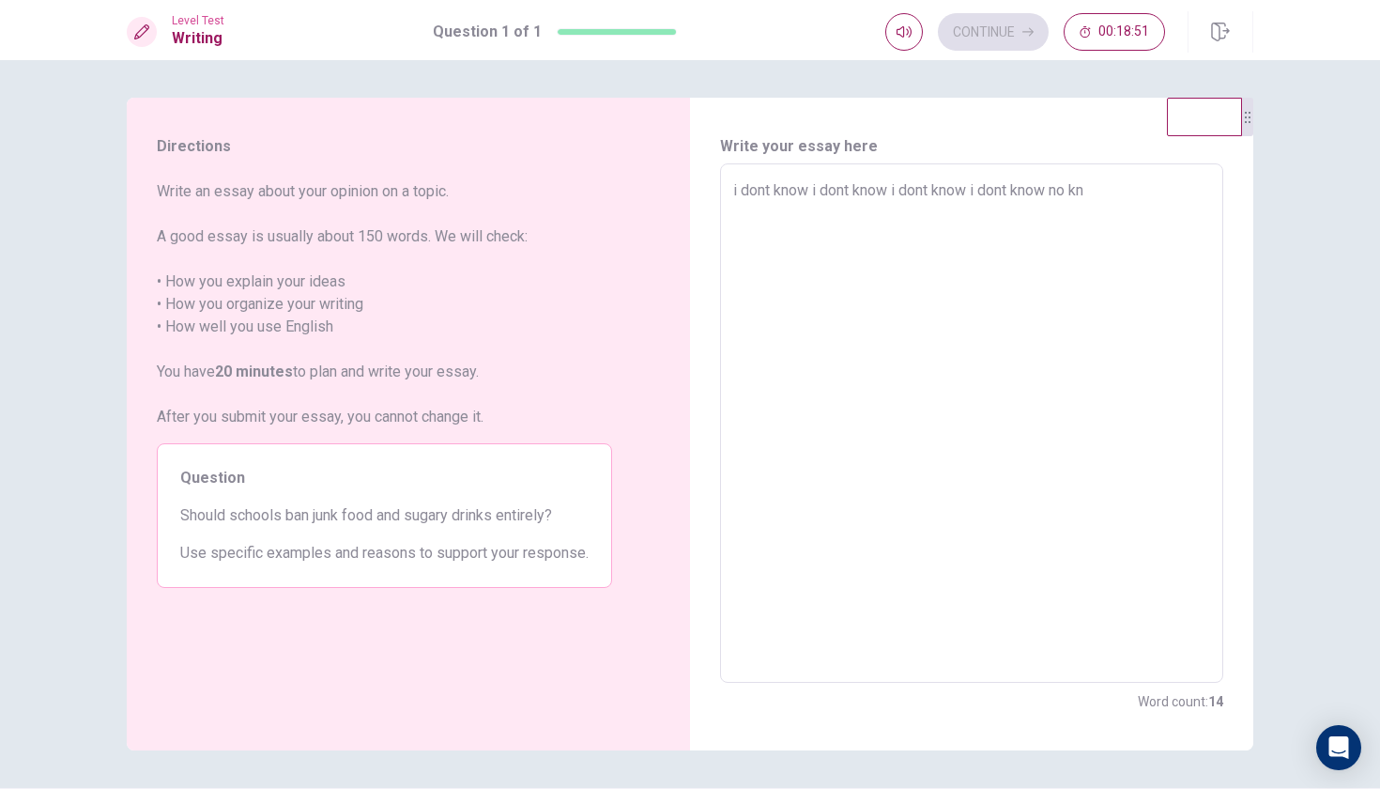
type textarea "i dont know i dont know i dont know i dont know no kno"
type textarea "x"
type textarea "i dont know i dont know i dont know i dont know no know"
type textarea "x"
type textarea "i dont know i dont know i dont know i dont know no know"
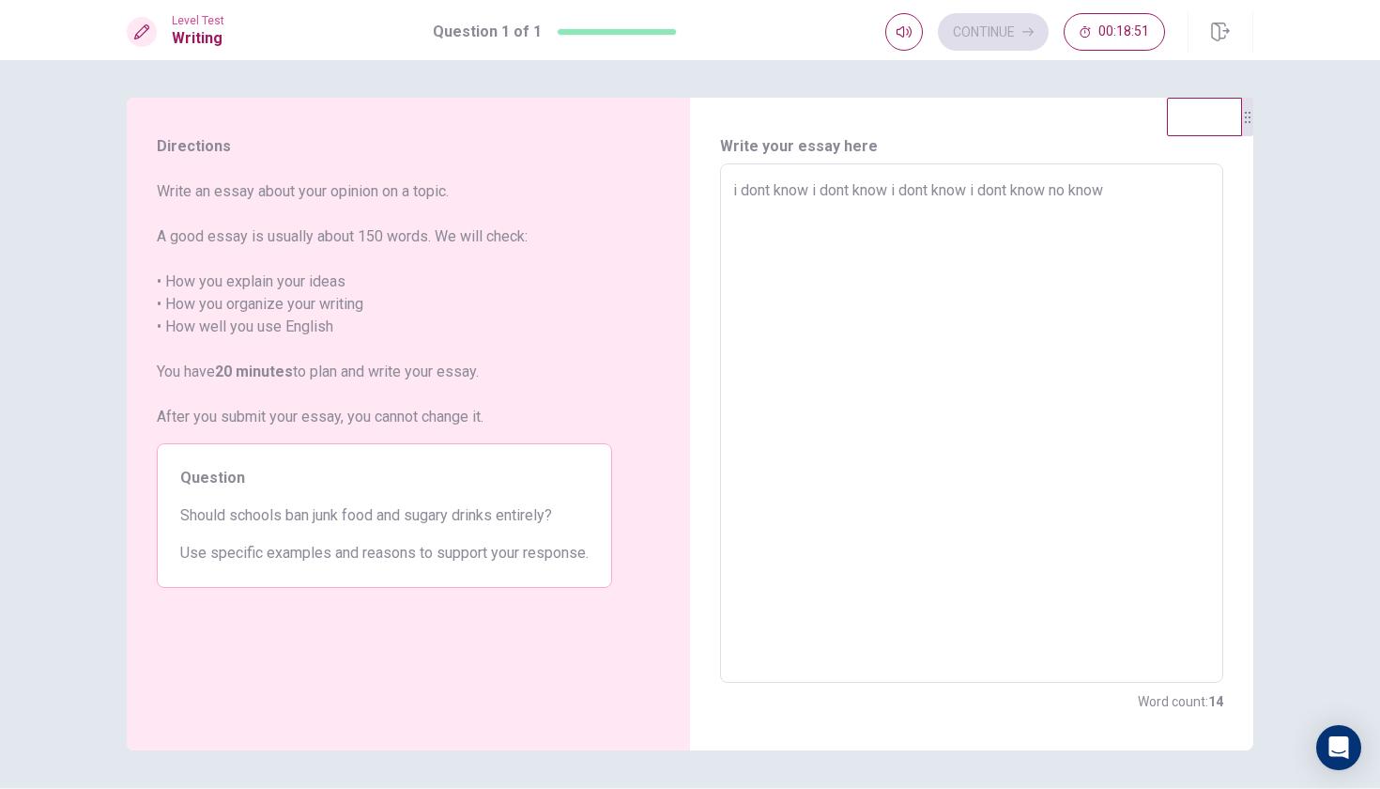
type textarea "x"
type textarea "i dont know i dont know i dont know i dont know no know n"
type textarea "x"
type textarea "i dont know i dont know i dont know i dont know no know no"
type textarea "x"
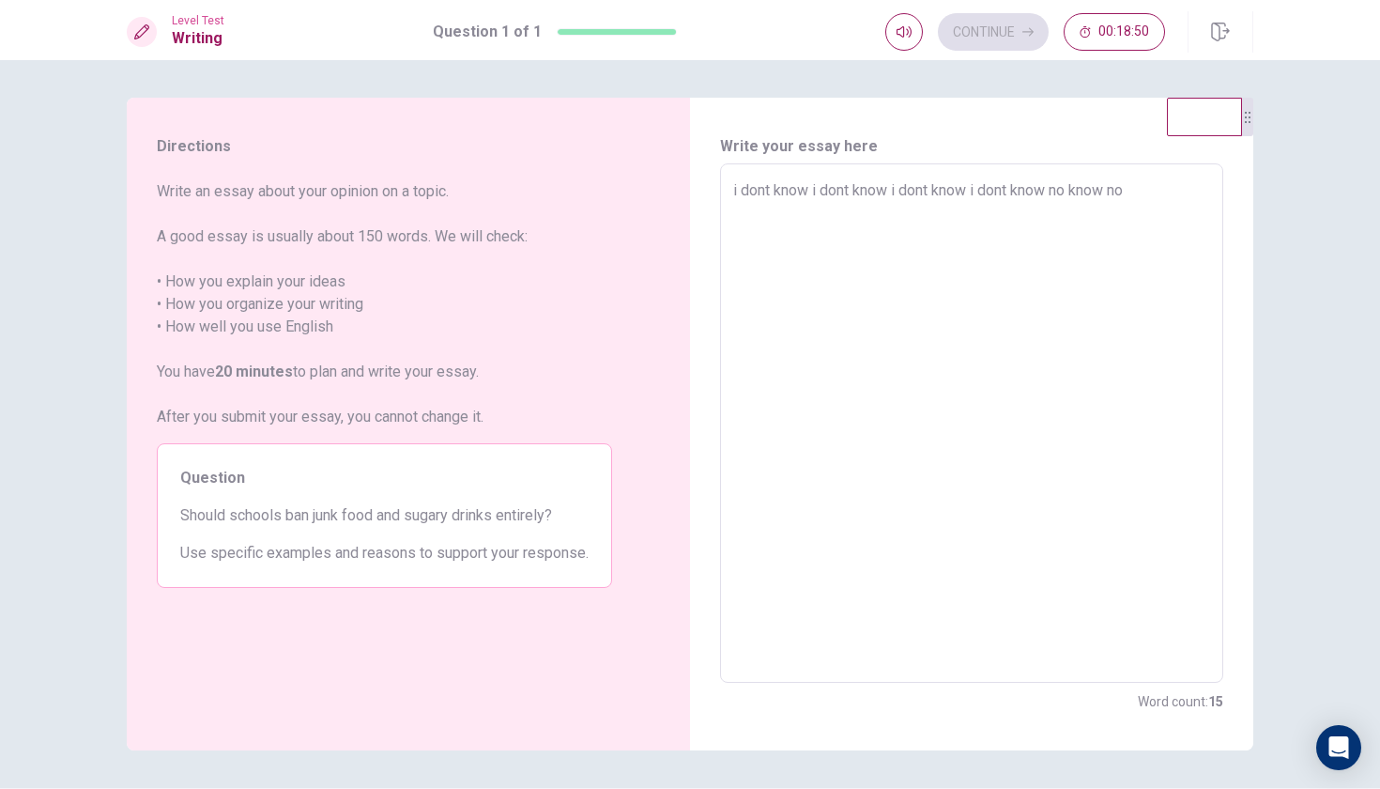
type textarea "i dont know i dont know i dont know i dont know no know no"
type textarea "x"
type textarea "i dont know i dont know i dont know i dont know no know no."
type textarea "x"
type textarea "i dont know i dont know i dont know i dont know no know no."
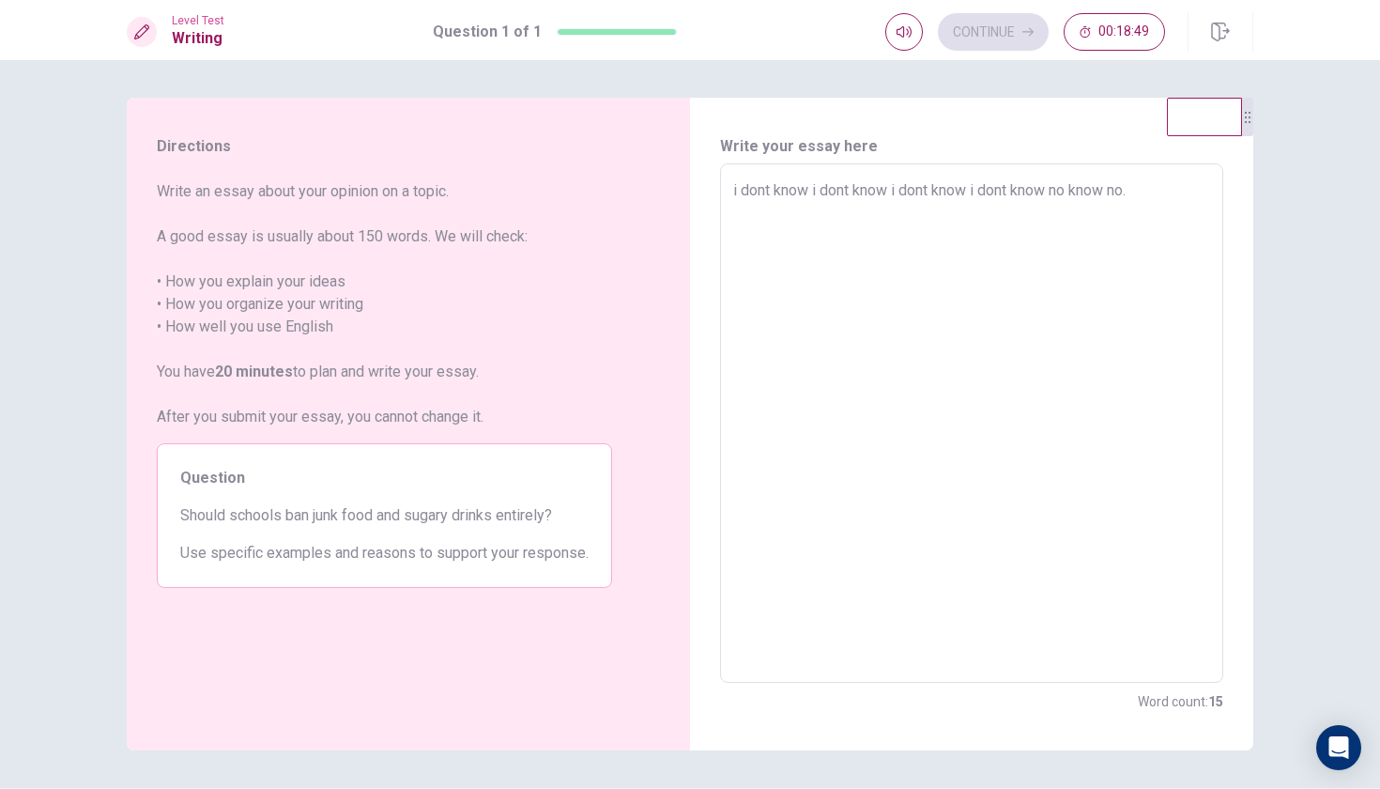
type textarea "x"
type textarea "i dont know i dont know i dont know i dont know no know no"
type textarea "x"
type textarea "i dont know i dont know i dont know i dont know no know no"
type textarea "x"
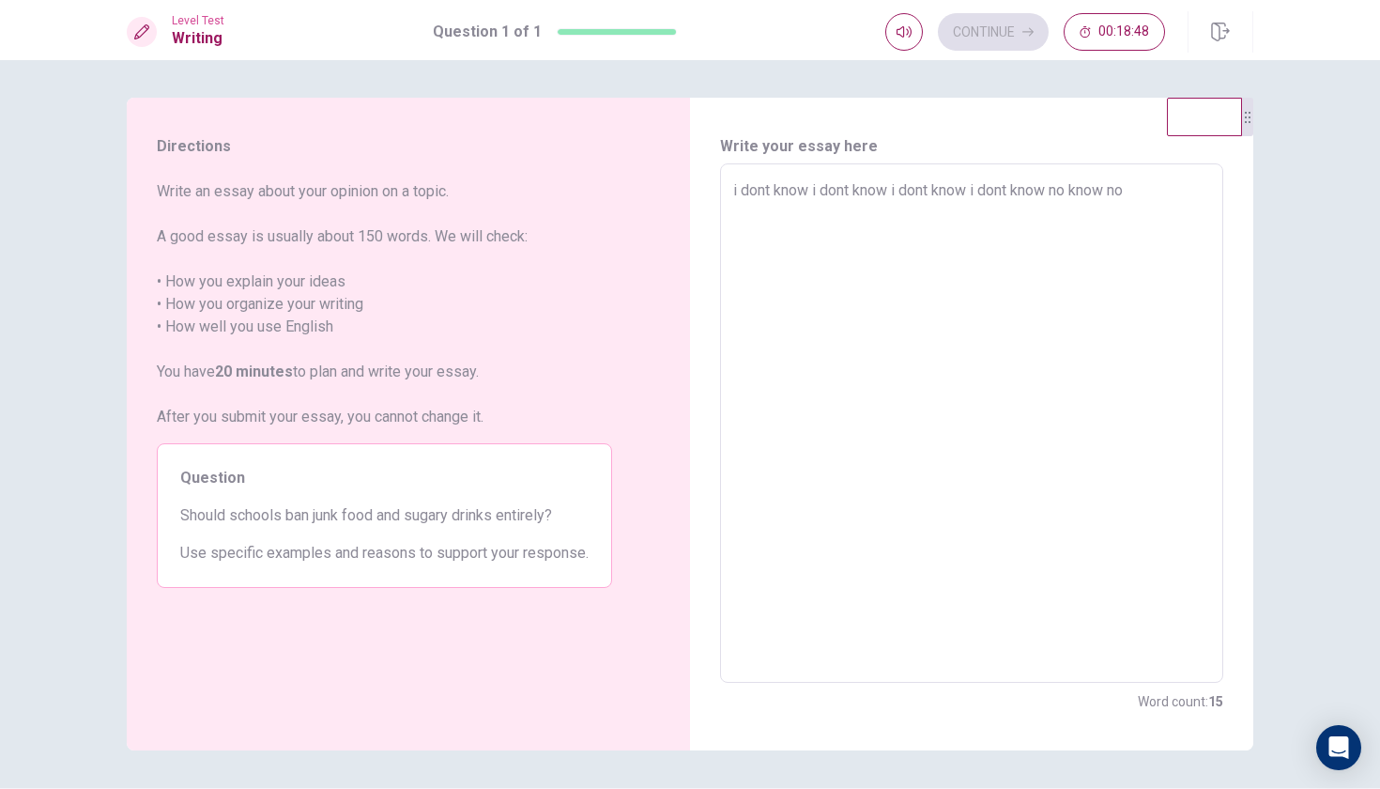
type textarea "i dont know i dont know i dont know i dont know no know no n"
type textarea "x"
type textarea "i dont know i dont know i dont know i dont know no know no no"
type textarea "x"
type textarea "i dont know i dont know i dont know i dont know no know no no"
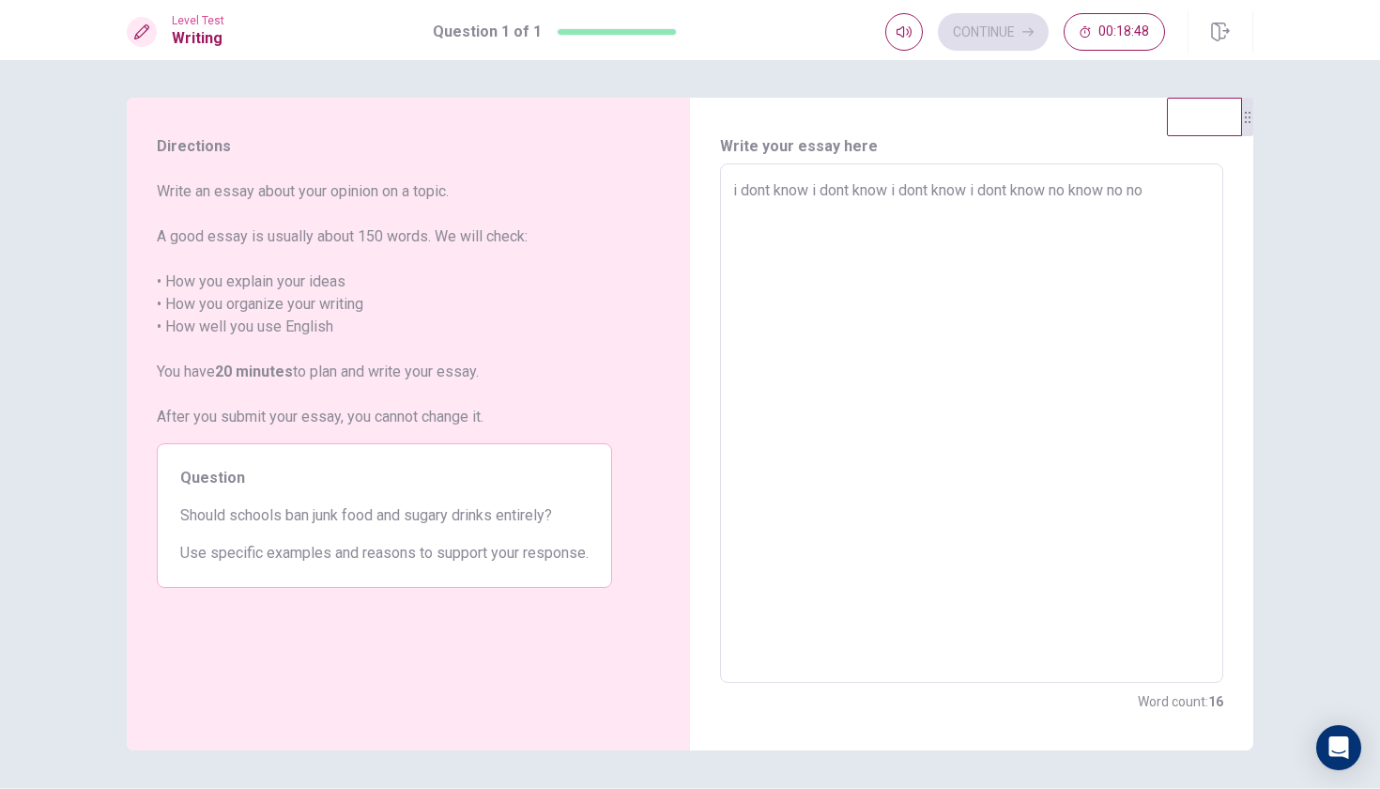
type textarea "x"
type textarea "i dont know i dont know i dont know i dont know no know no no n"
type textarea "x"
type textarea "i dont know i dont know i dont know i dont know no know no no no"
type textarea "x"
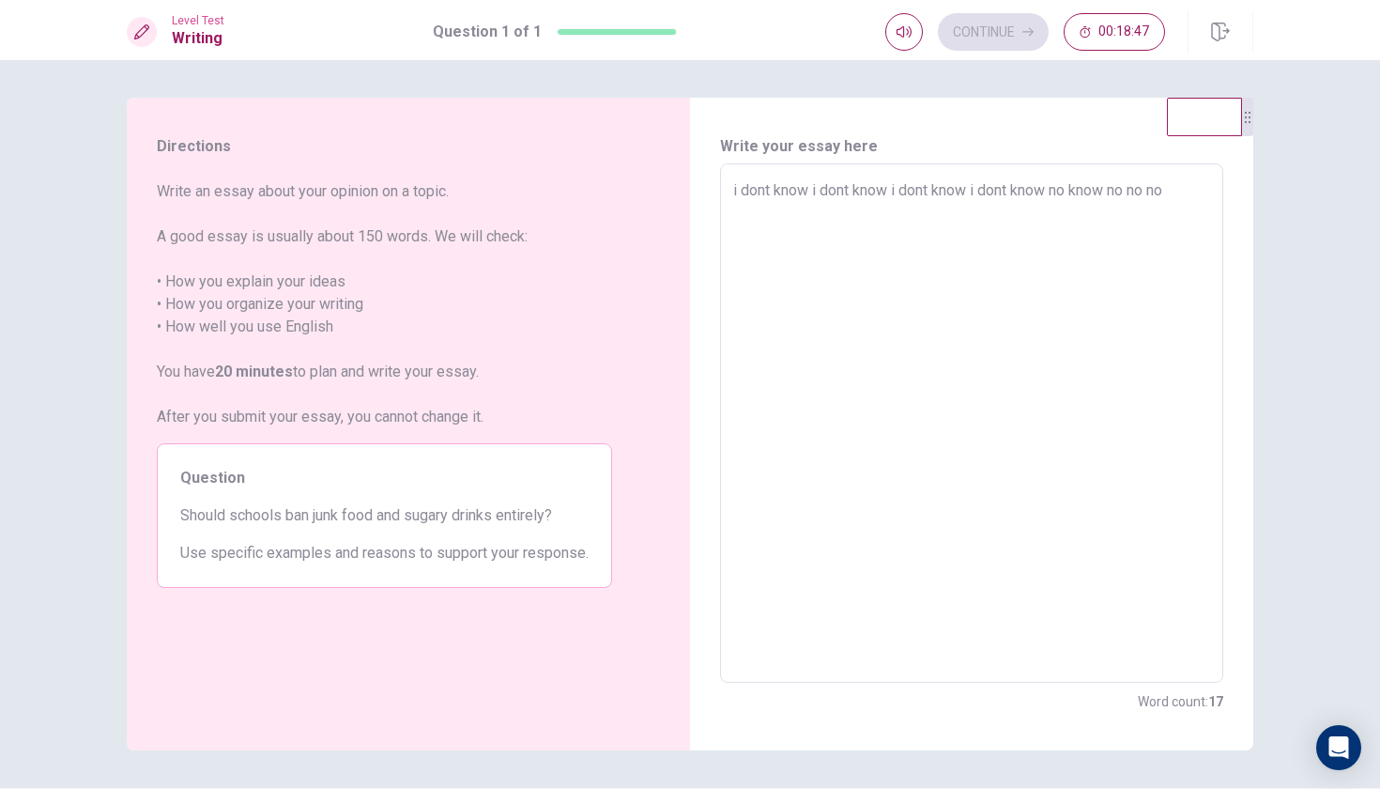
type textarea "i dont know i dont know i dont know i dont know no know no no no"
type textarea "x"
type textarea "i dont know i dont know i dont know i dont know no know no no no n"
type textarea "x"
type textarea "i dont know i dont know i dont know i dont know no know no no no no"
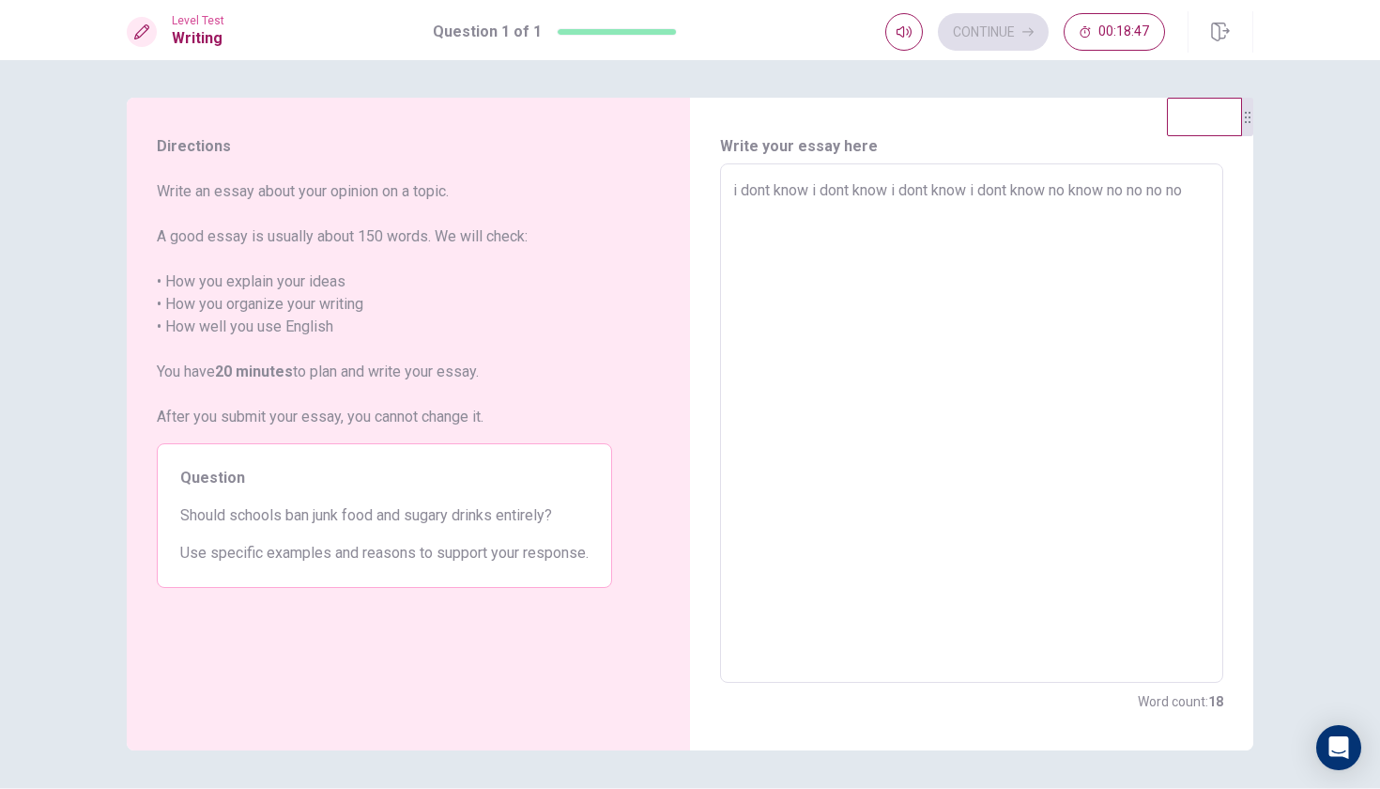
type textarea "x"
type textarea "i dont know i dont know i dont know i dont know no know no no no no"
type textarea "x"
type textarea "i dont know i dont know i dont know i dont know no know no no no no n"
type textarea "x"
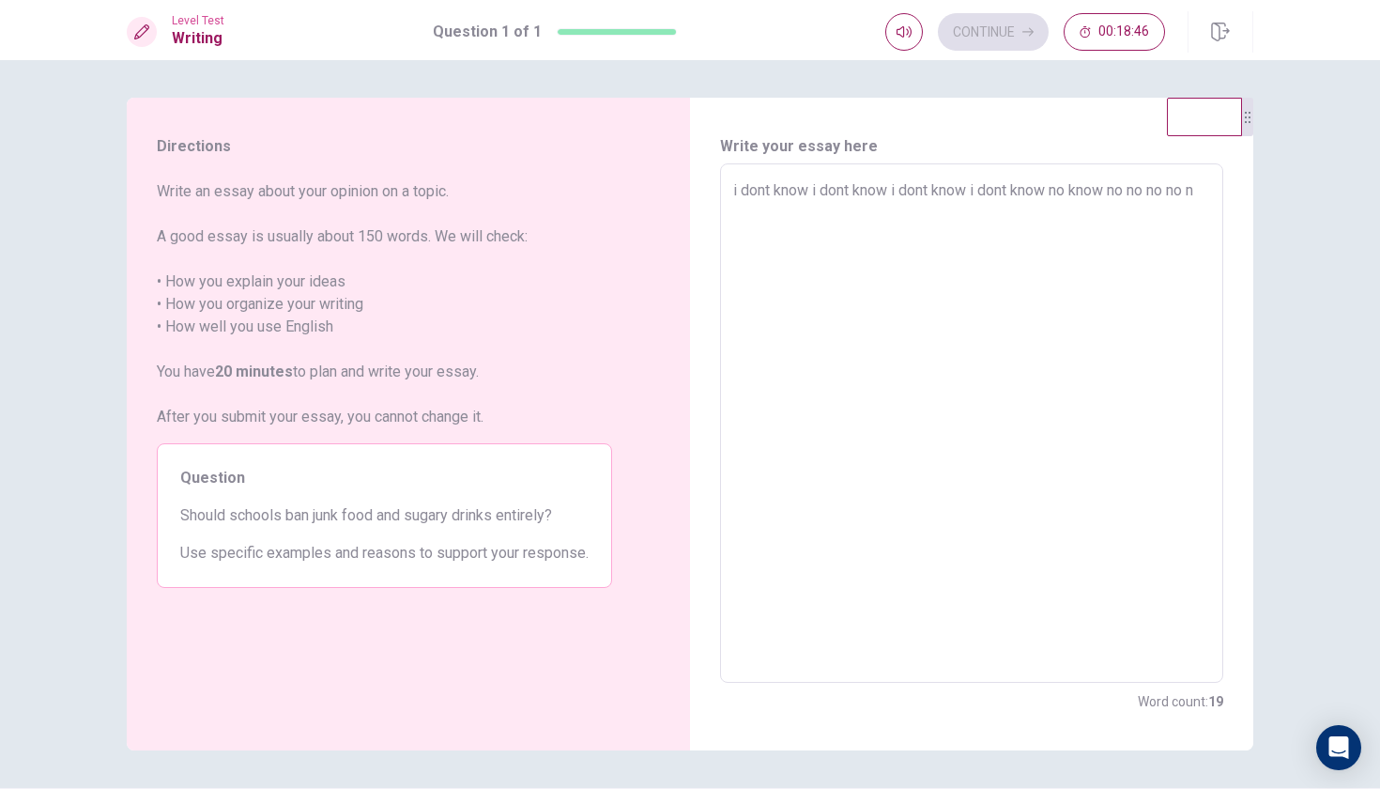
type textarea "i dont know i dont know i dont know i dont know no know no no no no no"
type textarea "x"
type textarea "i dont know i dont know i dont know i dont know no know no no no no no"
type textarea "x"
type textarea "i dont know i dont know i dont know i dont know no know no no no no no n"
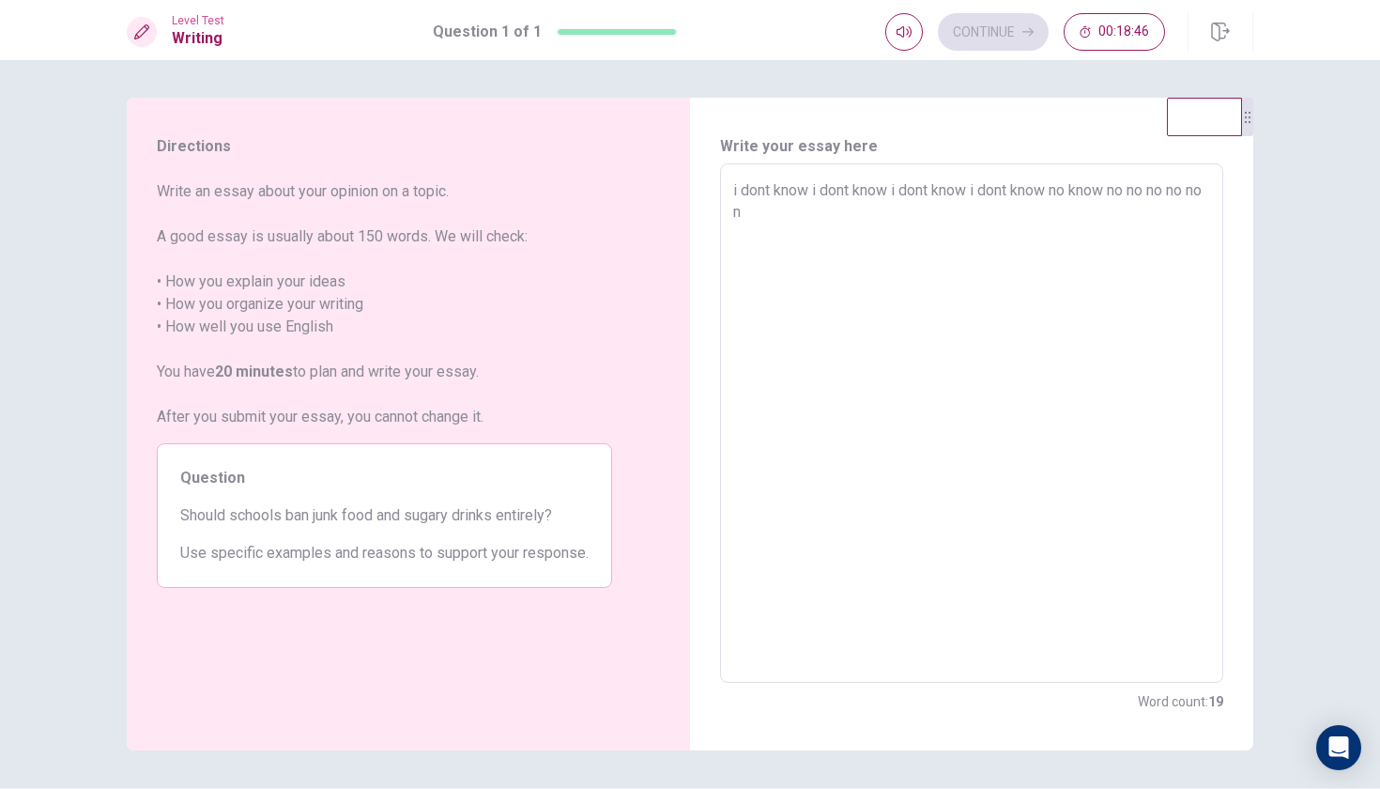
type textarea "x"
type textarea "i dont know i dont know i dont know i dont know no know no no no no no no"
type textarea "x"
type textarea "i dont know i dont know i dont know i dont know no know no no no no no no"
type textarea "x"
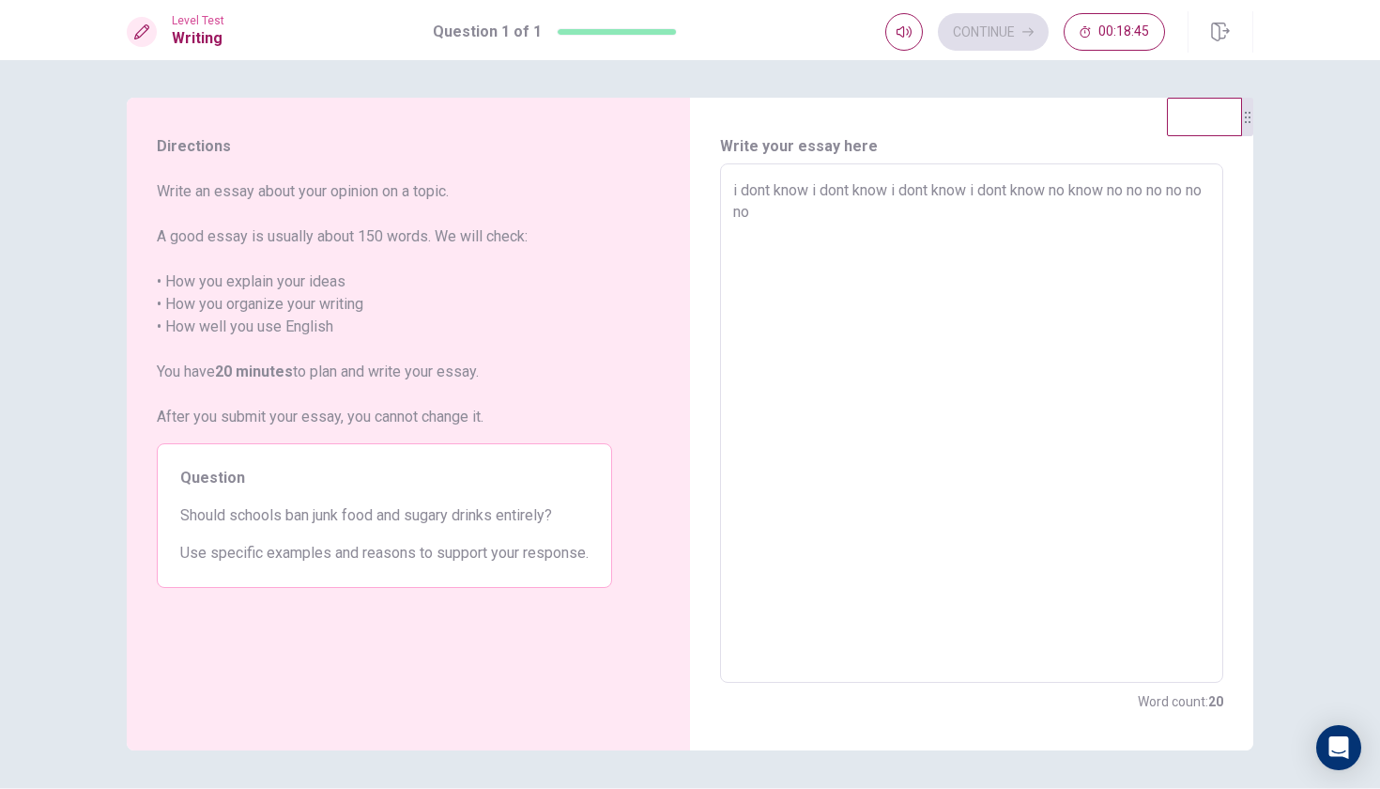
type textarea "i dont know i dont know i dont know i dont know no know no no no no no no n"
type textarea "x"
type textarea "i dont know i dont know i dont know i dont know no know no no no no no no no"
type textarea "x"
type textarea "i dont know i dont know i dont know i dont know no know no no no no no no no"
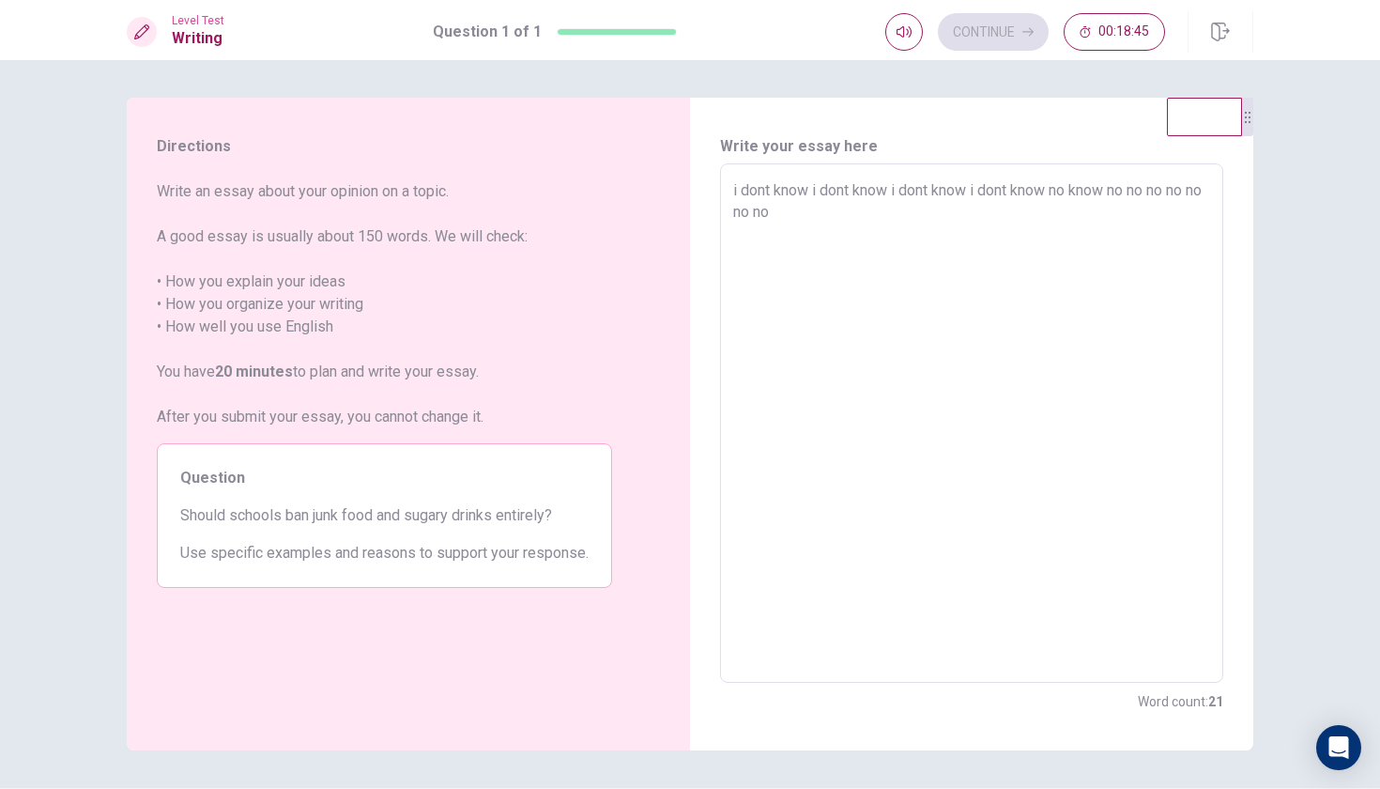
type textarea "x"
type textarea "i dont know i dont know i dont know i dont know no know no no no no no no no n"
type textarea "x"
type textarea "i dont know i dont know i dont know i dont know no know no no no no no no no no"
type textarea "x"
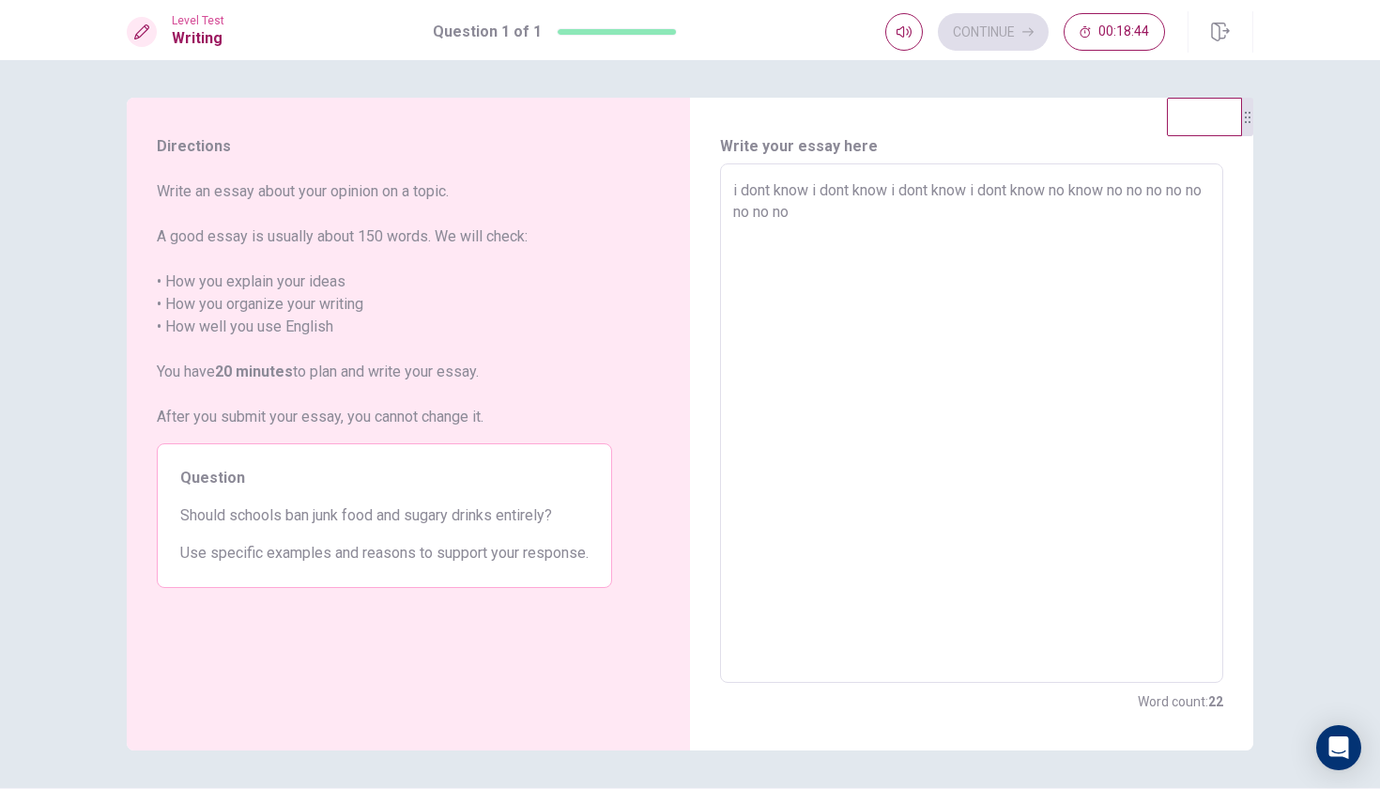
type textarea "i dont know i dont know i dont know i dont know no know no no no no no no no no"
type textarea "x"
type textarea "i dont know i dont know i dont know i dont know no know no no no no no no no no…"
type textarea "x"
type textarea "i dont know i dont know i dont know i dont know no know no no no no no no no no…"
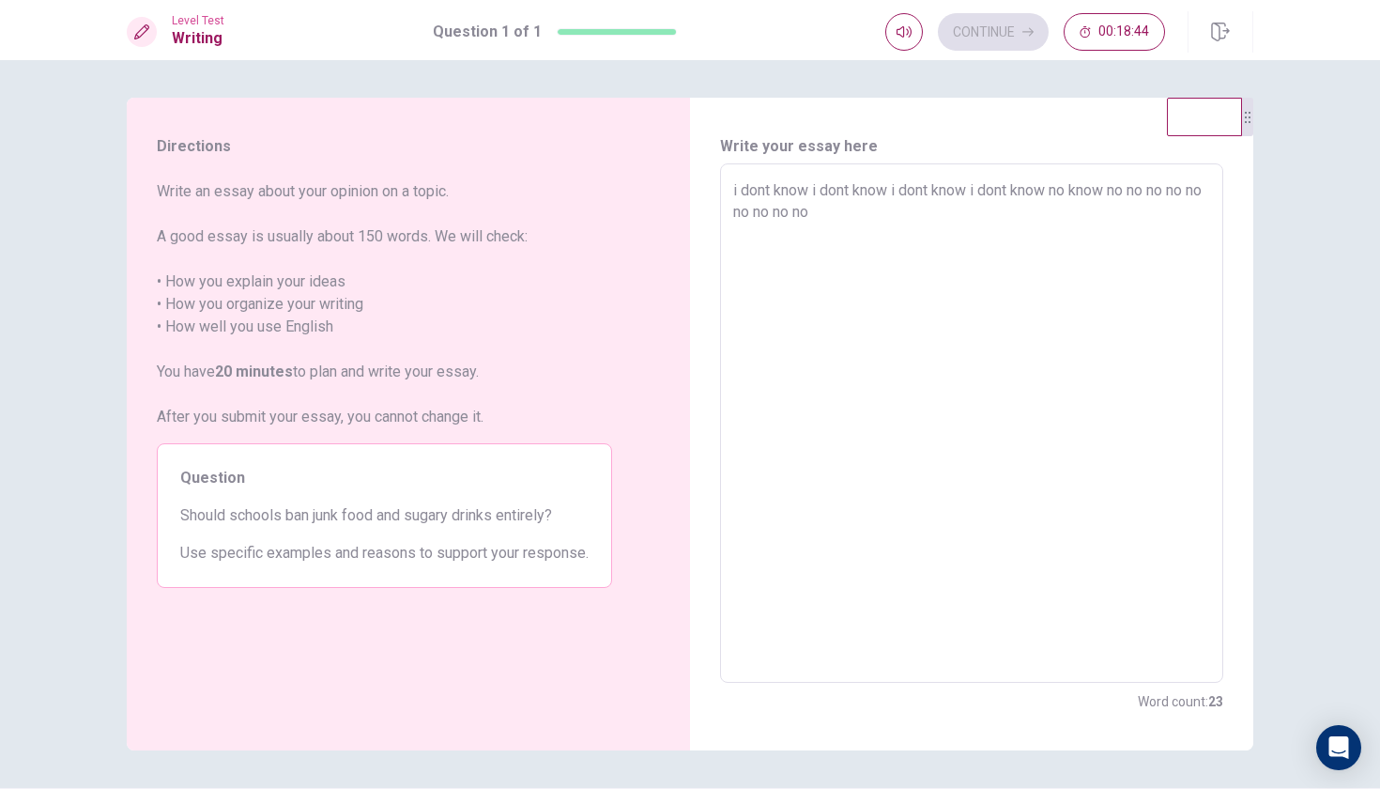
type textarea "x"
type textarea "i dont know i dont know i dont know i dont know no know no no no no no no no no…"
type textarea "x"
type textarea "i dont know i dont know i dont know i dont know no know no no no no no no no no…"
type textarea "x"
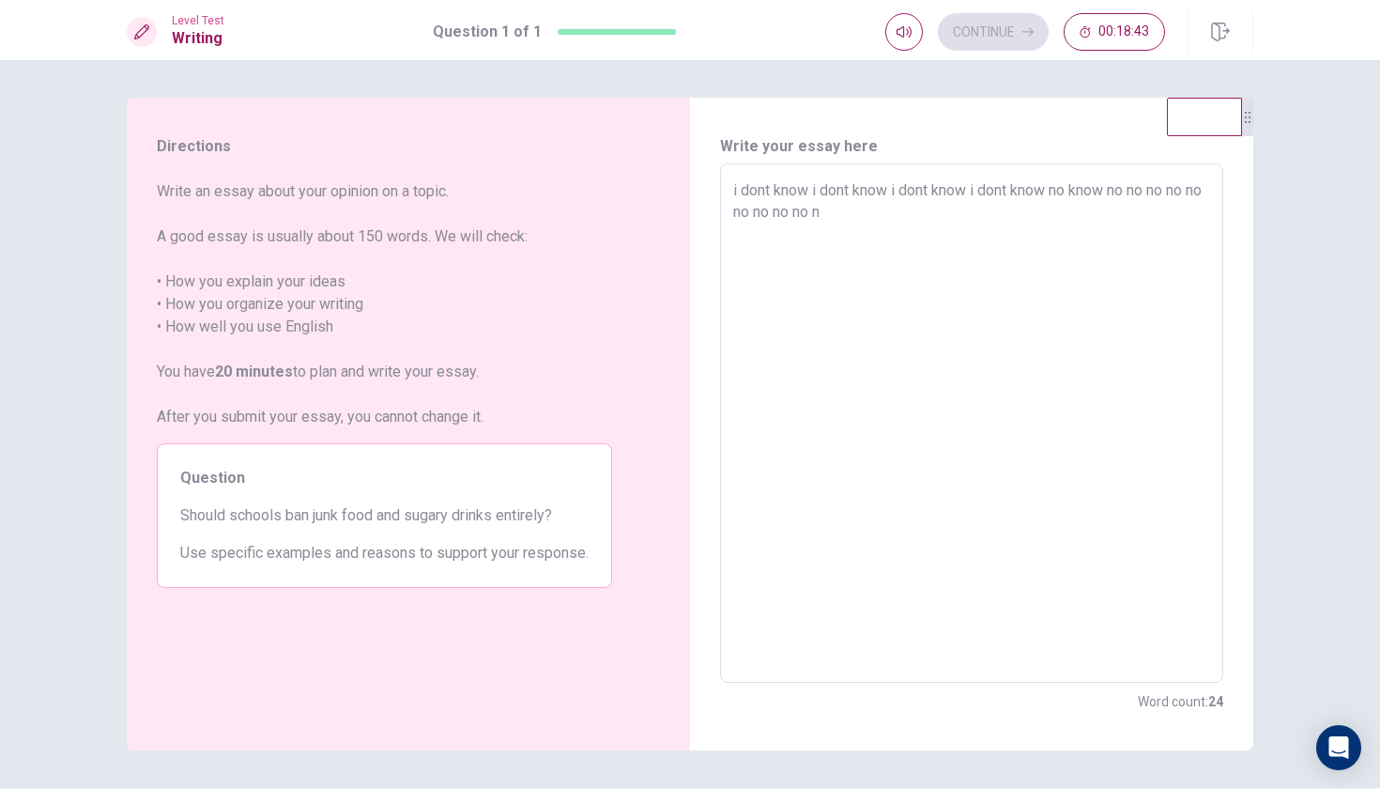
type textarea "i dont know i dont know i dont know i dont know no know no no no no no no no no…"
type textarea "x"
type textarea "i dont know i dont know i dont know i dont know no know no no no no no no no no…"
type textarea "x"
type textarea "i dont know i dont know i dont know i dont know no know no no no no no no no no…"
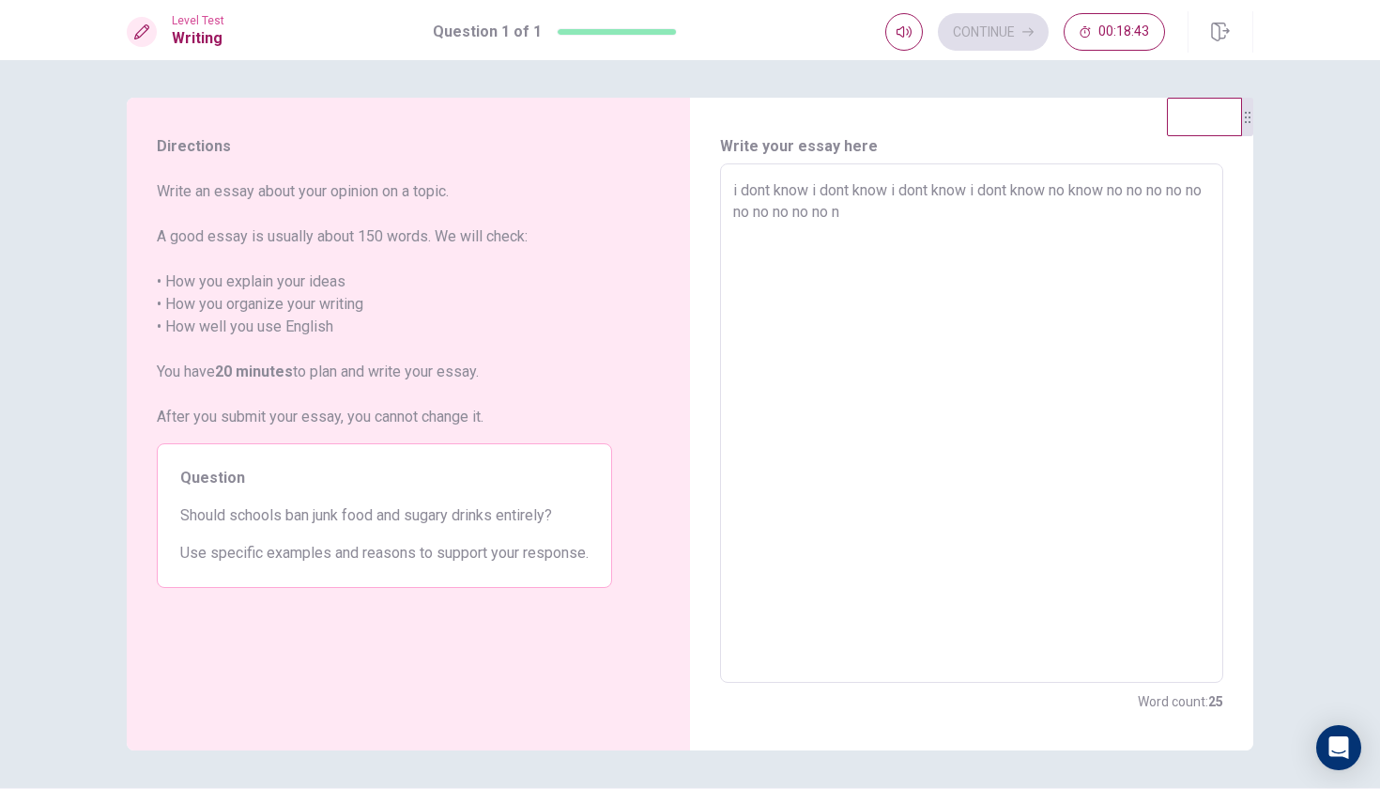
type textarea "x"
type textarea "i dont know i dont know i dont know i dont know no know no no no no no no no no…"
type textarea "x"
type textarea "i dont know i dont know i dont know i dont know no know no no no no no no no no…"
type textarea "x"
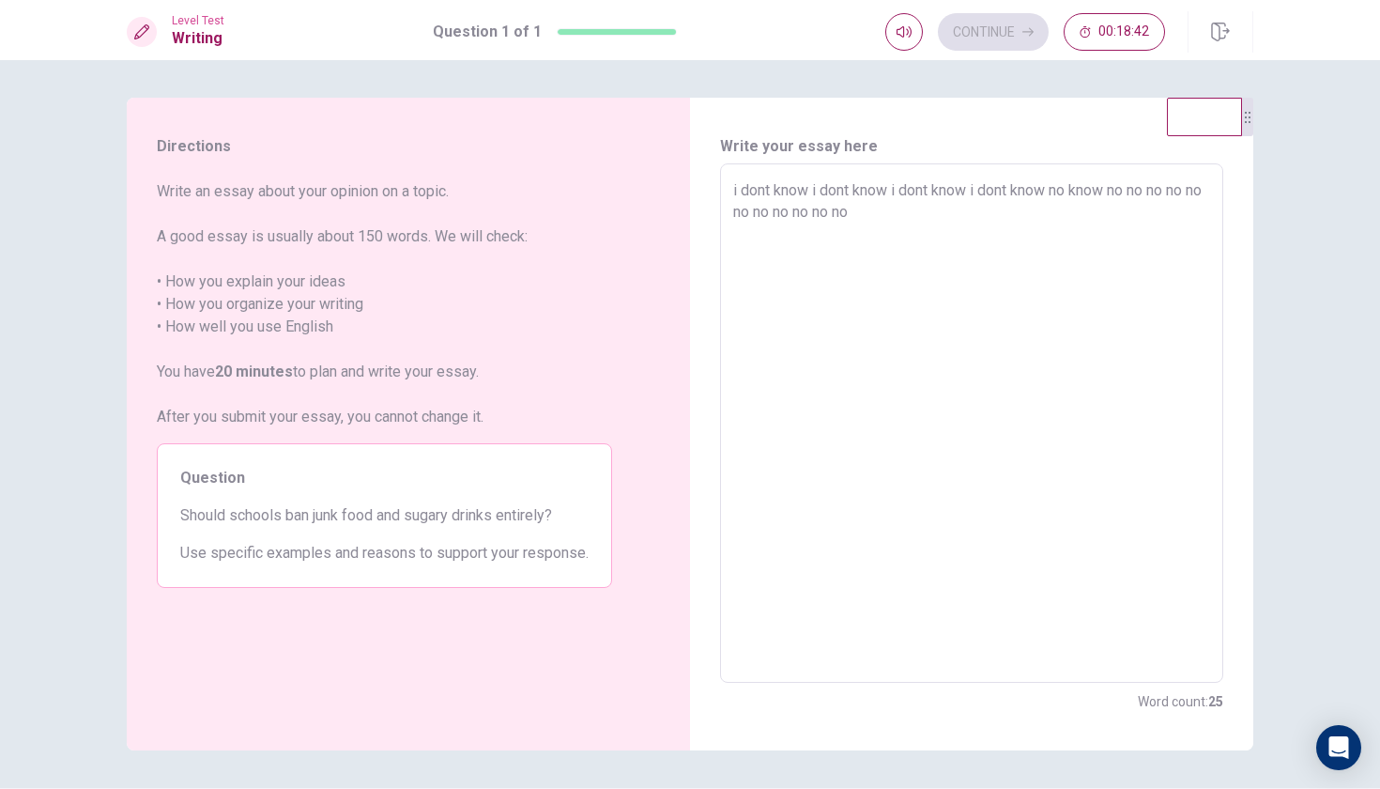
type textarea "i dont know i dont know i dont know i dont know no know no no no no no no no no…"
type textarea "x"
type textarea "i dont know i dont know i dont know i dont know no know no no no no no no no no…"
type textarea "x"
type textarea "i dont know i dont know i dont know i dont know no know no no no no no no no no…"
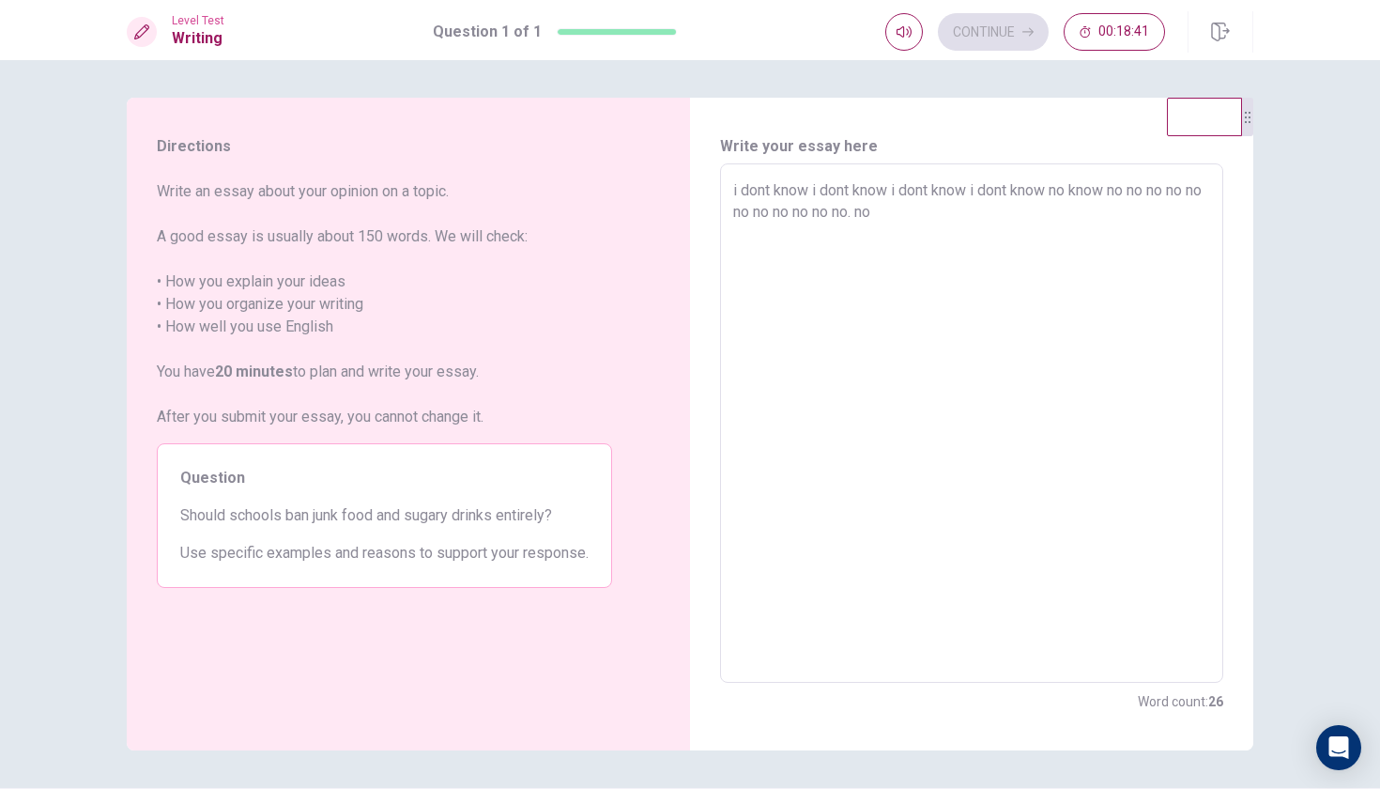
type textarea "x"
click at [1065, 296] on textarea "i dont know i dont know i dont know i dont know no know no no no no no no no no…" at bounding box center [971, 423] width 477 height 488
click at [992, 31] on div "Continue 00:18:38" at bounding box center [1025, 32] width 280 height 38
click at [1029, 237] on textarea "i dont know i dont know i dont know i dont know no know no no no no no no no no…" at bounding box center [971, 423] width 477 height 488
click at [1013, 55] on div "Level Test Writing Question 1 of 1 Continue 00:18:14" at bounding box center [690, 30] width 1380 height 60
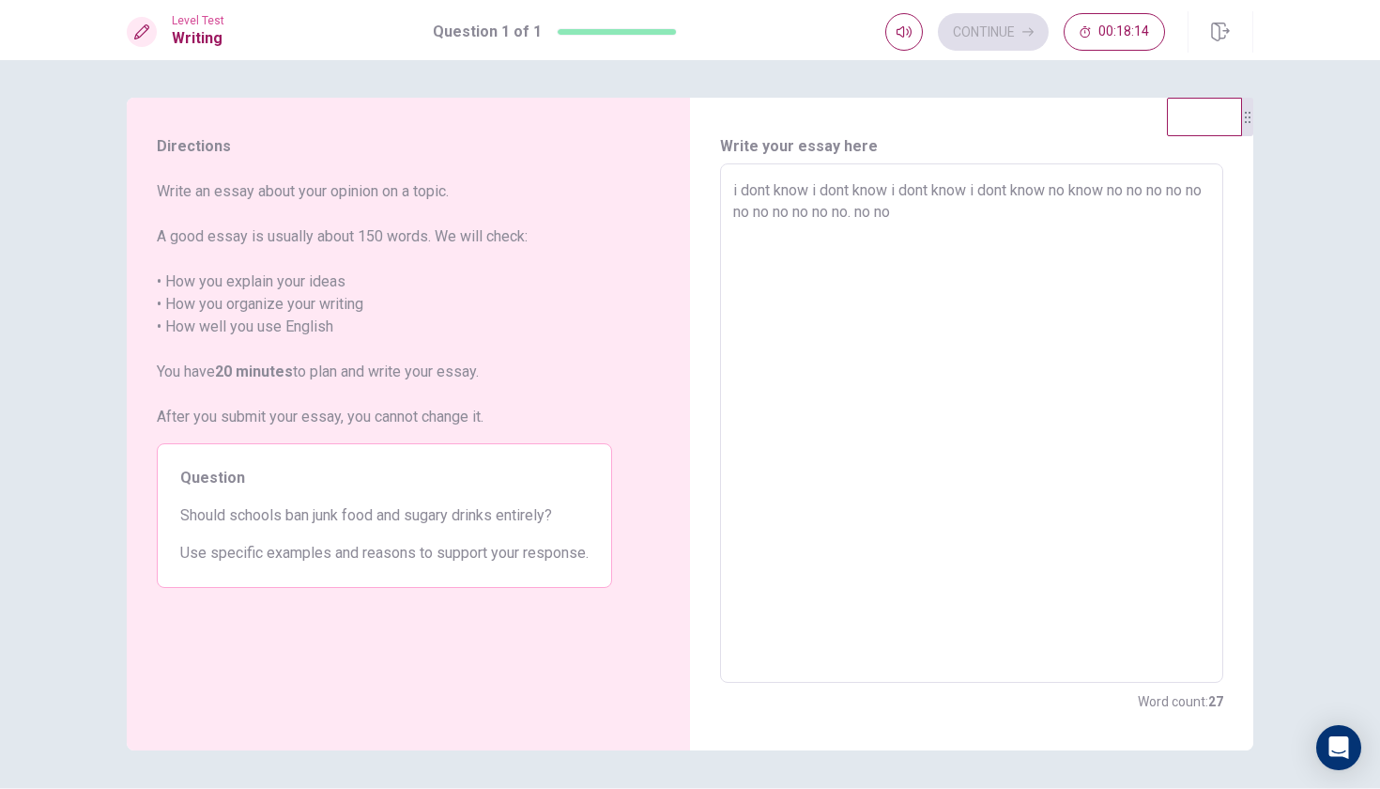
click at [1027, 241] on textarea "i dont know i dont know i dont know i dont know no know no no no no no no no no…" at bounding box center [971, 423] width 477 height 488
drag, startPoint x: 969, startPoint y: 201, endPoint x: 894, endPoint y: 195, distance: 75.3
click at [888, 195] on textarea "i dont know i dont know i dont know i dont know no know no no no no no no no no…" at bounding box center [971, 423] width 477 height 488
click at [937, 259] on textarea "i dont know i dont know i dont know i dont know no know no no no no no no no no…" at bounding box center [971, 423] width 477 height 488
click at [989, 349] on textarea "i dont know" at bounding box center [971, 423] width 477 height 488
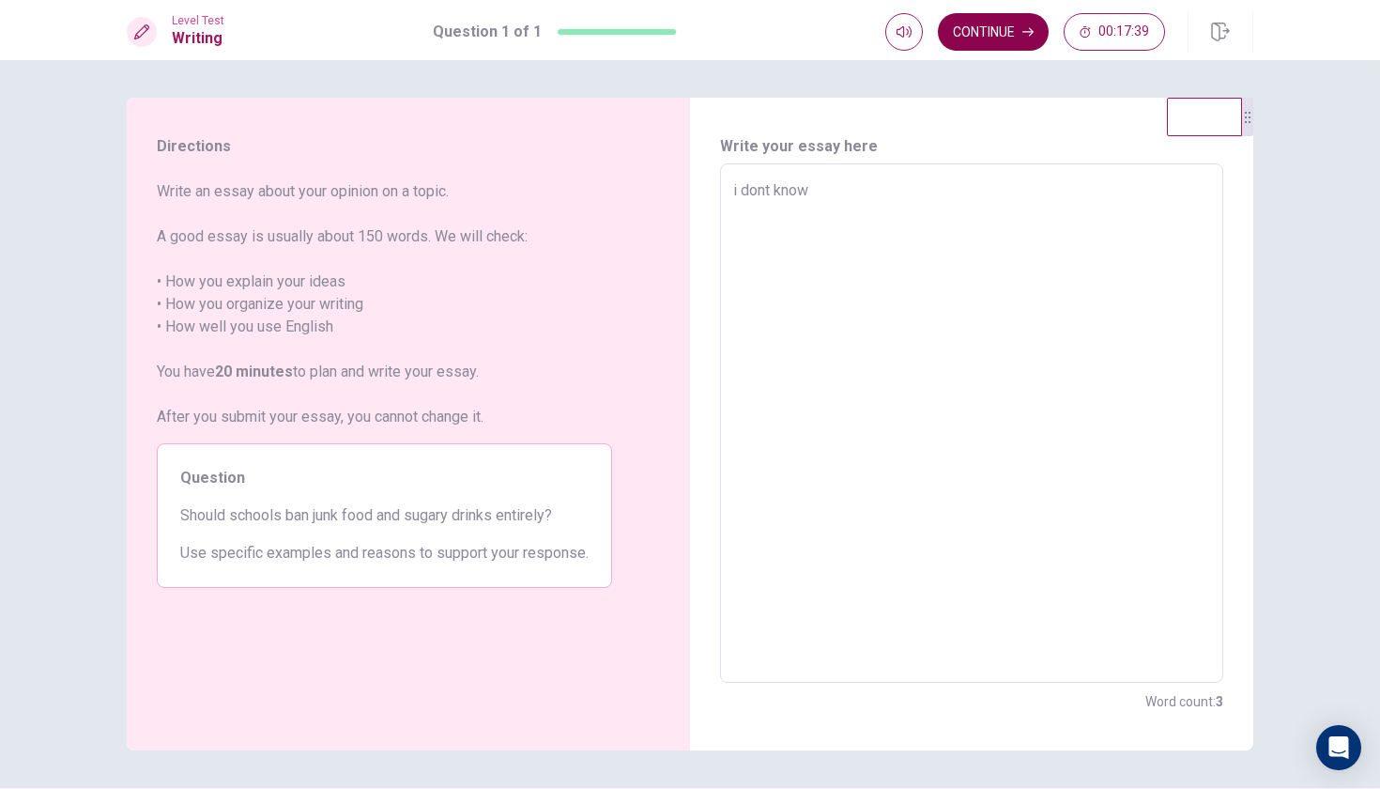
click at [988, 42] on button "Continue" at bounding box center [993, 32] width 111 height 38
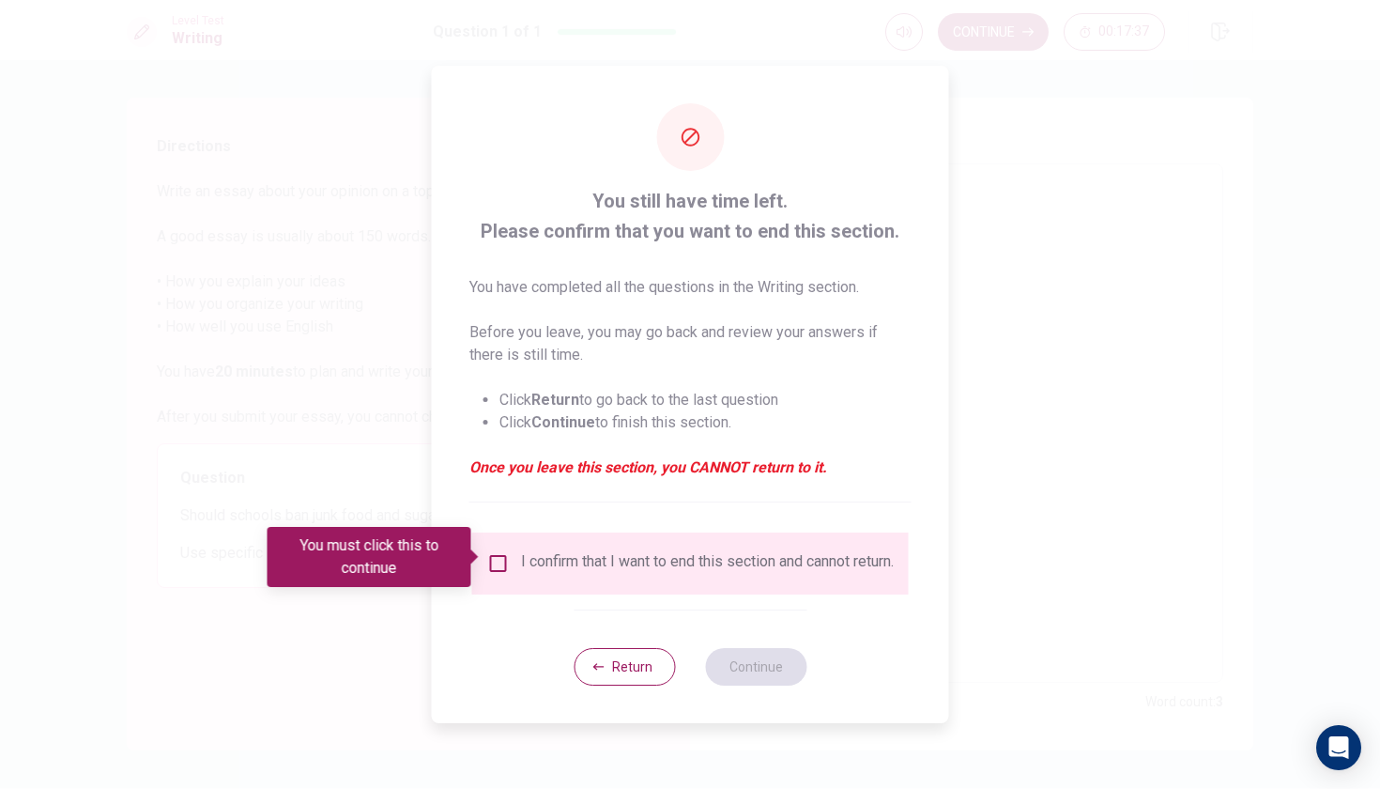
click at [501, 552] on input "You must click this to continue" at bounding box center [498, 563] width 23 height 23
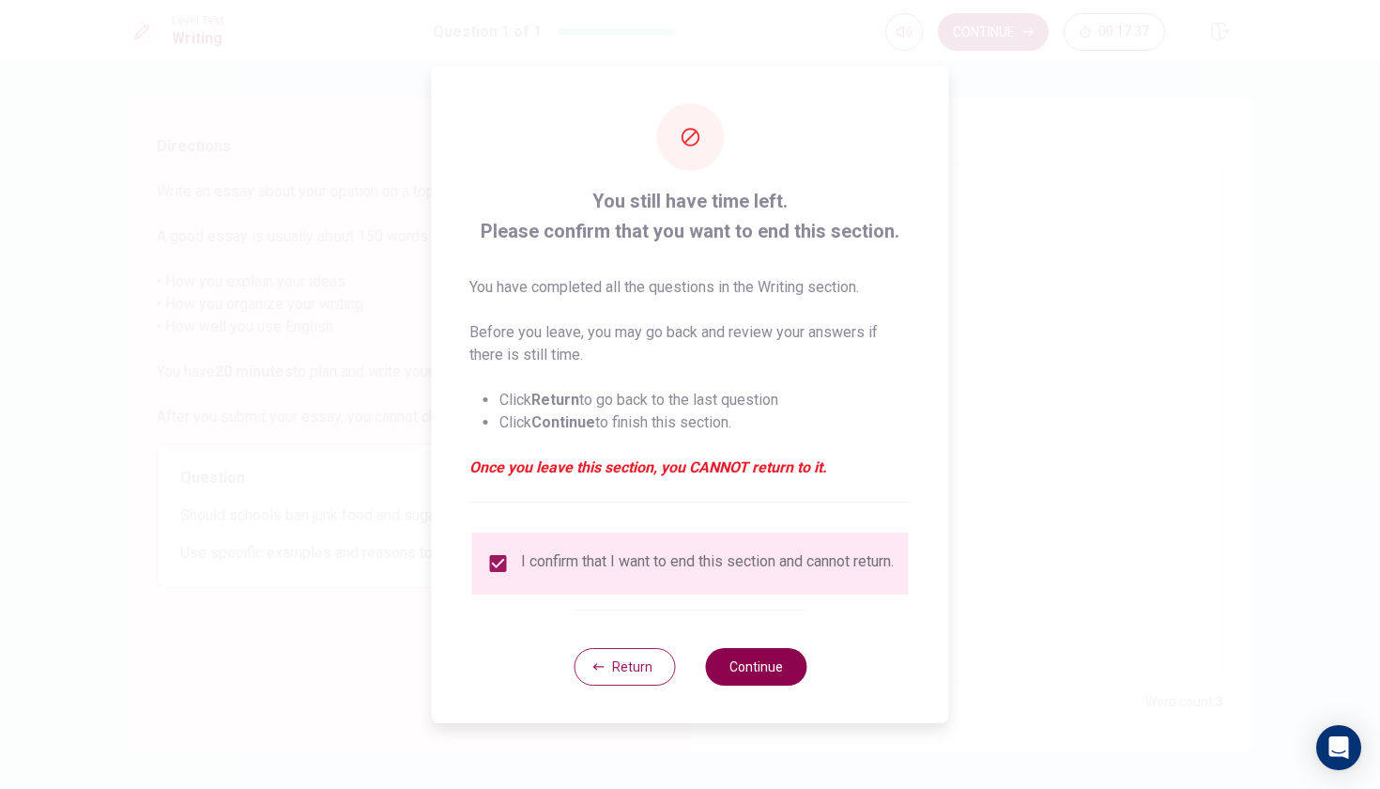
click at [738, 674] on button "Continue" at bounding box center [755, 667] width 101 height 38
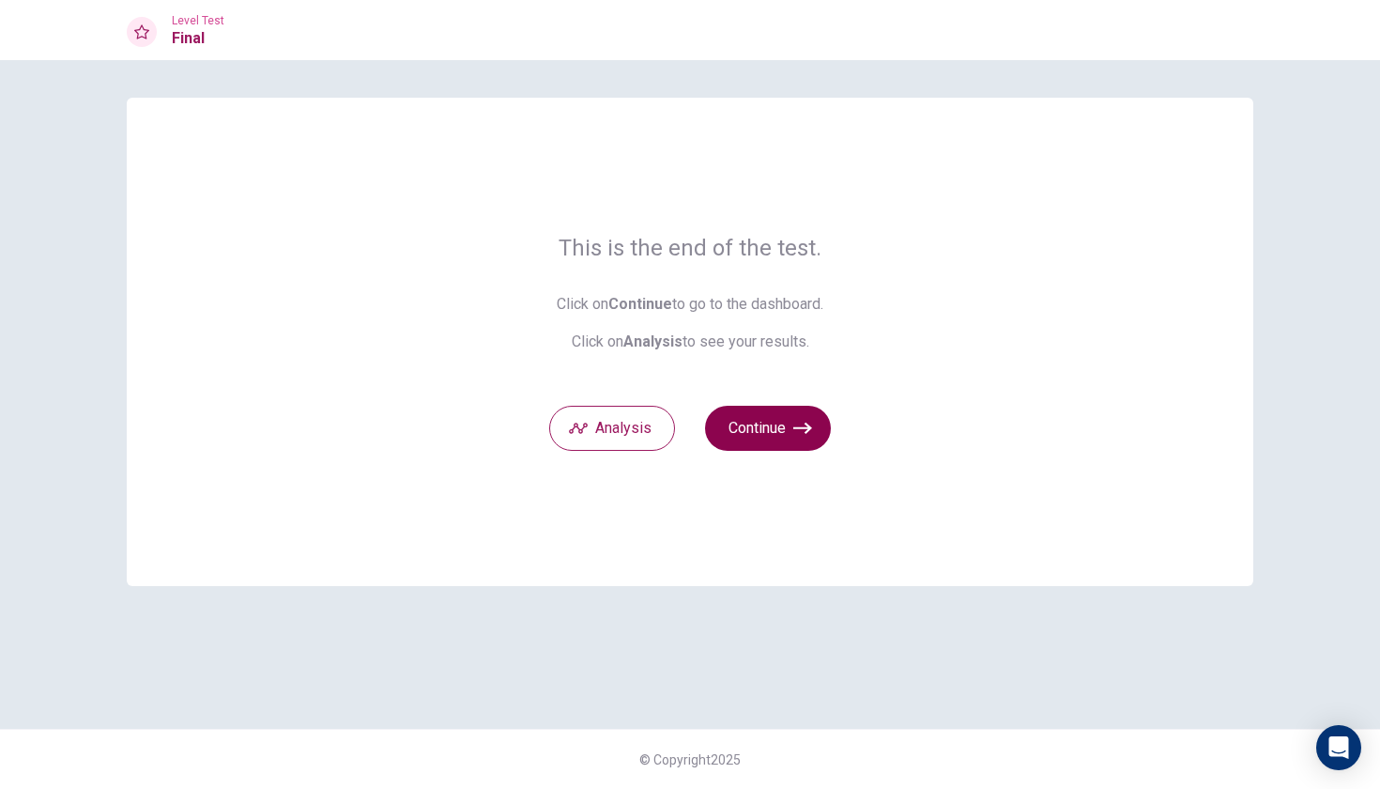
click at [793, 433] on icon "button" at bounding box center [802, 428] width 19 height 19
